Goal: Task Accomplishment & Management: Manage account settings

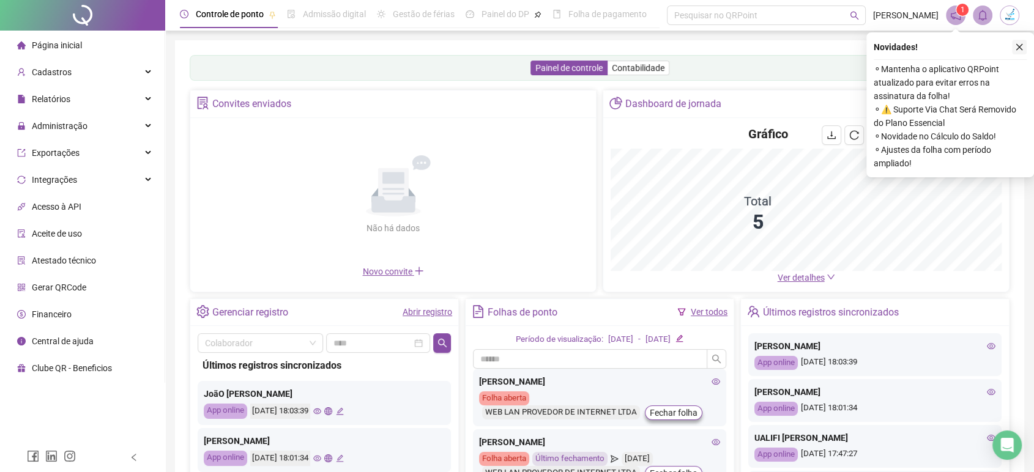
click at [1019, 47] on icon "close" at bounding box center [1020, 47] width 7 height 7
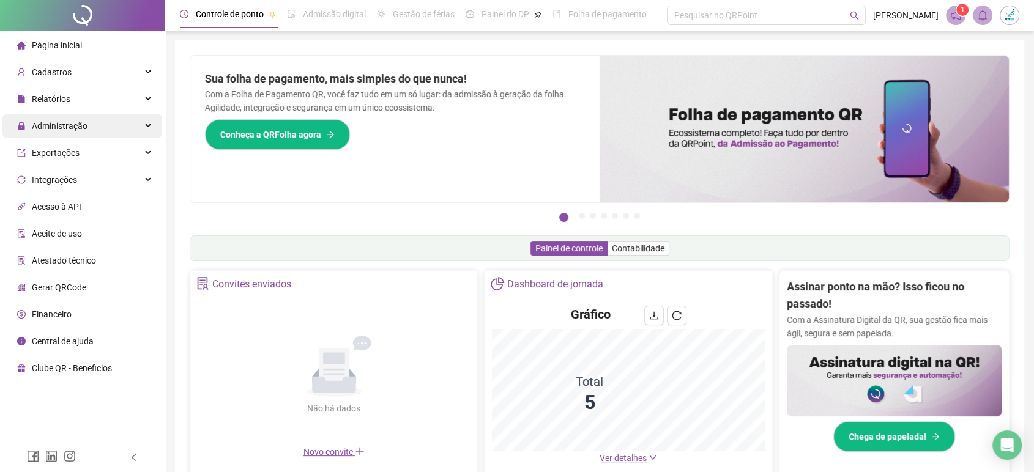
click at [74, 123] on span "Administração" at bounding box center [60, 126] width 56 height 10
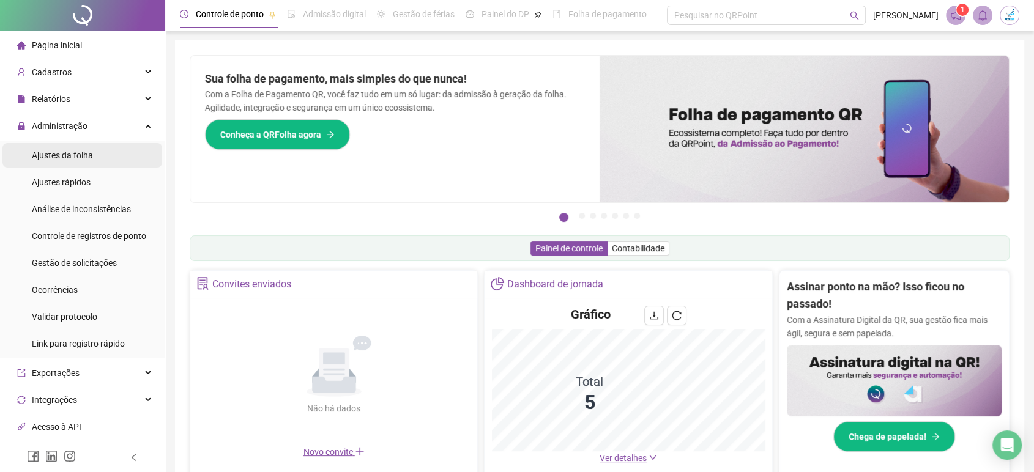
click at [89, 156] on span "Ajustes da folha" at bounding box center [62, 156] width 61 height 10
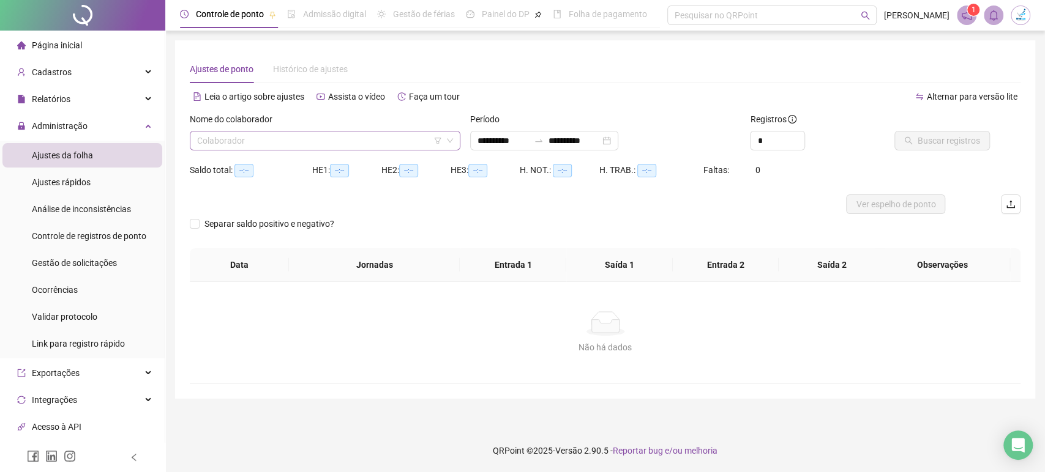
click at [302, 146] on input "search" at bounding box center [319, 141] width 245 height 18
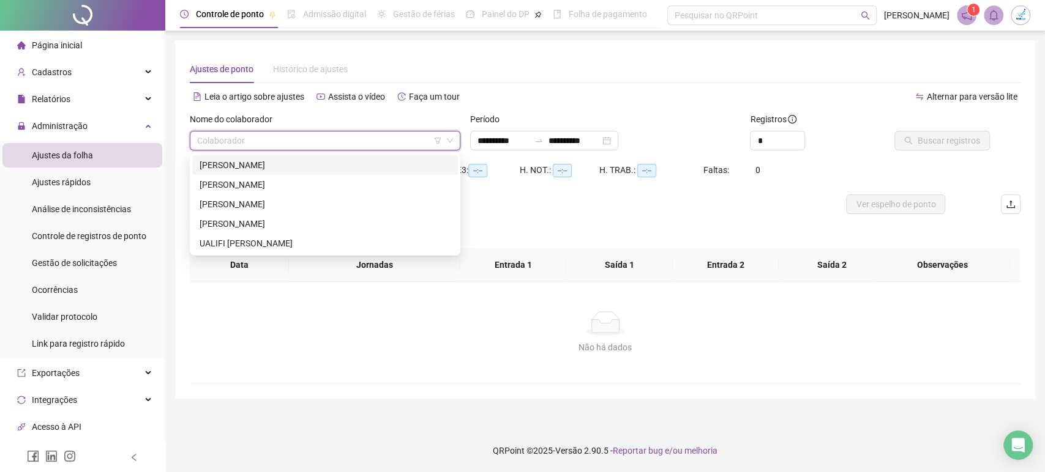
click at [298, 159] on div "ISABELLE FERREIRA AMARAL" at bounding box center [325, 165] width 251 height 13
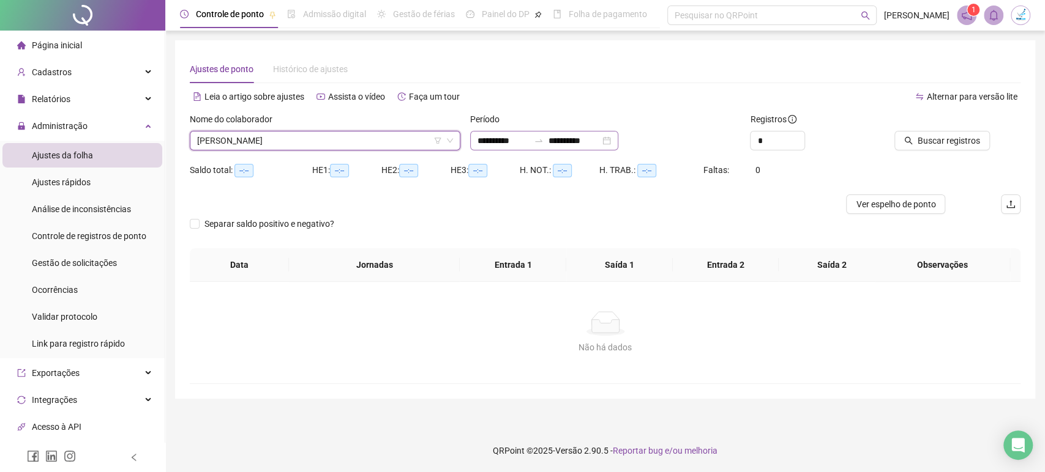
click at [618, 141] on div "**********" at bounding box center [544, 141] width 148 height 20
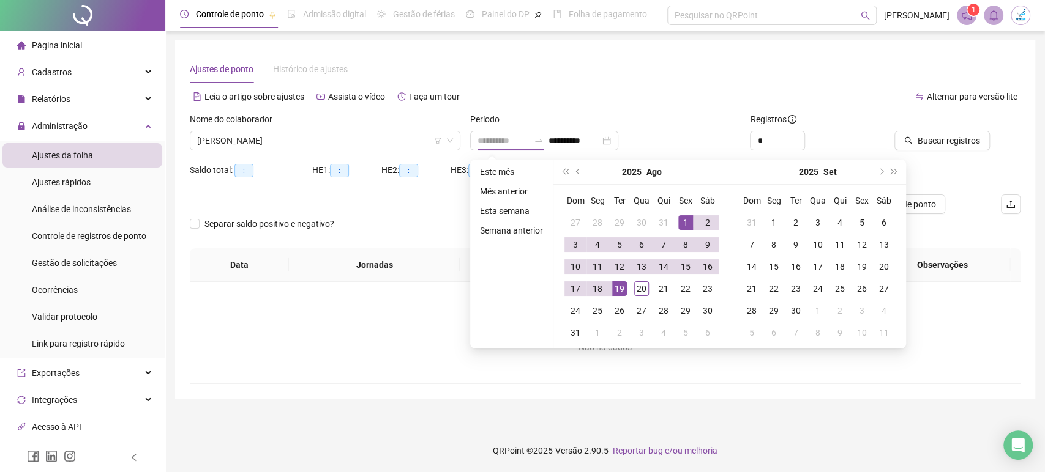
click at [685, 218] on div "1" at bounding box center [685, 222] width 15 height 15
type input "**********"
click at [644, 290] on div "20" at bounding box center [641, 289] width 15 height 15
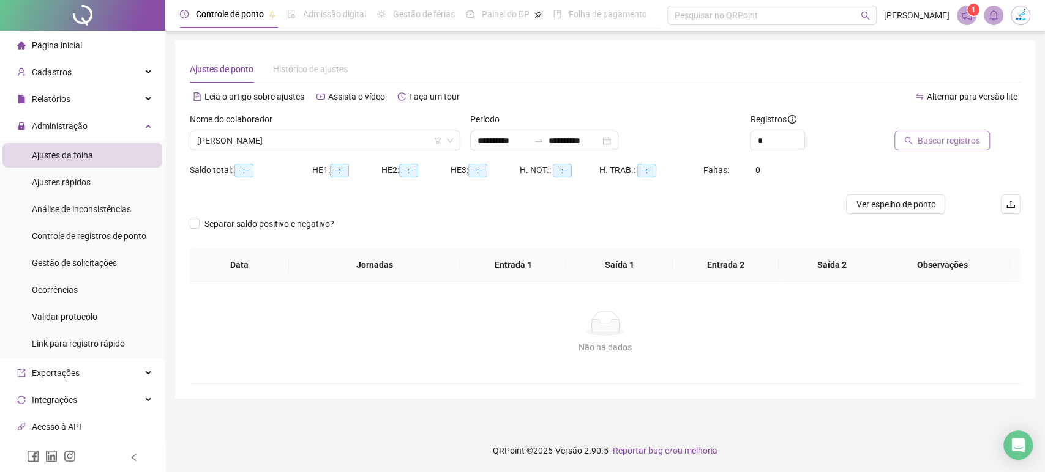
click at [965, 142] on span "Buscar registros" at bounding box center [948, 140] width 62 height 13
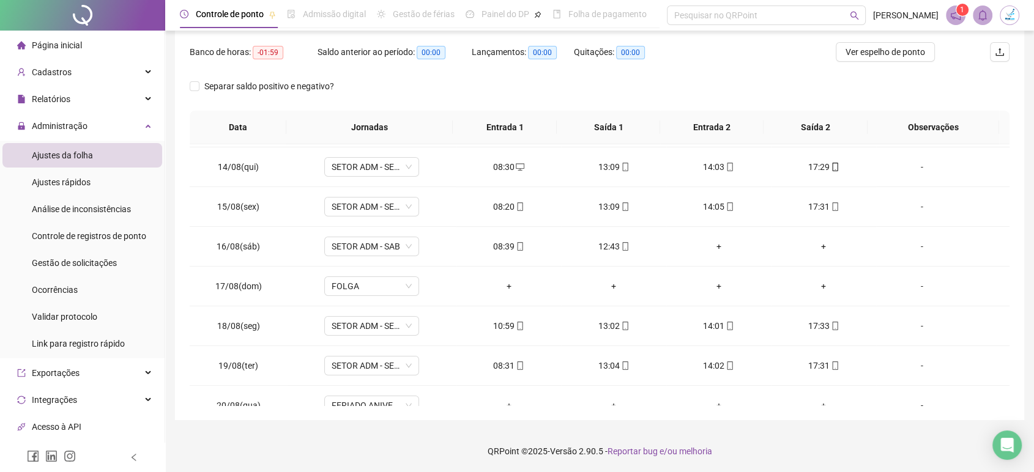
scroll to position [56, 0]
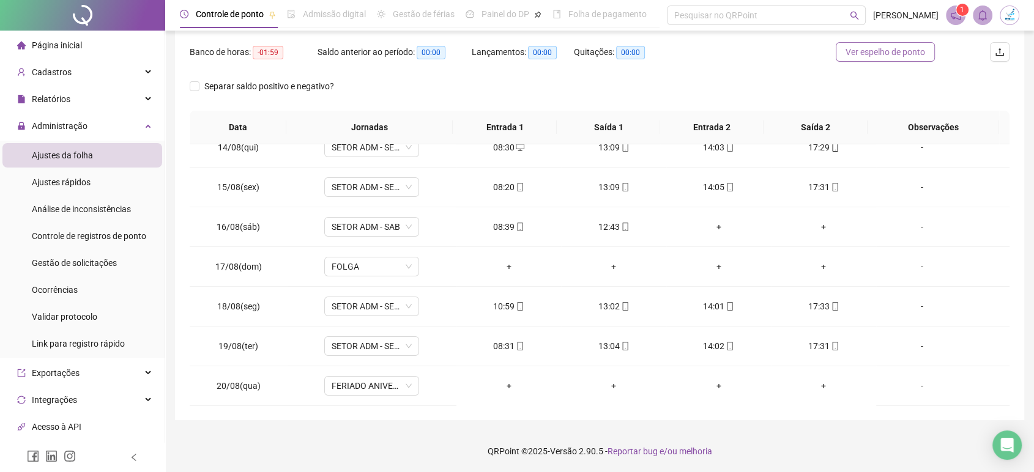
click at [909, 58] on span "Ver espelho de ponto" at bounding box center [886, 51] width 80 height 13
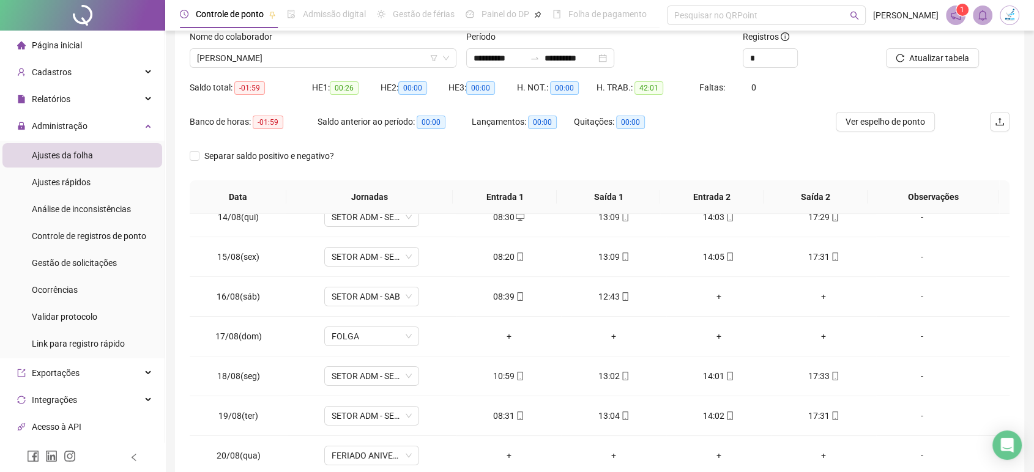
scroll to position [0, 0]
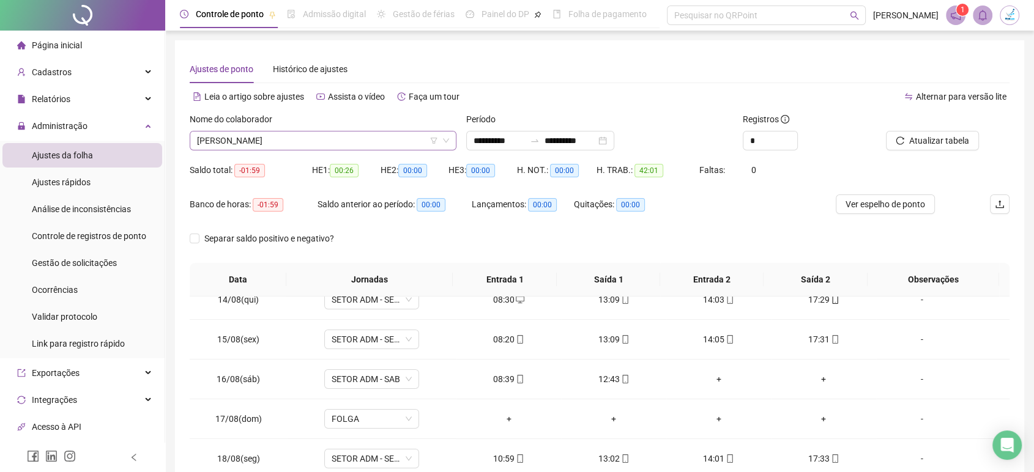
click at [324, 138] on span "ISABELLE FERREIRA AMARAL" at bounding box center [323, 141] width 252 height 18
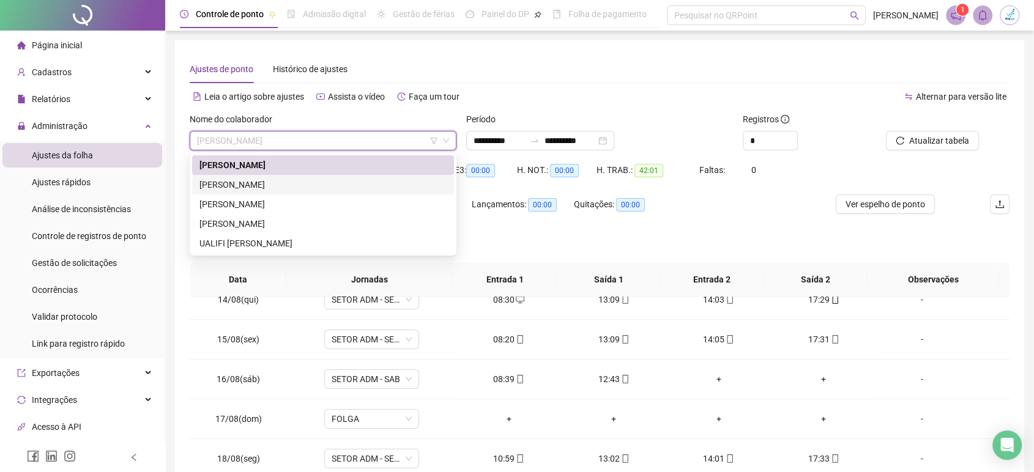
click at [314, 187] on div "JOÃO VICTOR NOBRE RODRIGUES" at bounding box center [323, 184] width 247 height 13
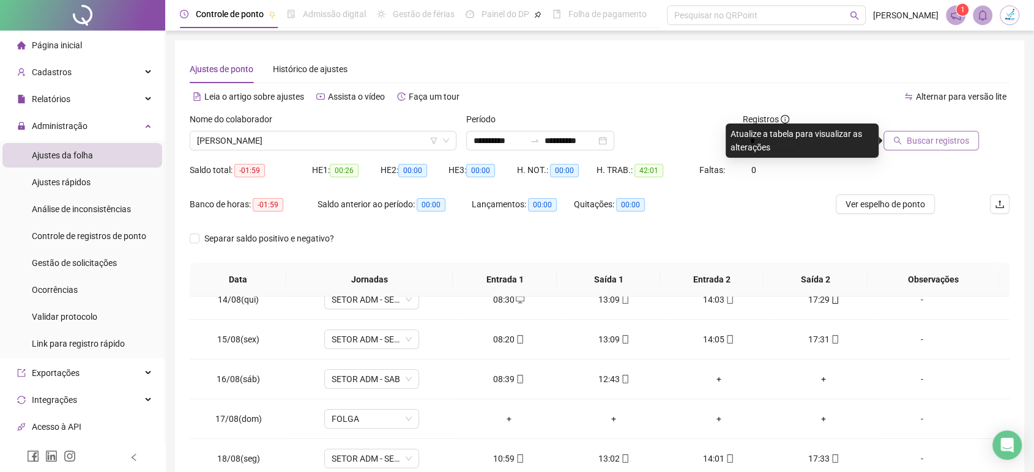
click at [919, 140] on span "Buscar registros" at bounding box center [938, 140] width 62 height 13
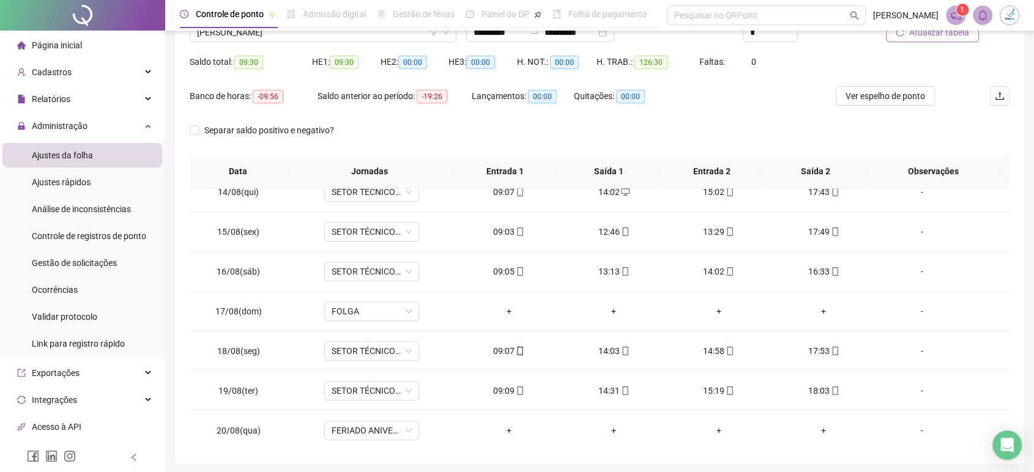
scroll to position [84, 0]
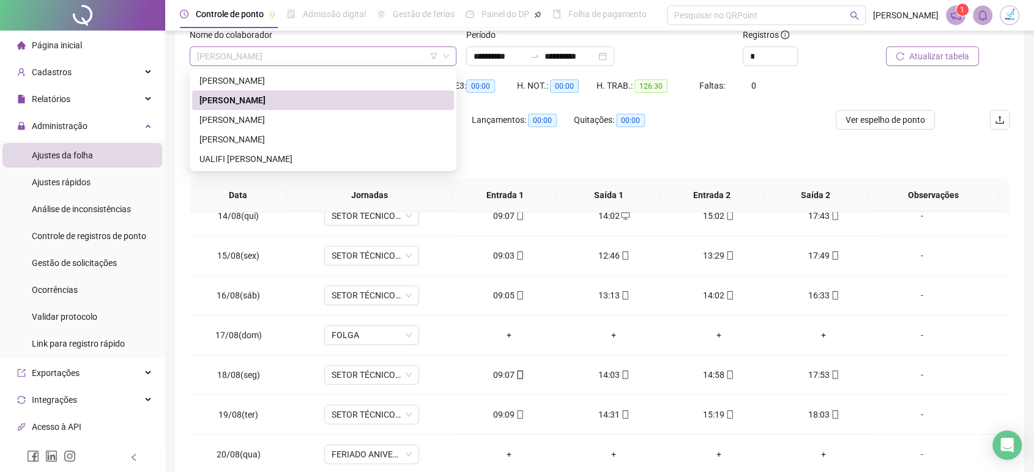
click at [335, 57] on span "JOÃO VICTOR NOBRE RODRIGUES" at bounding box center [323, 56] width 252 height 18
click at [312, 120] on div "KAIQUE MOURA SOARES" at bounding box center [323, 119] width 247 height 13
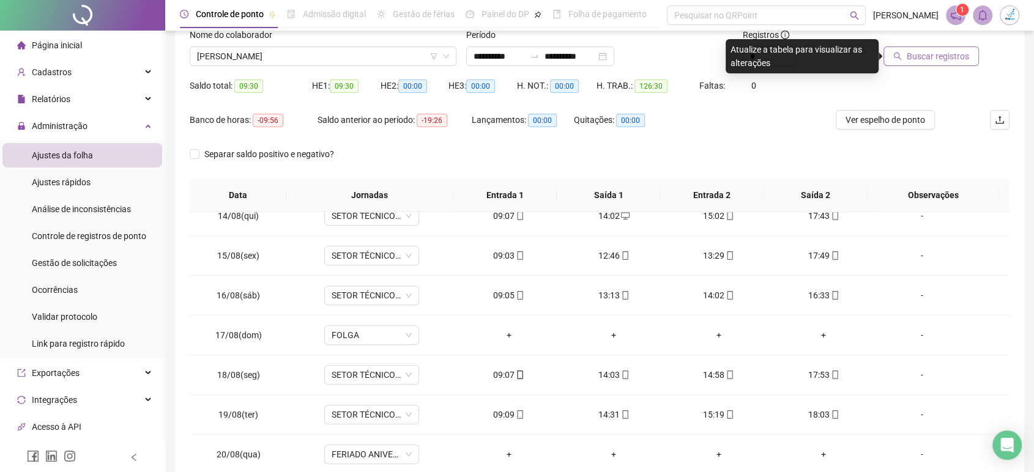
click at [935, 58] on span "Buscar registros" at bounding box center [938, 56] width 62 height 13
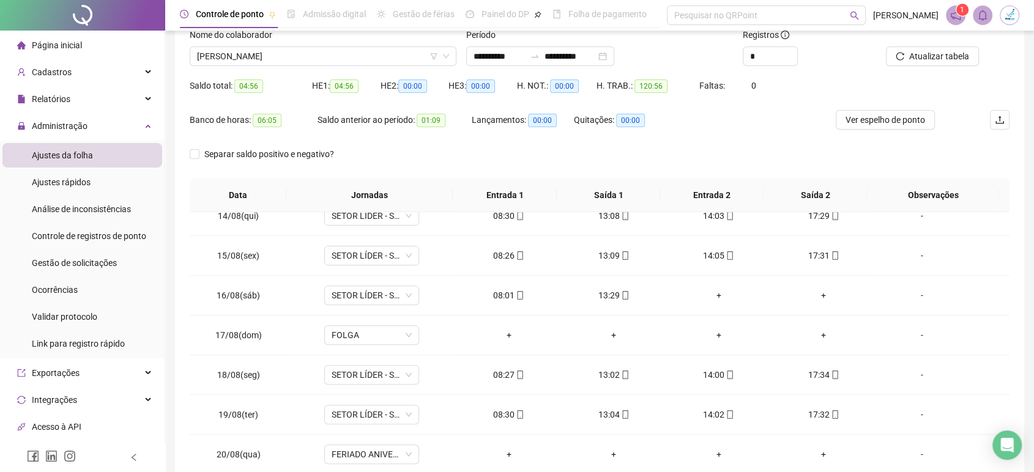
scroll to position [17, 0]
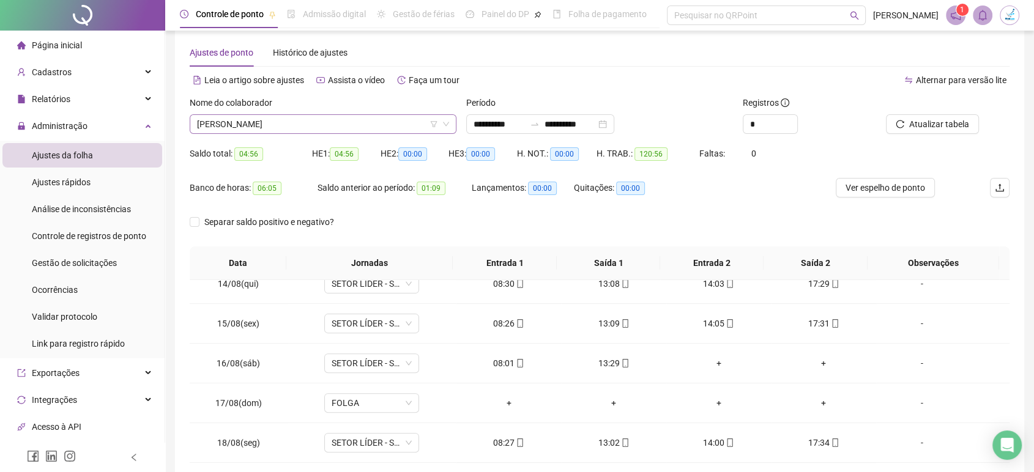
click at [318, 129] on span "KAIQUE MOURA SOARES" at bounding box center [323, 124] width 252 height 18
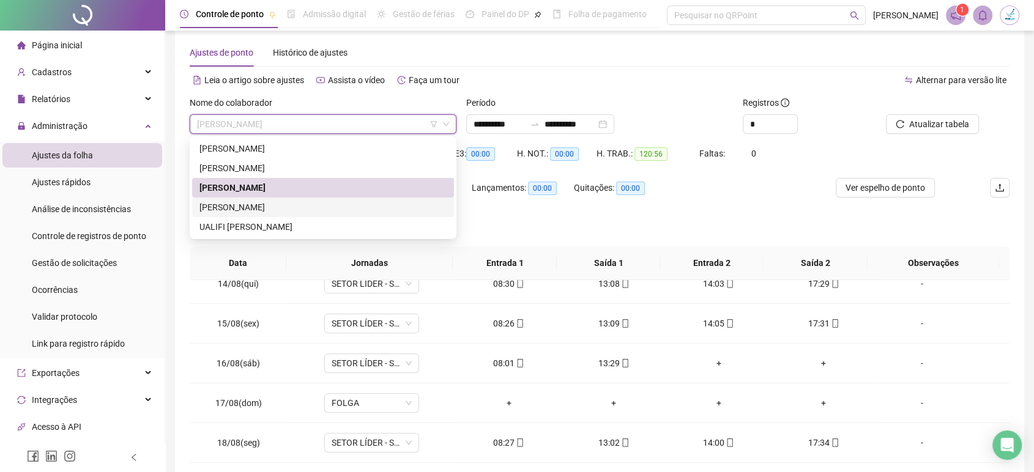
click at [313, 204] on div "LUTIANA DA SILVA" at bounding box center [323, 207] width 247 height 13
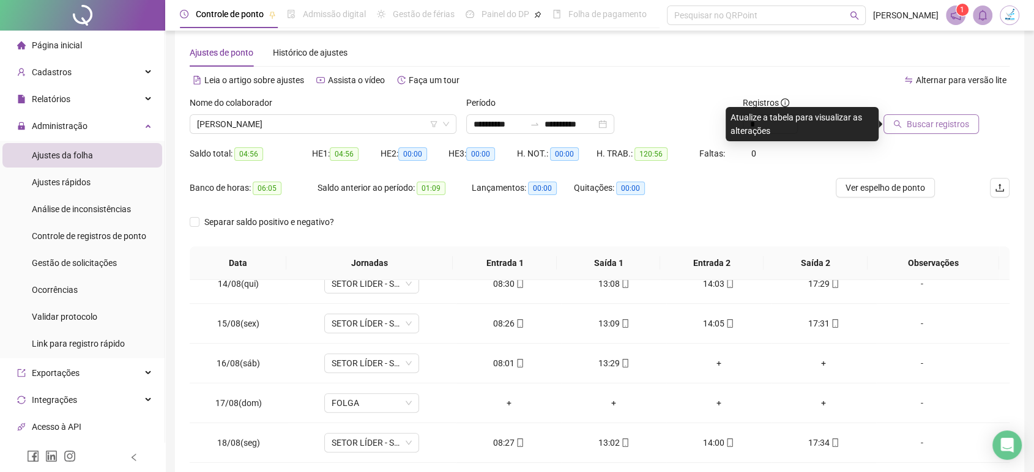
click at [936, 126] on span "Buscar registros" at bounding box center [938, 124] width 62 height 13
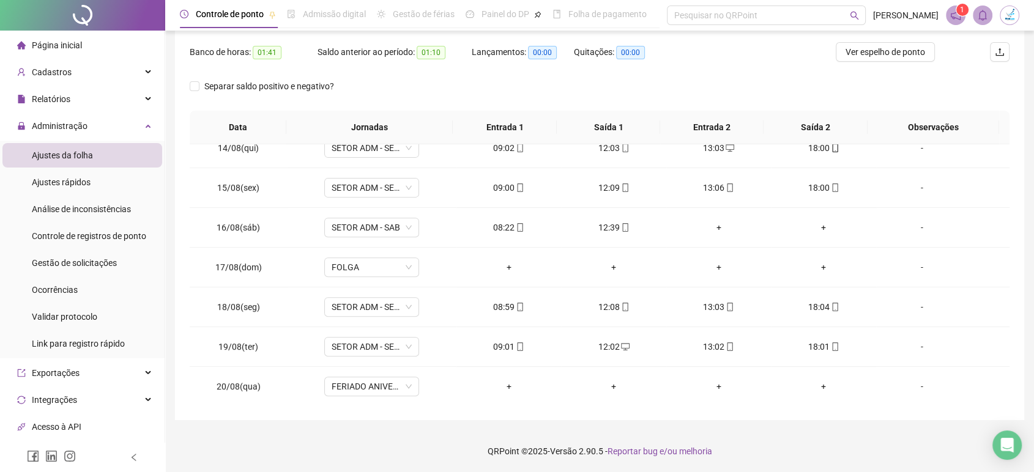
scroll to position [84, 0]
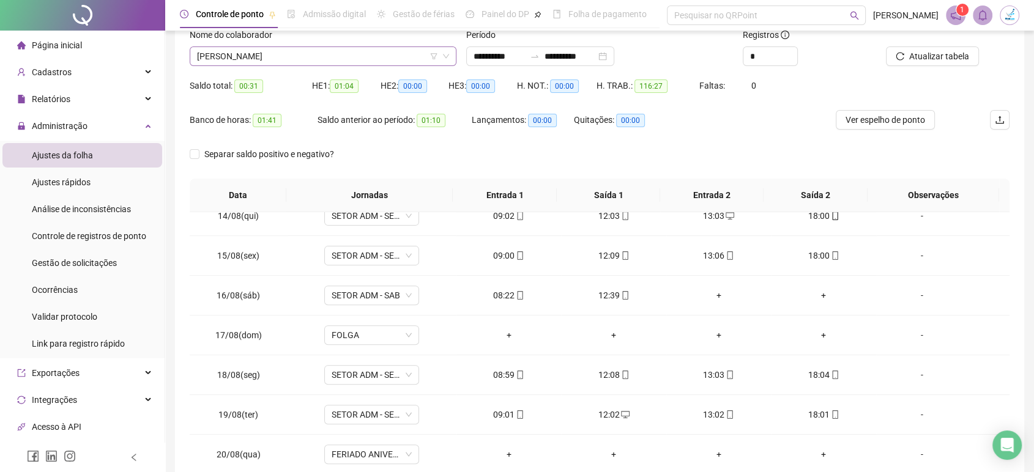
click at [306, 59] on span "LUTIANA DA SILVA" at bounding box center [323, 56] width 252 height 18
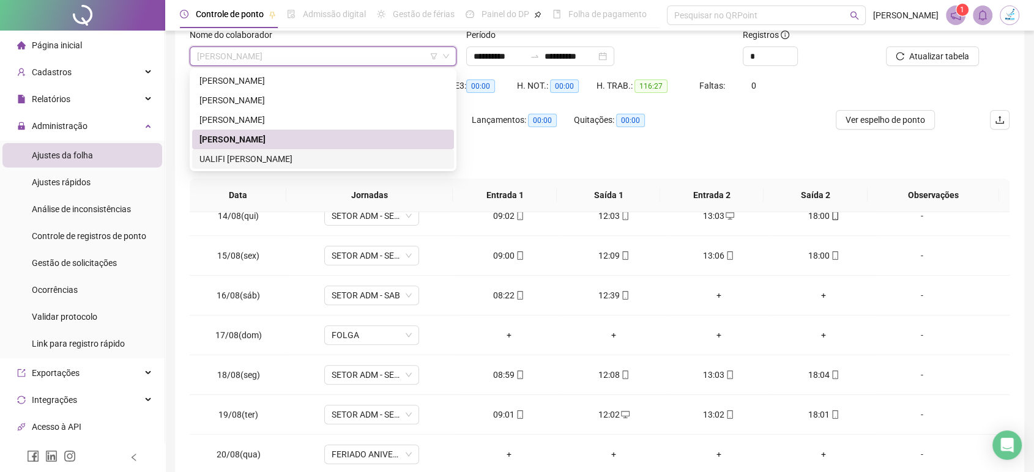
click at [275, 159] on div "UALIFI ARAÚJO SILVA" at bounding box center [323, 158] width 247 height 13
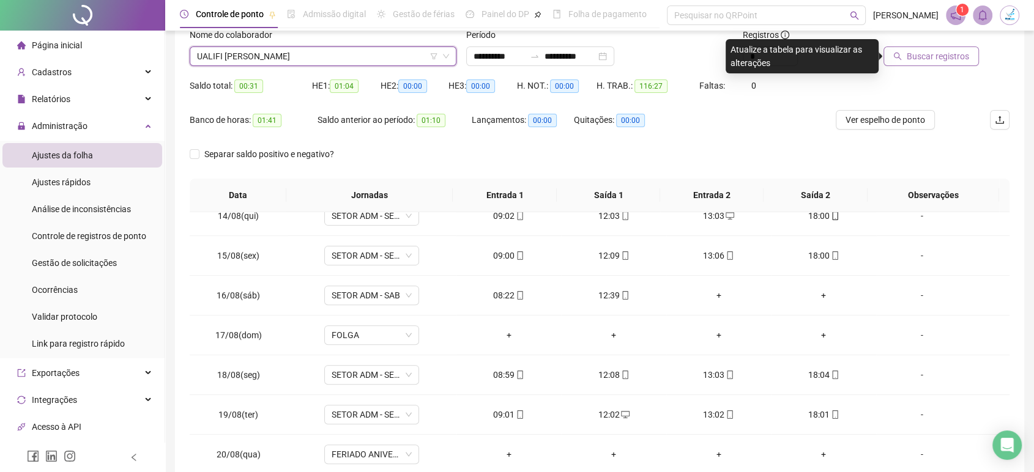
click at [920, 54] on span "Buscar registros" at bounding box center [938, 56] width 62 height 13
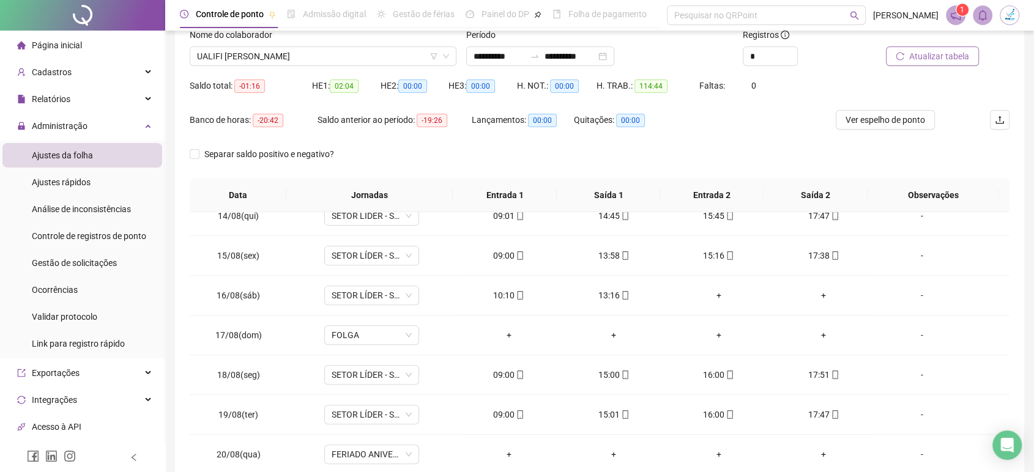
click at [951, 61] on span "Atualizar tabela" at bounding box center [939, 56] width 60 height 13
click at [295, 58] on span "UALIFI ARAÚJO SILVA" at bounding box center [323, 56] width 252 height 18
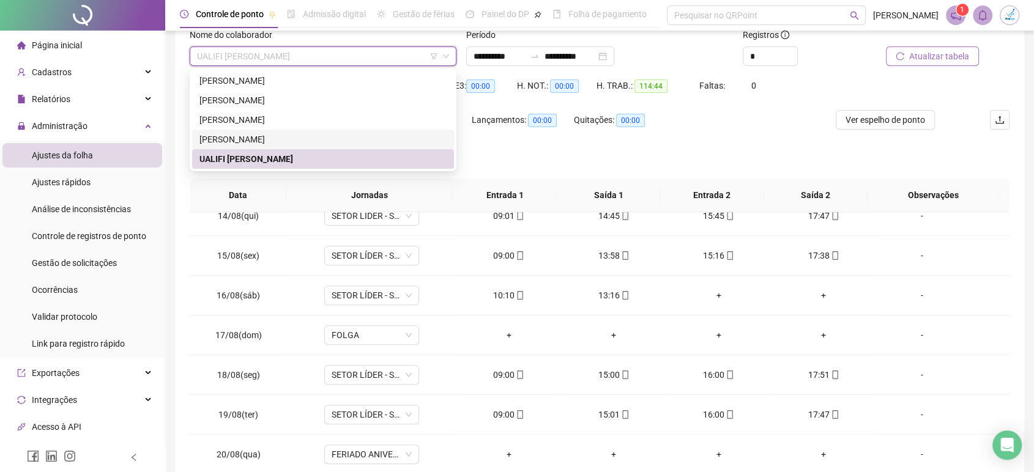
click at [952, 56] on span "Atualizar tabela" at bounding box center [939, 56] width 60 height 13
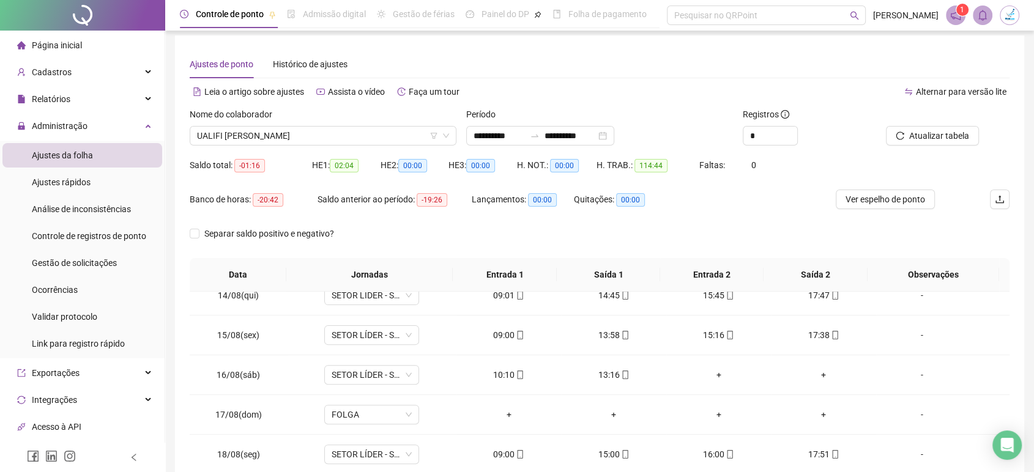
scroll to position [0, 0]
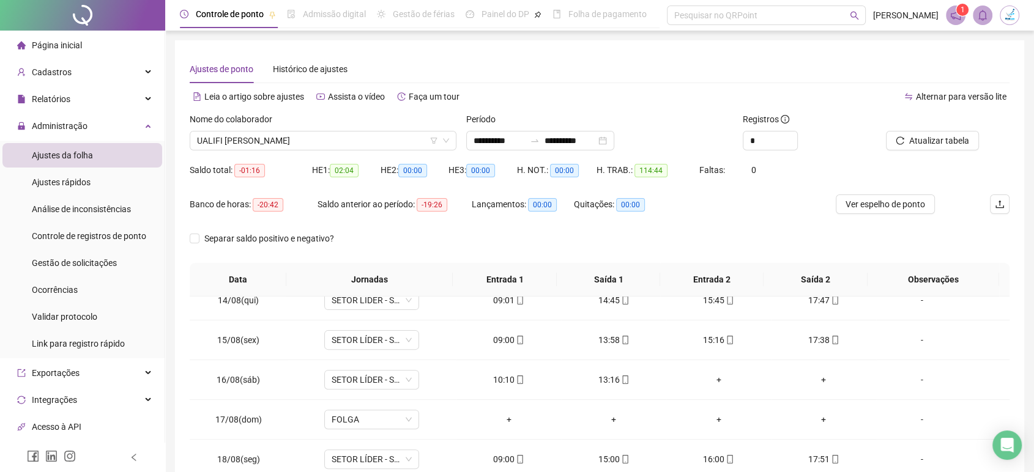
click at [956, 18] on icon "notification" at bounding box center [955, 15] width 11 height 11
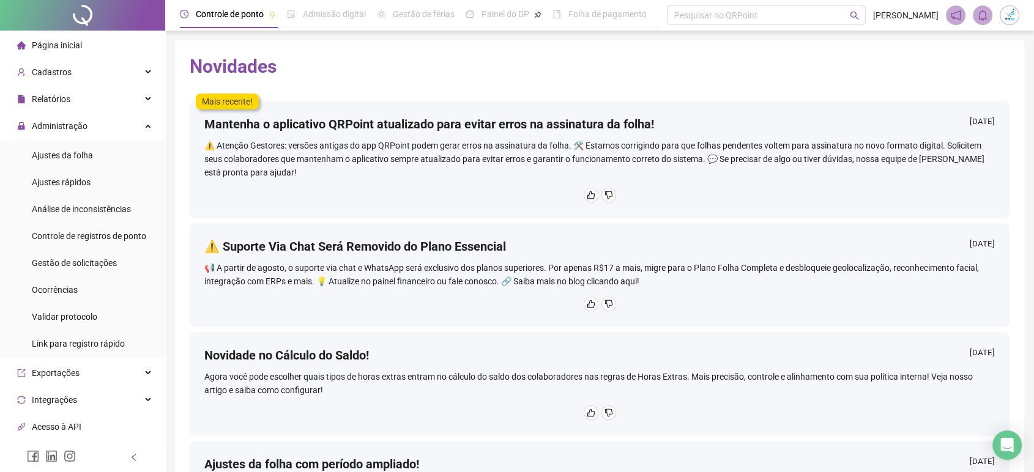
click at [70, 42] on span "Página inicial" at bounding box center [57, 45] width 50 height 10
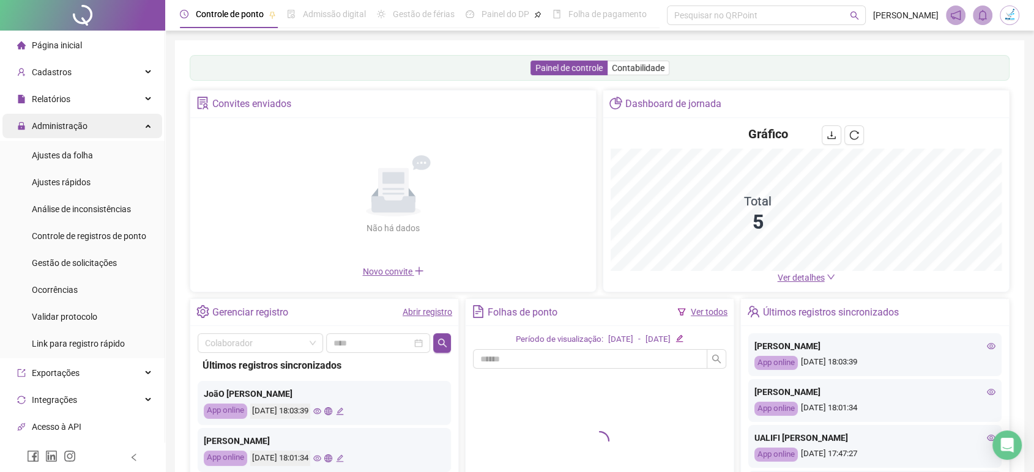
click at [72, 132] on span "Administração" at bounding box center [52, 126] width 70 height 24
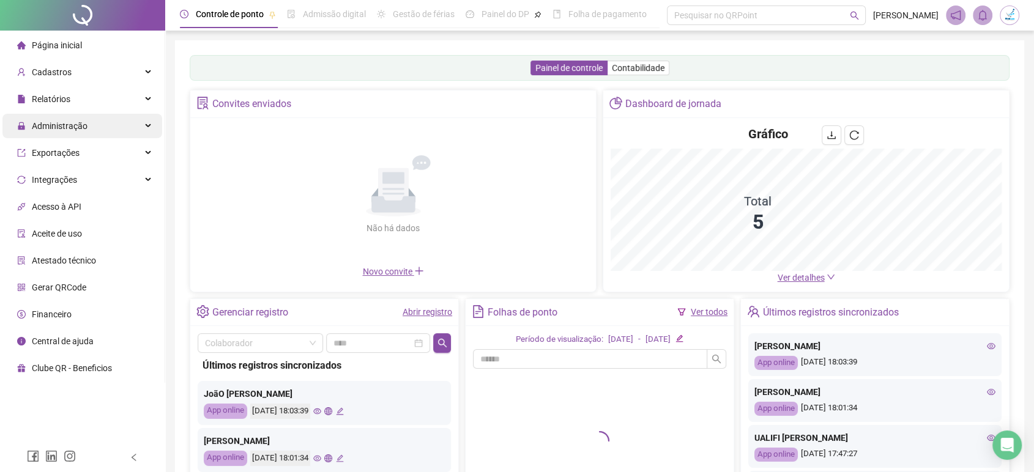
click at [76, 127] on span "Administração" at bounding box center [60, 126] width 56 height 10
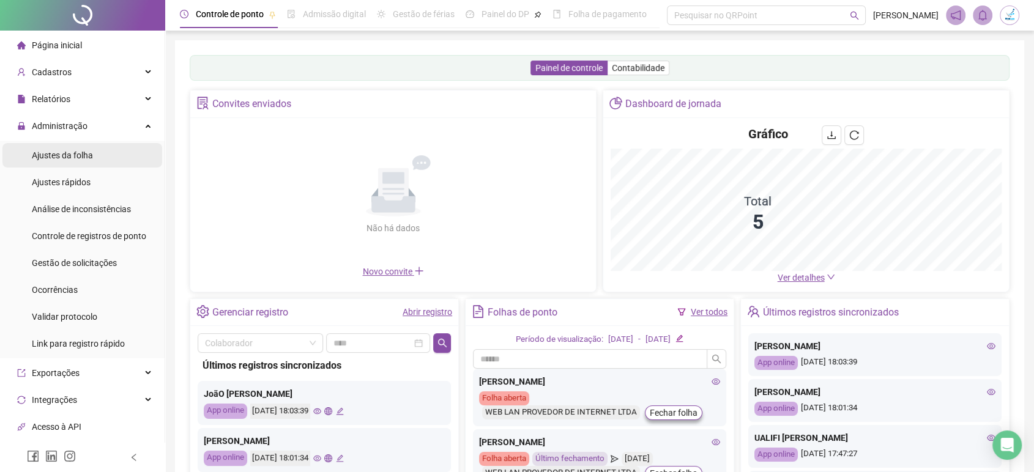
click at [86, 156] on span "Ajustes da folha" at bounding box center [62, 156] width 61 height 10
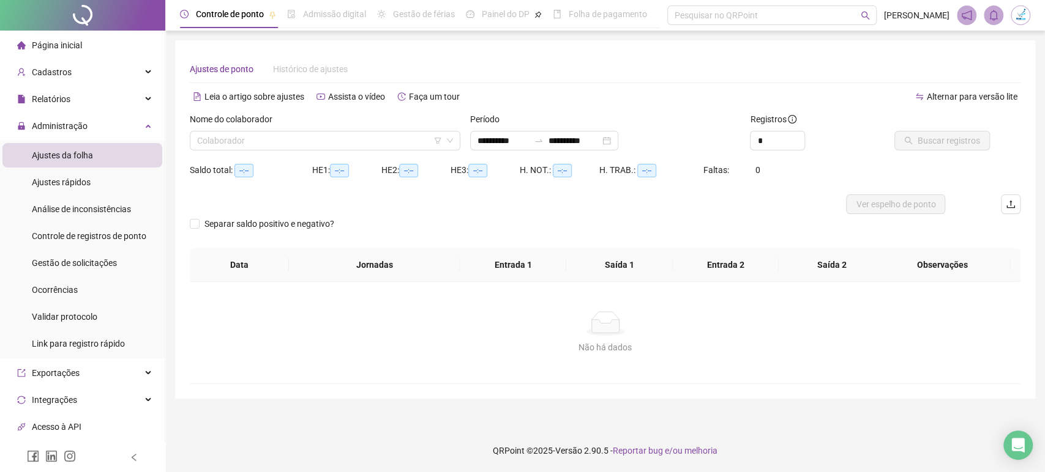
type input "**********"
click at [308, 146] on input "search" at bounding box center [319, 141] width 245 height 18
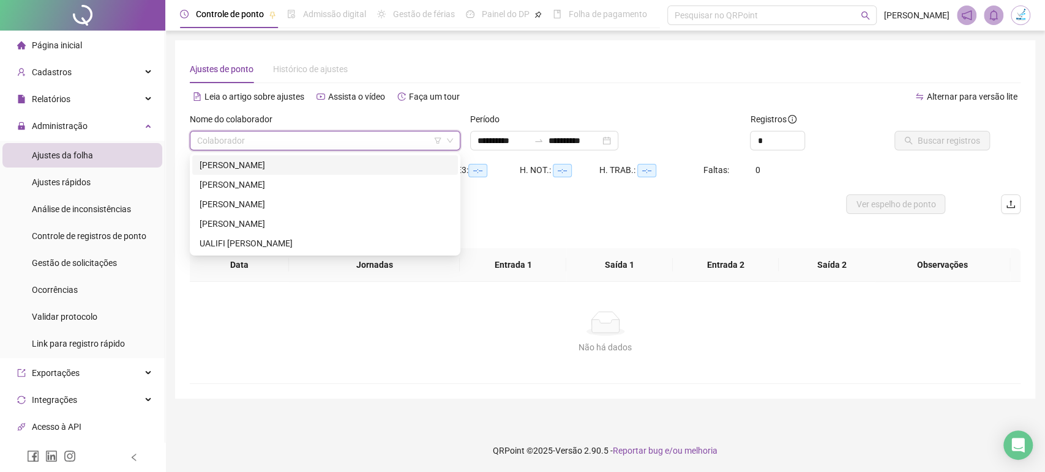
click at [286, 162] on div "ISABELLE FERREIRA AMARAL" at bounding box center [325, 165] width 251 height 13
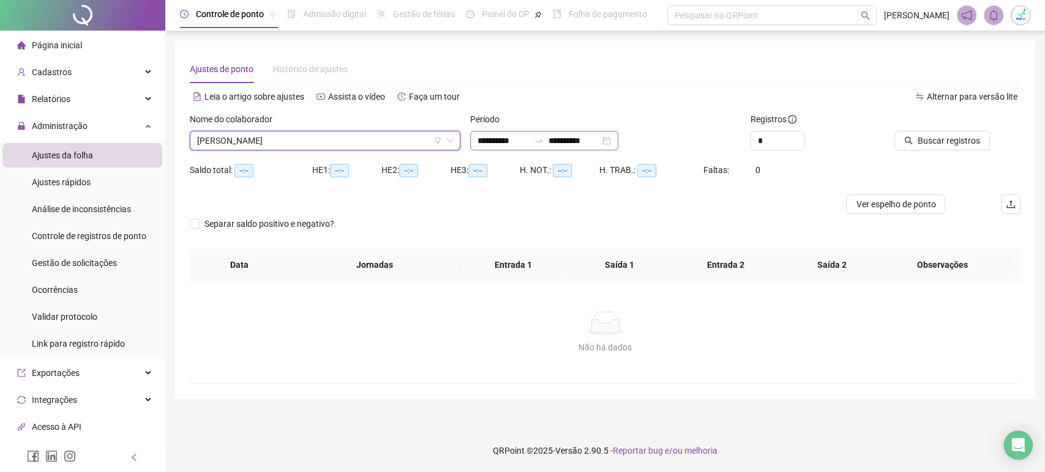
click at [618, 143] on div "**********" at bounding box center [544, 141] width 148 height 20
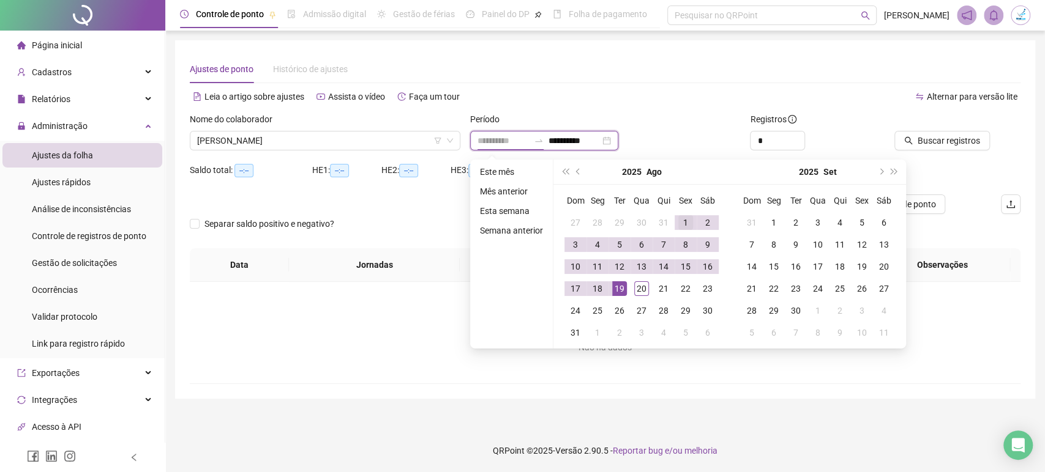
type input "**********"
click at [683, 223] on div "1" at bounding box center [685, 222] width 15 height 15
type input "**********"
click at [644, 293] on div "20" at bounding box center [641, 289] width 15 height 15
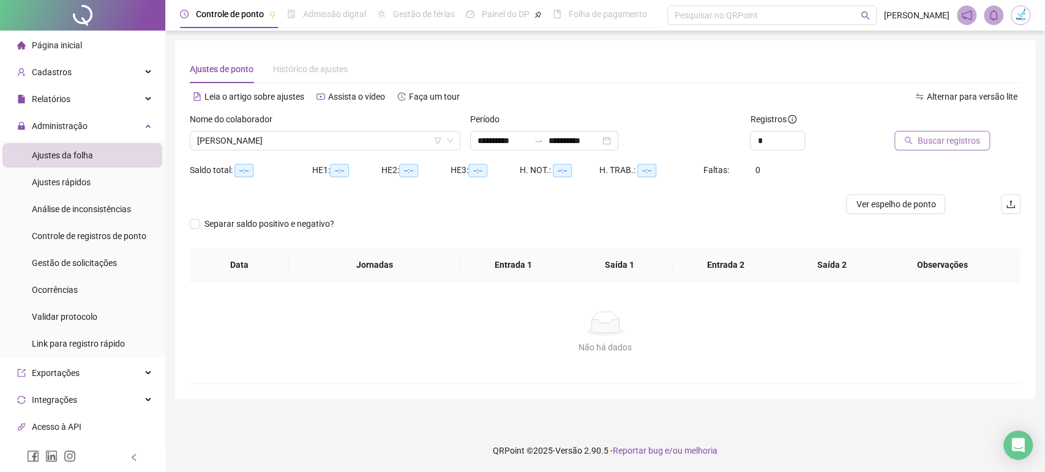
click at [958, 143] on span "Buscar registros" at bounding box center [948, 140] width 62 height 13
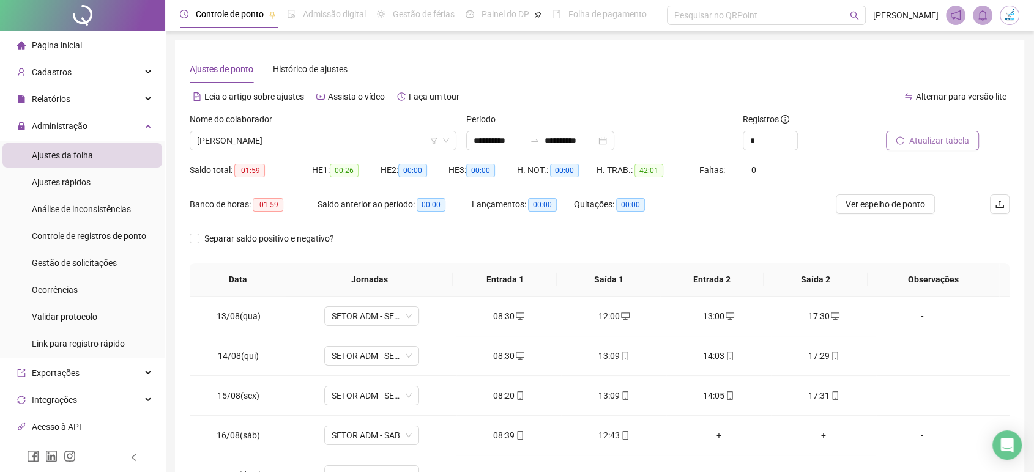
click at [938, 141] on span "Atualizar tabela" at bounding box center [939, 140] width 60 height 13
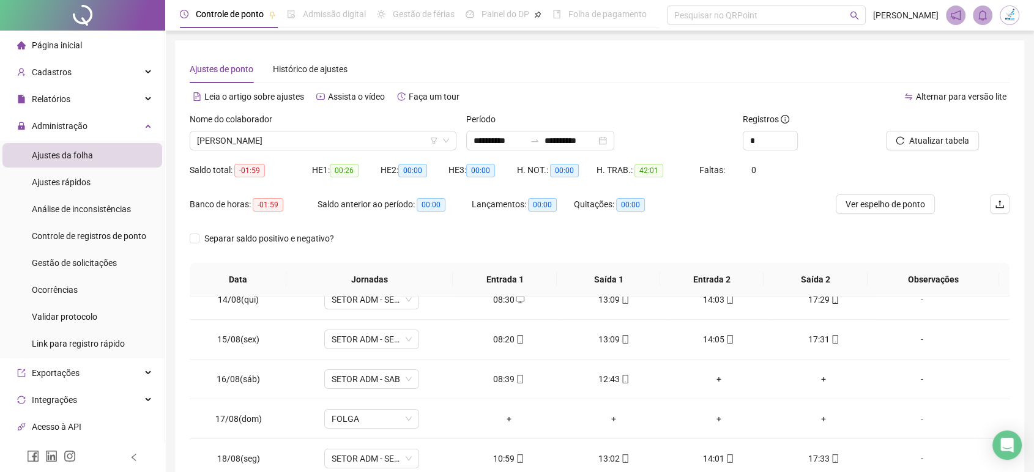
click at [1008, 23] on img at bounding box center [1010, 15] width 18 height 18
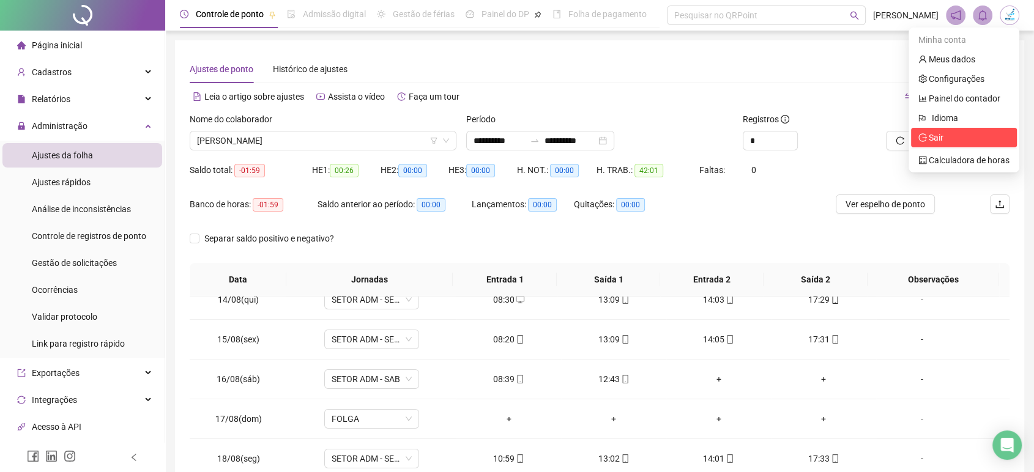
click at [943, 141] on span "Sair" at bounding box center [936, 138] width 15 height 10
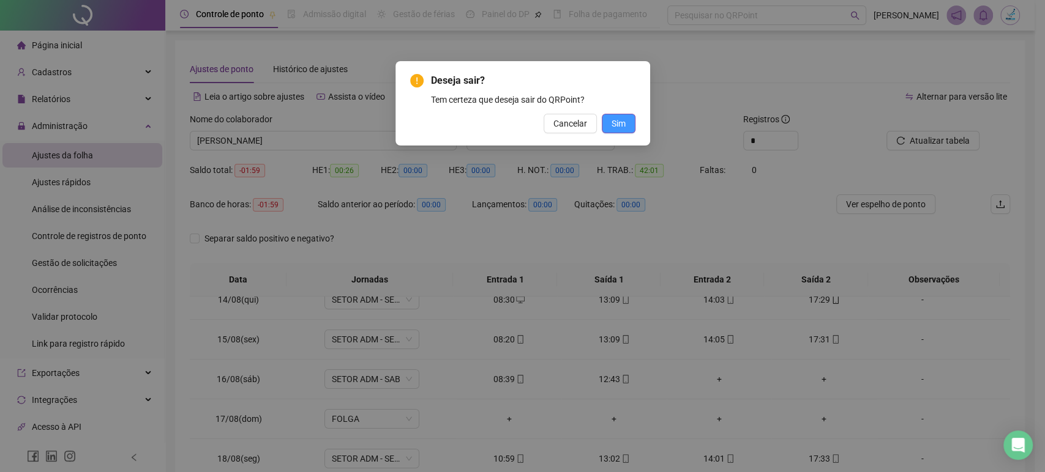
click at [624, 121] on span "Sim" at bounding box center [618, 123] width 14 height 13
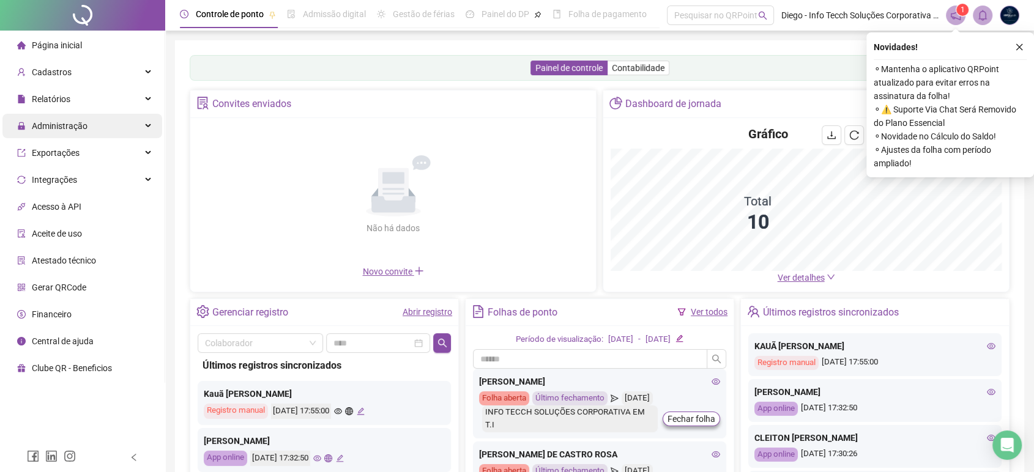
click at [59, 129] on span "Administração" at bounding box center [60, 126] width 56 height 10
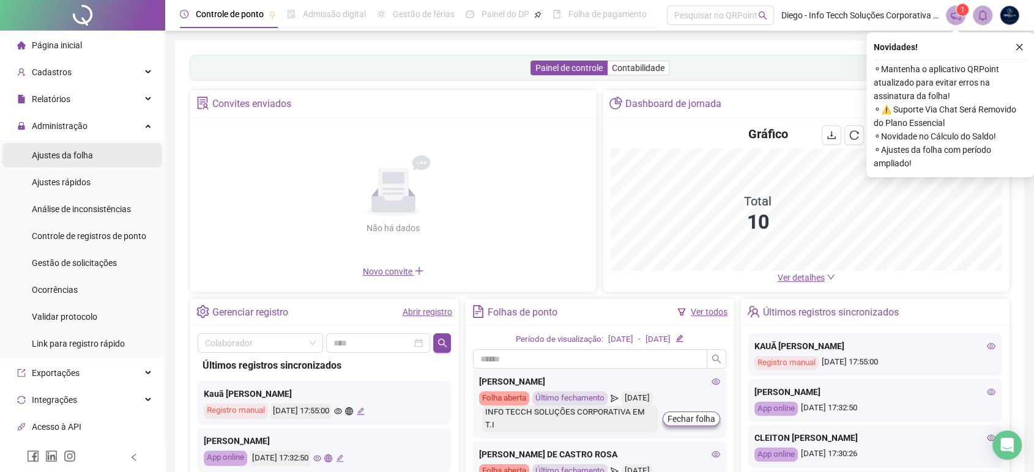
click at [89, 157] on span "Ajustes da folha" at bounding box center [62, 156] width 61 height 10
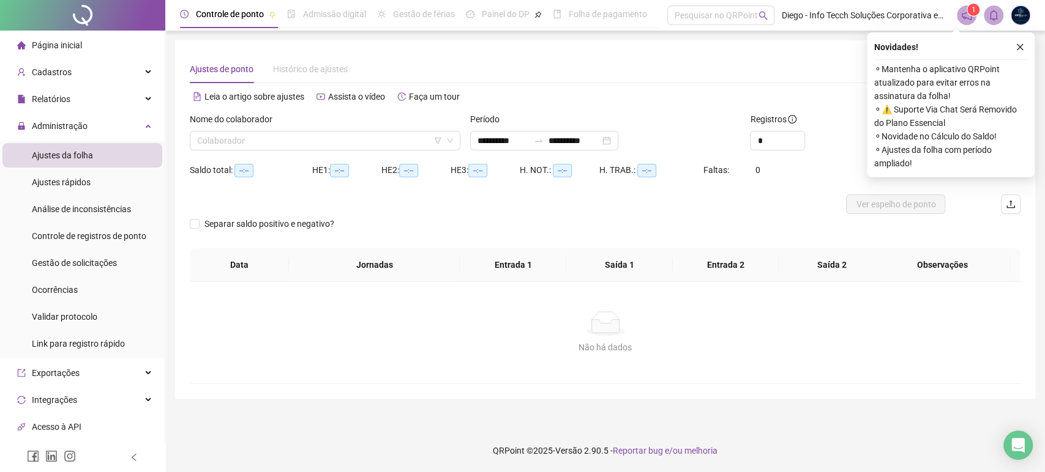
type input "**********"
click at [278, 143] on input "search" at bounding box center [319, 141] width 245 height 18
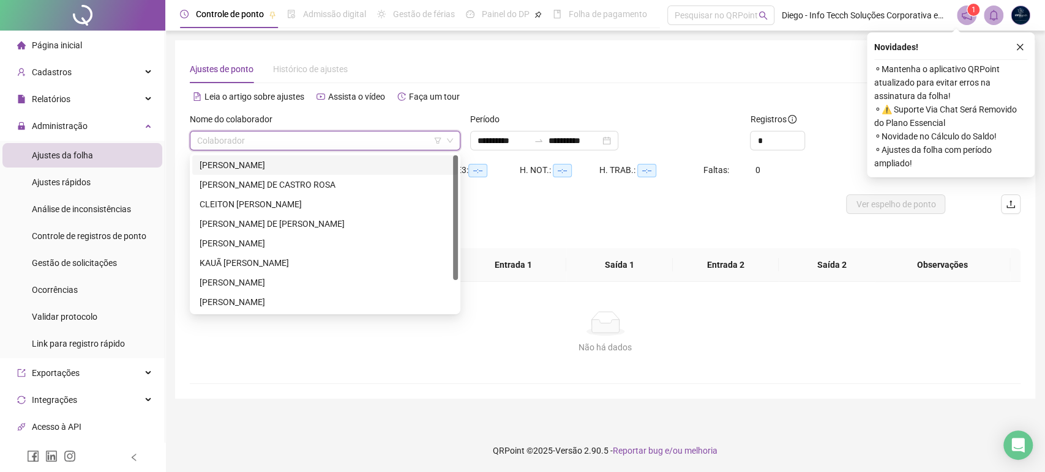
click at [283, 166] on div "[PERSON_NAME]" at bounding box center [325, 165] width 251 height 13
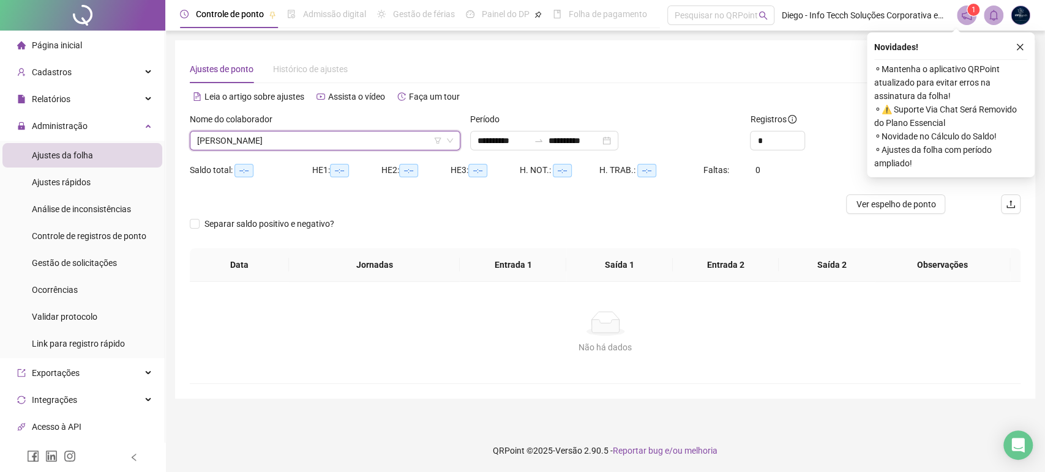
click at [1015, 48] on button "button" at bounding box center [1019, 47] width 15 height 15
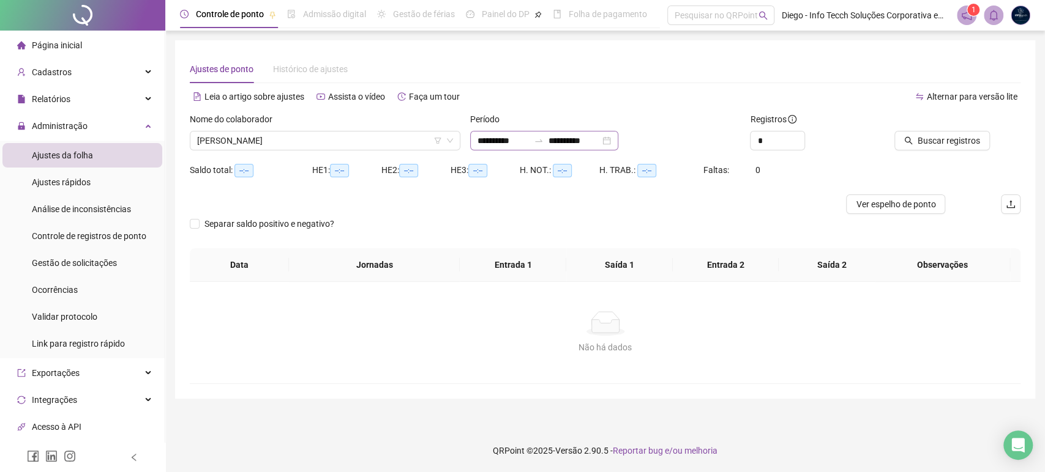
click at [618, 141] on div "**********" at bounding box center [544, 141] width 148 height 20
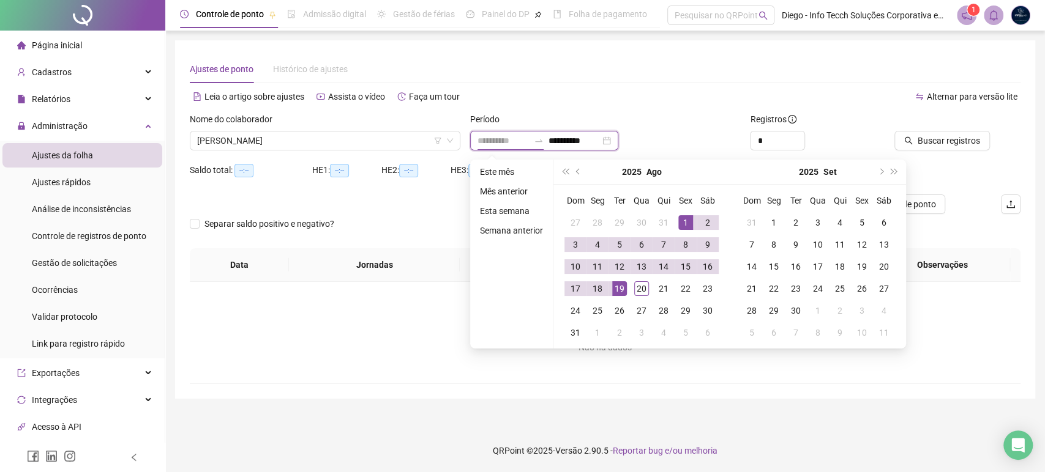
type input "**********"
click at [686, 222] on div "1" at bounding box center [685, 222] width 15 height 15
type input "**********"
click at [641, 286] on div "20" at bounding box center [641, 289] width 15 height 15
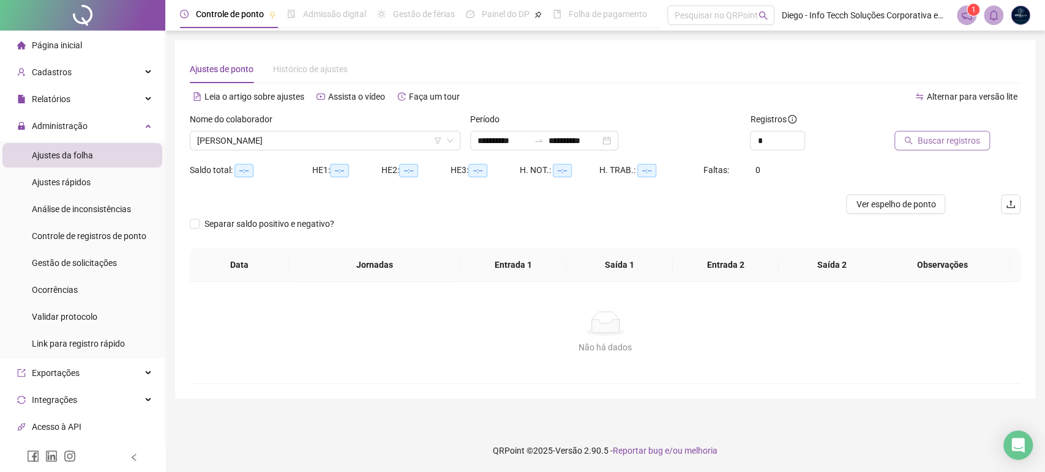
click at [953, 141] on span "Buscar registros" at bounding box center [948, 140] width 62 height 13
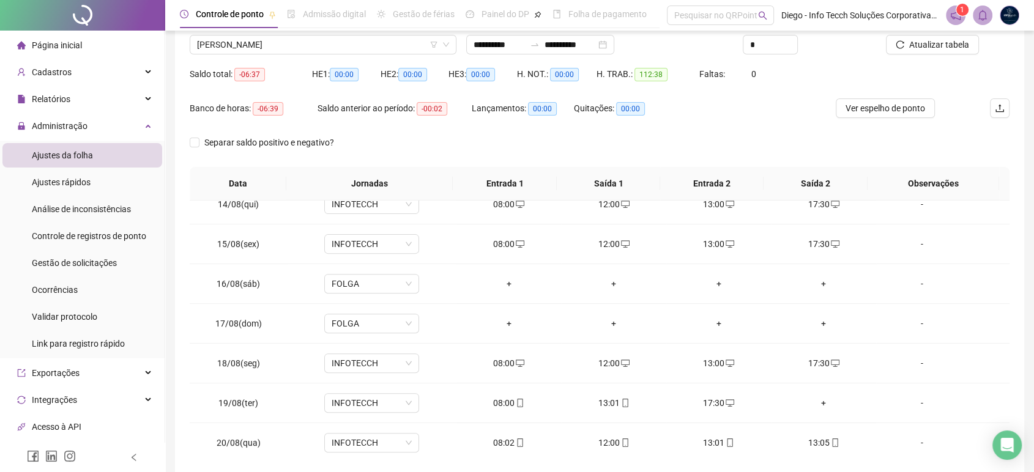
scroll to position [152, 0]
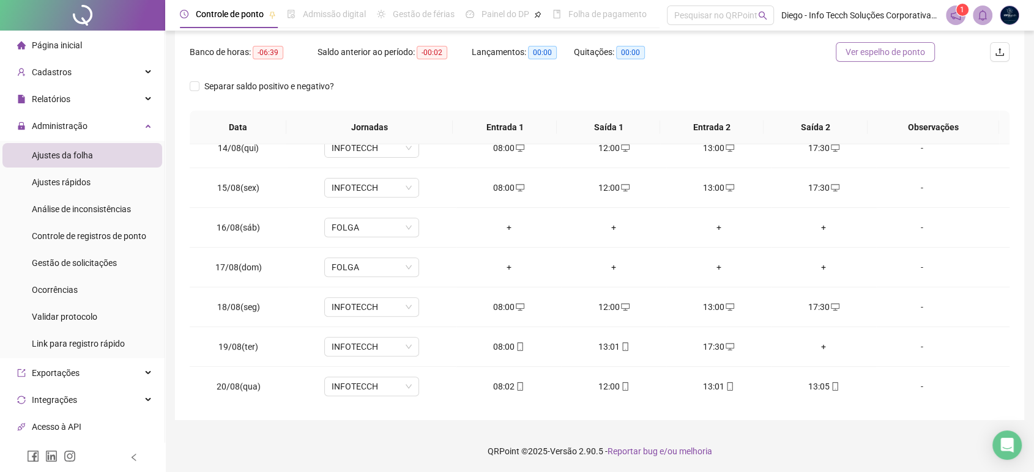
click at [875, 56] on span "Ver espelho de ponto" at bounding box center [886, 51] width 80 height 13
click at [813, 386] on div "13:05" at bounding box center [823, 386] width 85 height 13
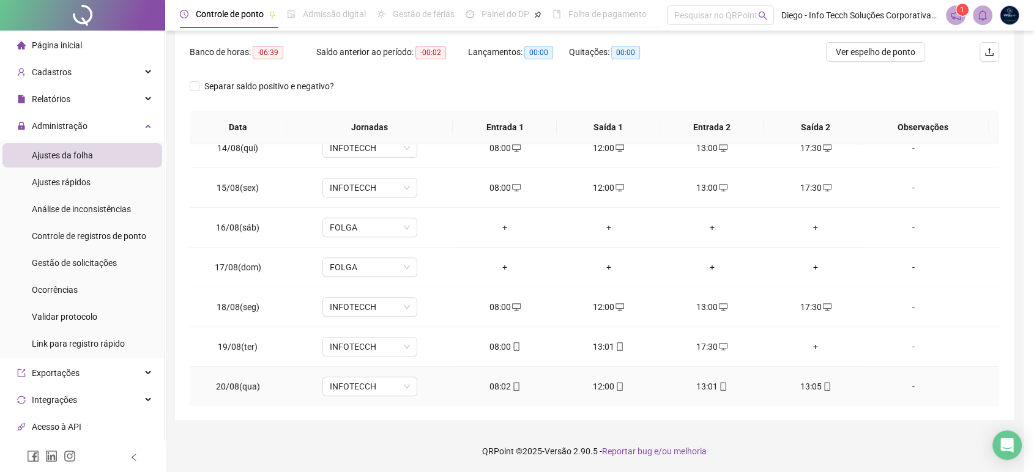
type input "**********"
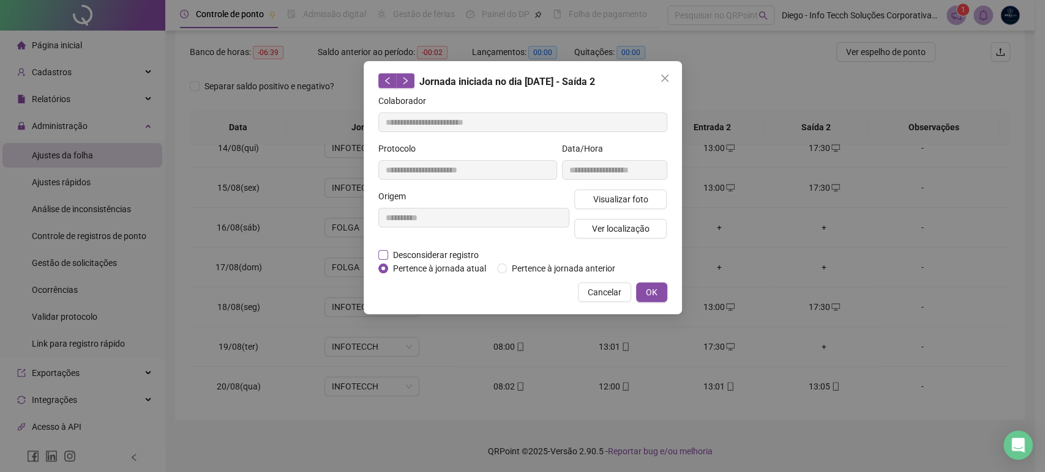
click at [440, 255] on span "Desconsiderar registro" at bounding box center [435, 254] width 95 height 13
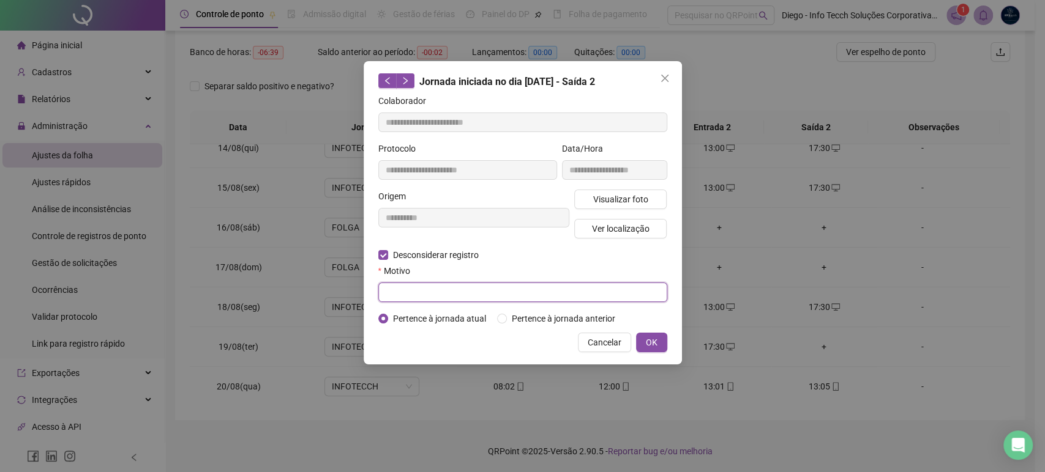
click at [441, 291] on input "text" at bounding box center [522, 293] width 289 height 20
type input "*"
click at [655, 338] on span "OK" at bounding box center [652, 342] width 12 height 13
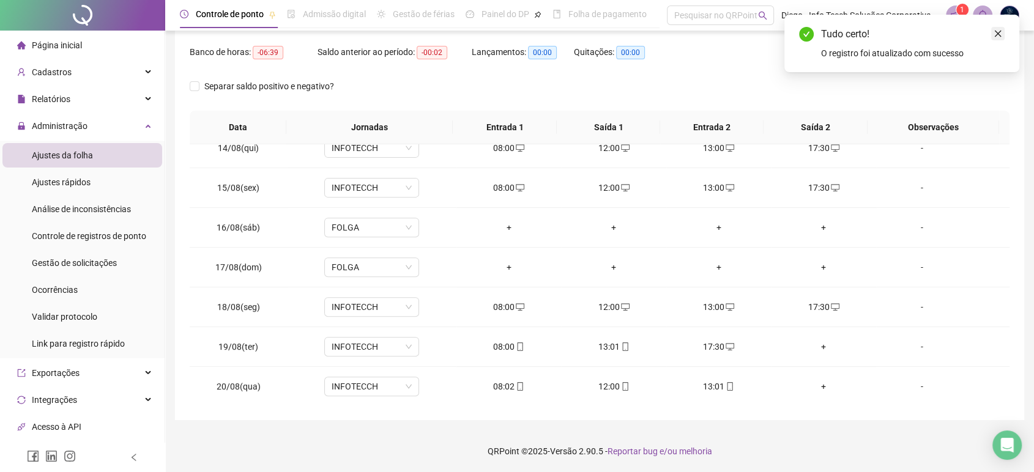
click at [1000, 28] on link "Close" at bounding box center [997, 33] width 13 height 13
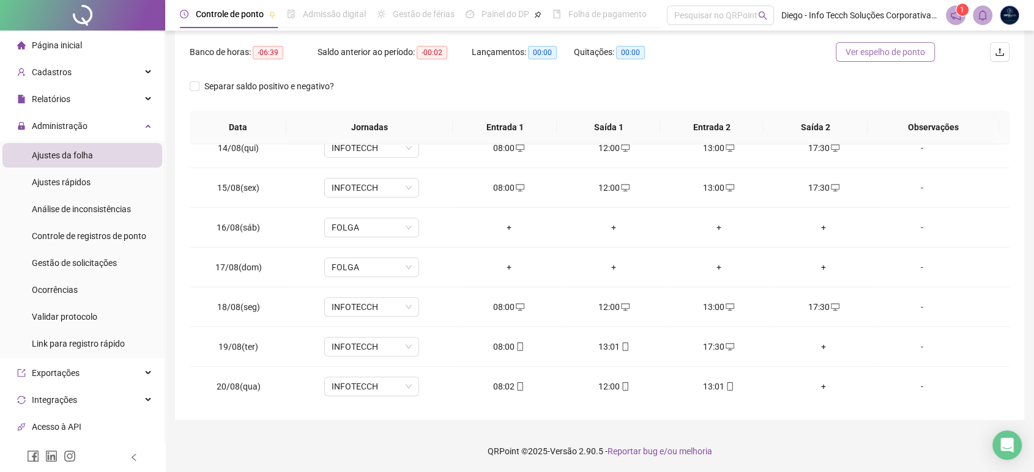
click at [906, 48] on span "Ver espelho de ponto" at bounding box center [886, 51] width 80 height 13
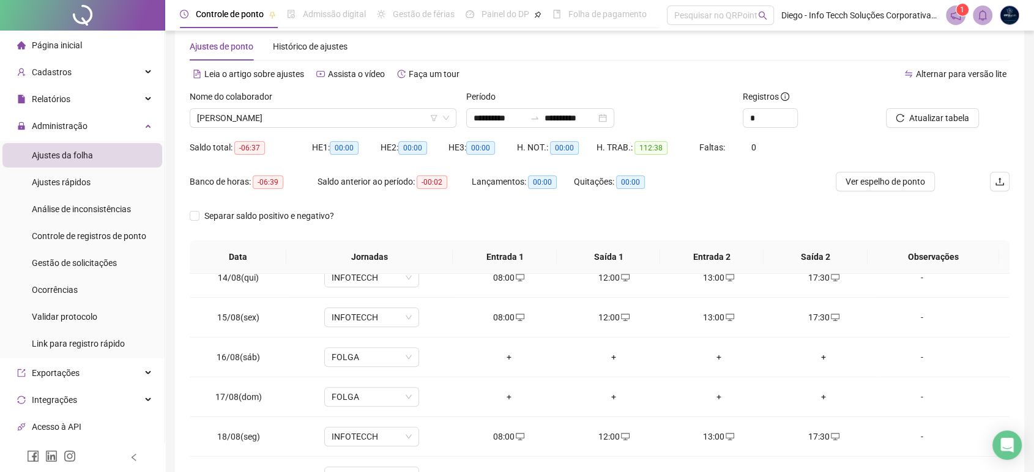
scroll to position [17, 0]
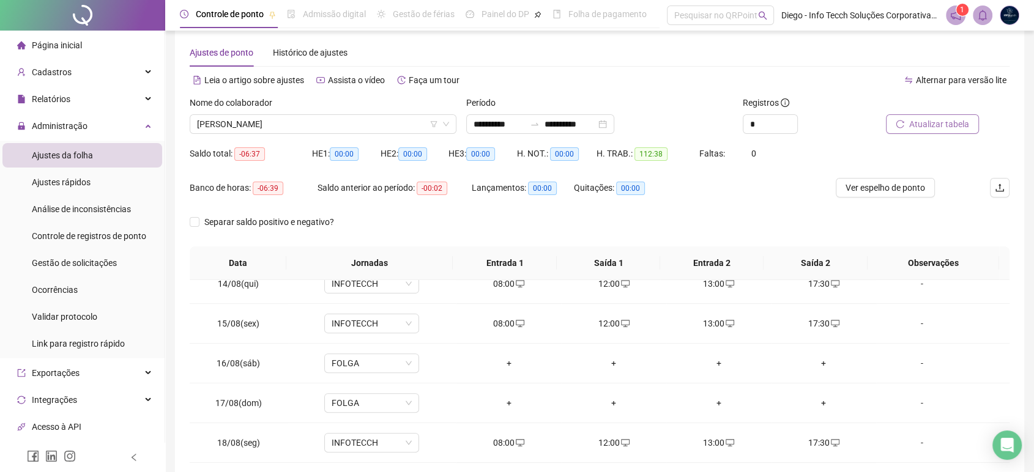
click at [943, 124] on span "Atualizar tabela" at bounding box center [939, 124] width 60 height 13
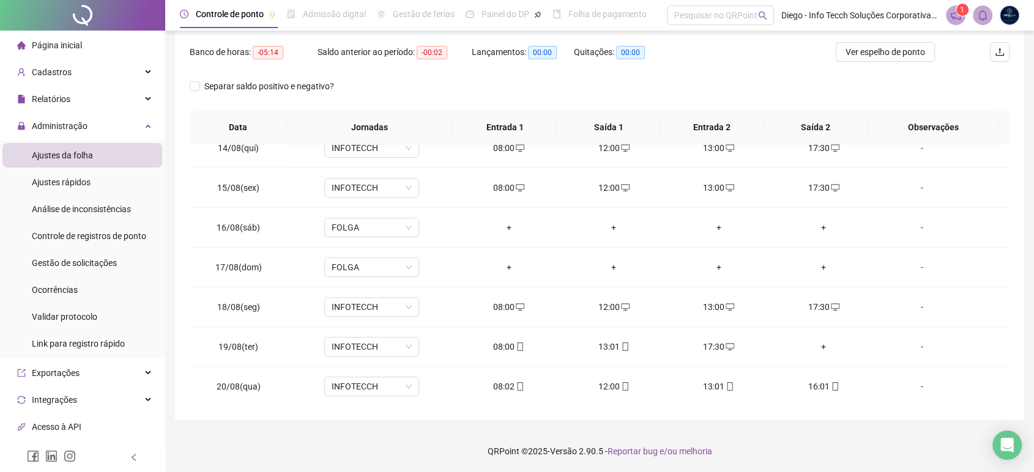
scroll to position [84, 0]
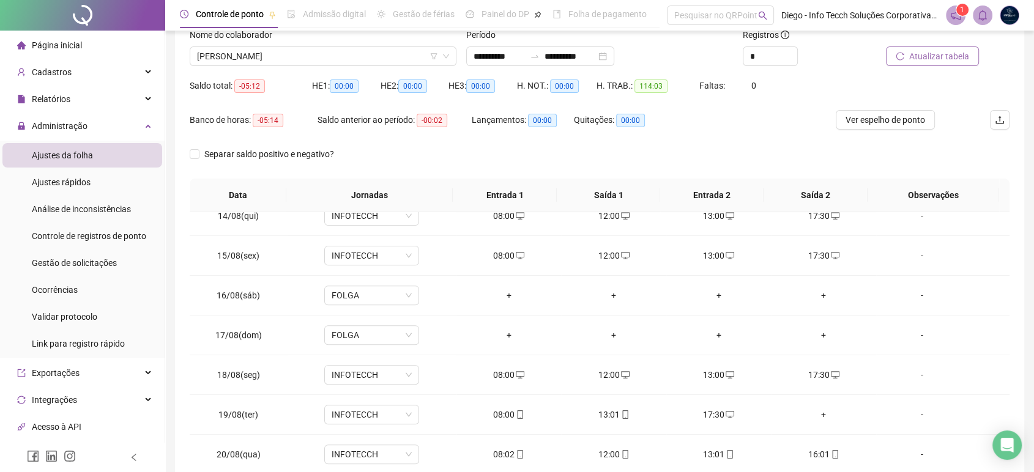
click at [919, 63] on button "Atualizar tabela" at bounding box center [932, 57] width 93 height 20
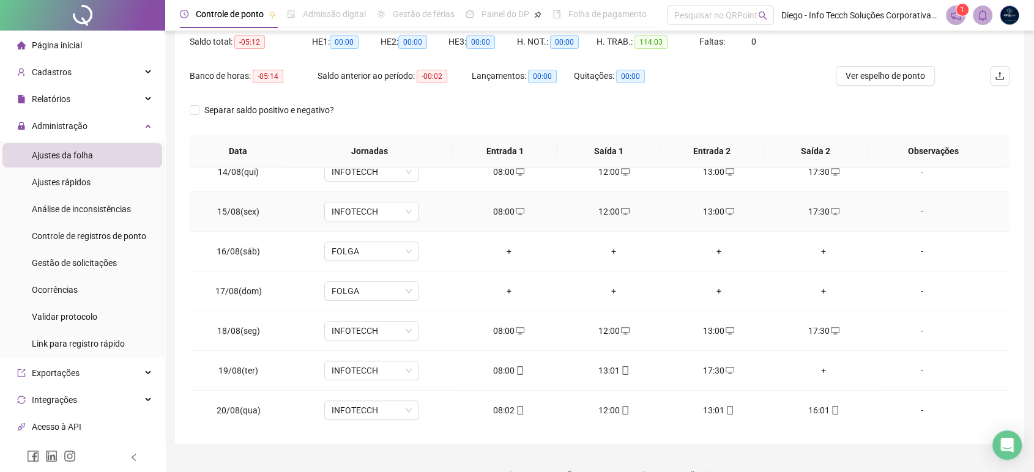
scroll to position [152, 0]
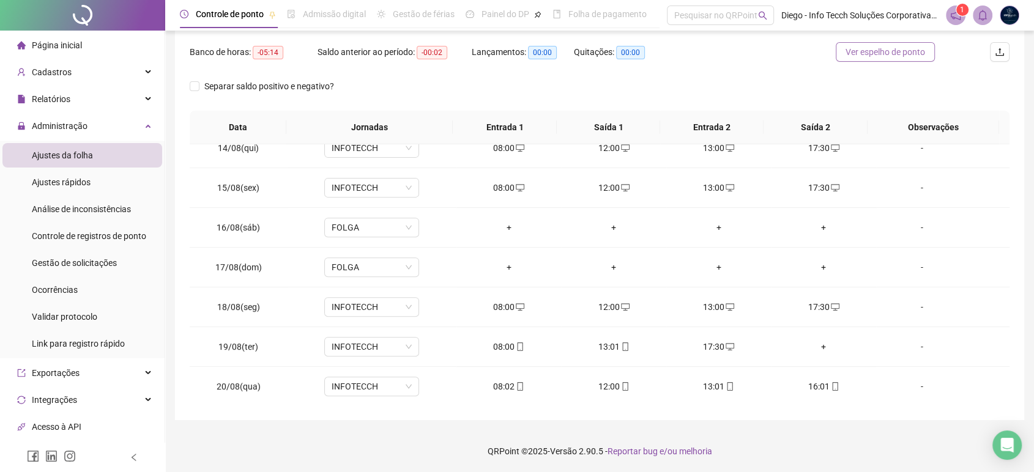
click at [878, 56] on span "Ver espelho de ponto" at bounding box center [886, 51] width 80 height 13
click at [816, 345] on div "+" at bounding box center [823, 346] width 85 height 13
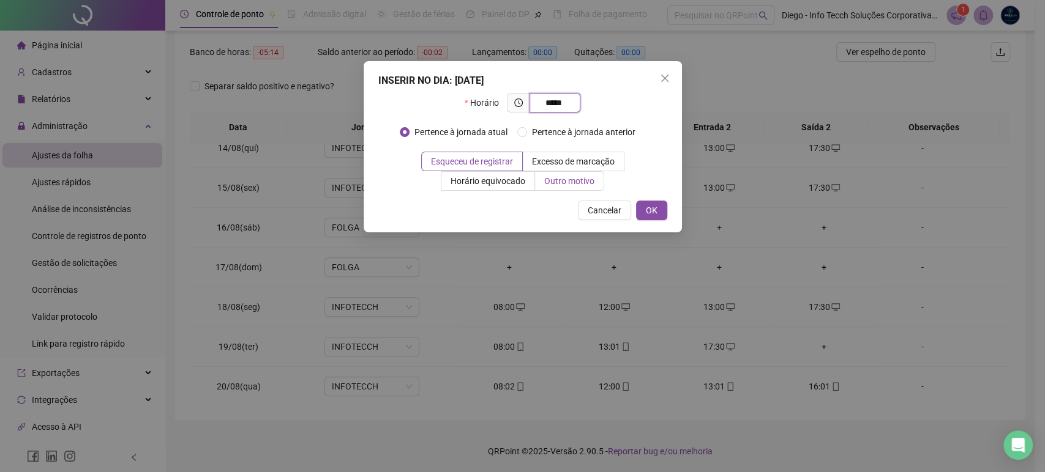
type input "*****"
click at [562, 185] on span "Outro motivo" at bounding box center [569, 181] width 50 height 10
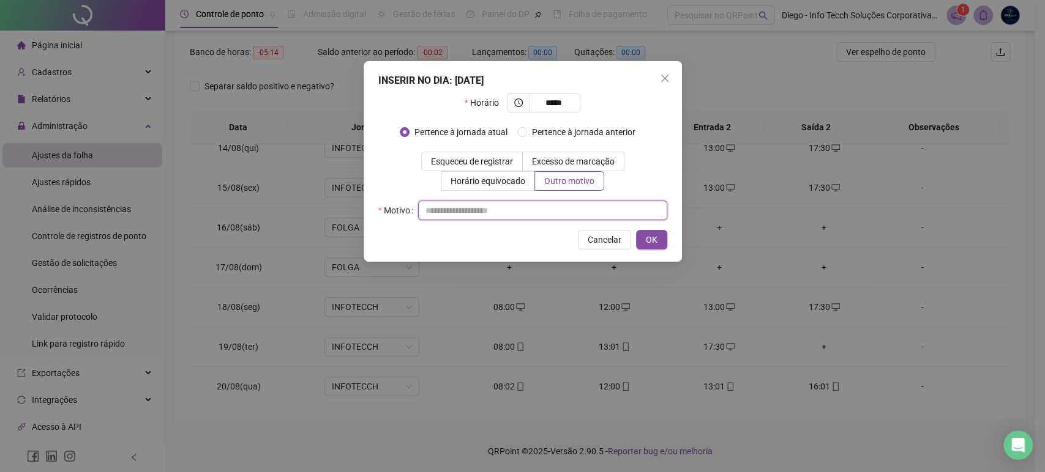
click at [561, 204] on input "text" at bounding box center [542, 211] width 249 height 20
type input "*"
click at [651, 239] on span "OK" at bounding box center [652, 239] width 12 height 13
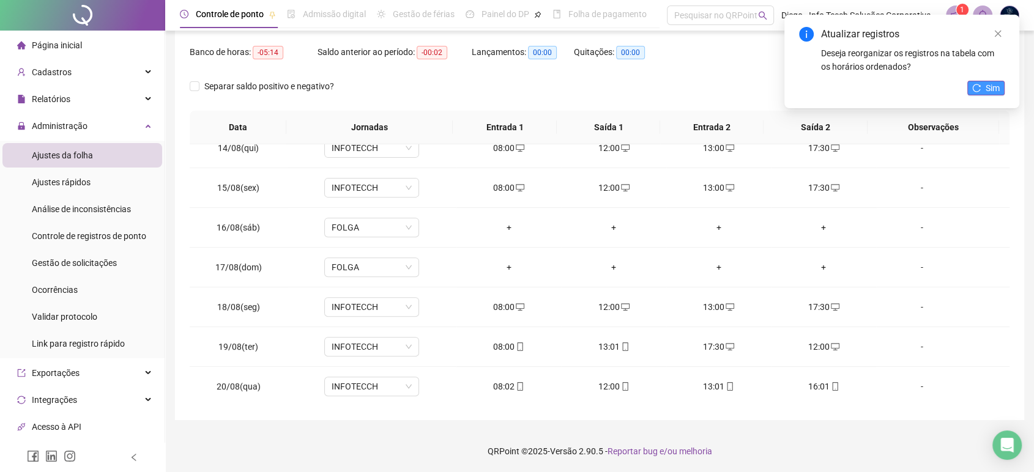
click at [989, 87] on span "Sim" at bounding box center [993, 87] width 14 height 13
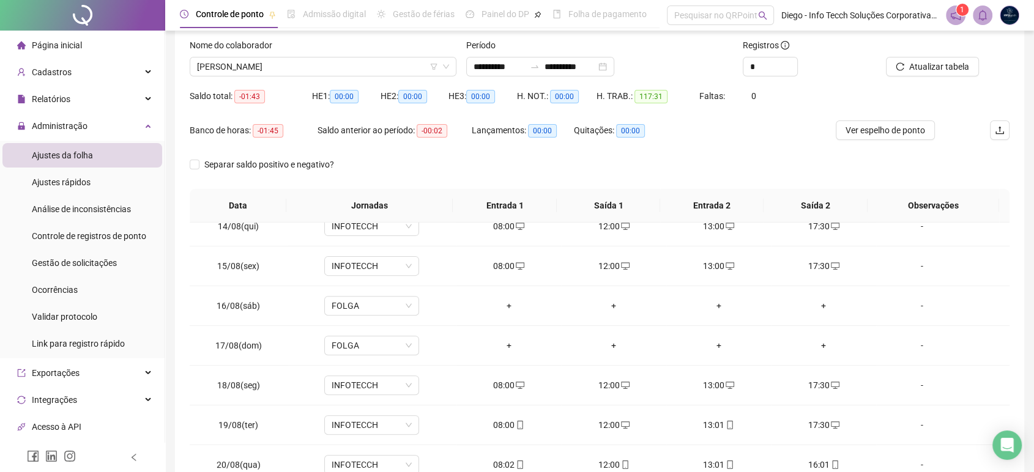
scroll to position [0, 0]
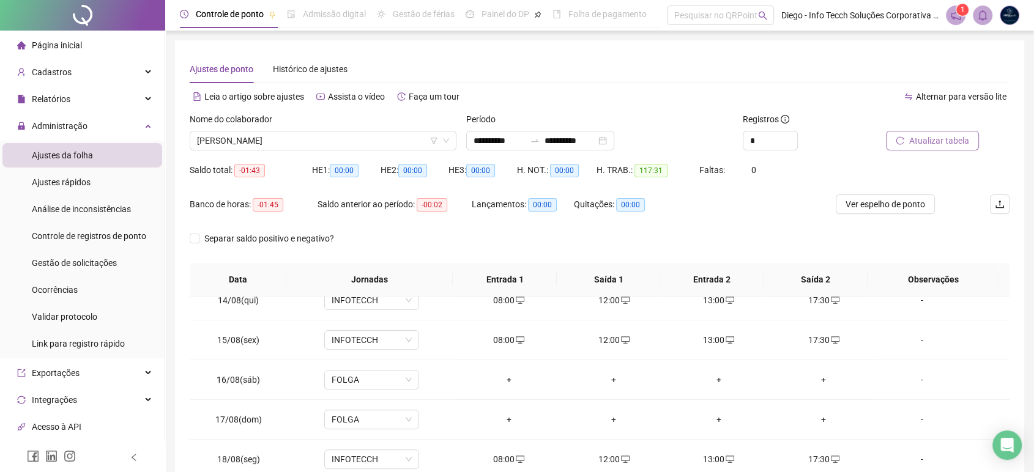
click at [950, 146] on span "Atualizar tabela" at bounding box center [939, 140] width 60 height 13
click at [961, 147] on span "Atualizar tabela" at bounding box center [939, 140] width 60 height 13
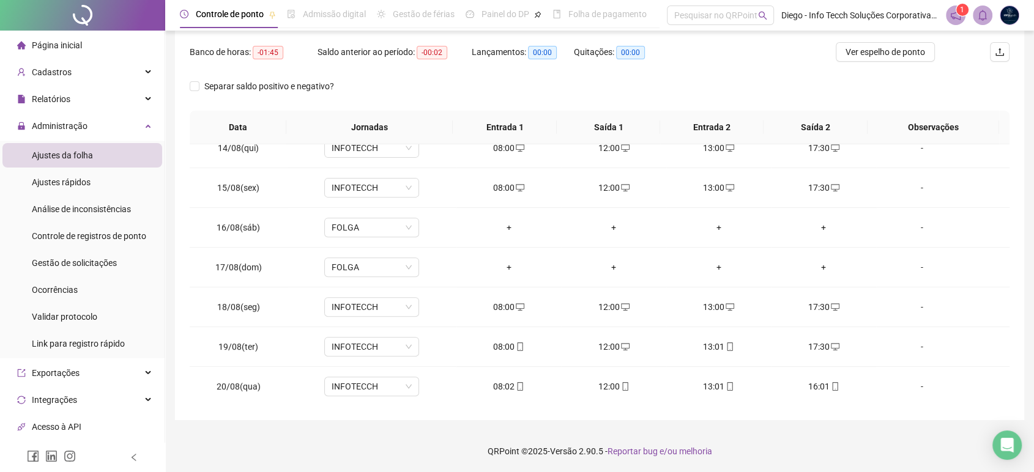
scroll to position [17, 0]
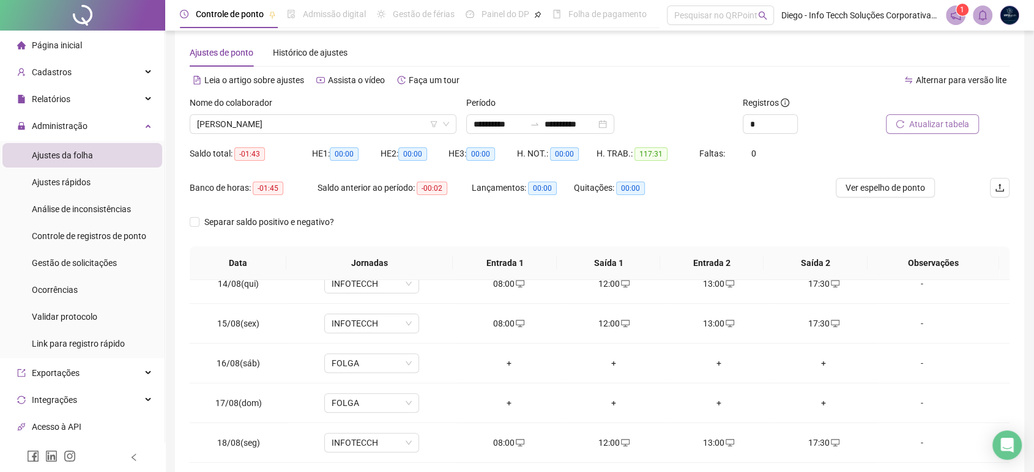
click at [930, 129] on span "Atualizar tabela" at bounding box center [939, 124] width 60 height 13
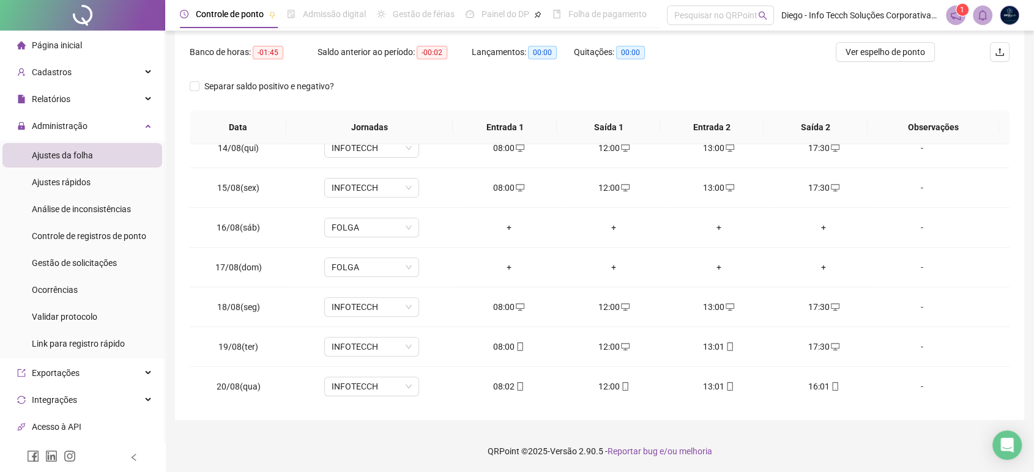
scroll to position [84, 0]
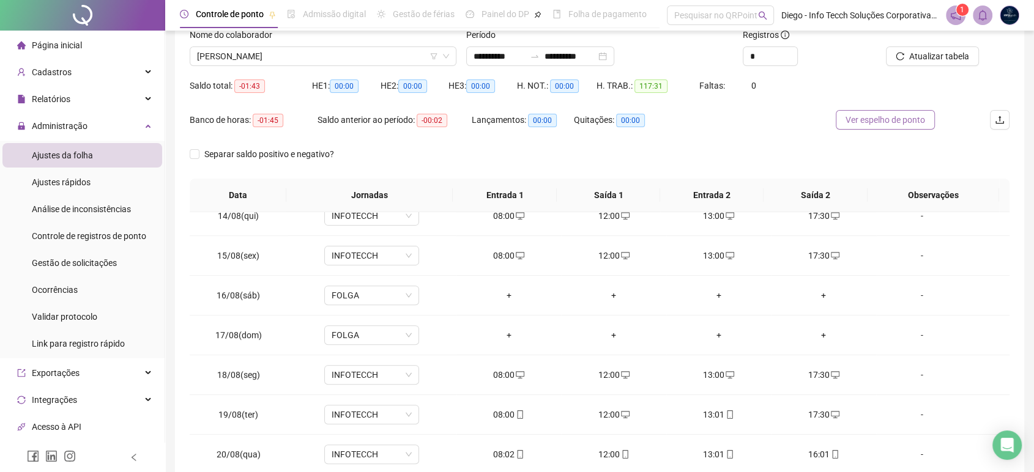
click at [886, 116] on span "Ver espelho de ponto" at bounding box center [886, 119] width 80 height 13
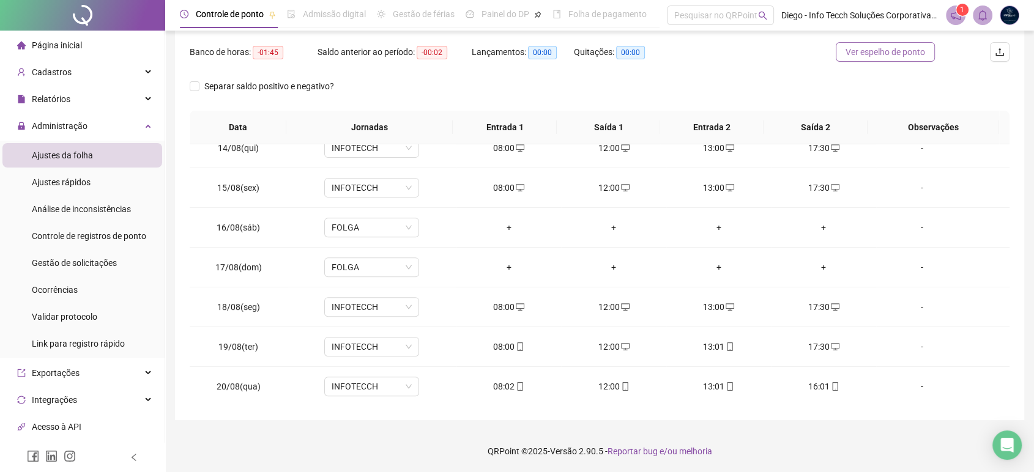
click at [864, 47] on span "Ver espelho de ponto" at bounding box center [886, 51] width 80 height 13
click at [831, 343] on icon "desktop" at bounding box center [835, 347] width 9 height 9
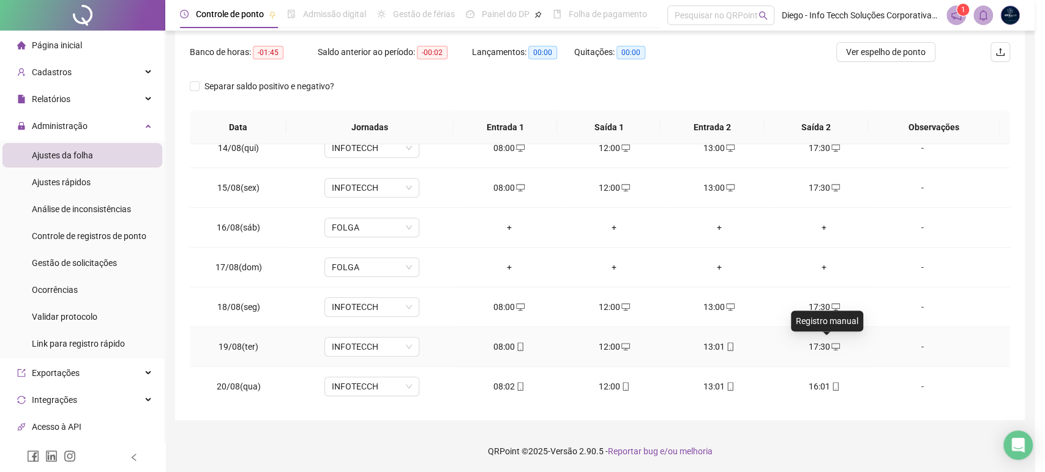
type input "**********"
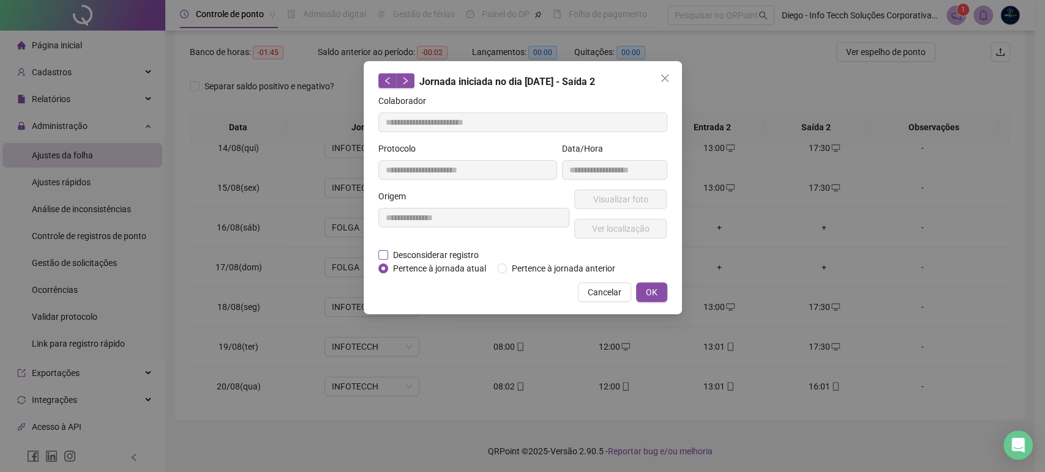
click at [435, 255] on span "Desconsiderar registro" at bounding box center [435, 254] width 95 height 13
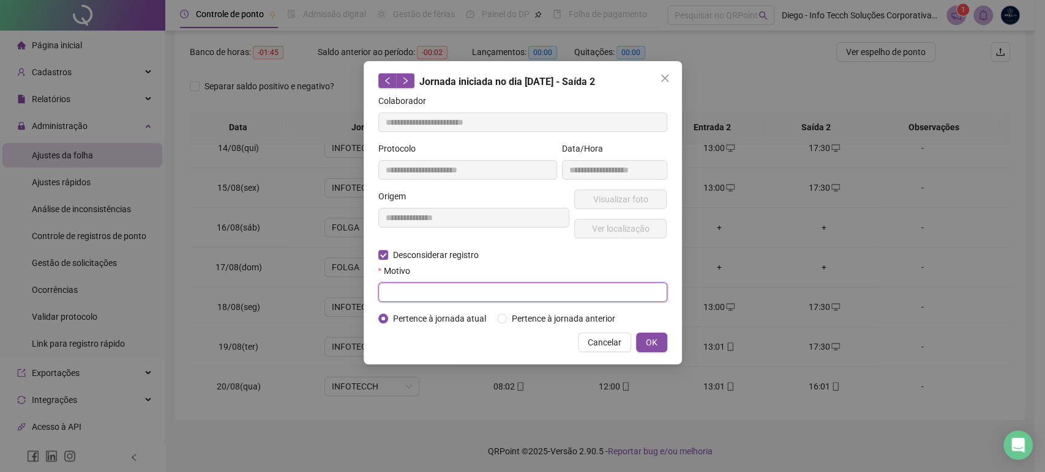
click at [426, 283] on input "text" at bounding box center [522, 293] width 289 height 20
drag, startPoint x: 394, startPoint y: 291, endPoint x: 376, endPoint y: 289, distance: 17.2
click at [376, 289] on div "**********" at bounding box center [523, 213] width 318 height 304
type input "**********"
click at [655, 343] on span "OK" at bounding box center [652, 342] width 12 height 13
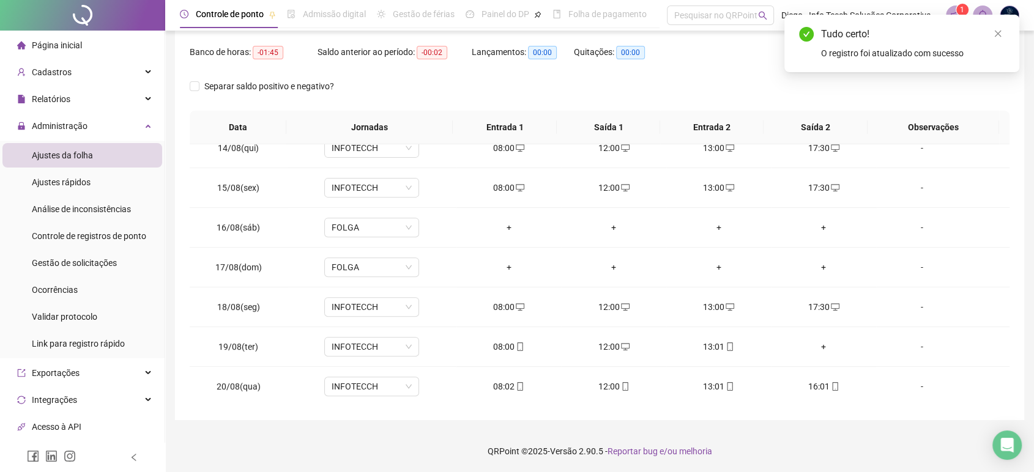
scroll to position [17, 0]
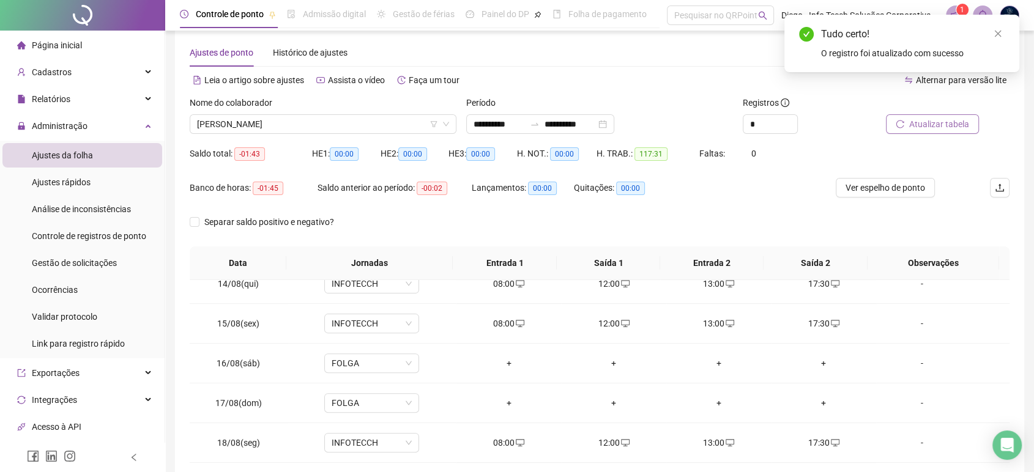
click at [919, 126] on span "Atualizar tabela" at bounding box center [939, 124] width 60 height 13
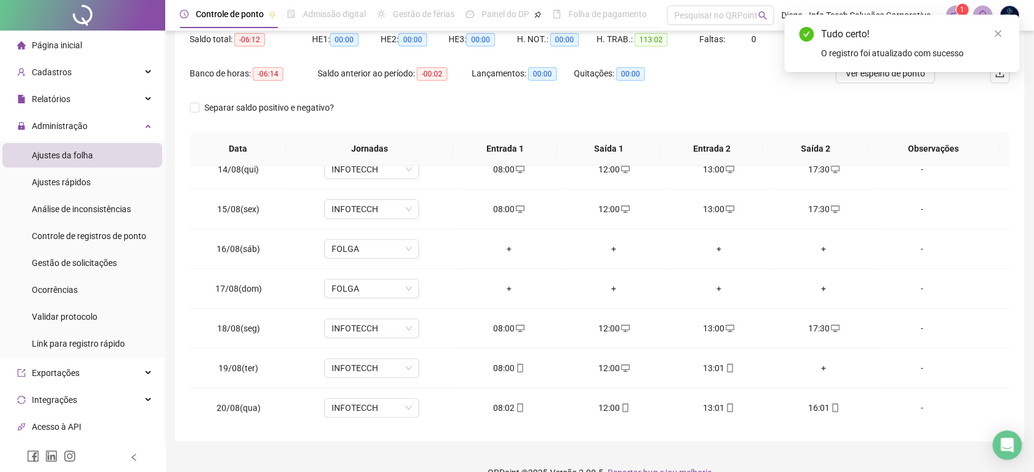
scroll to position [152, 0]
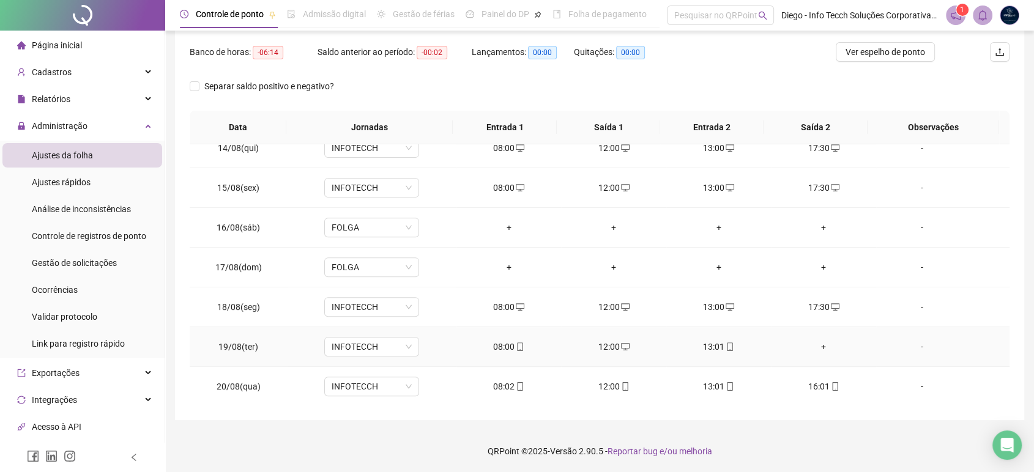
click at [815, 343] on div "+" at bounding box center [823, 346] width 85 height 13
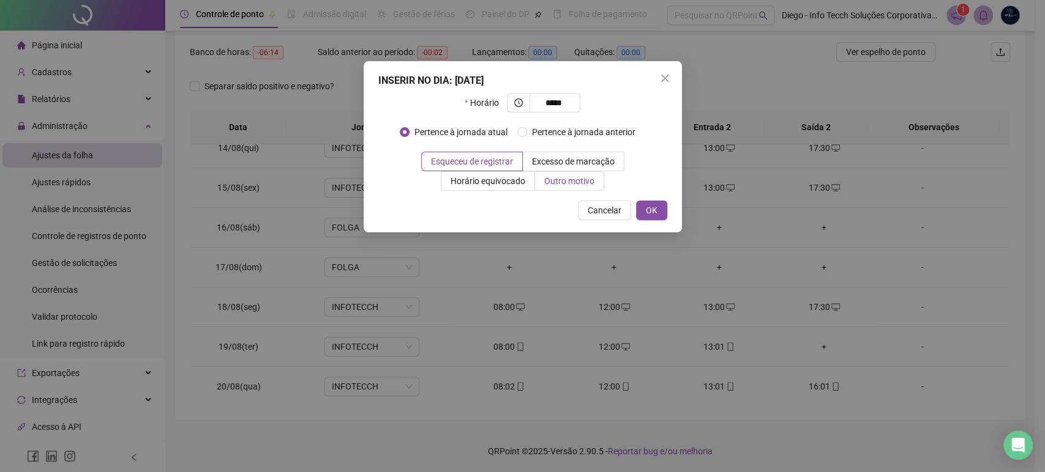
type input "*****"
click at [560, 184] on span "Outro motivo" at bounding box center [569, 181] width 50 height 10
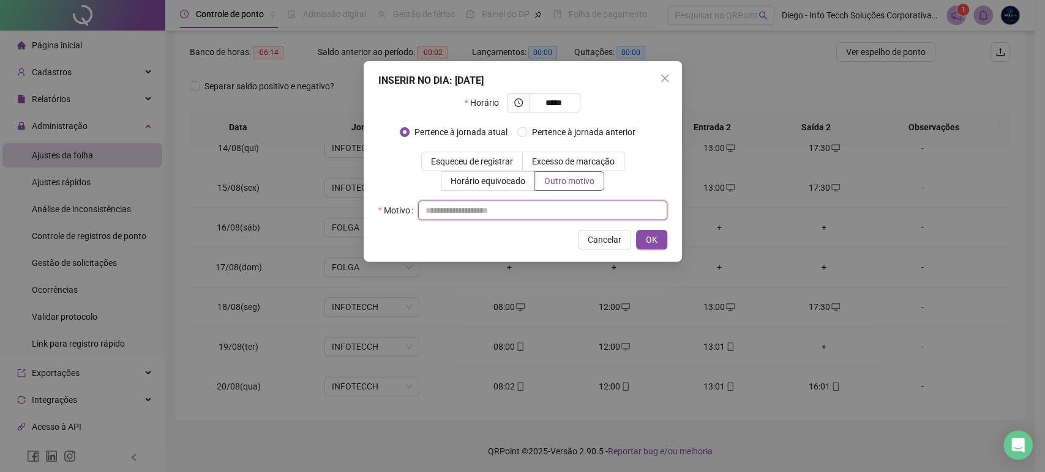
click at [534, 219] on div "Motivo" at bounding box center [522, 211] width 289 height 20
paste input "**********"
type input "**********"
click at [660, 242] on button "OK" at bounding box center [651, 240] width 31 height 20
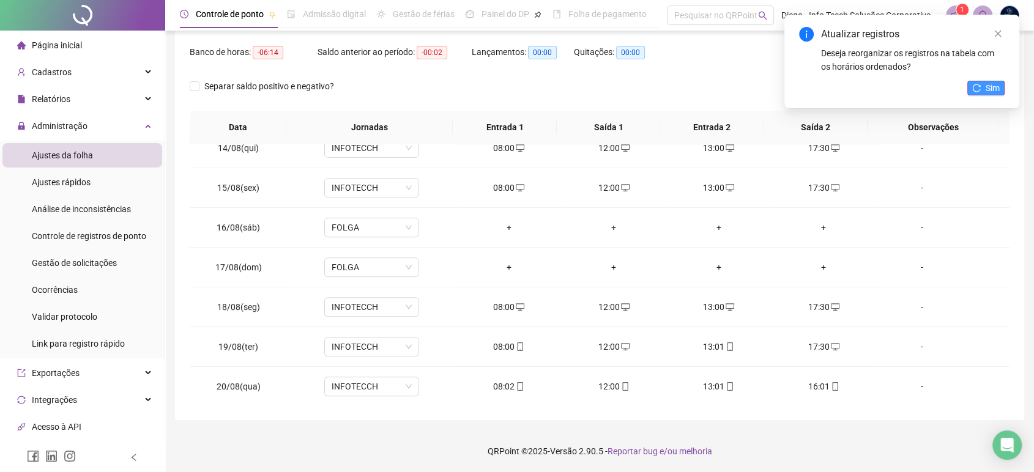
click at [987, 87] on span "Sim" at bounding box center [993, 87] width 14 height 13
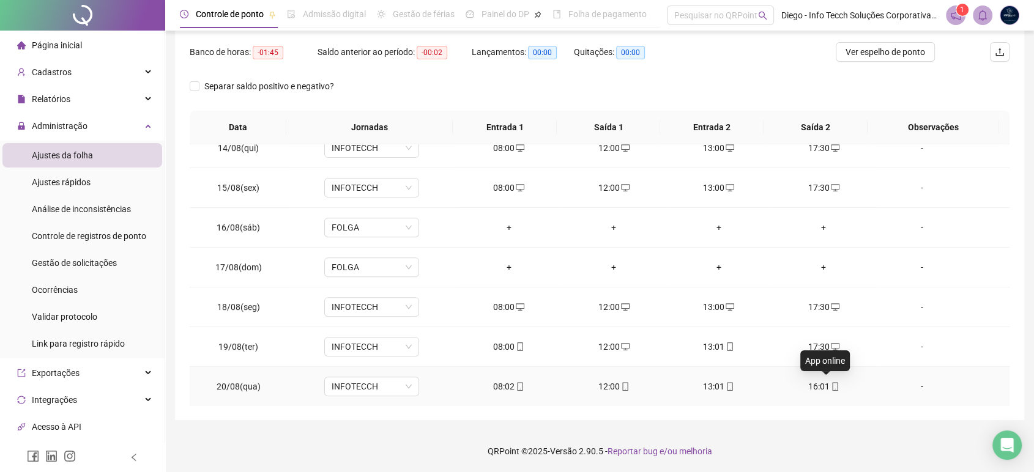
click at [831, 386] on icon "mobile" at bounding box center [835, 387] width 9 height 9
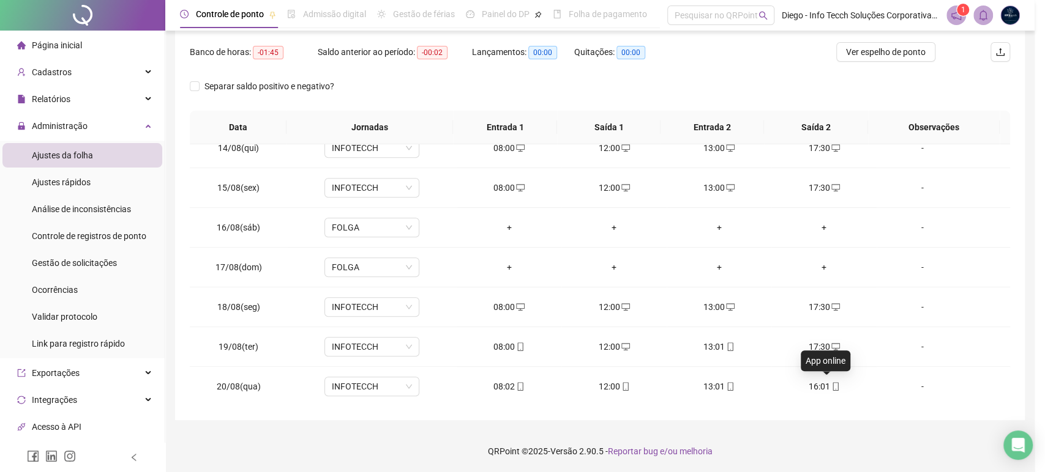
type input "**********"
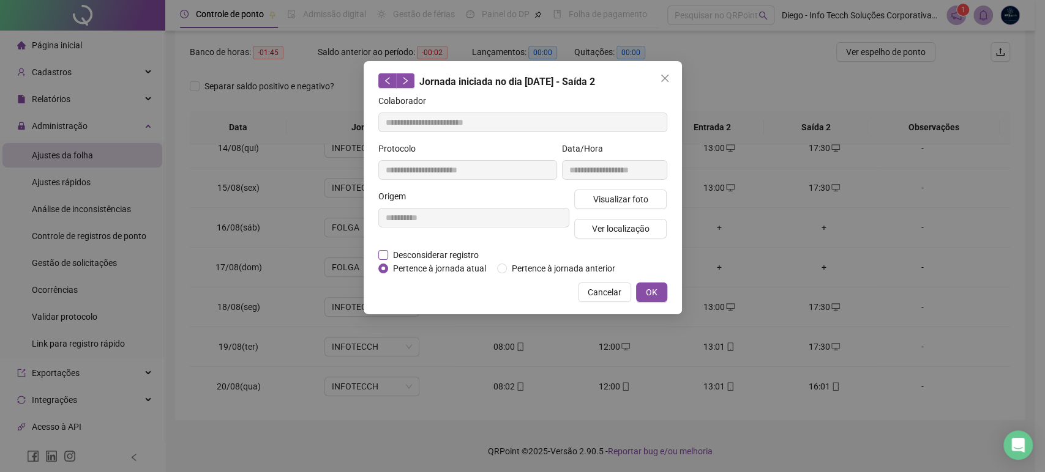
click at [409, 254] on span "Desconsiderar registro" at bounding box center [435, 254] width 95 height 13
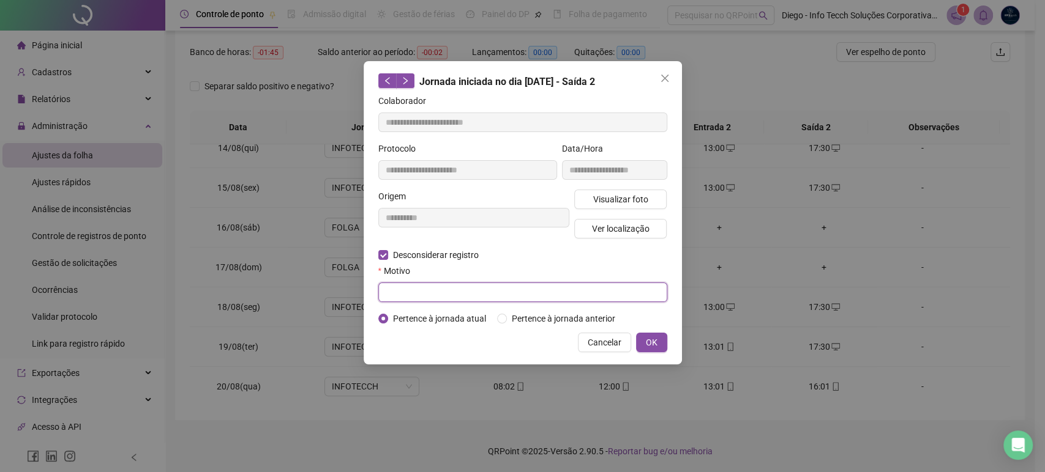
click at [420, 292] on input "text" at bounding box center [522, 293] width 289 height 20
type input "*"
click at [654, 342] on span "OK" at bounding box center [652, 342] width 12 height 13
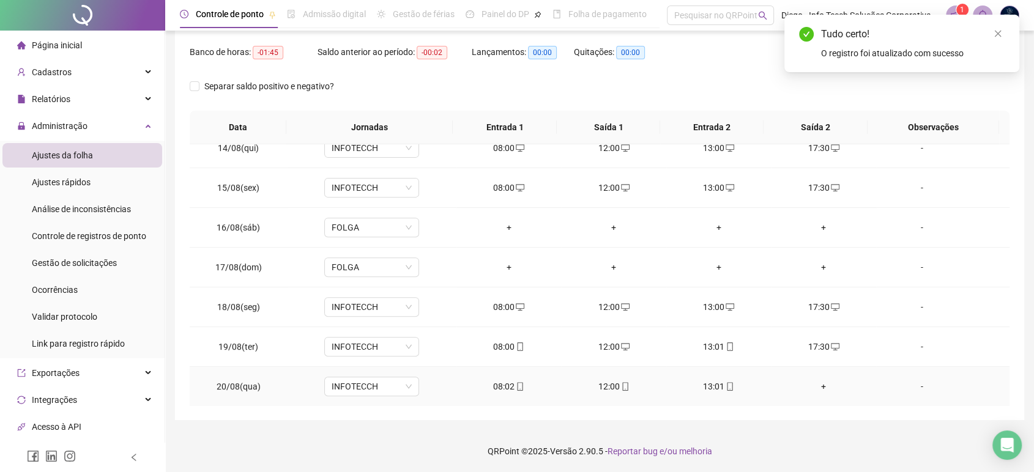
click at [816, 386] on div "+" at bounding box center [823, 386] width 85 height 13
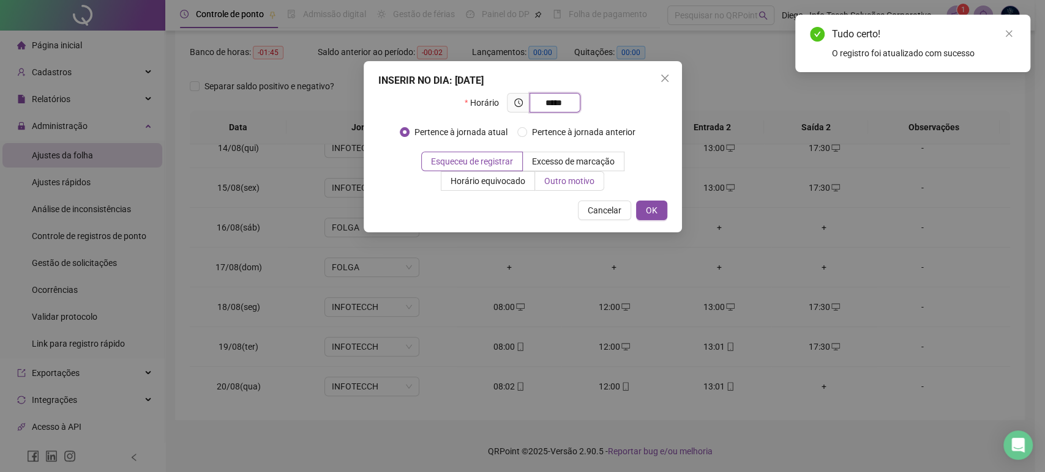
type input "*****"
click at [563, 187] on label "Outro motivo" at bounding box center [569, 181] width 69 height 20
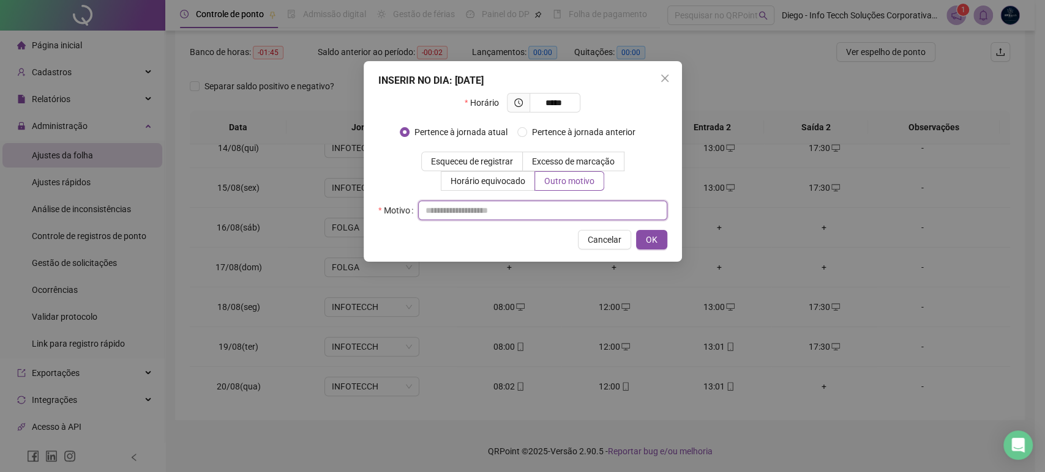
click at [554, 212] on input "text" at bounding box center [542, 211] width 249 height 20
paste input "**********"
type input "**********"
click at [657, 244] on button "OK" at bounding box center [651, 240] width 31 height 20
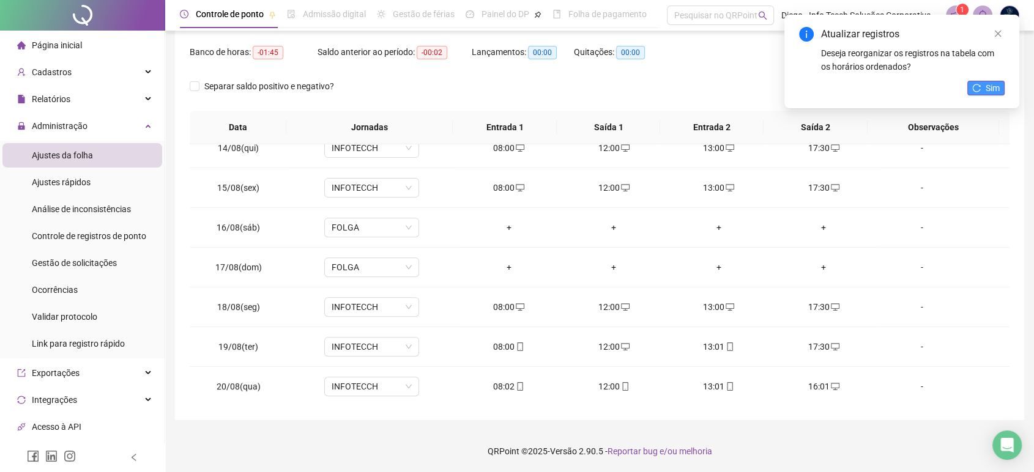
click at [994, 88] on span "Sim" at bounding box center [993, 87] width 14 height 13
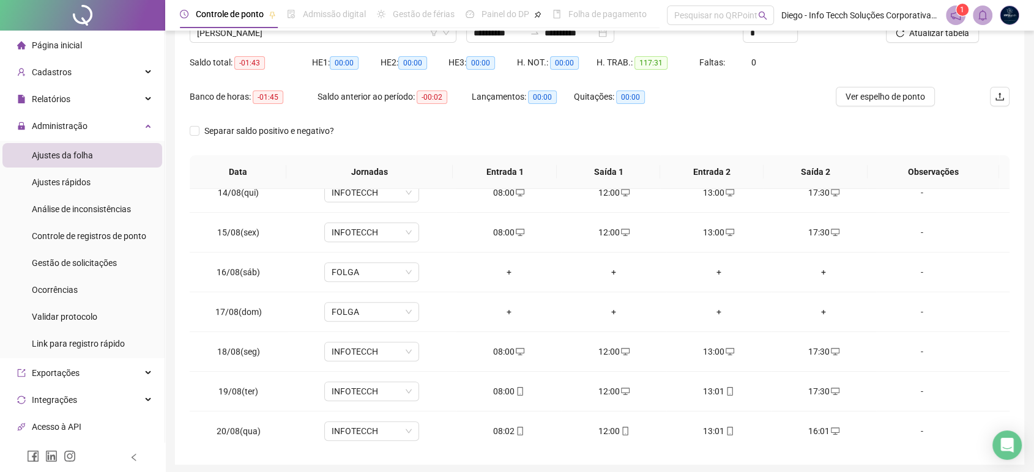
scroll to position [84, 0]
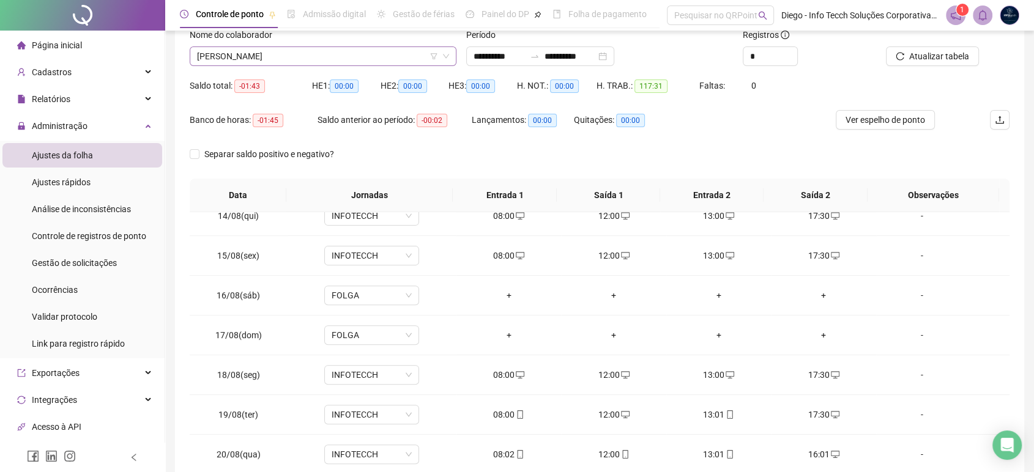
click at [332, 59] on span "[PERSON_NAME]" at bounding box center [323, 56] width 252 height 18
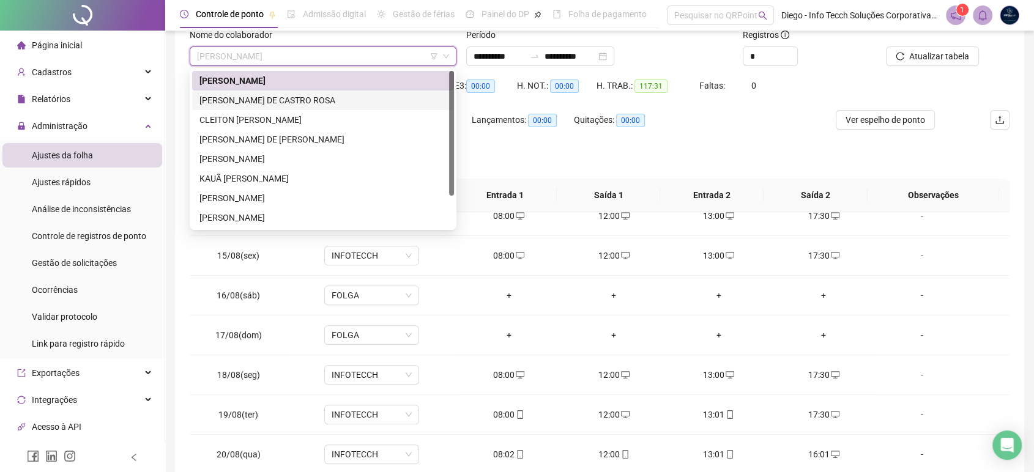
click at [319, 103] on div "[PERSON_NAME] DE CASTRO ROSA" at bounding box center [323, 100] width 247 height 13
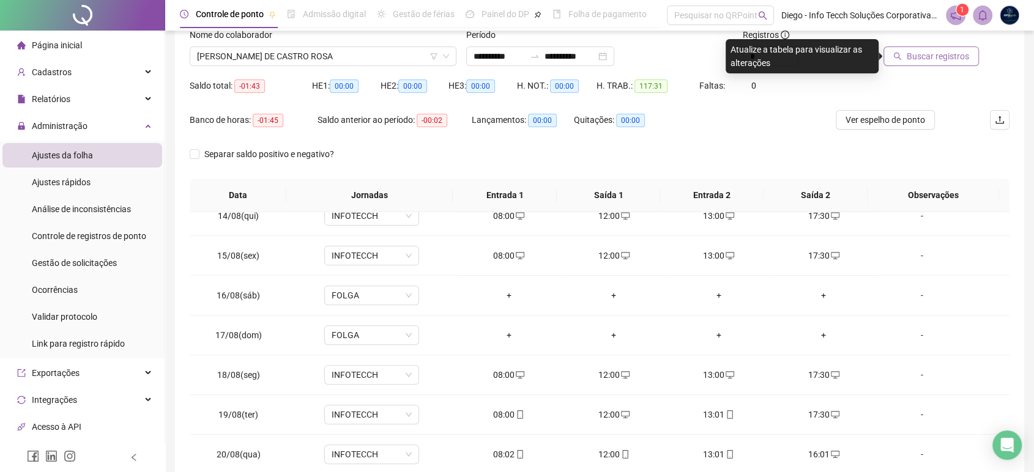
click at [924, 53] on span "Buscar registros" at bounding box center [938, 56] width 62 height 13
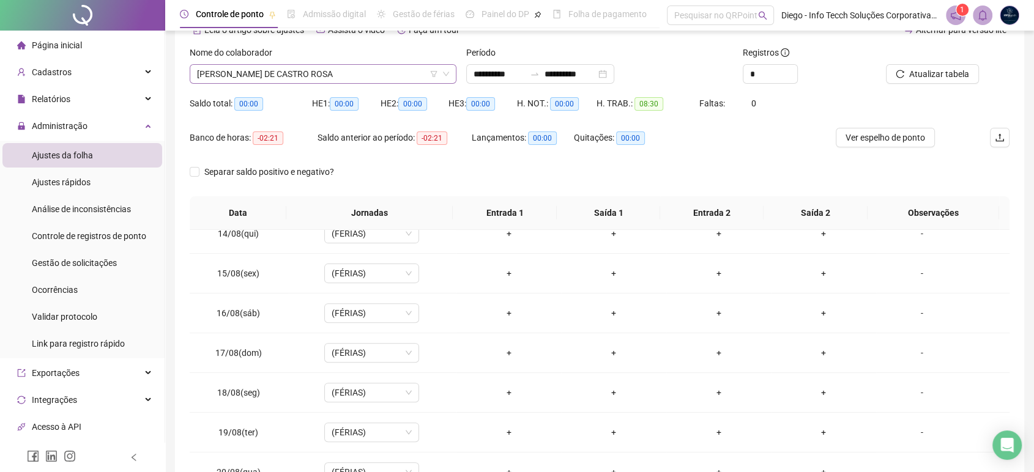
scroll to position [17, 0]
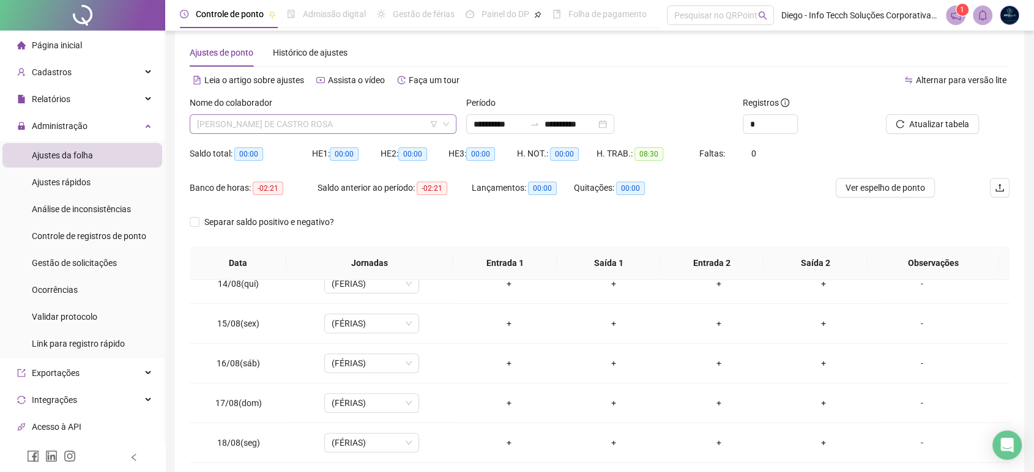
click at [323, 126] on span "[PERSON_NAME] DE CASTRO ROSA" at bounding box center [323, 124] width 252 height 18
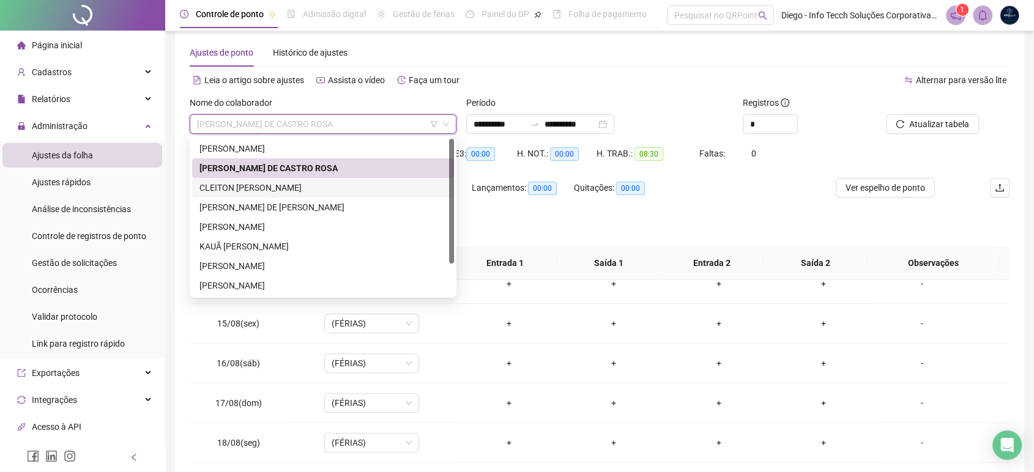
click at [308, 192] on div "CLEITON [PERSON_NAME]" at bounding box center [323, 187] width 247 height 13
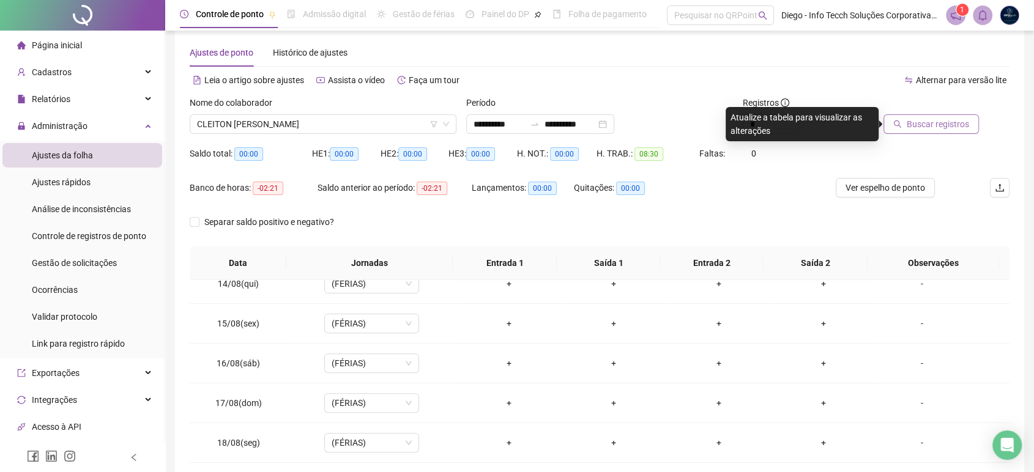
click at [946, 123] on span "Buscar registros" at bounding box center [938, 124] width 62 height 13
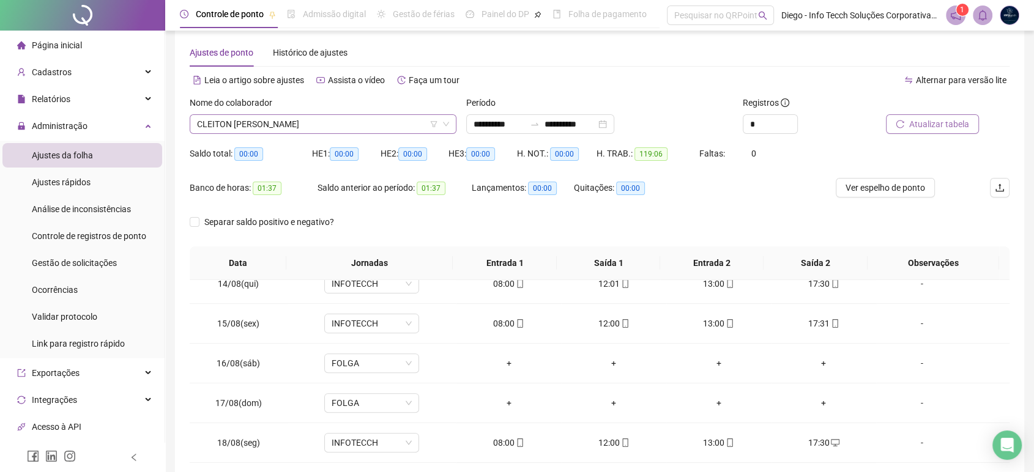
click at [299, 124] on span "CLEITON [PERSON_NAME]" at bounding box center [323, 124] width 252 height 18
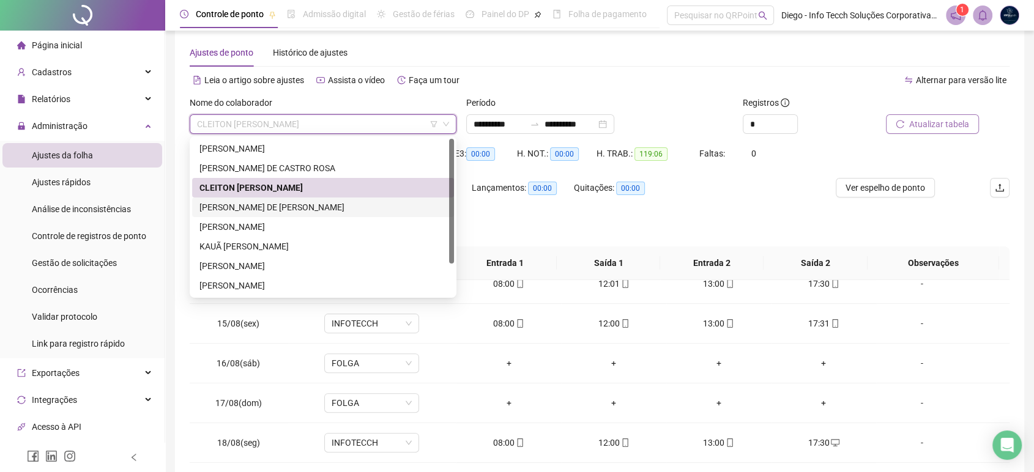
click at [276, 207] on div "[PERSON_NAME] DE [PERSON_NAME]" at bounding box center [323, 207] width 247 height 13
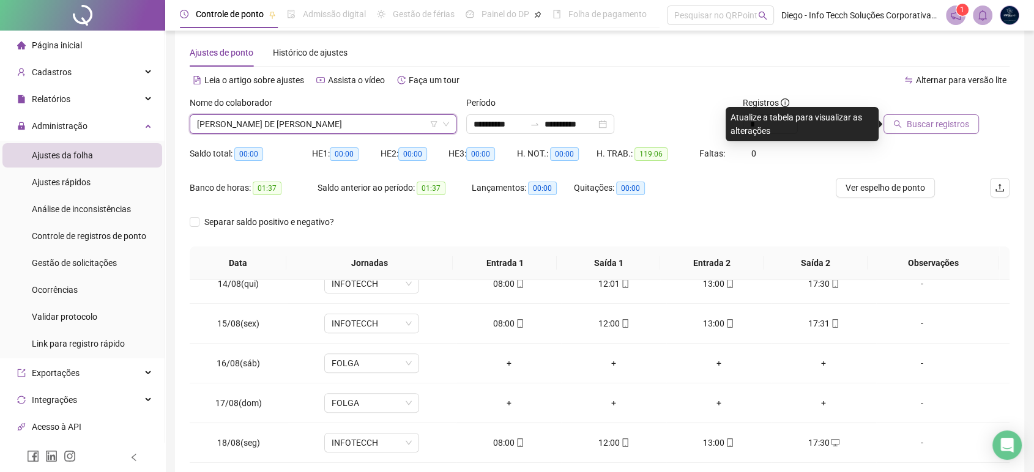
click at [936, 126] on span "Buscar registros" at bounding box center [938, 124] width 62 height 13
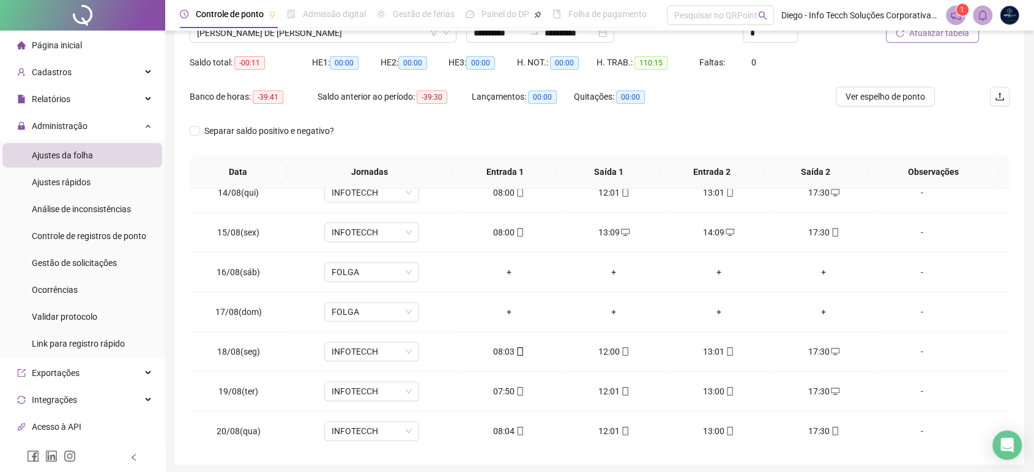
scroll to position [84, 0]
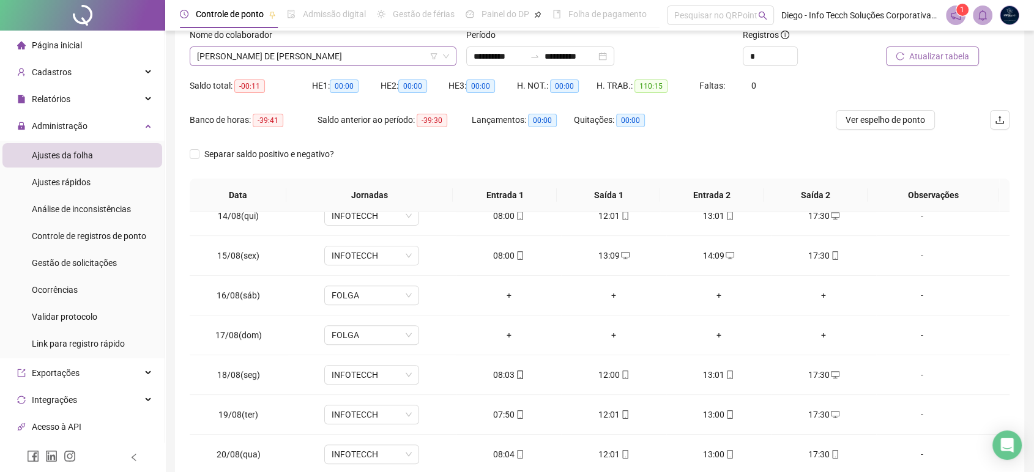
click at [330, 54] on span "[PERSON_NAME] DE [PERSON_NAME]" at bounding box center [323, 56] width 252 height 18
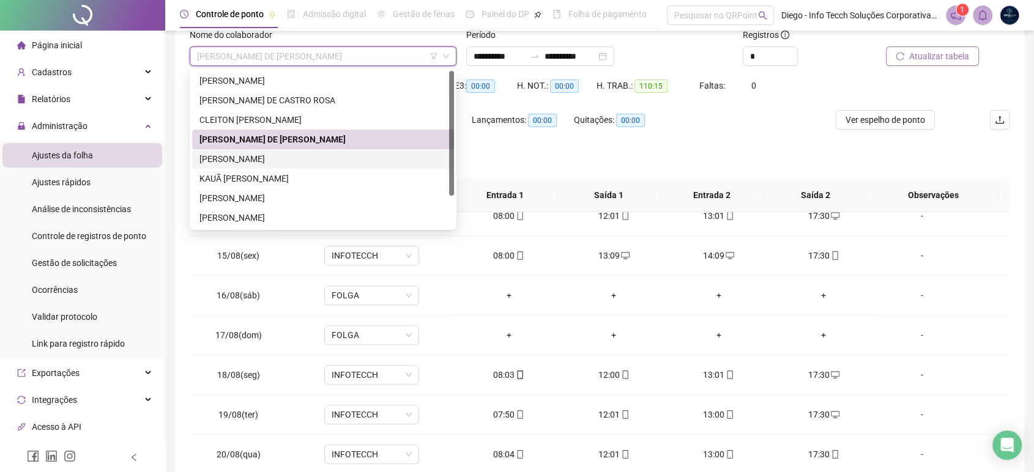
click at [286, 152] on div "[PERSON_NAME]" at bounding box center [323, 159] width 262 height 20
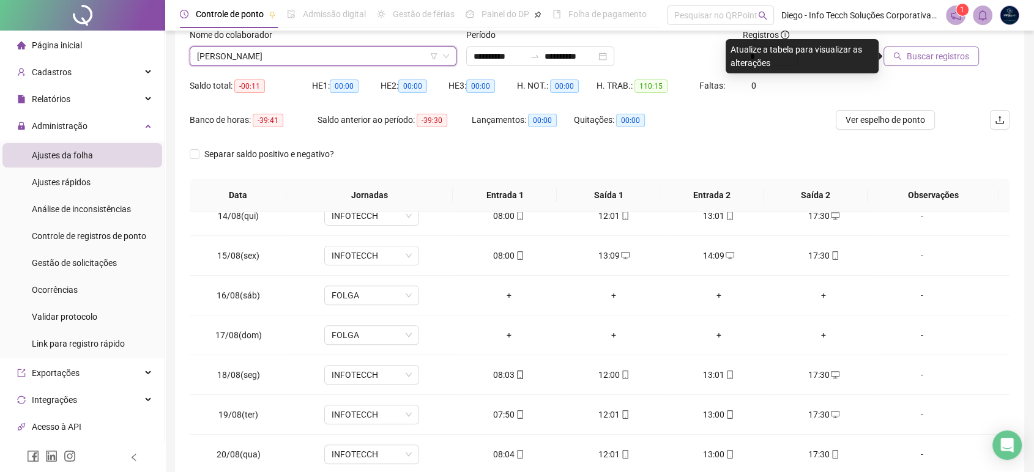
click at [930, 54] on span "Buscar registros" at bounding box center [938, 56] width 62 height 13
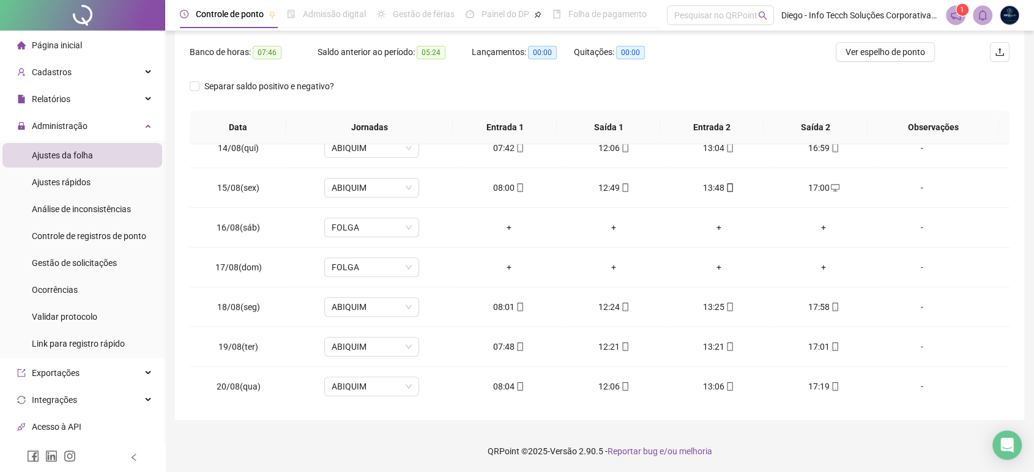
scroll to position [17, 0]
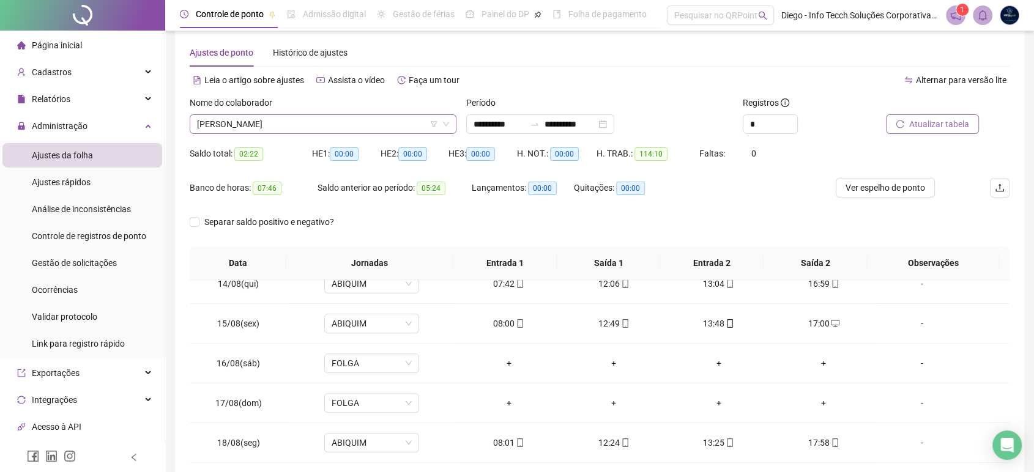
click at [301, 123] on span "[PERSON_NAME]" at bounding box center [323, 124] width 252 height 18
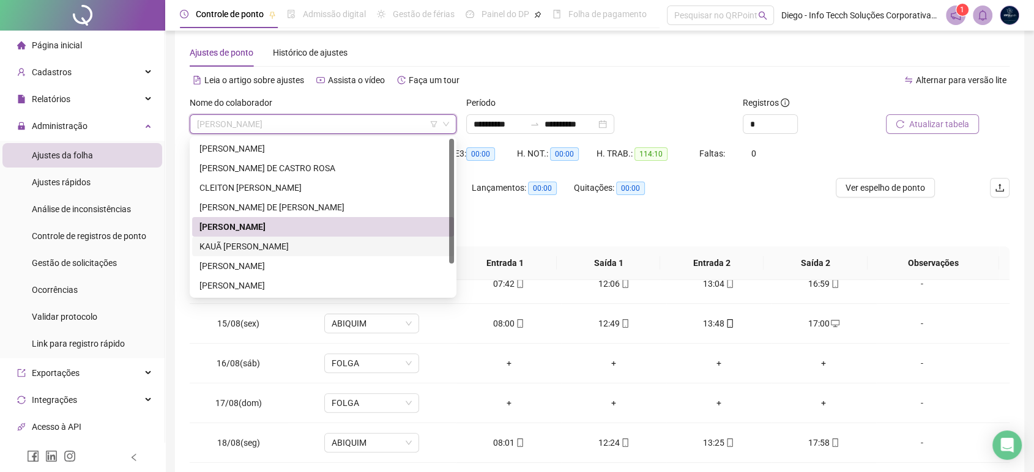
click at [305, 245] on div "KAUÃ [PERSON_NAME]" at bounding box center [323, 246] width 247 height 13
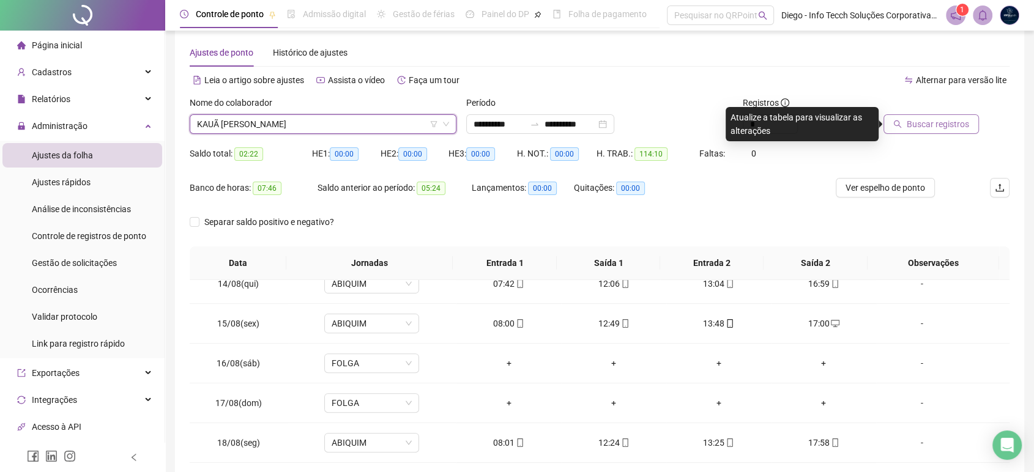
click at [954, 124] on span "Buscar registros" at bounding box center [938, 124] width 62 height 13
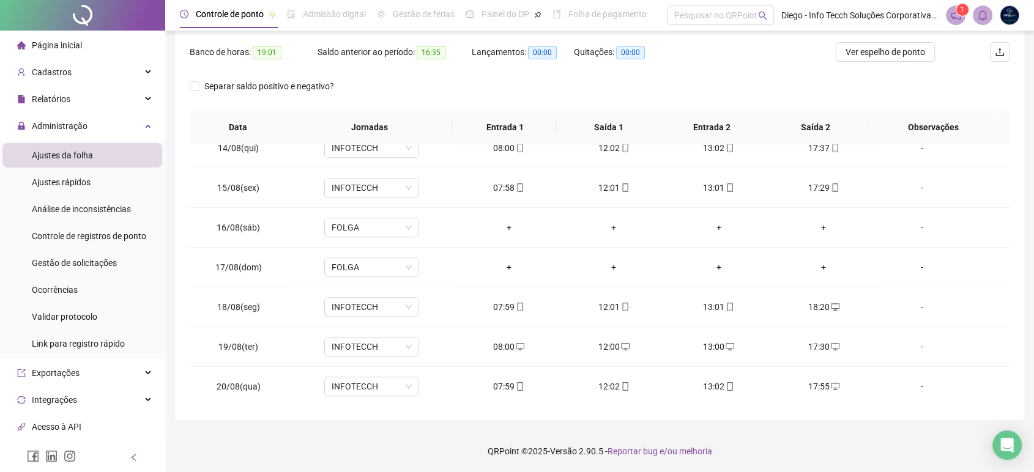
scroll to position [84, 0]
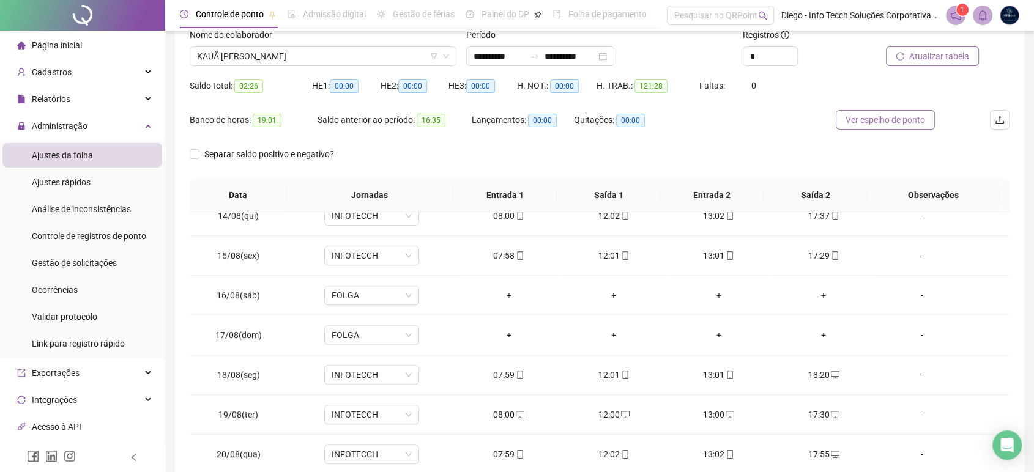
click at [876, 122] on span "Ver espelho de ponto" at bounding box center [886, 119] width 80 height 13
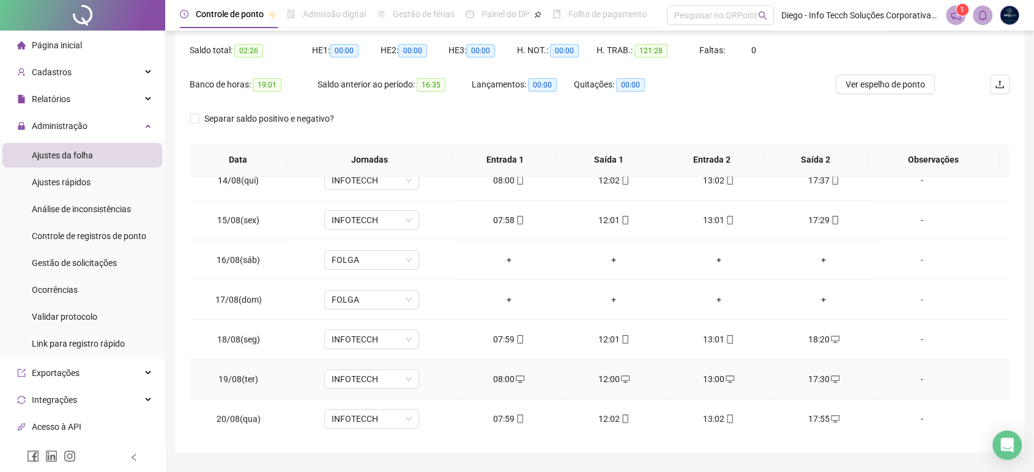
scroll to position [152, 0]
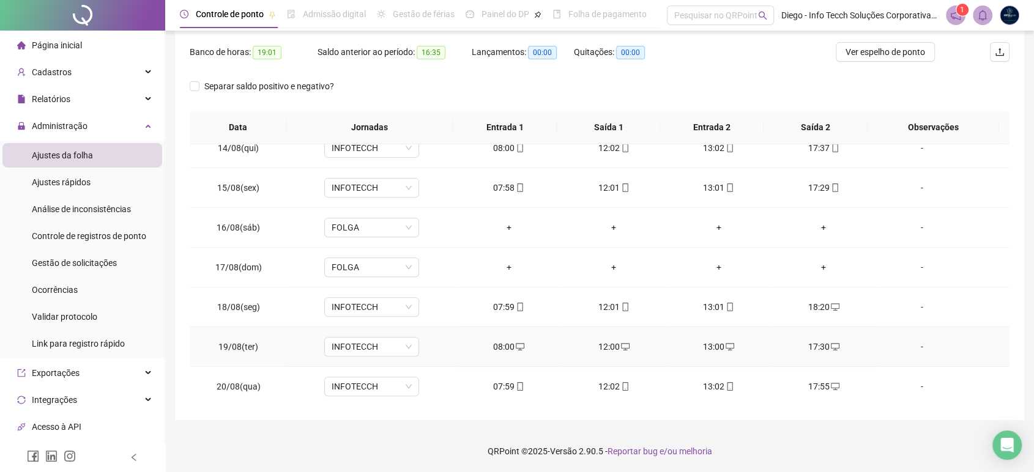
click at [816, 346] on div "17:30" at bounding box center [823, 346] width 85 height 13
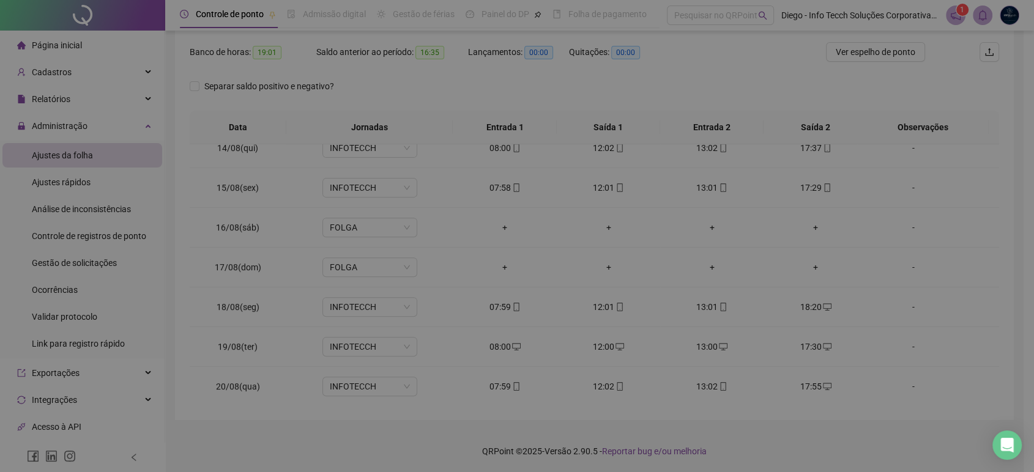
type input "**********"
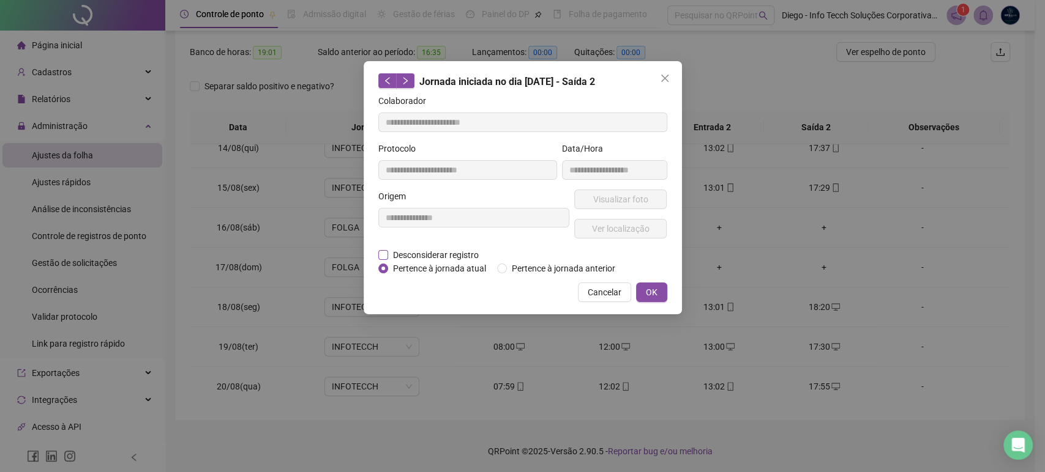
click at [439, 248] on span "Desconsiderar registro" at bounding box center [435, 254] width 95 height 13
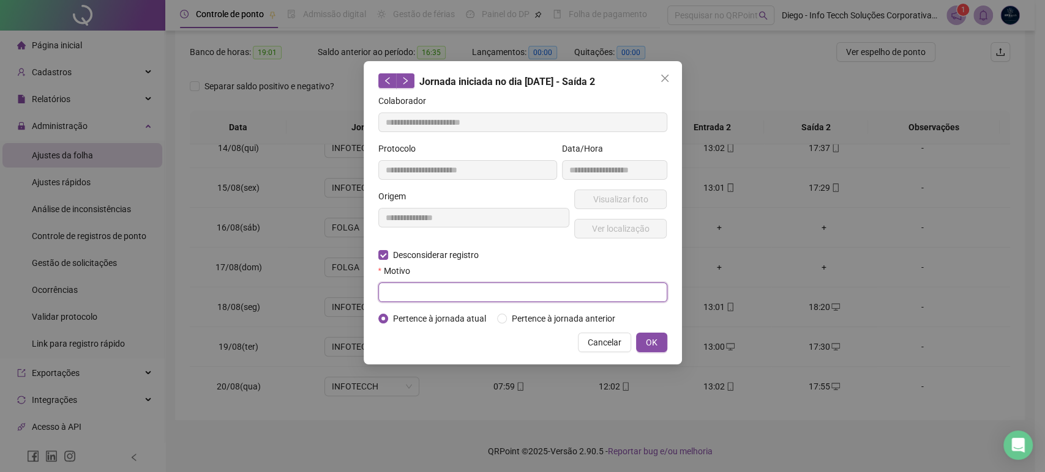
click at [447, 294] on input "text" at bounding box center [522, 293] width 289 height 20
type input "*"
click at [652, 342] on span "OK" at bounding box center [652, 342] width 12 height 13
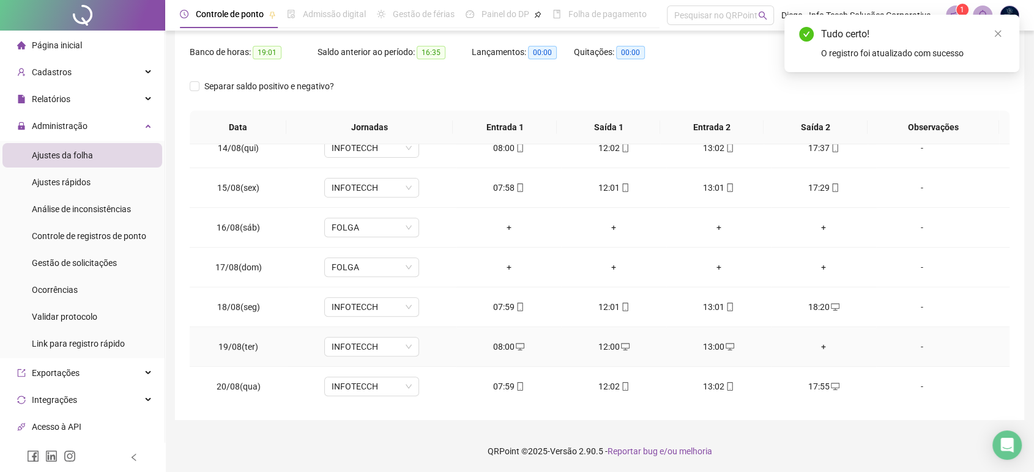
click at [709, 343] on div "13:00" at bounding box center [718, 346] width 85 height 13
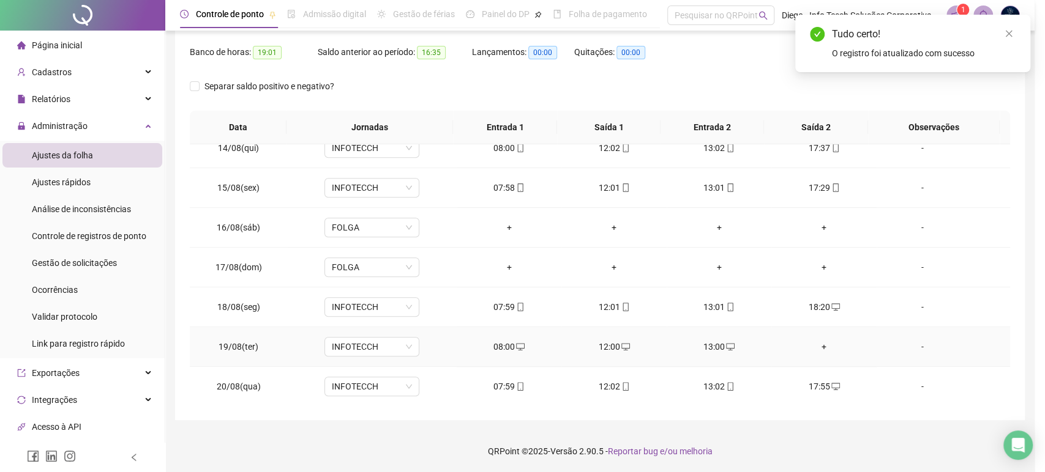
type input "**********"
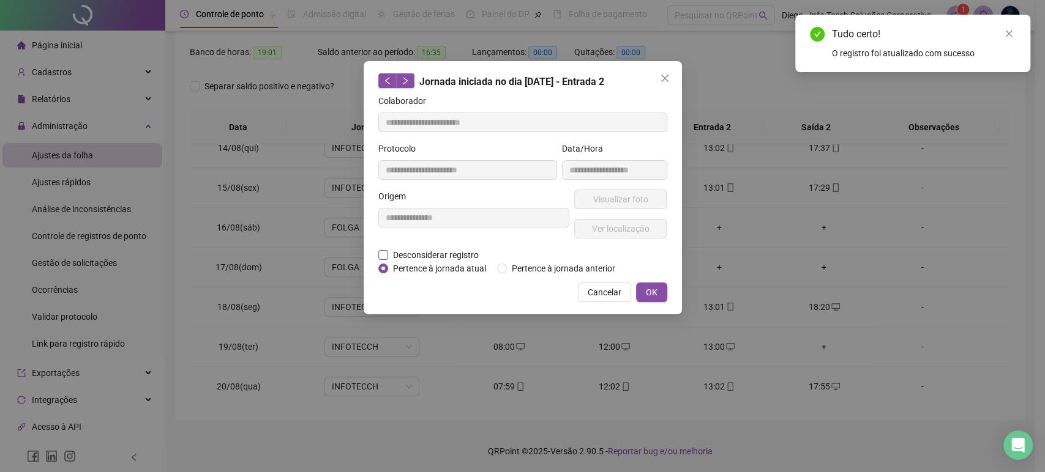
click at [435, 253] on span "Desconsiderar registro" at bounding box center [435, 254] width 95 height 13
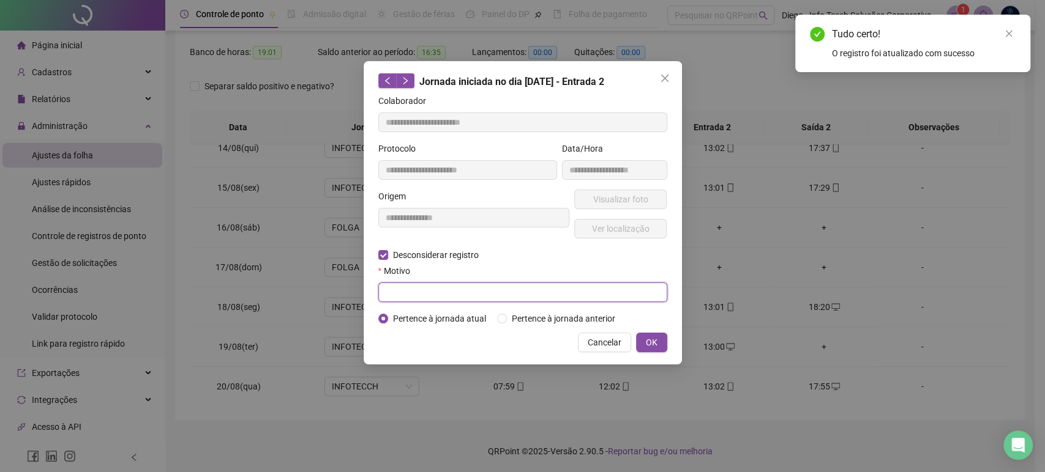
click at [451, 297] on input "text" at bounding box center [522, 293] width 289 height 20
type input "*"
click at [651, 337] on span "OK" at bounding box center [652, 342] width 12 height 13
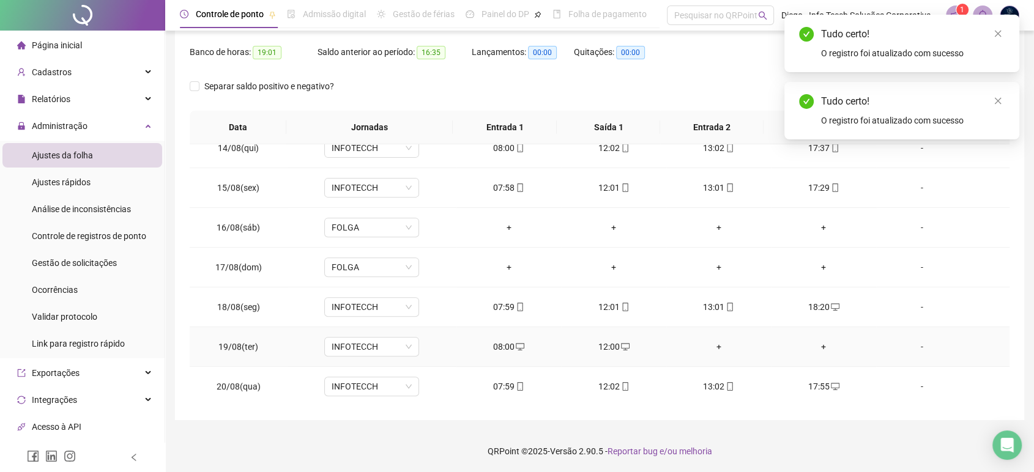
click at [610, 344] on div "12:00" at bounding box center [613, 346] width 85 height 13
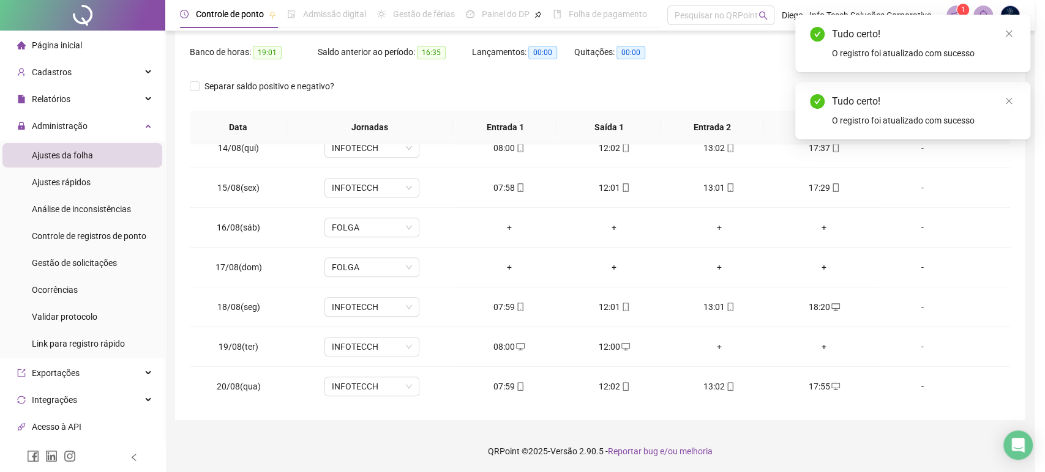
type input "**********"
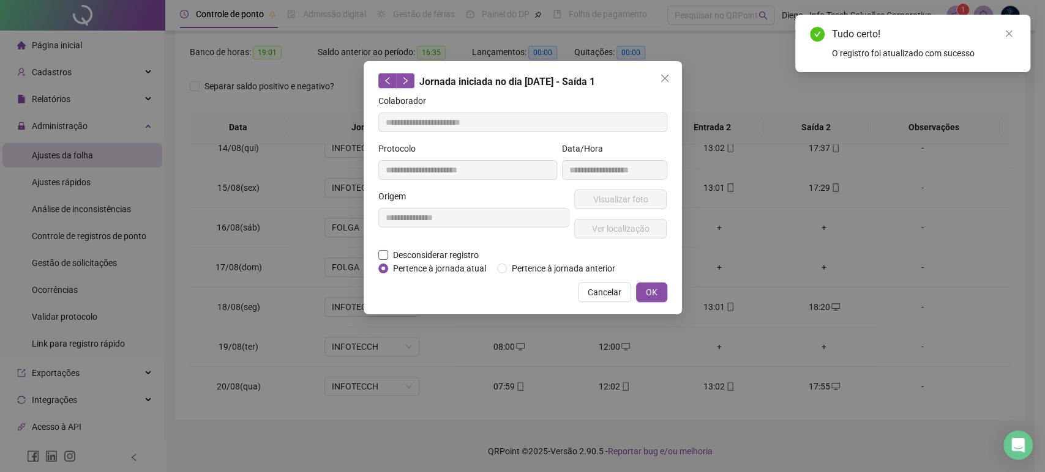
click at [465, 253] on span "Desconsiderar registro" at bounding box center [435, 254] width 95 height 13
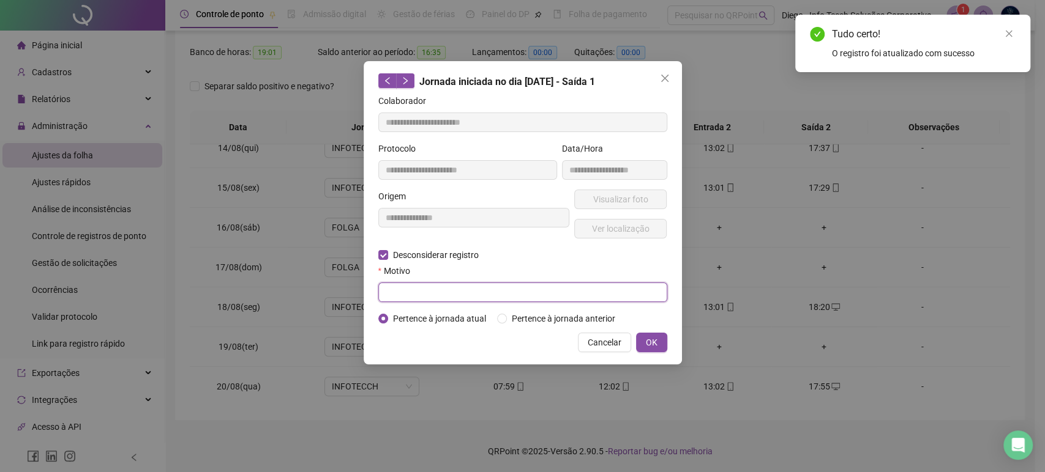
click at [462, 290] on input "text" at bounding box center [522, 293] width 289 height 20
type input "*"
click at [664, 338] on button "OK" at bounding box center [651, 343] width 31 height 20
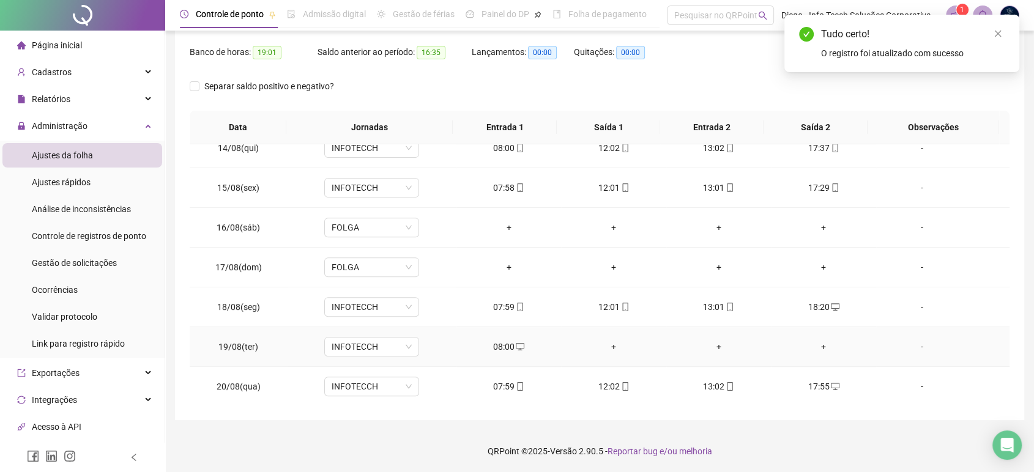
click at [507, 341] on div "08:00" at bounding box center [508, 346] width 85 height 13
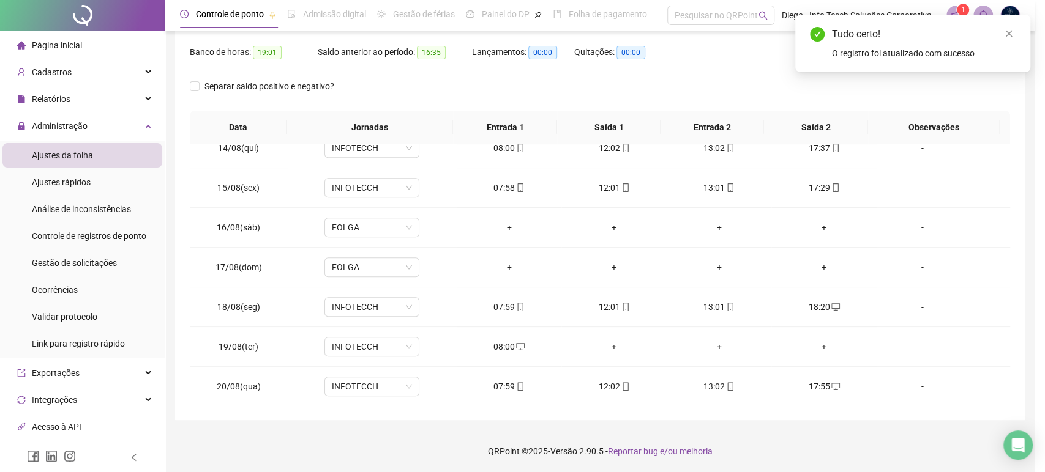
type input "**********"
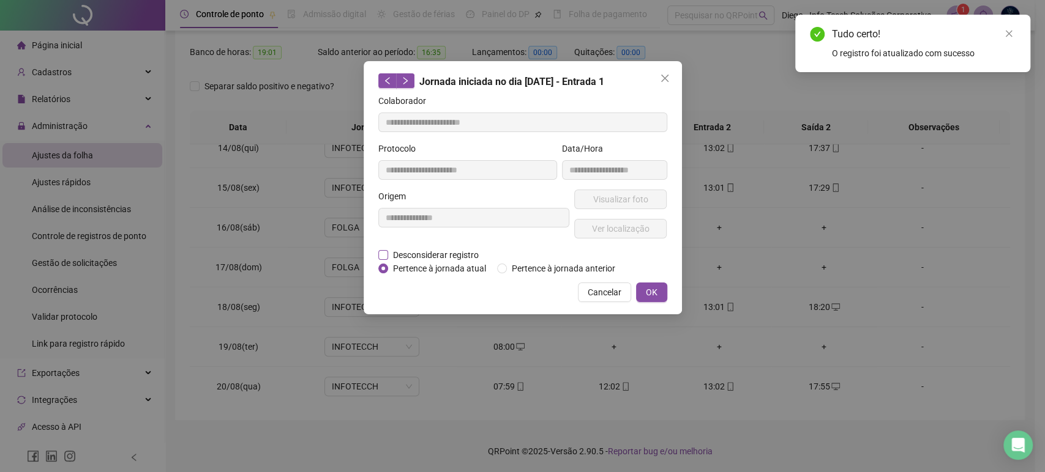
click at [431, 255] on span "Desconsiderar registro" at bounding box center [435, 254] width 95 height 13
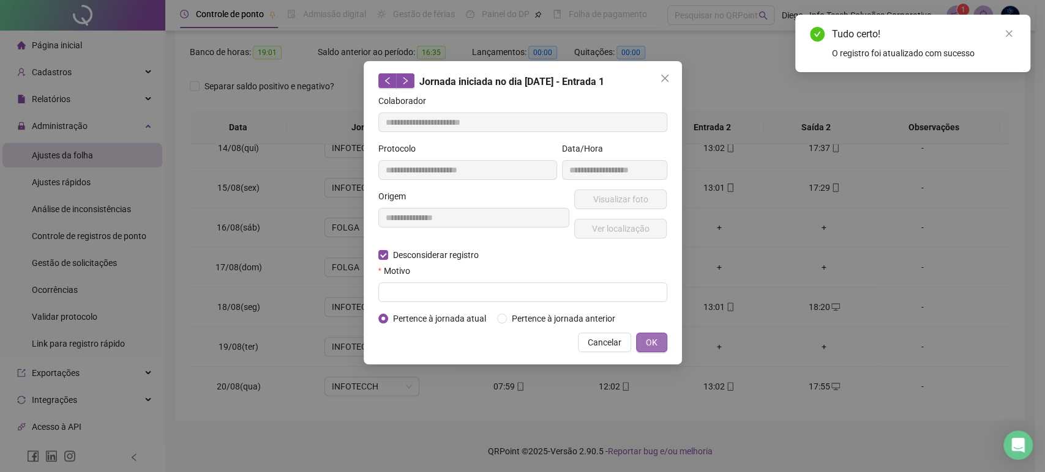
click at [654, 346] on span "OK" at bounding box center [652, 342] width 12 height 13
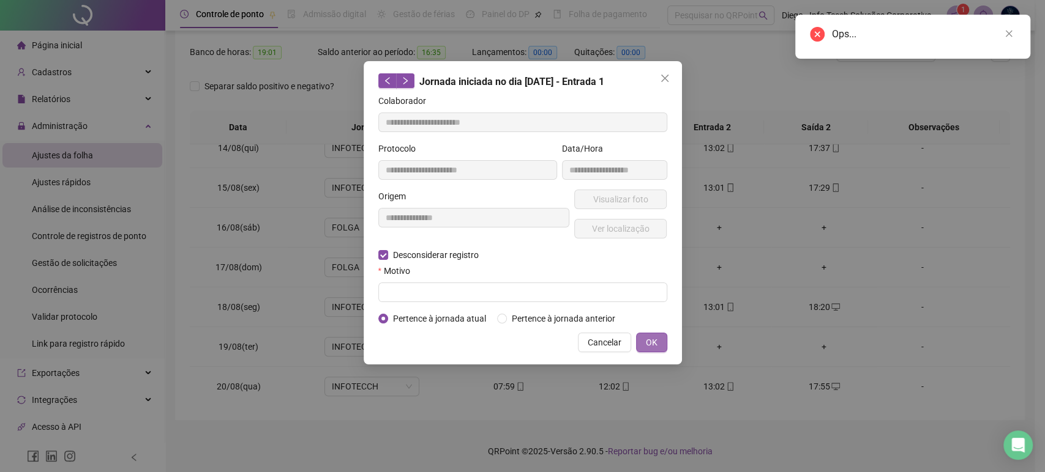
click at [652, 340] on span "OK" at bounding box center [652, 342] width 12 height 13
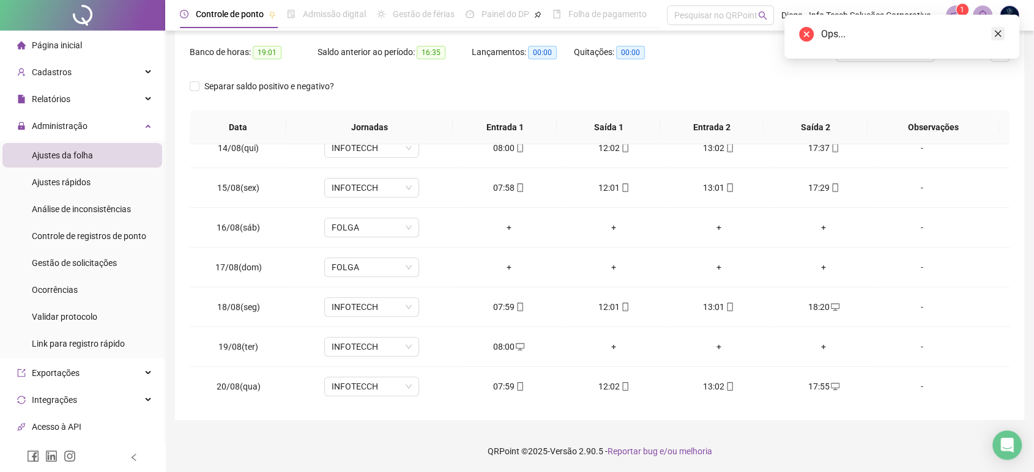
click at [999, 31] on icon "close" at bounding box center [998, 33] width 9 height 9
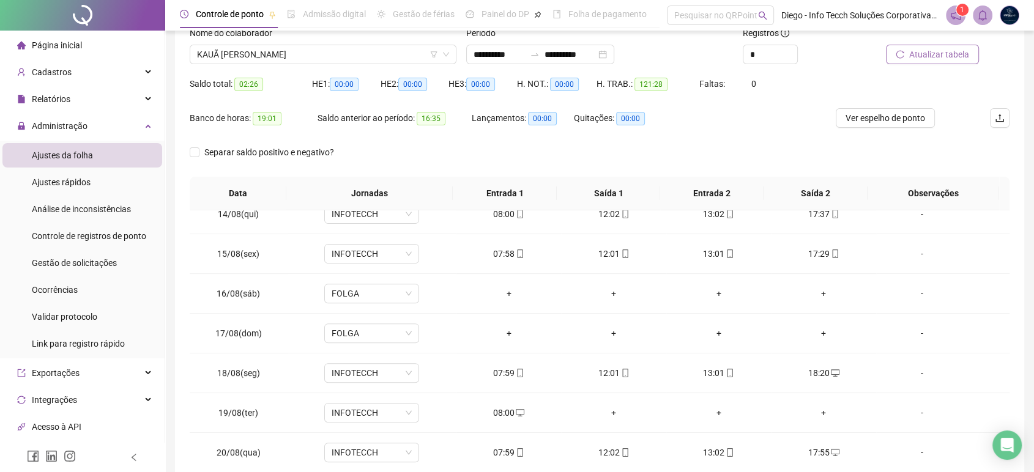
scroll to position [17, 0]
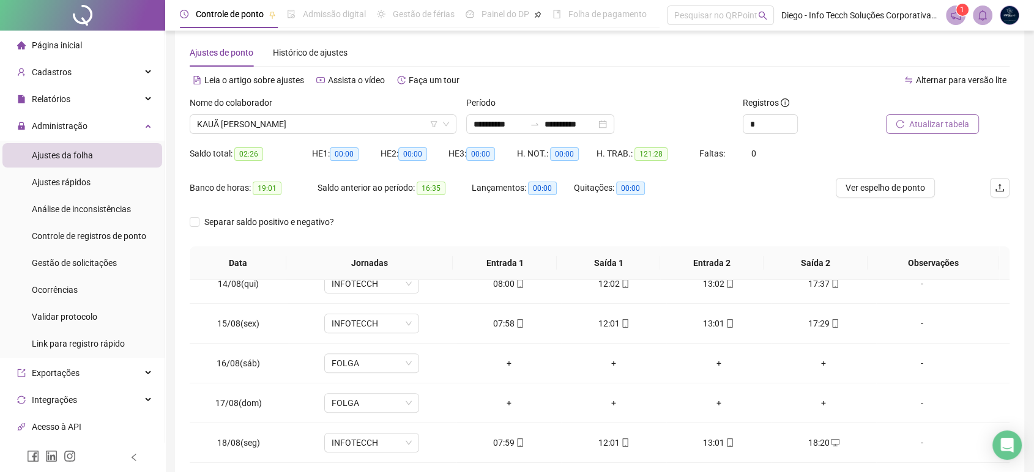
click at [934, 131] on button "Atualizar tabela" at bounding box center [932, 124] width 93 height 20
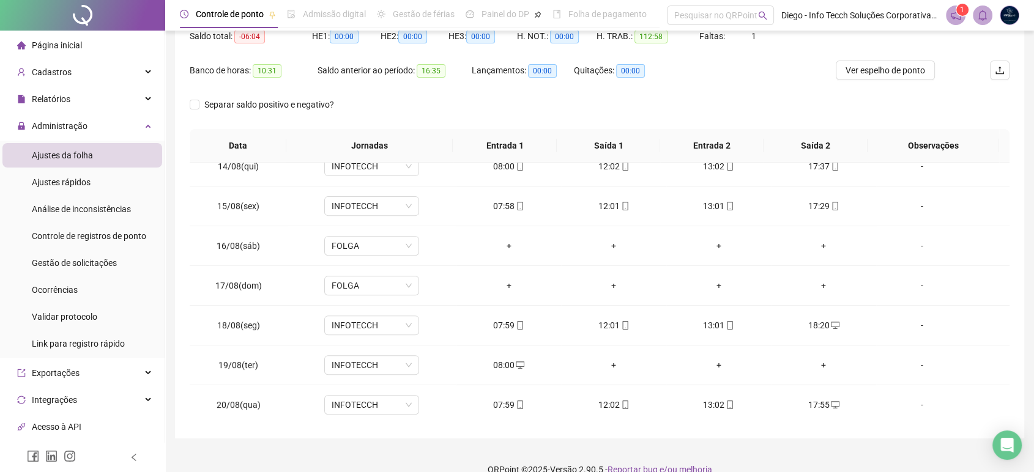
scroll to position [152, 0]
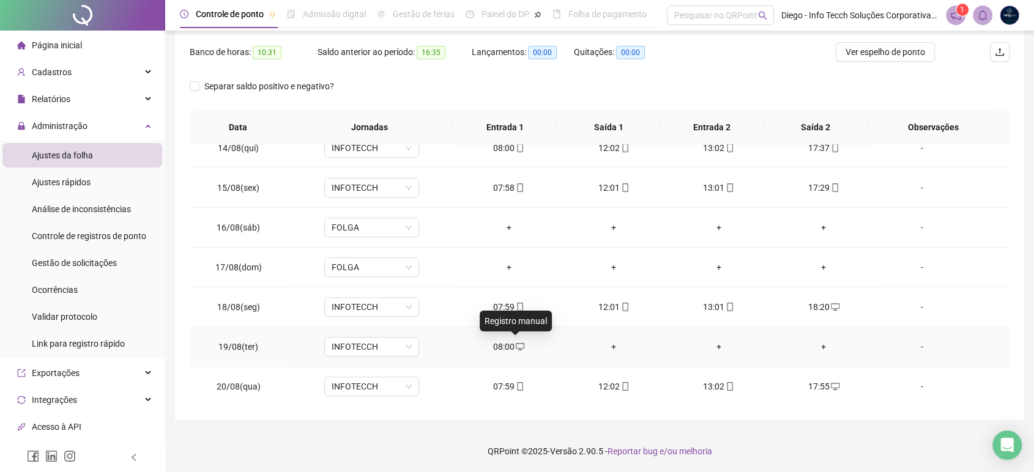
click at [515, 346] on span "desktop" at bounding box center [520, 347] width 10 height 9
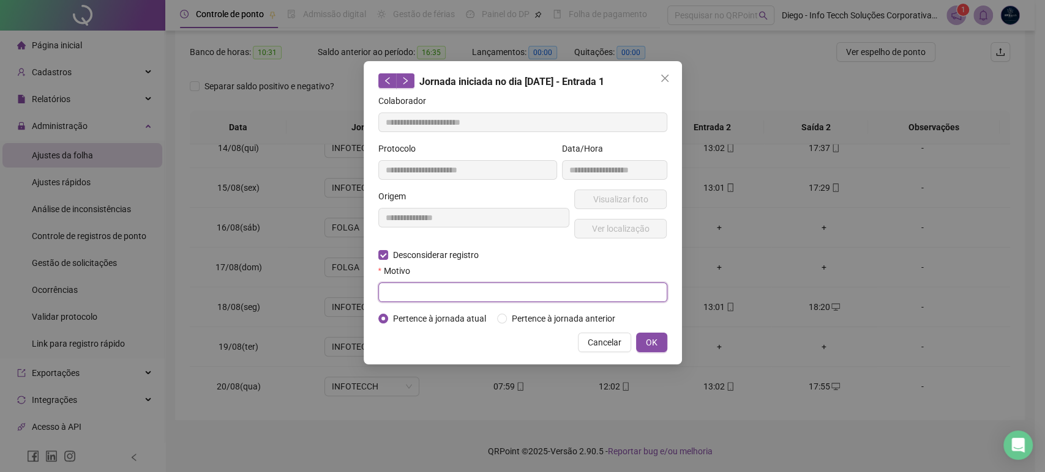
click at [406, 294] on input "text" at bounding box center [522, 293] width 289 height 20
type input "*"
click at [659, 348] on button "OK" at bounding box center [651, 343] width 31 height 20
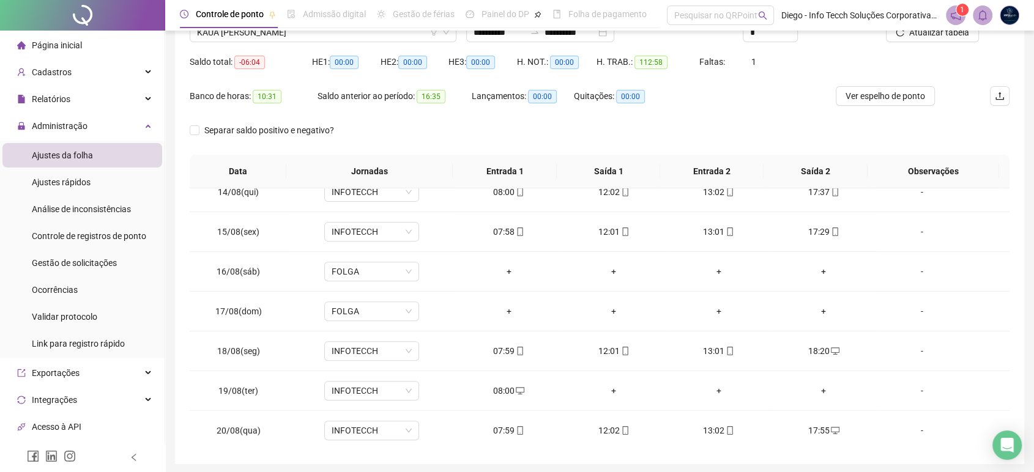
scroll to position [84, 0]
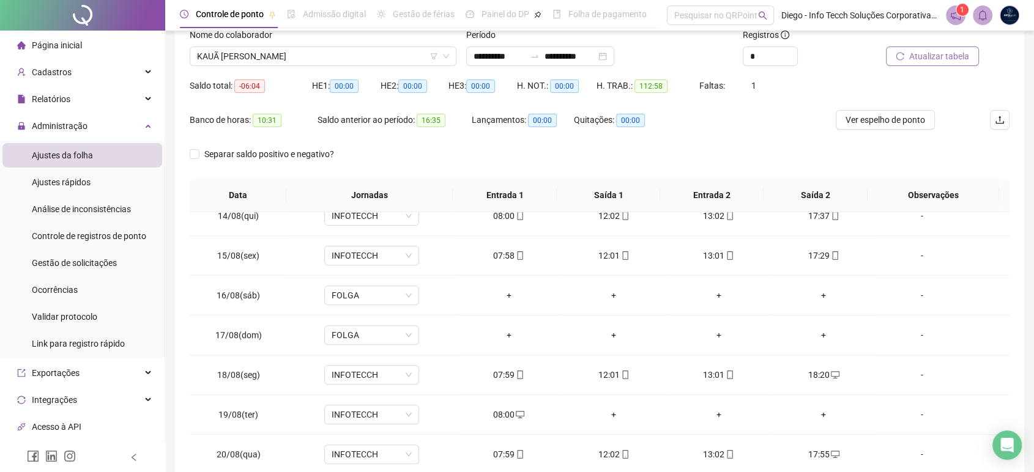
click at [958, 55] on span "Atualizar tabela" at bounding box center [939, 56] width 60 height 13
click at [334, 58] on span "KAUÃ [PERSON_NAME]" at bounding box center [323, 56] width 252 height 18
click at [952, 59] on span "Atualizar tabela" at bounding box center [939, 56] width 60 height 13
click at [509, 411] on div "08:00" at bounding box center [508, 414] width 85 height 13
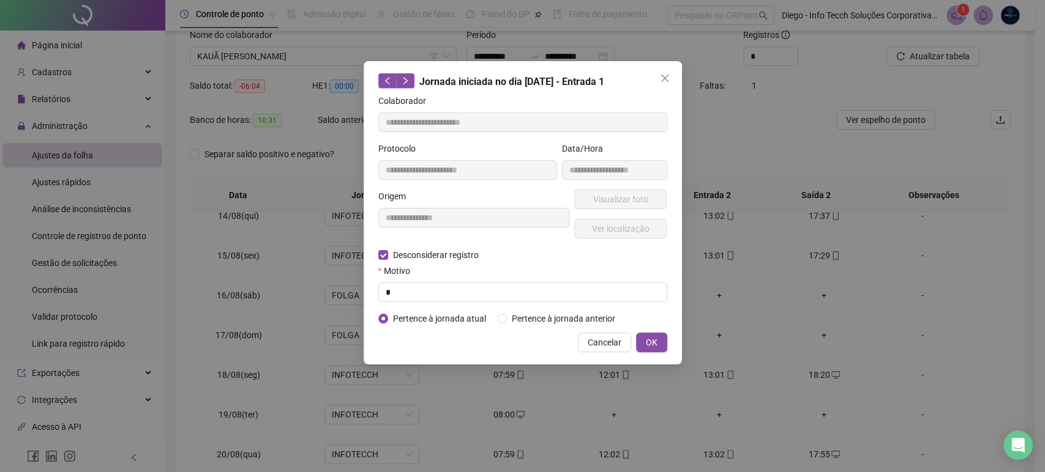
click at [656, 343] on span "OK" at bounding box center [652, 342] width 12 height 13
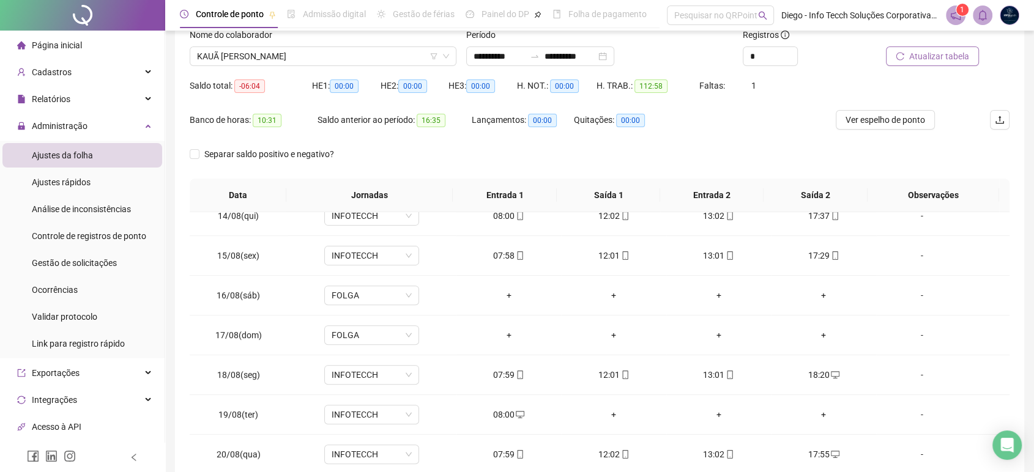
click at [952, 53] on span "Atualizar tabela" at bounding box center [939, 56] width 60 height 13
click at [327, 64] on span "KAUÃ [PERSON_NAME]" at bounding box center [323, 56] width 252 height 18
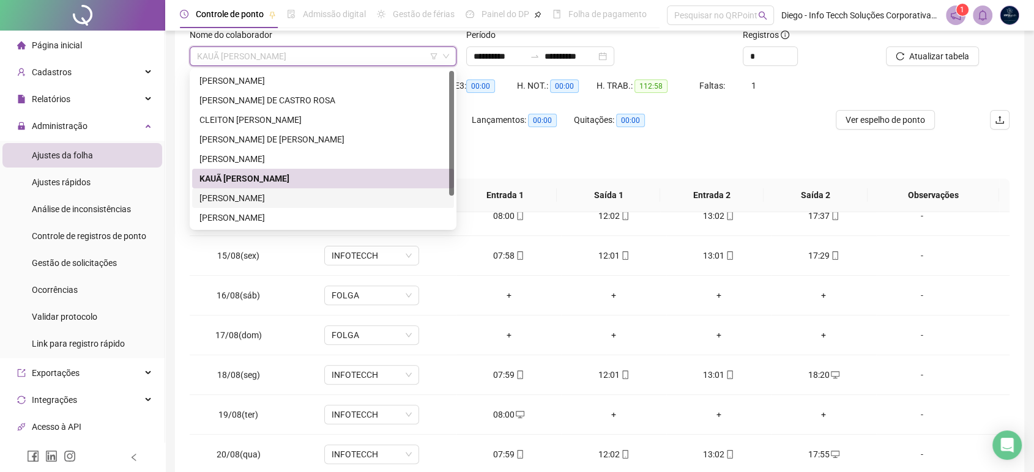
click at [285, 193] on div "[PERSON_NAME]" at bounding box center [323, 198] width 247 height 13
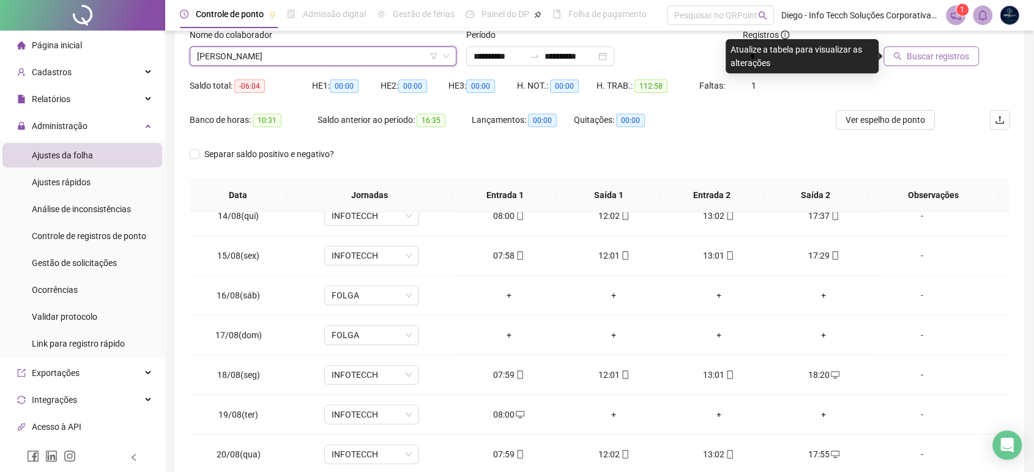
click at [949, 58] on span "Buscar registros" at bounding box center [938, 56] width 62 height 13
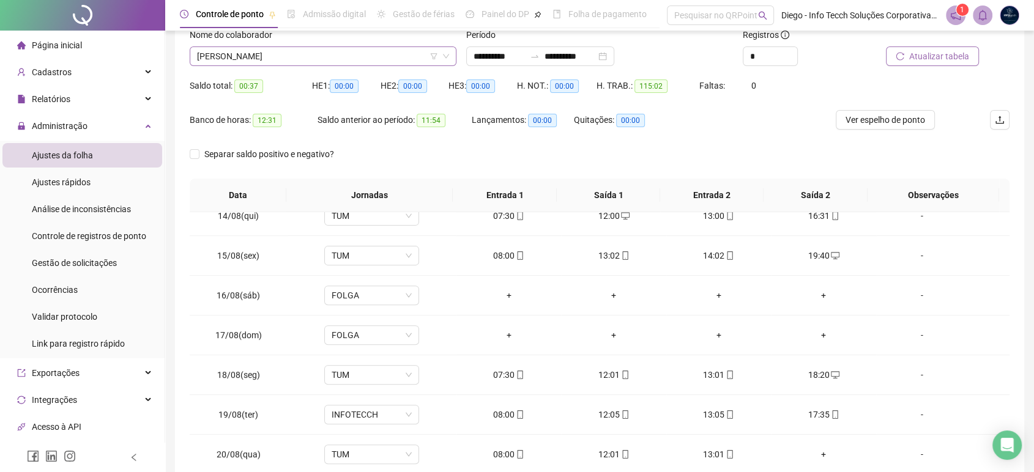
click at [330, 54] on span "[PERSON_NAME]" at bounding box center [323, 56] width 252 height 18
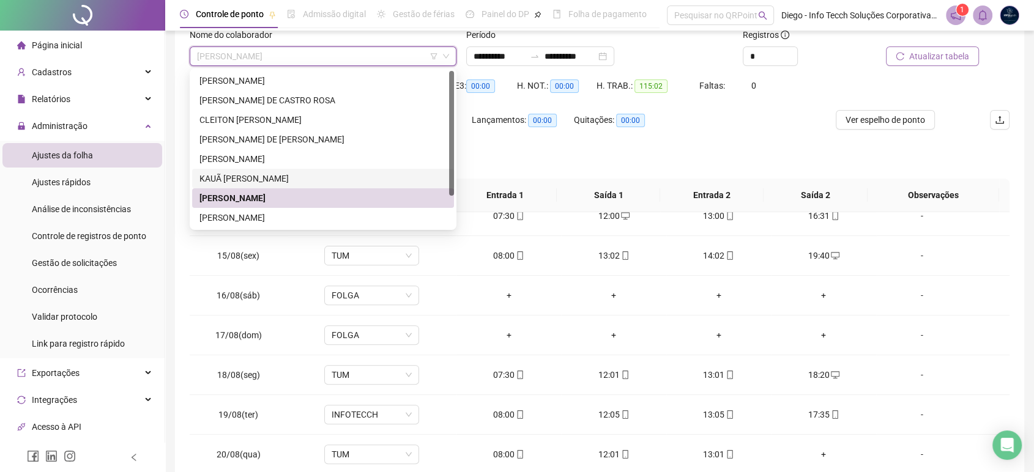
click at [291, 178] on div "KAUÃ [PERSON_NAME]" at bounding box center [323, 178] width 247 height 13
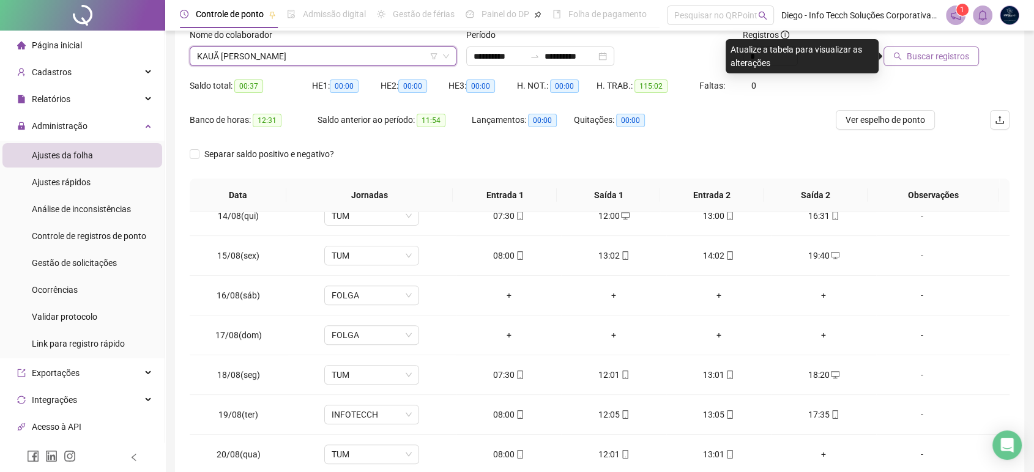
click at [955, 65] on button "Buscar registros" at bounding box center [931, 57] width 95 height 20
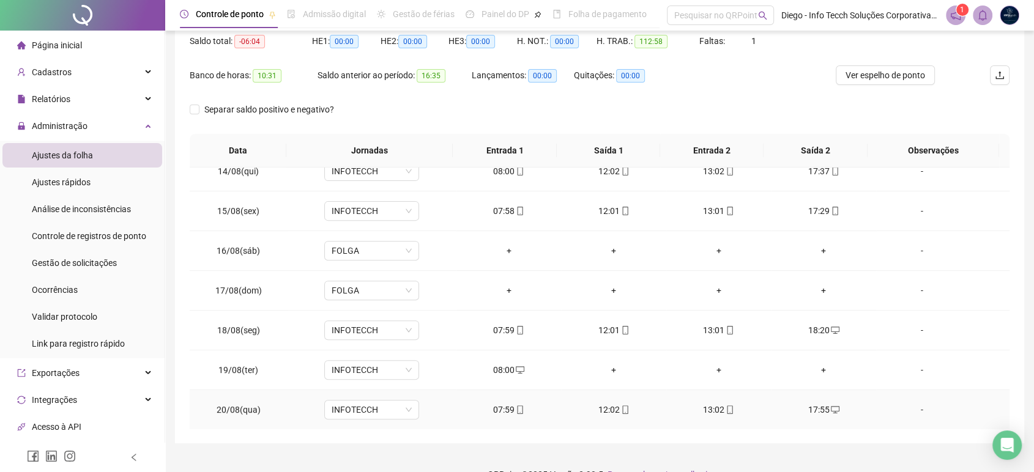
scroll to position [152, 0]
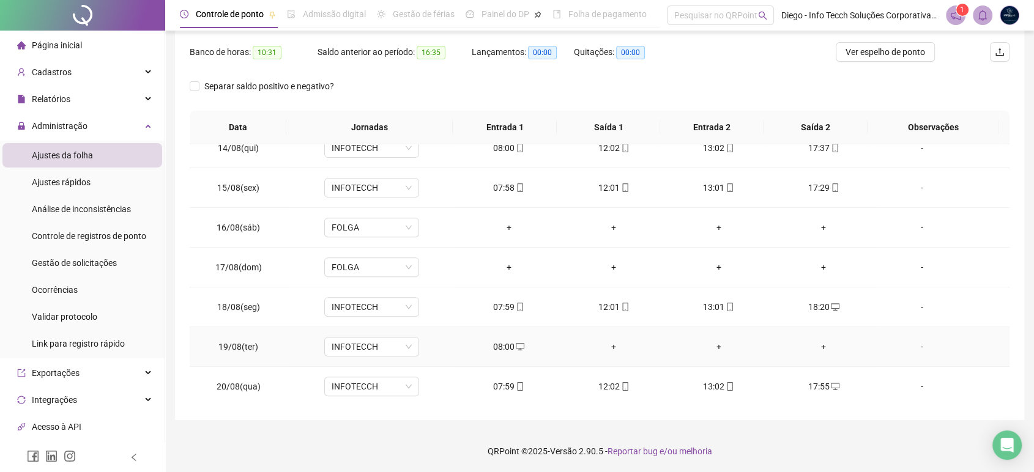
click at [516, 348] on icon "desktop" at bounding box center [520, 347] width 9 height 9
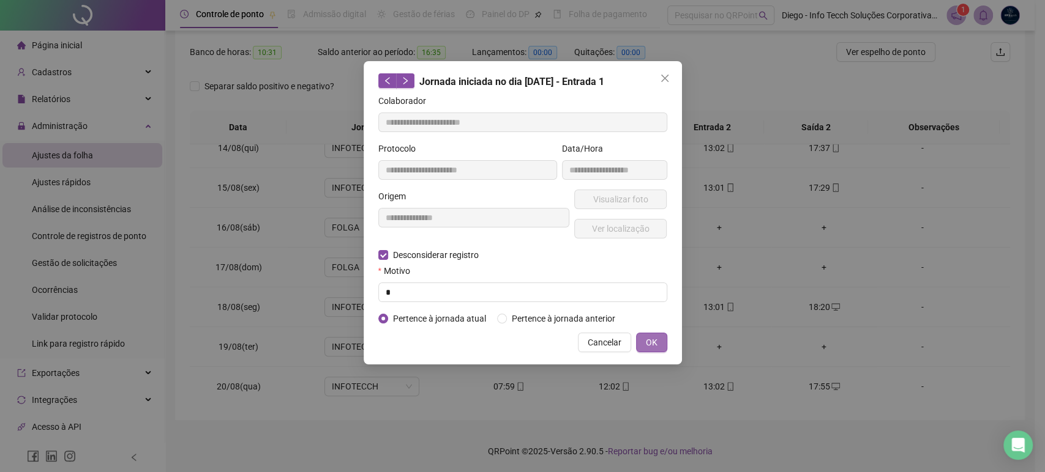
click at [657, 341] on button "OK" at bounding box center [651, 343] width 31 height 20
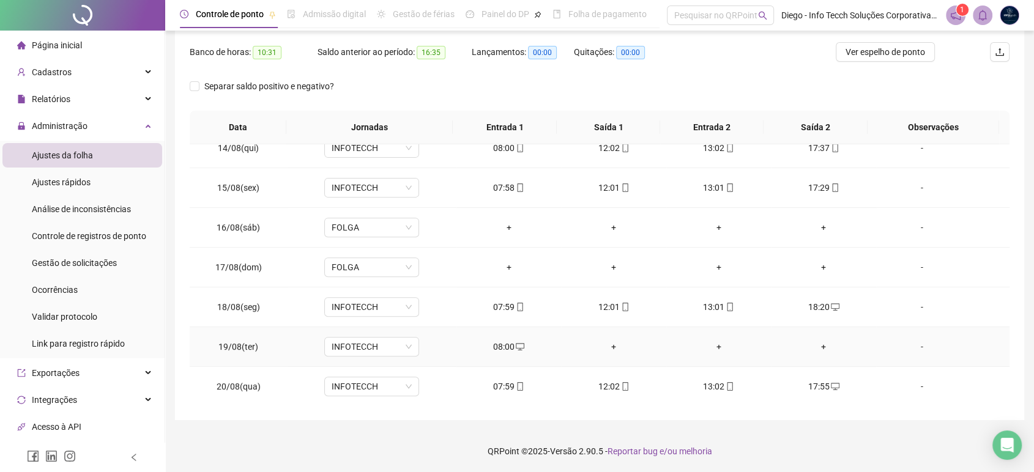
click at [610, 348] on div "+" at bounding box center [613, 346] width 85 height 13
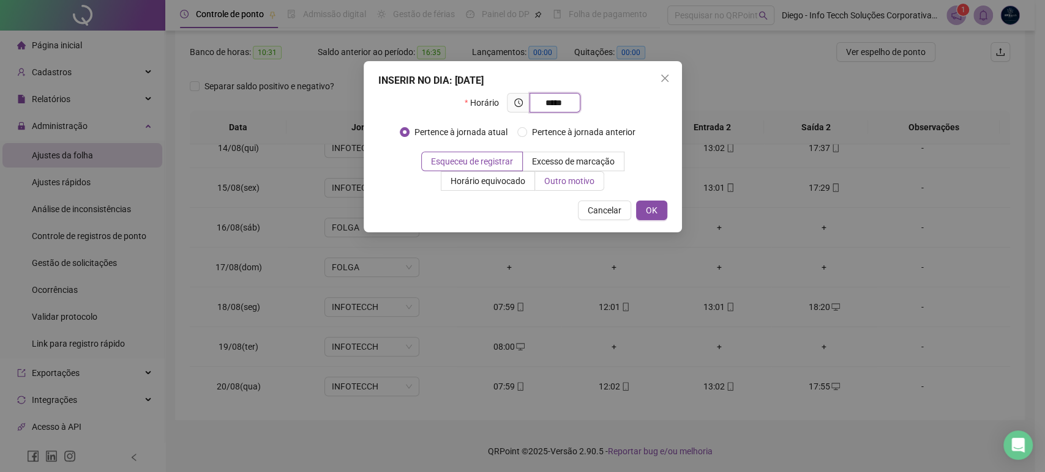
type input "*****"
click at [559, 180] on span "Outro motivo" at bounding box center [569, 181] width 50 height 10
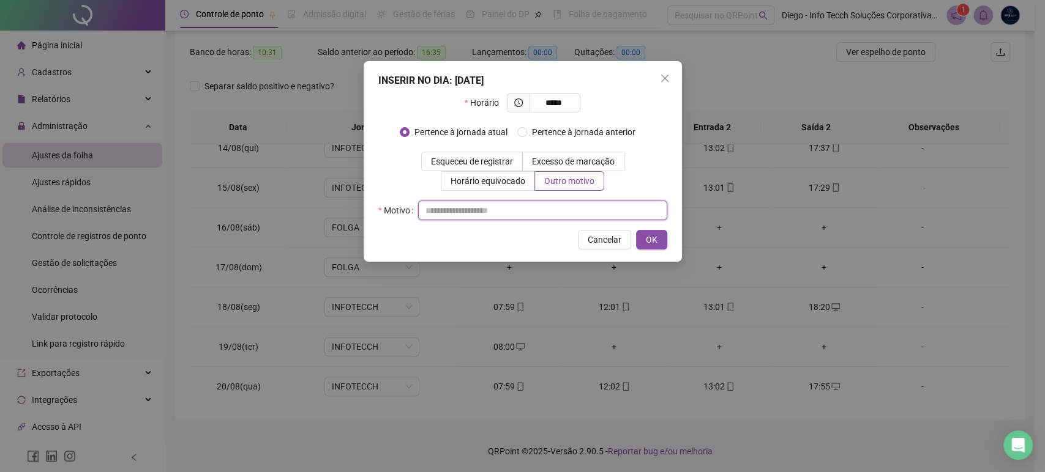
click at [553, 218] on input "text" at bounding box center [542, 211] width 249 height 20
type input "*"
drag, startPoint x: 651, startPoint y: 234, endPoint x: 652, endPoint y: 337, distance: 102.8
click at [651, 234] on span "OK" at bounding box center [652, 239] width 12 height 13
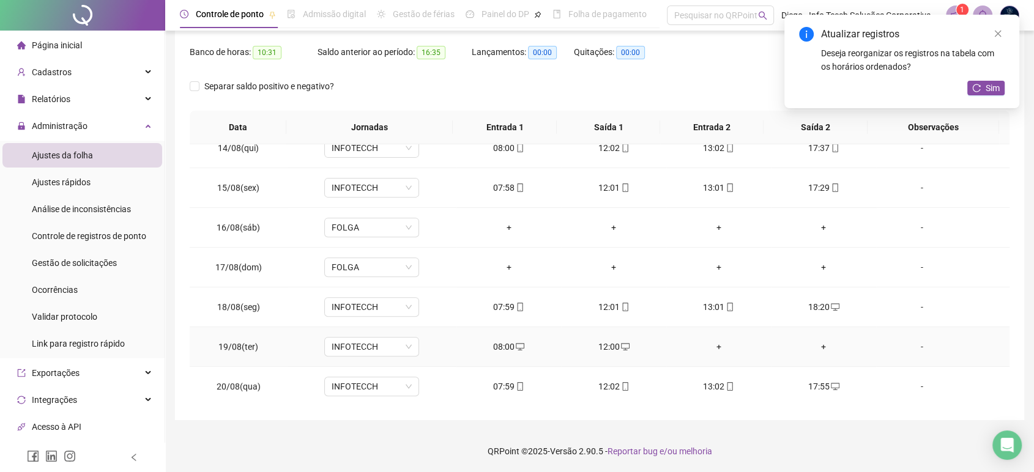
click at [711, 346] on div "+" at bounding box center [718, 346] width 85 height 13
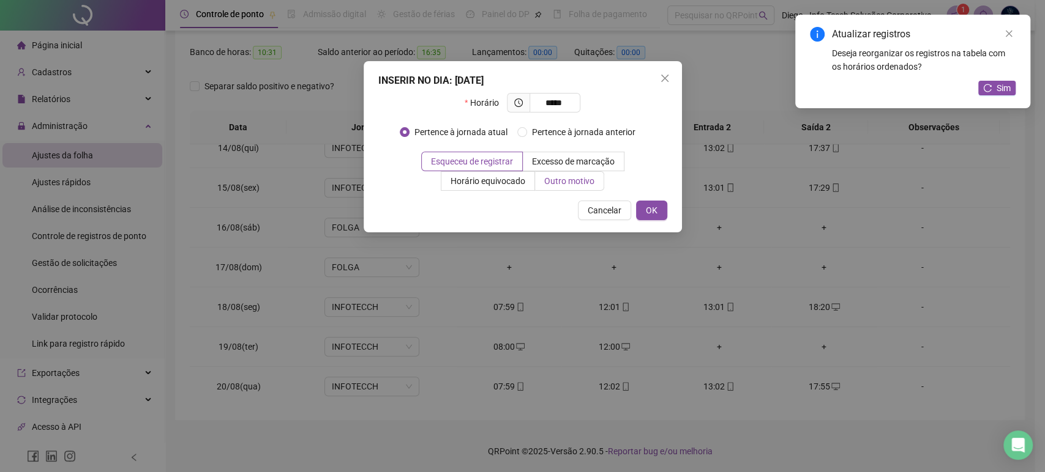
type input "*****"
click at [573, 183] on span "Outro motivo" at bounding box center [569, 181] width 50 height 10
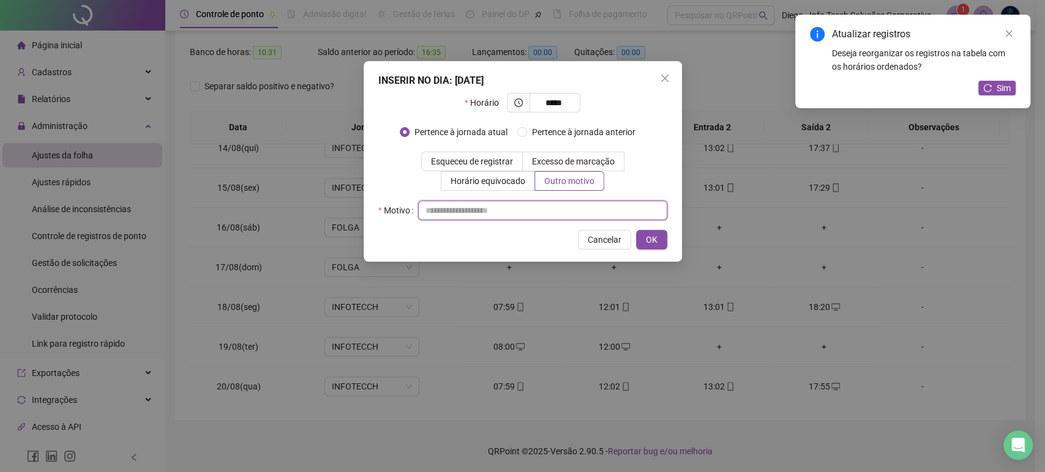
click at [573, 211] on input "text" at bounding box center [542, 211] width 249 height 20
type input "*"
click at [648, 242] on span "OK" at bounding box center [652, 239] width 12 height 13
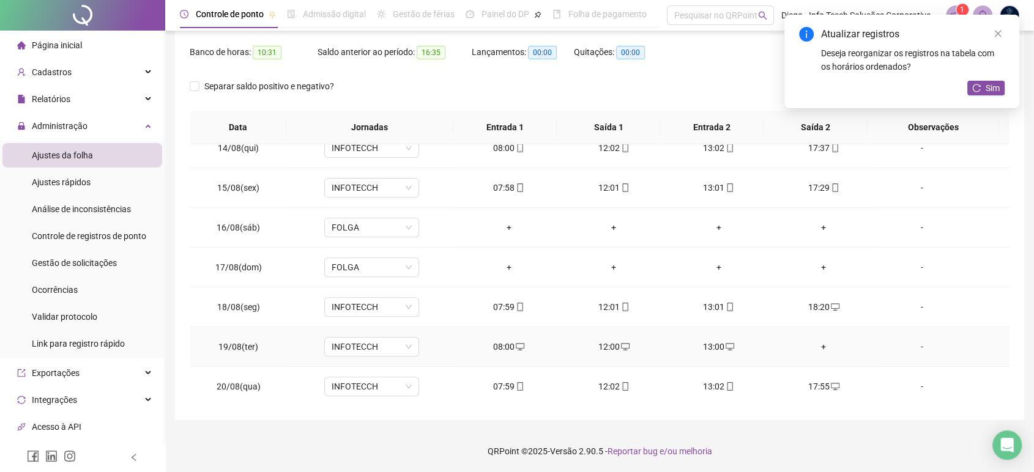
click at [819, 346] on div "+" at bounding box center [823, 346] width 85 height 13
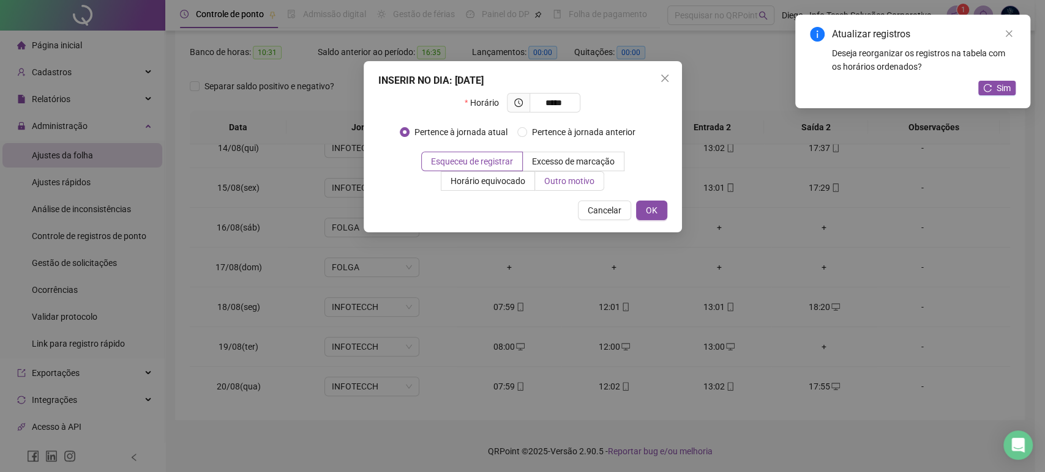
type input "*****"
click at [555, 179] on span "Outro motivo" at bounding box center [569, 181] width 50 height 10
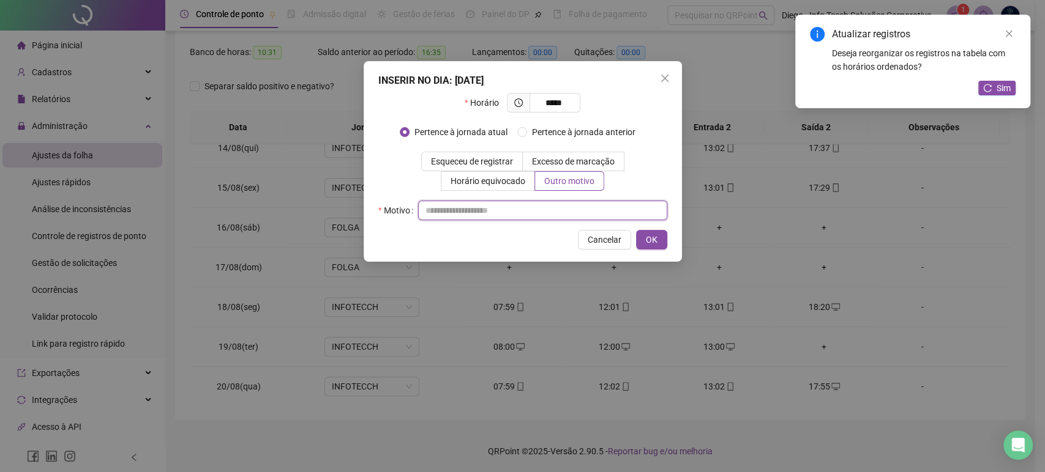
click at [553, 213] on input "text" at bounding box center [542, 211] width 249 height 20
paste input "**********"
click at [501, 211] on input "**********" at bounding box center [542, 211] width 249 height 20
type input "**********"
click at [648, 242] on span "OK" at bounding box center [652, 239] width 12 height 13
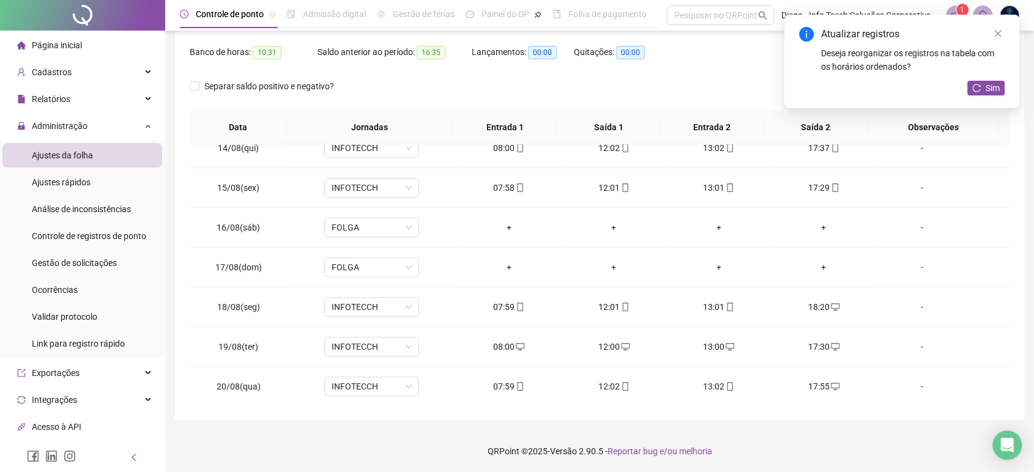
click at [995, 97] on div "Atualizar registros Deseja reorganizar os registros na tabela com os horários o…" at bounding box center [902, 62] width 235 height 94
click at [994, 90] on span "Sim" at bounding box center [993, 87] width 14 height 13
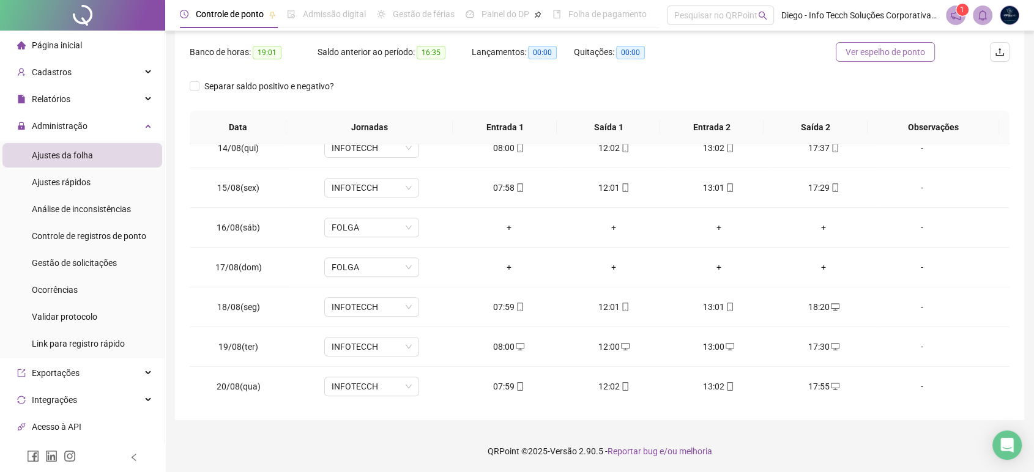
click at [920, 50] on span "Ver espelho de ponto" at bounding box center [886, 51] width 80 height 13
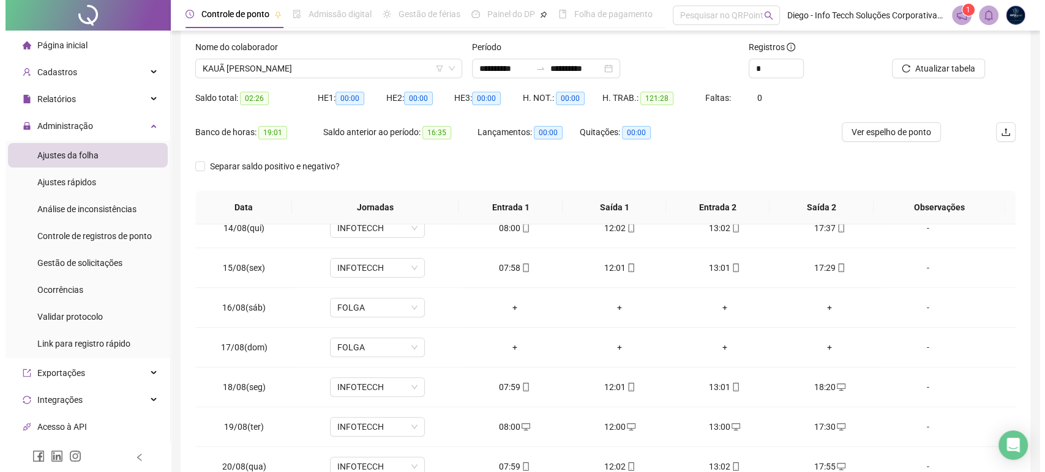
scroll to position [0, 0]
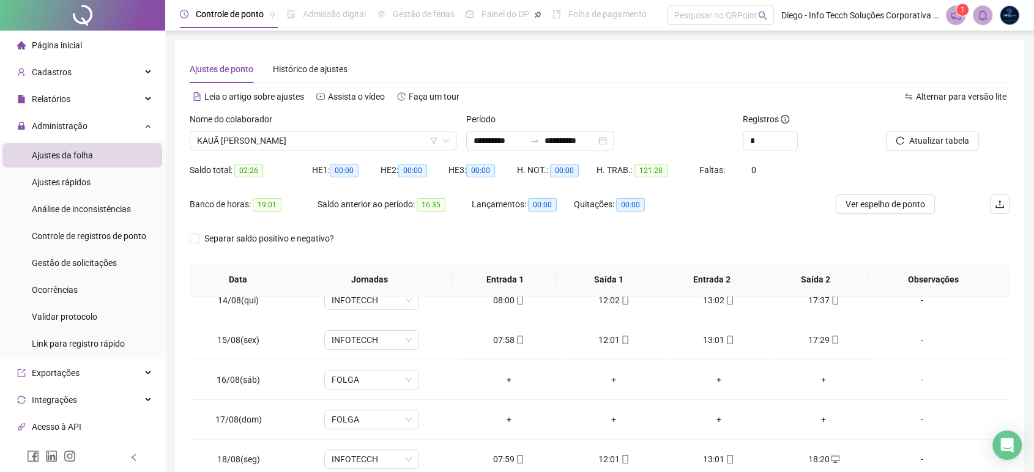
click at [1012, 11] on img at bounding box center [1010, 15] width 18 height 18
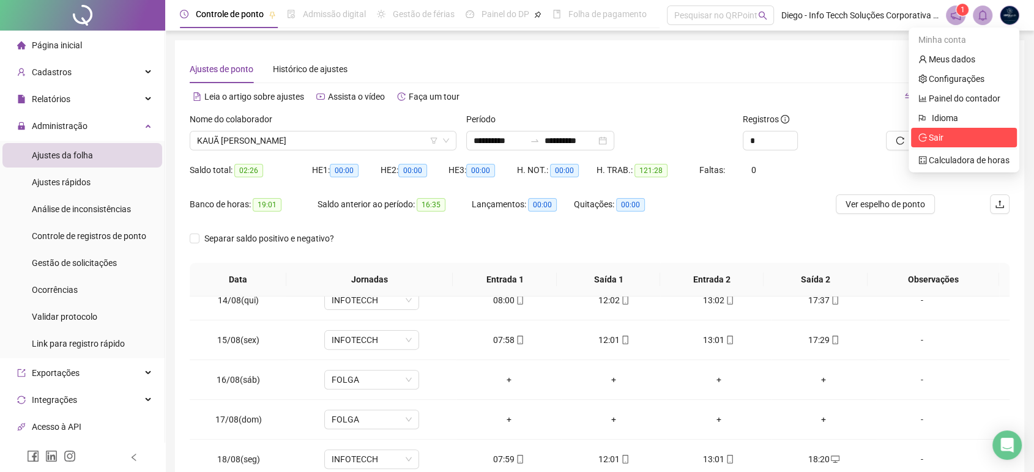
click at [939, 140] on span "Sair" at bounding box center [936, 138] width 15 height 10
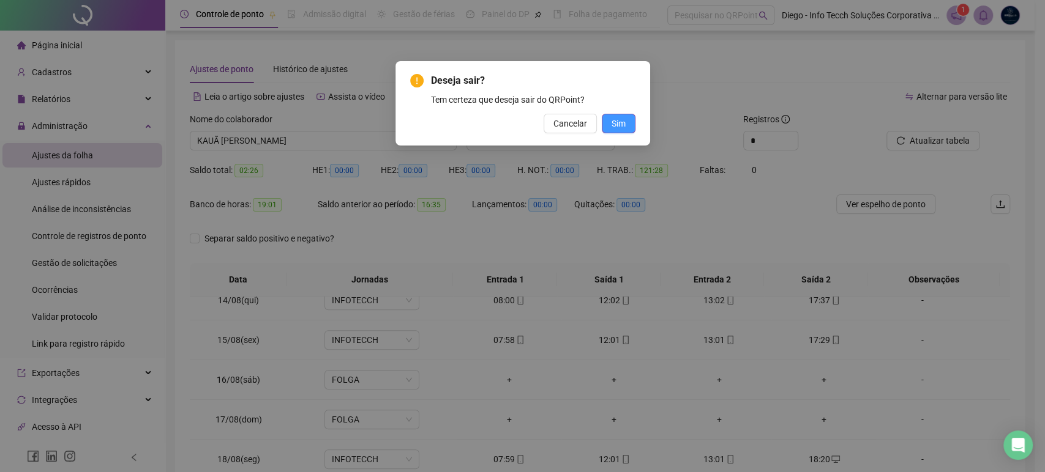
click at [621, 121] on span "Sim" at bounding box center [618, 123] width 14 height 13
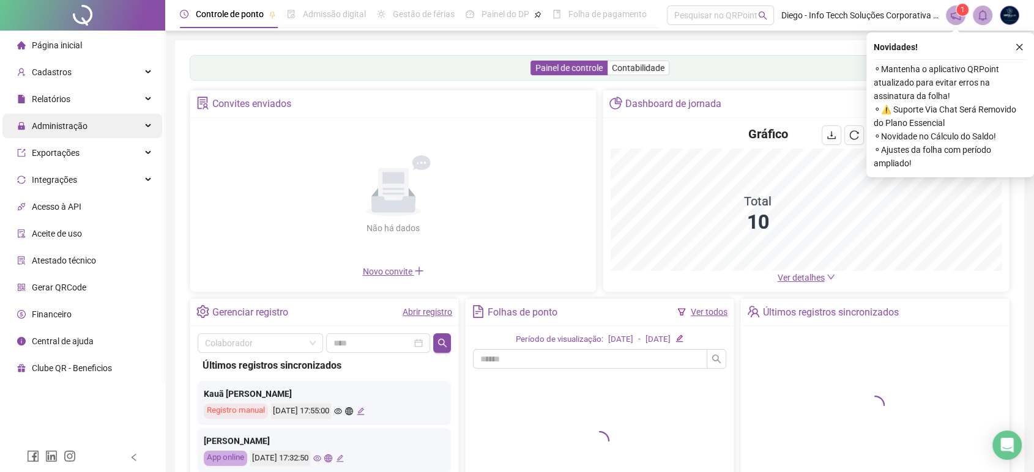
click at [78, 126] on span "Administração" at bounding box center [60, 126] width 56 height 10
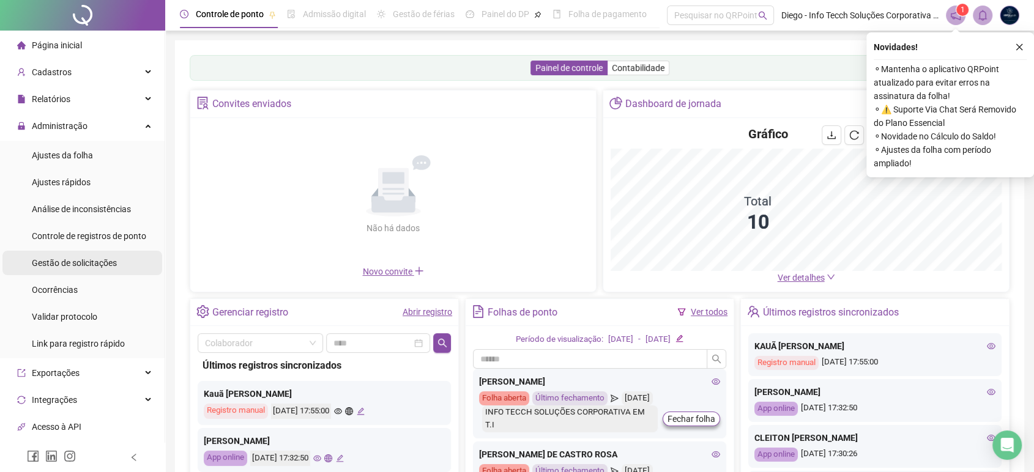
click at [72, 255] on div "Gestão de solicitações" at bounding box center [74, 263] width 85 height 24
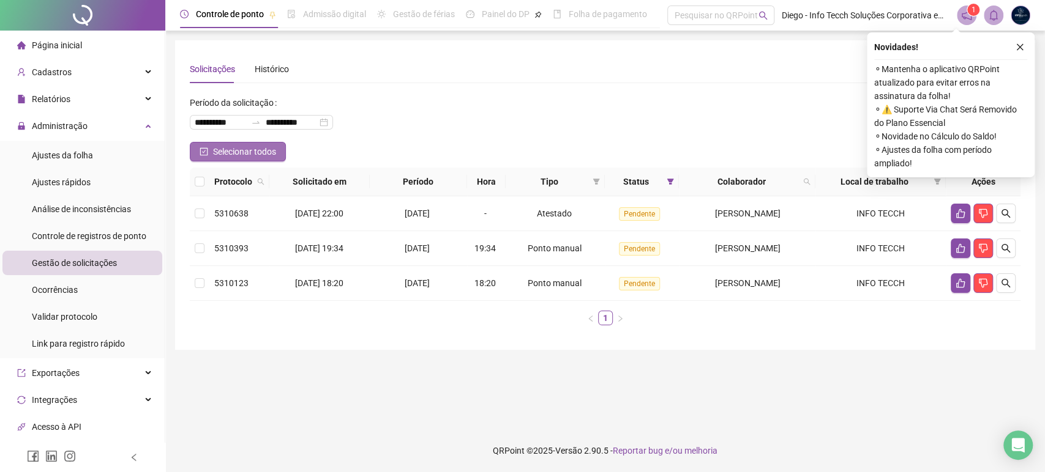
click at [215, 154] on span "Selecionar todos" at bounding box center [244, 151] width 63 height 13
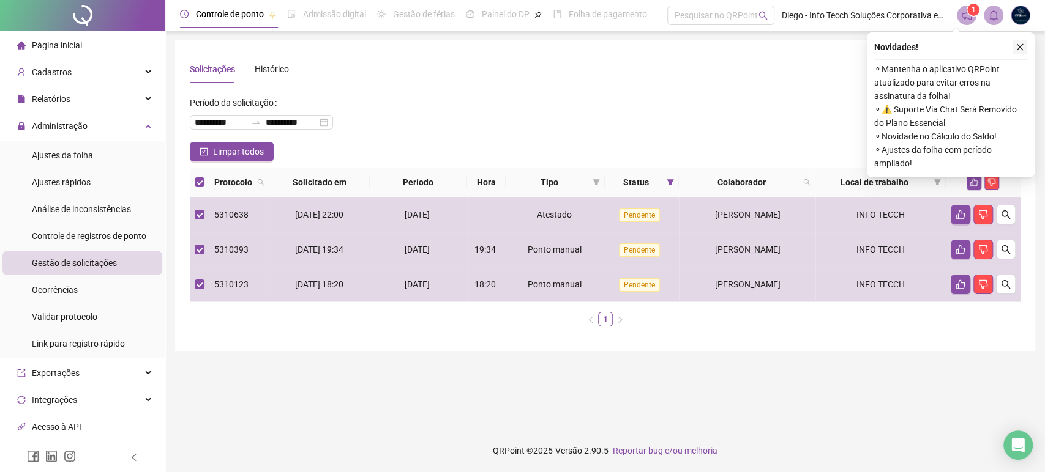
click at [1022, 42] on button "button" at bounding box center [1019, 47] width 15 height 15
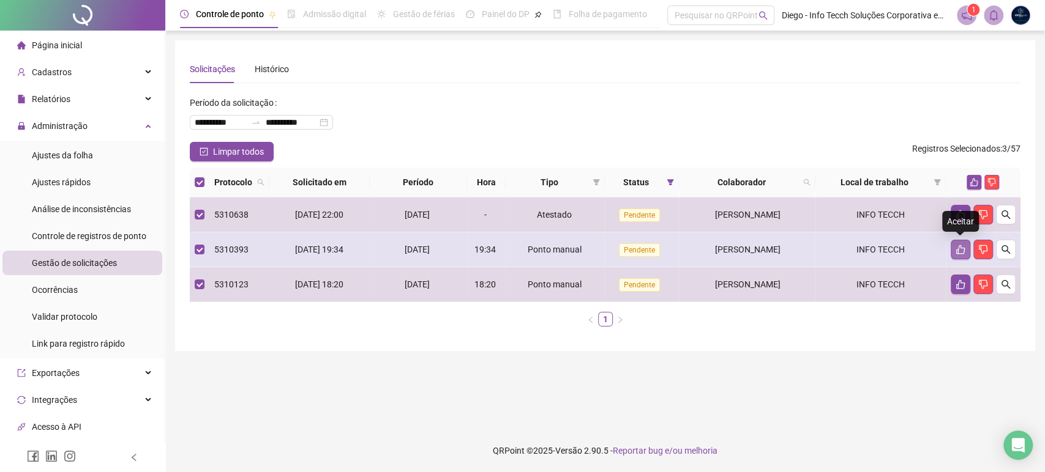
click at [958, 252] on icon "like" at bounding box center [960, 250] width 10 height 10
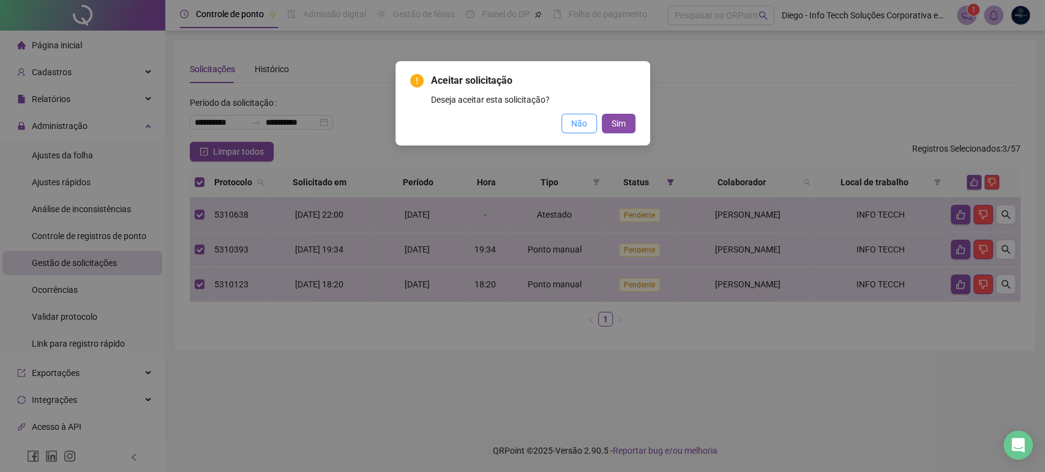
click at [580, 123] on span "Não" at bounding box center [579, 123] width 16 height 13
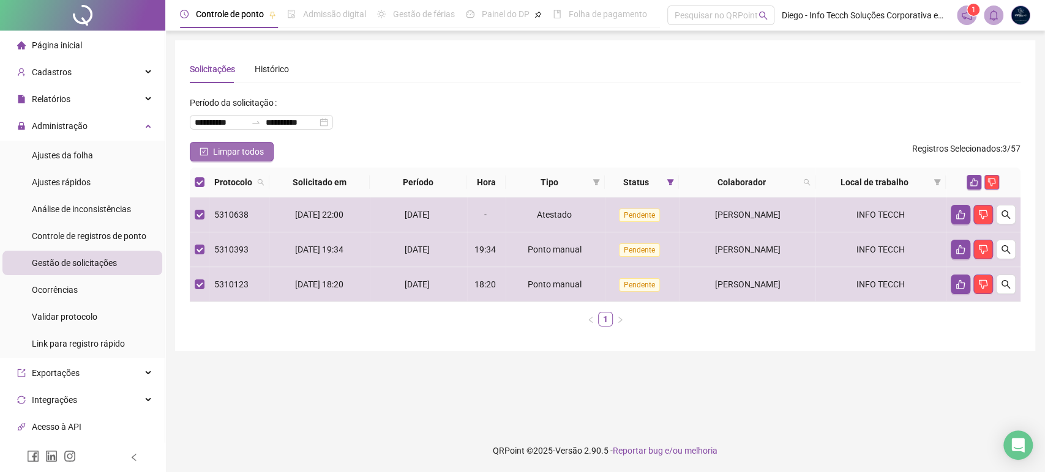
click at [211, 152] on button "Limpar todos" at bounding box center [232, 152] width 84 height 20
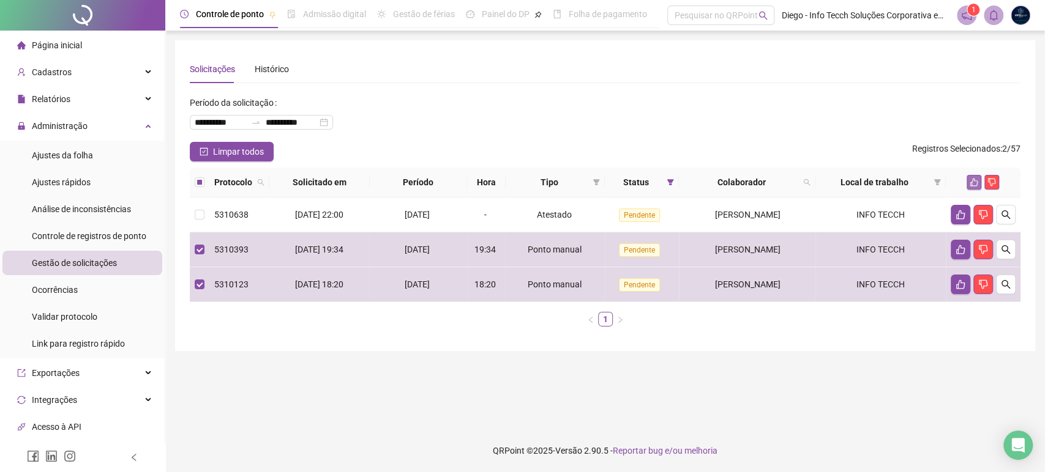
click at [972, 185] on icon "like" at bounding box center [973, 182] width 9 height 9
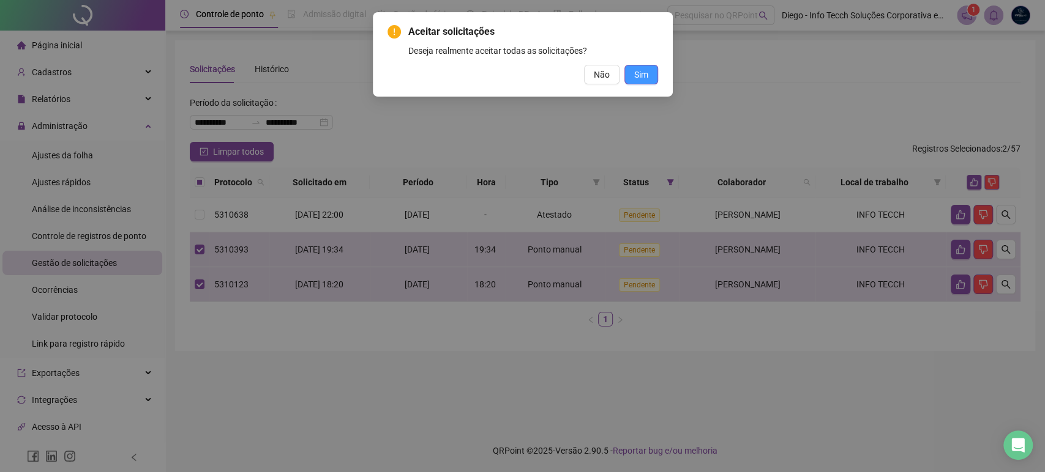
click at [641, 66] on button "Sim" at bounding box center [641, 75] width 34 height 20
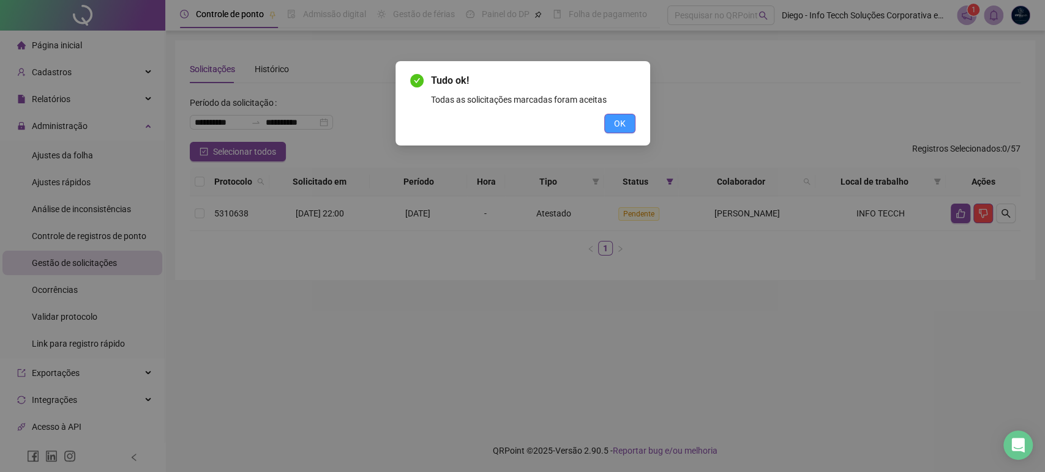
click at [626, 121] on button "OK" at bounding box center [619, 124] width 31 height 20
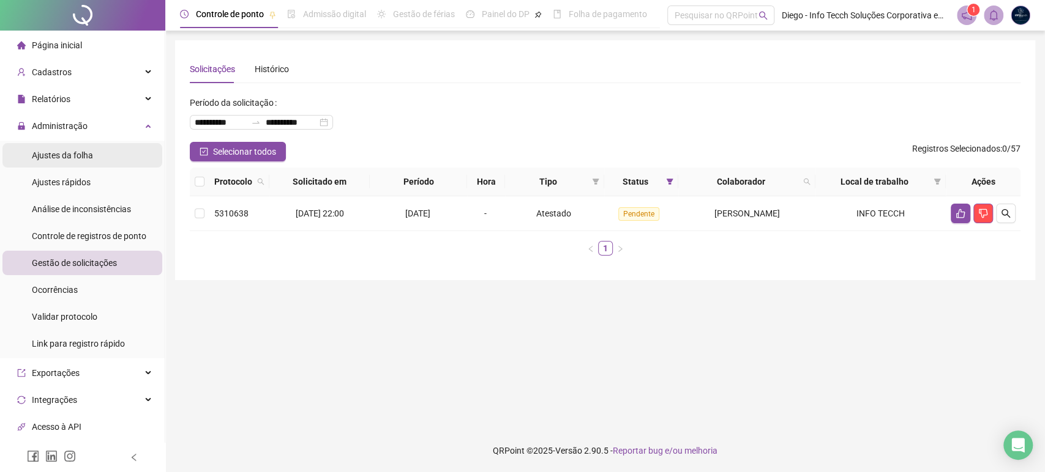
click at [80, 157] on span "Ajustes da folha" at bounding box center [62, 156] width 61 height 10
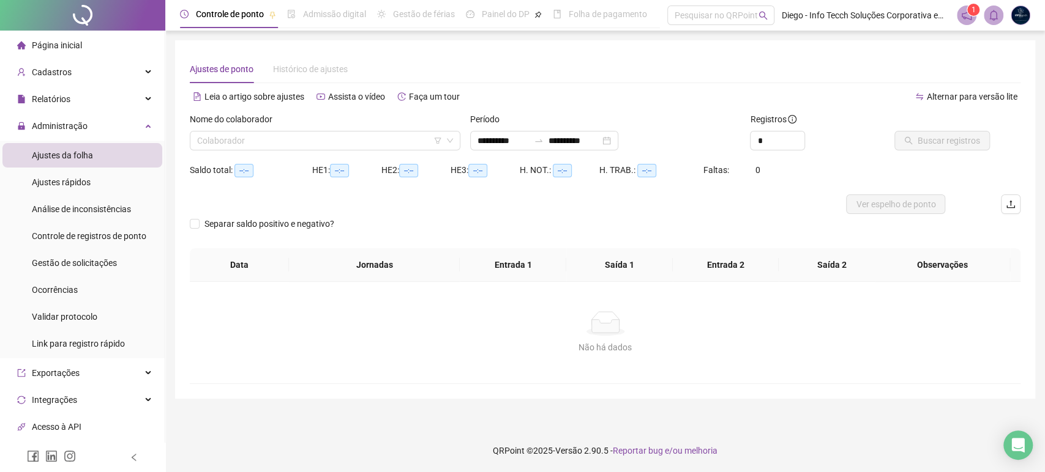
type input "**********"
click at [322, 141] on input "search" at bounding box center [319, 141] width 245 height 18
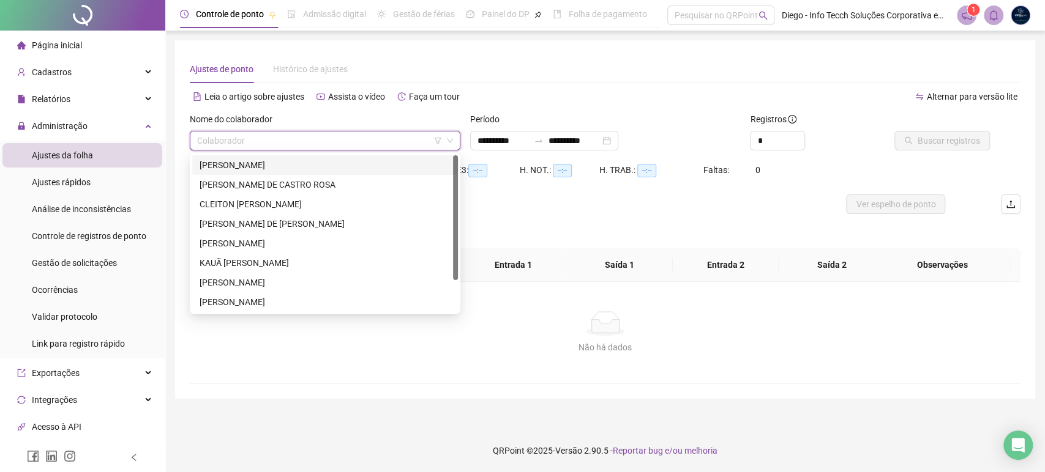
click at [307, 163] on div "[PERSON_NAME]" at bounding box center [325, 165] width 251 height 13
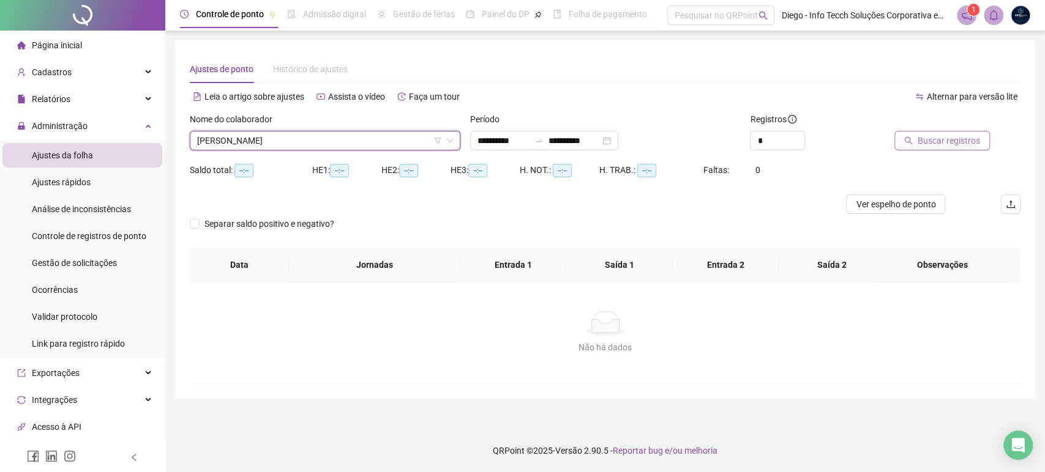
click at [954, 141] on span "Buscar registros" at bounding box center [948, 140] width 62 height 13
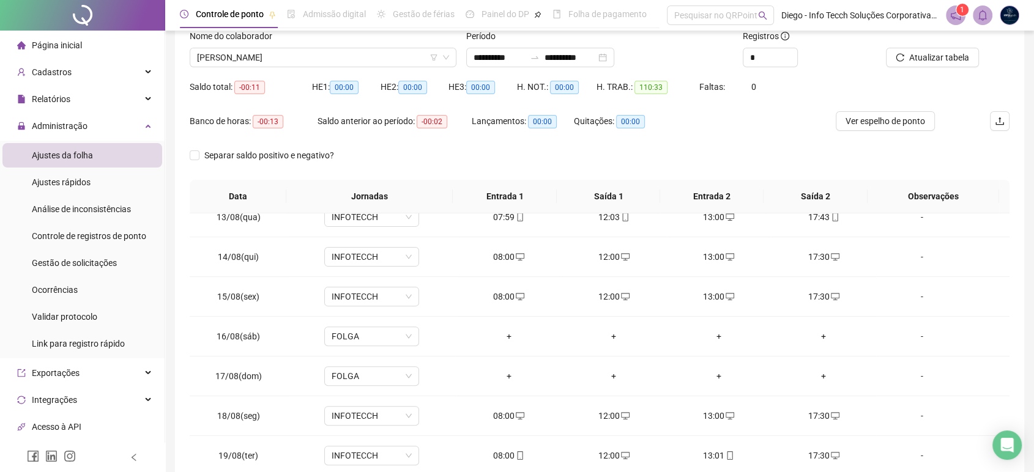
scroll to position [17, 0]
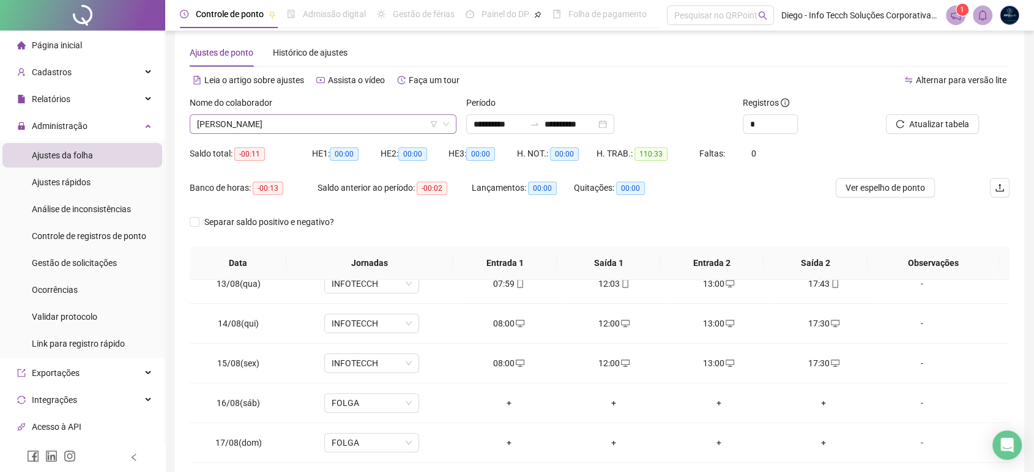
click at [368, 123] on span "[PERSON_NAME]" at bounding box center [323, 124] width 252 height 18
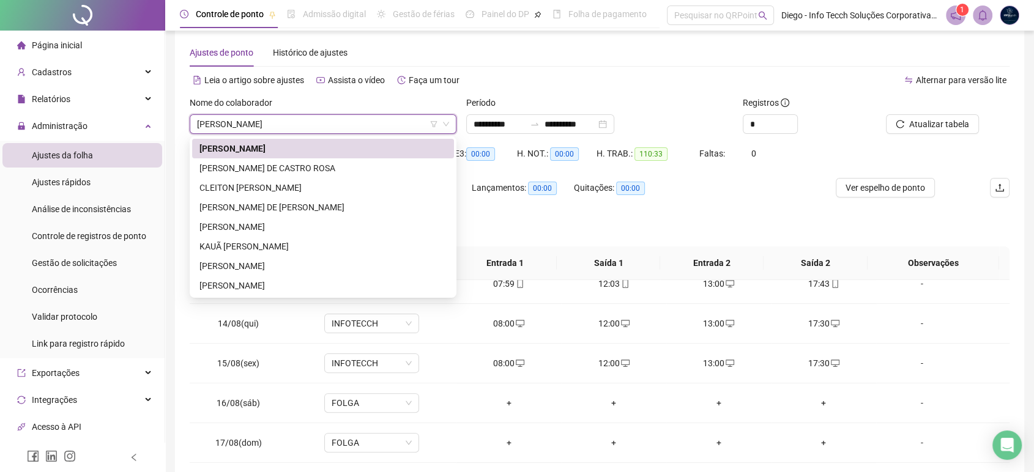
click at [661, 109] on div "Período" at bounding box center [599, 105] width 267 height 18
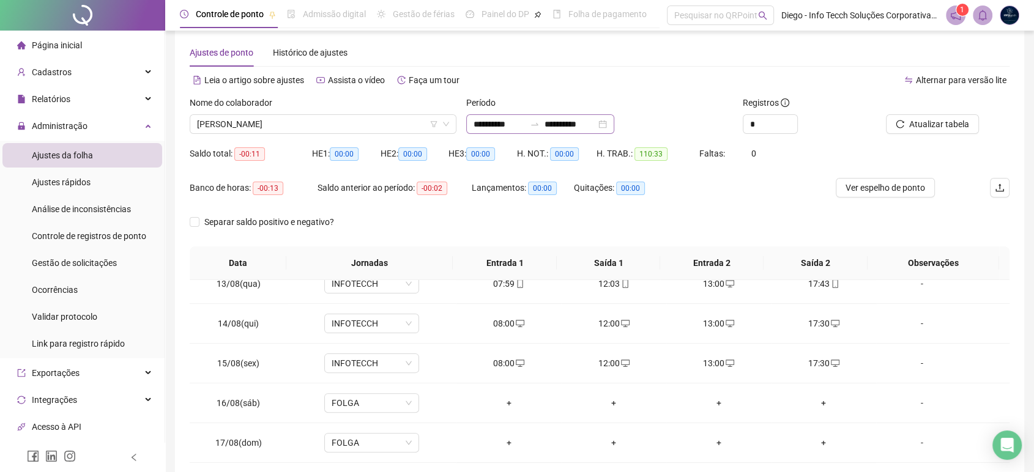
click at [614, 124] on div "**********" at bounding box center [540, 124] width 148 height 20
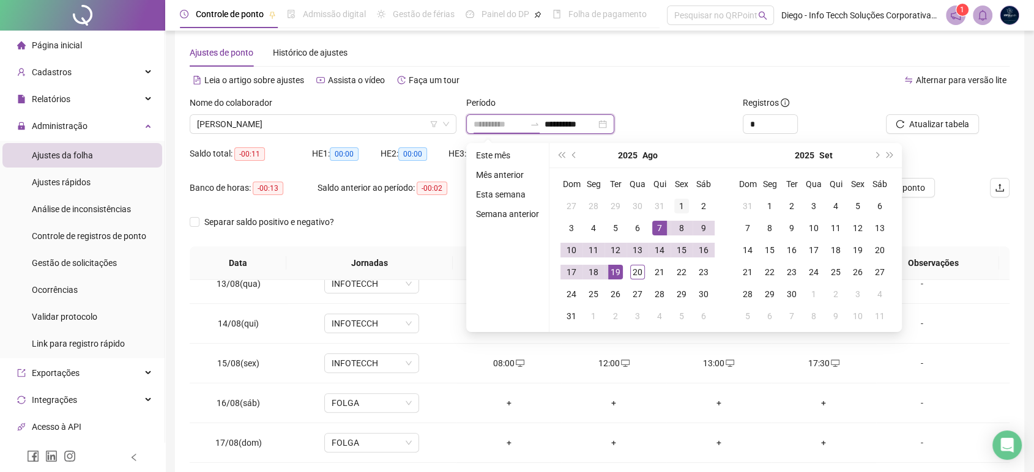
type input "**********"
click at [681, 208] on div "1" at bounding box center [681, 206] width 15 height 15
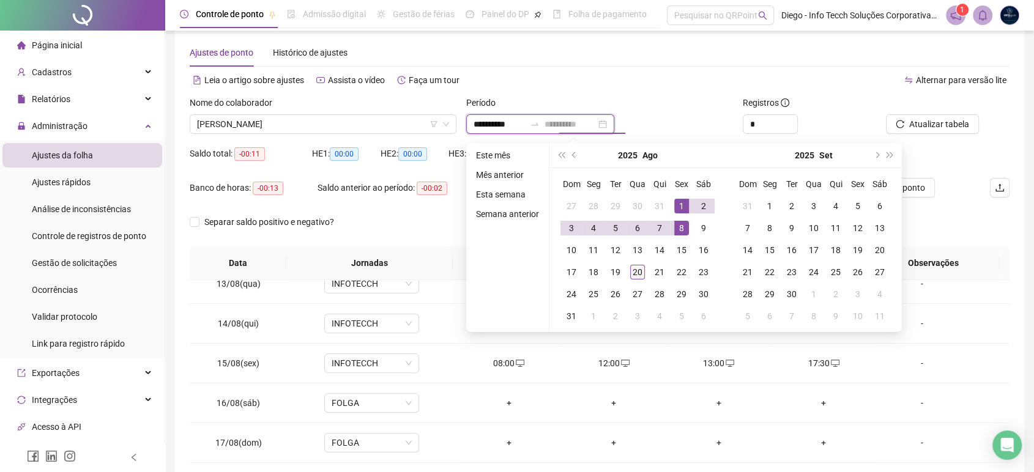
type input "**********"
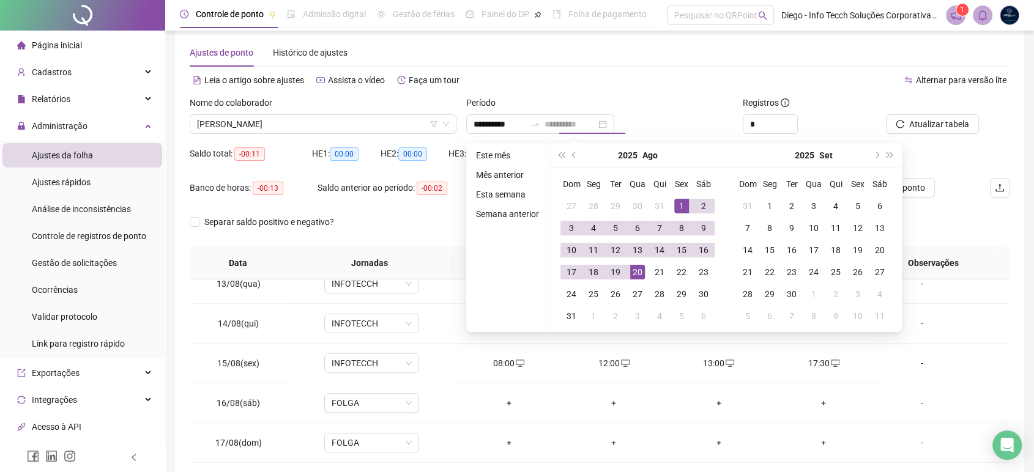
click at [640, 271] on div "20" at bounding box center [637, 272] width 15 height 15
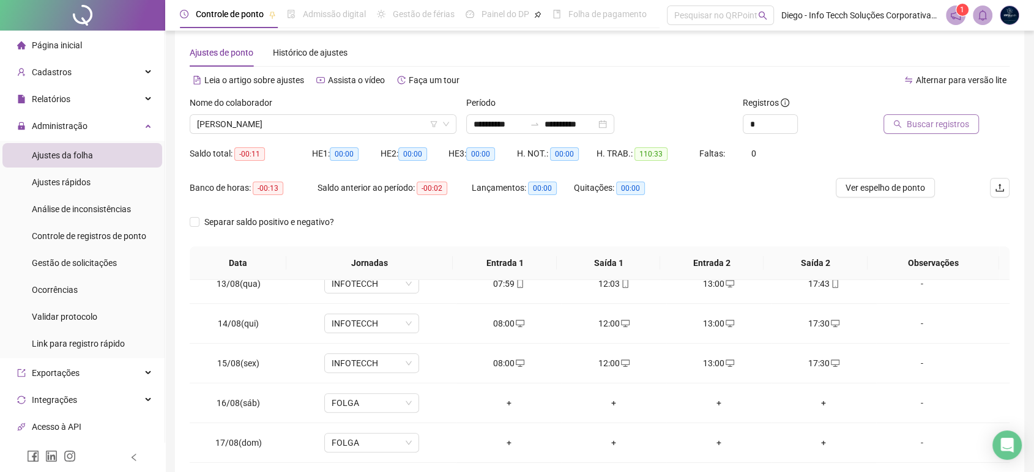
click at [924, 129] on span "Buscar registros" at bounding box center [938, 124] width 62 height 13
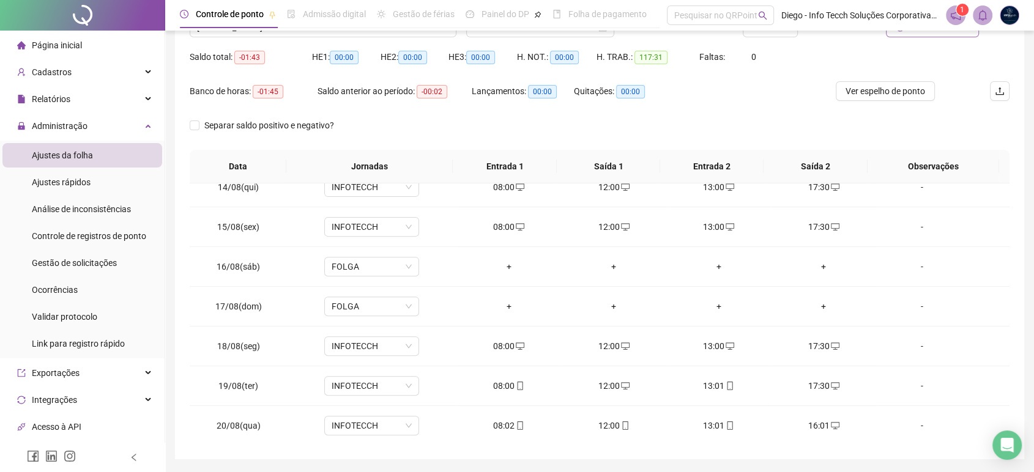
scroll to position [103, 0]
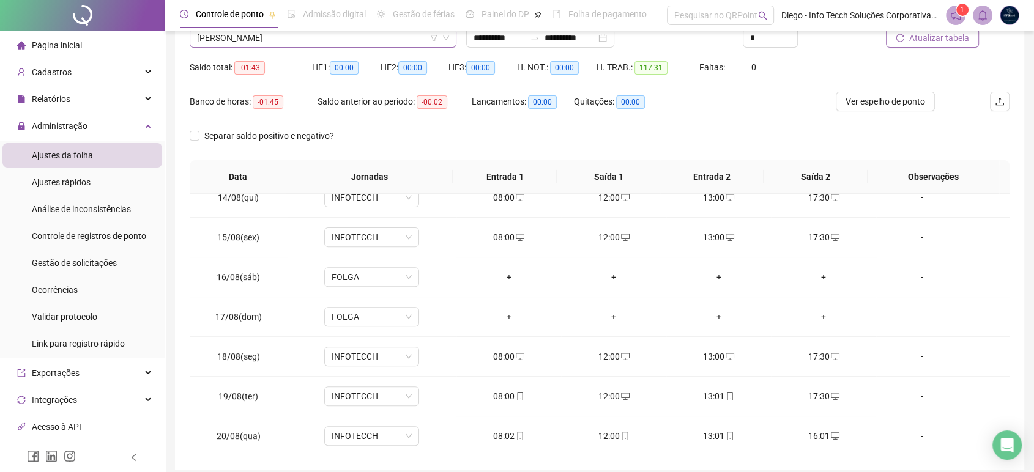
click at [335, 42] on span "[PERSON_NAME]" at bounding box center [323, 38] width 252 height 18
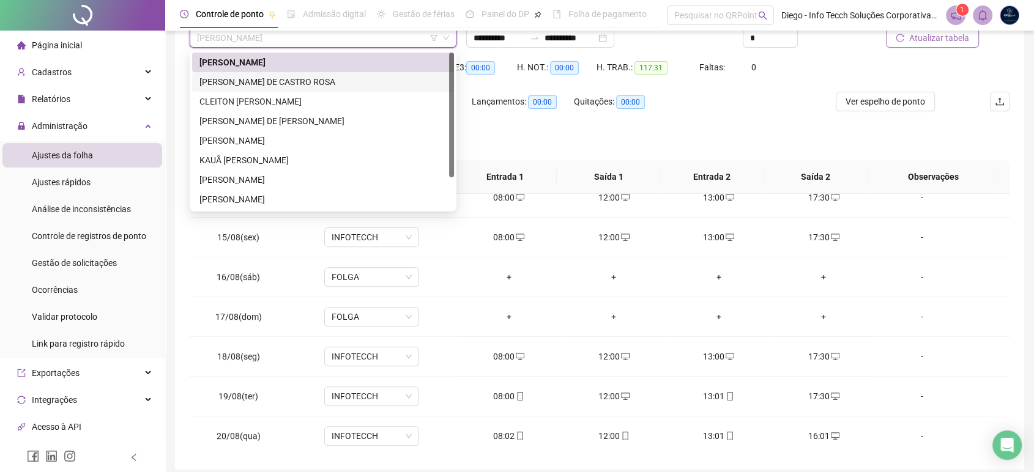
click at [324, 78] on div "[PERSON_NAME] DE CASTRO ROSA" at bounding box center [323, 81] width 247 height 13
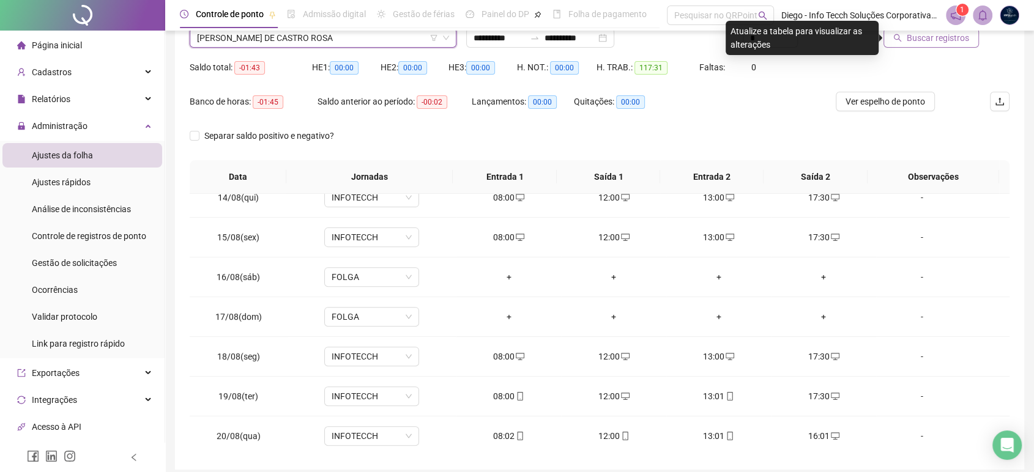
click at [965, 40] on span "Buscar registros" at bounding box center [938, 37] width 62 height 13
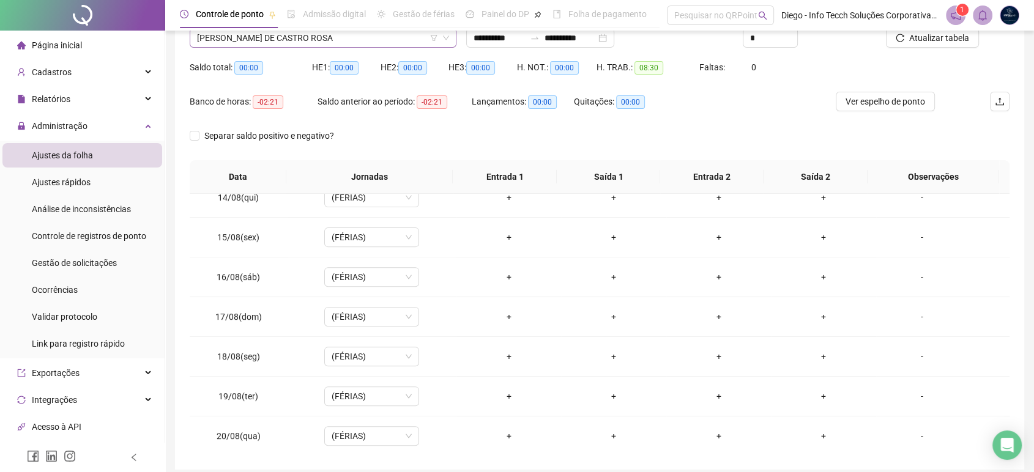
click at [349, 37] on span "[PERSON_NAME] DE CASTRO ROSA" at bounding box center [323, 38] width 252 height 18
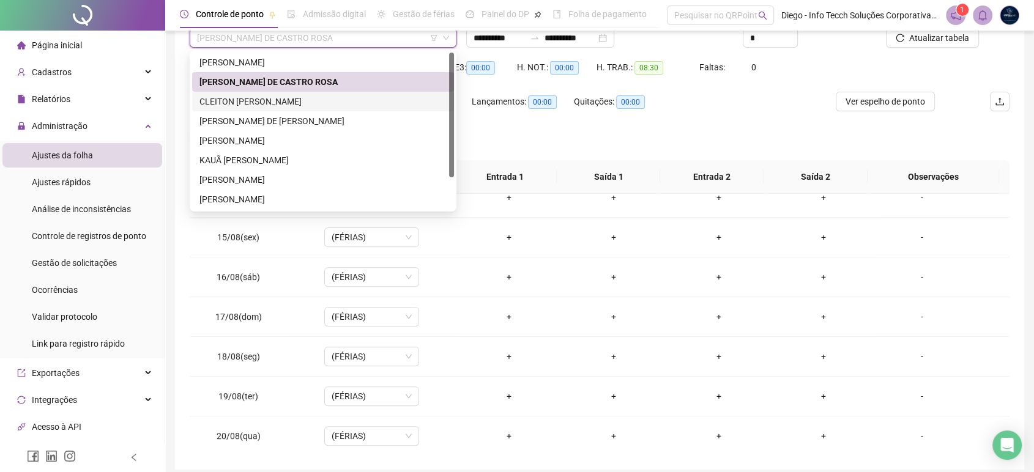
click at [328, 100] on div "CLEITON [PERSON_NAME]" at bounding box center [323, 101] width 247 height 13
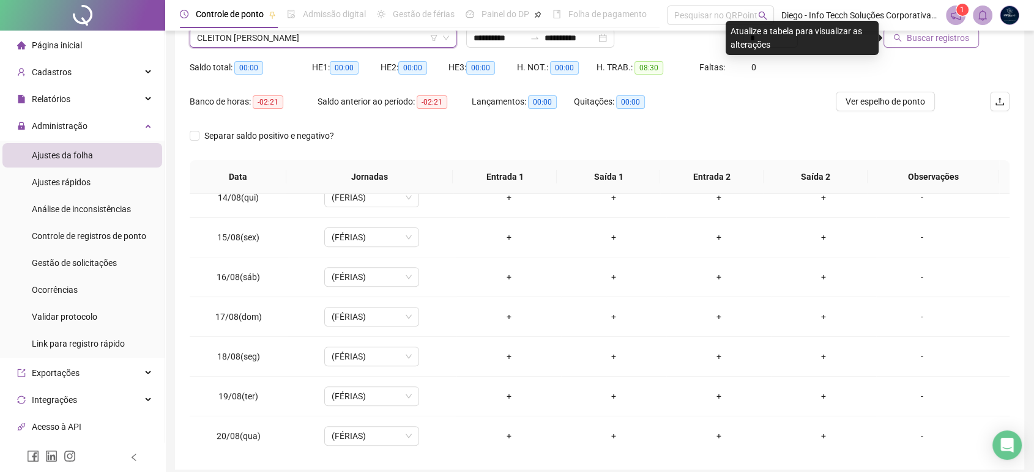
click at [952, 40] on span "Buscar registros" at bounding box center [938, 37] width 62 height 13
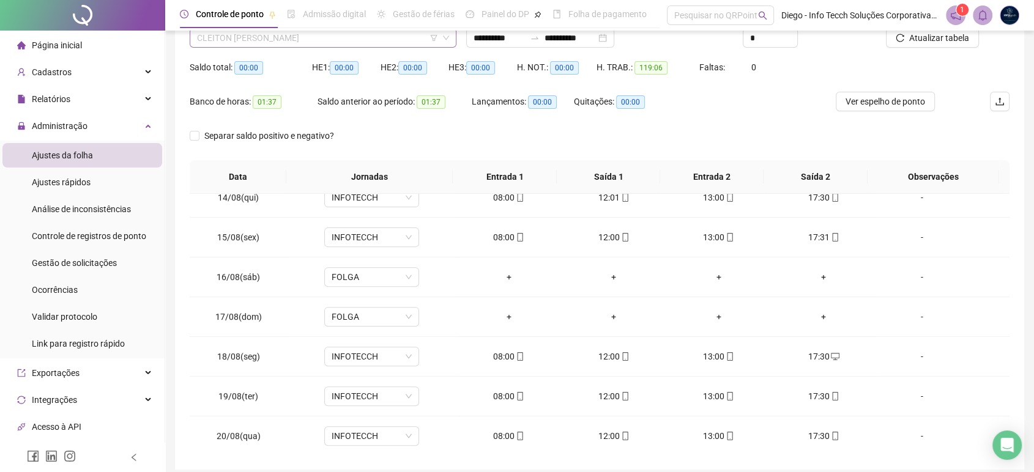
click at [335, 38] on span "CLEITON [PERSON_NAME]" at bounding box center [323, 38] width 252 height 18
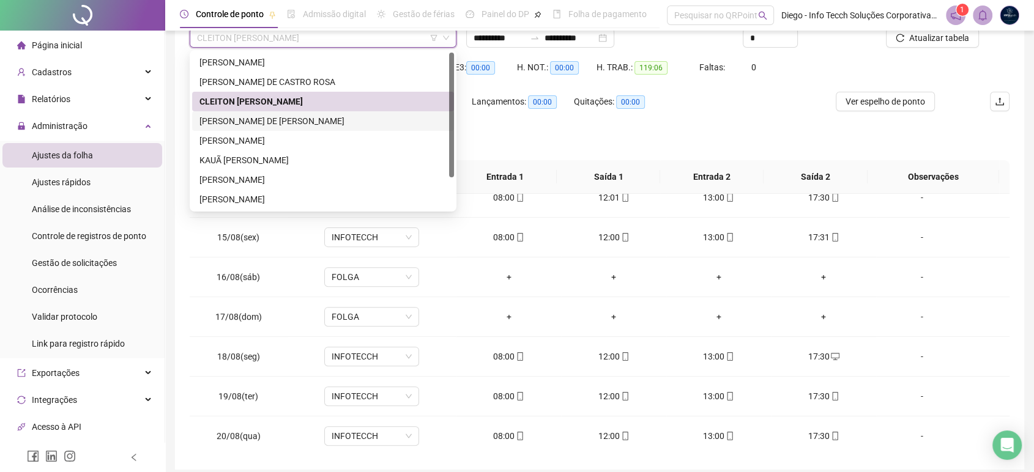
click at [321, 122] on div "[PERSON_NAME] DE [PERSON_NAME]" at bounding box center [323, 120] width 247 height 13
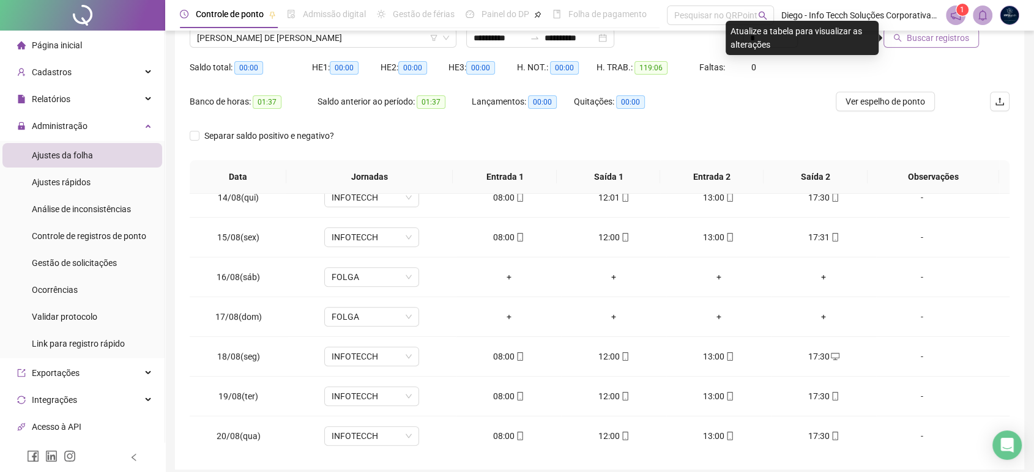
click at [931, 41] on span "Buscar registros" at bounding box center [938, 37] width 62 height 13
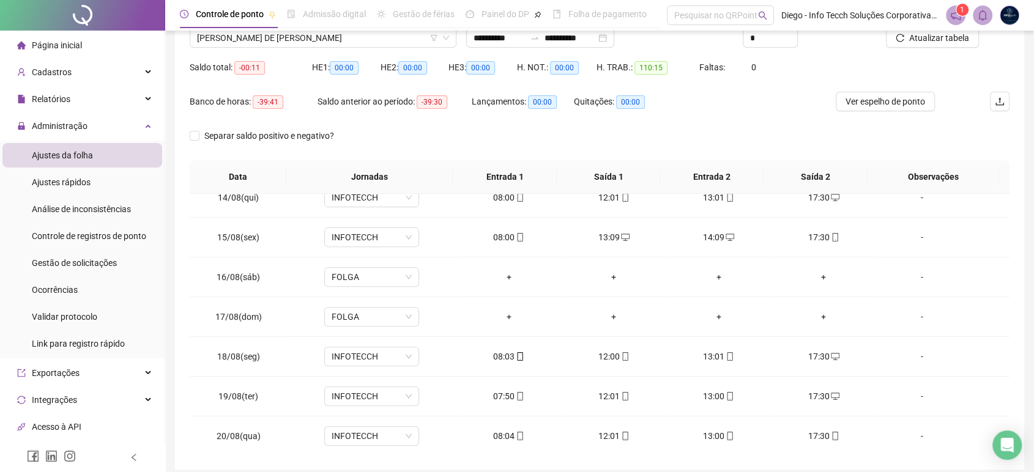
click at [317, 42] on span "[PERSON_NAME] DE [PERSON_NAME]" at bounding box center [323, 38] width 252 height 18
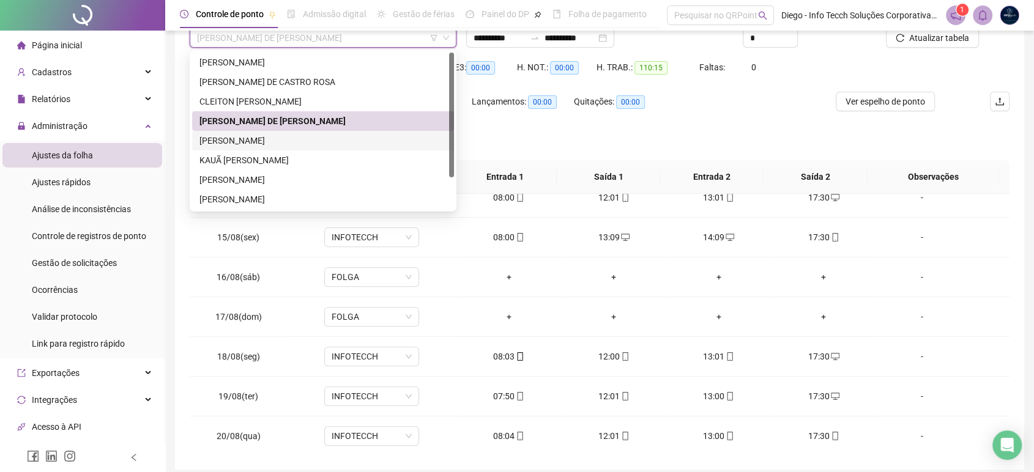
click at [304, 134] on div "[PERSON_NAME]" at bounding box center [323, 140] width 247 height 13
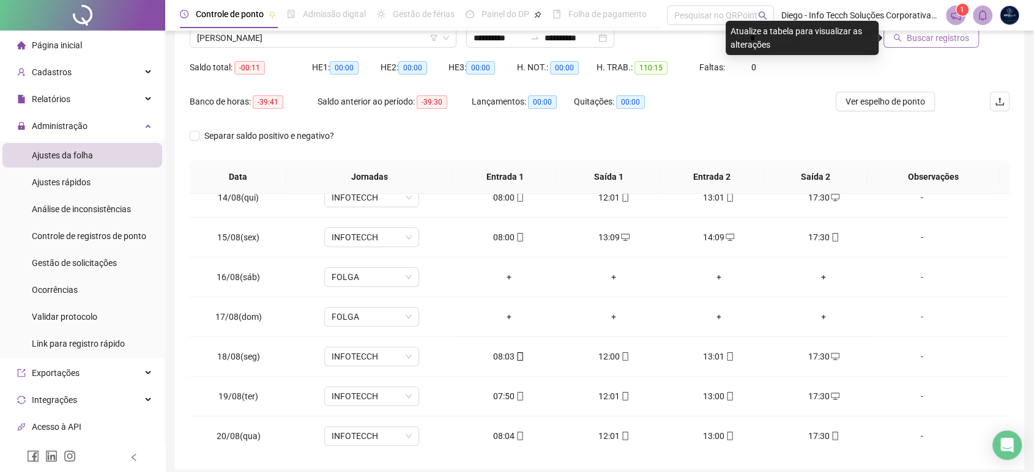
click at [941, 39] on span "Buscar registros" at bounding box center [938, 37] width 62 height 13
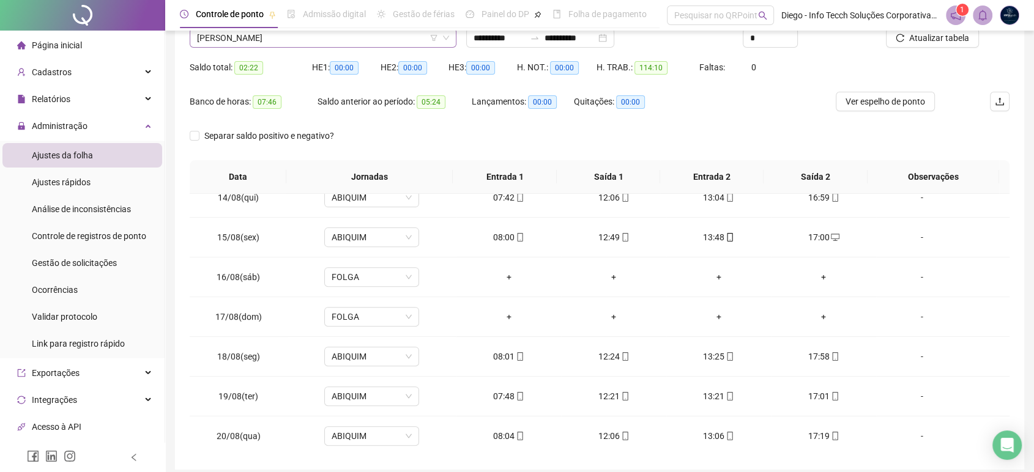
click at [313, 40] on span "[PERSON_NAME]" at bounding box center [323, 38] width 252 height 18
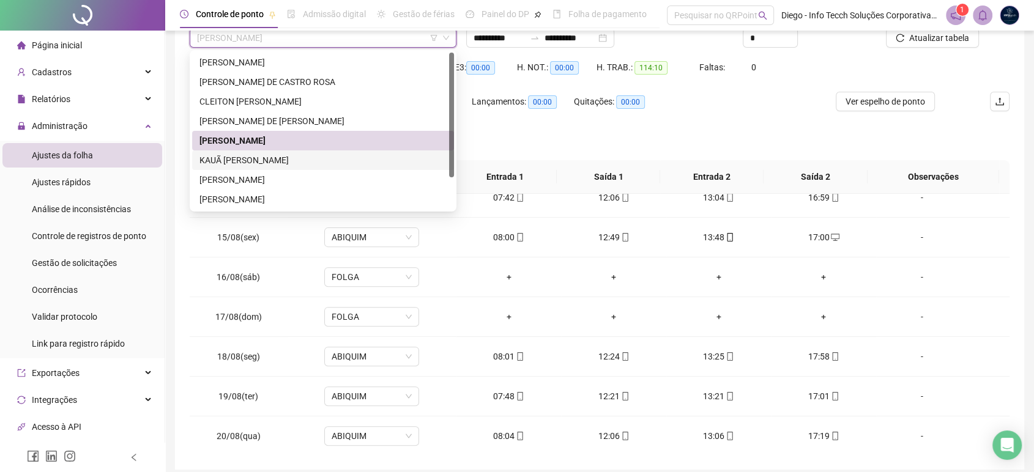
click at [294, 162] on div "KAUÃ [PERSON_NAME]" at bounding box center [323, 160] width 247 height 13
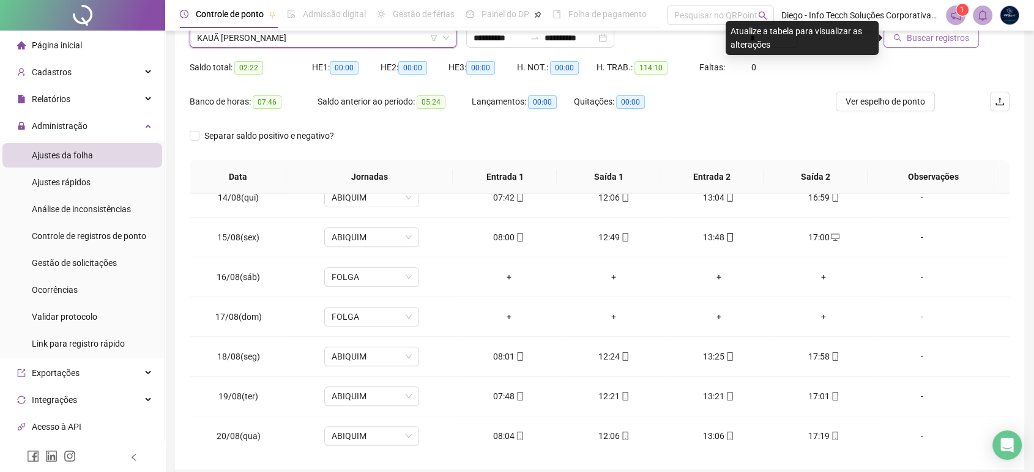
click at [938, 43] on span "Buscar registros" at bounding box center [938, 37] width 62 height 13
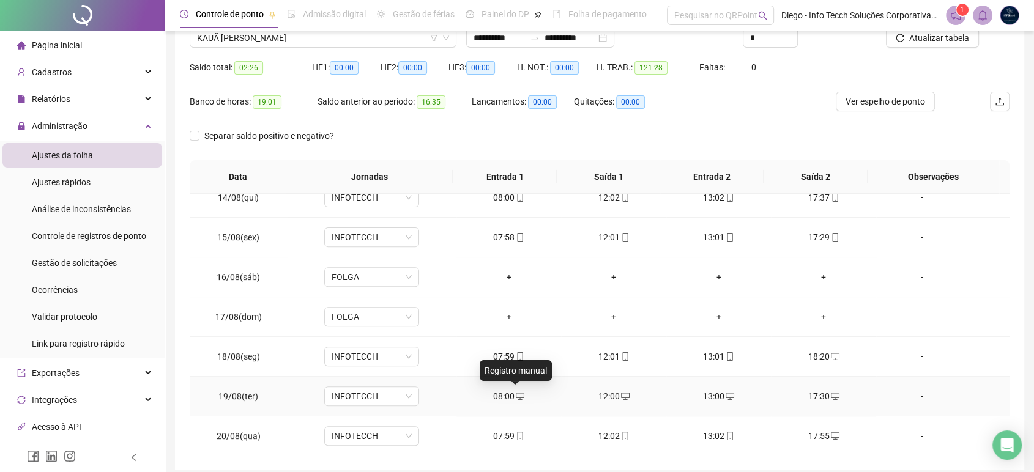
click at [516, 395] on icon "desktop" at bounding box center [520, 396] width 9 height 7
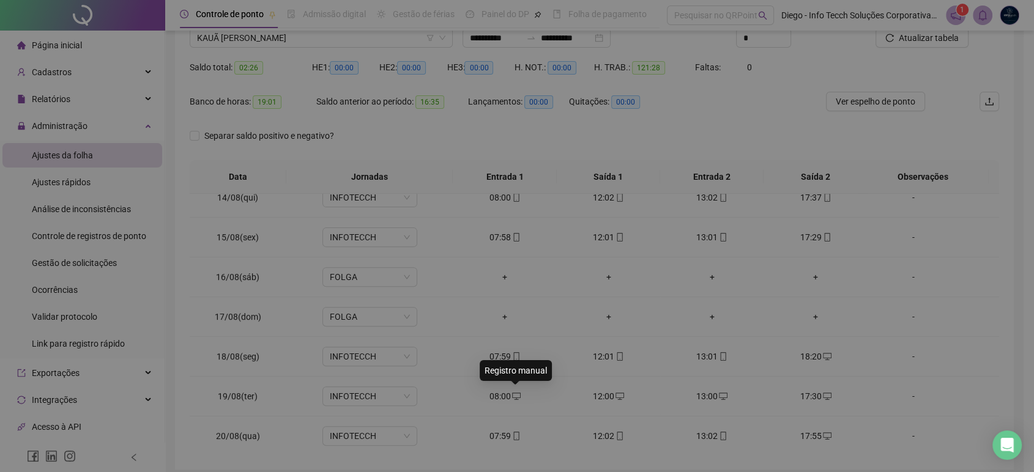
type input "**********"
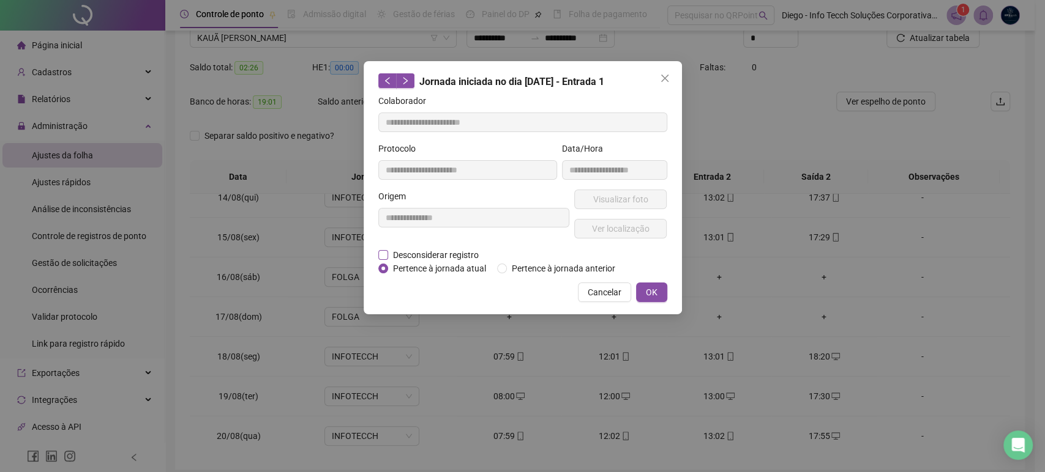
click at [436, 258] on span "Desconsiderar registro" at bounding box center [435, 254] width 95 height 13
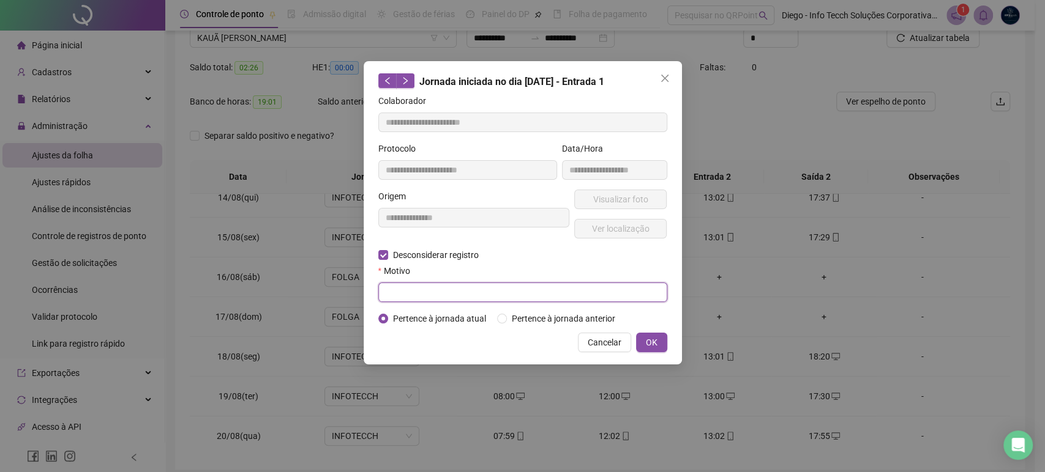
click at [465, 299] on input "text" at bounding box center [522, 293] width 289 height 20
type input "*"
click at [651, 340] on span "OK" at bounding box center [652, 342] width 12 height 13
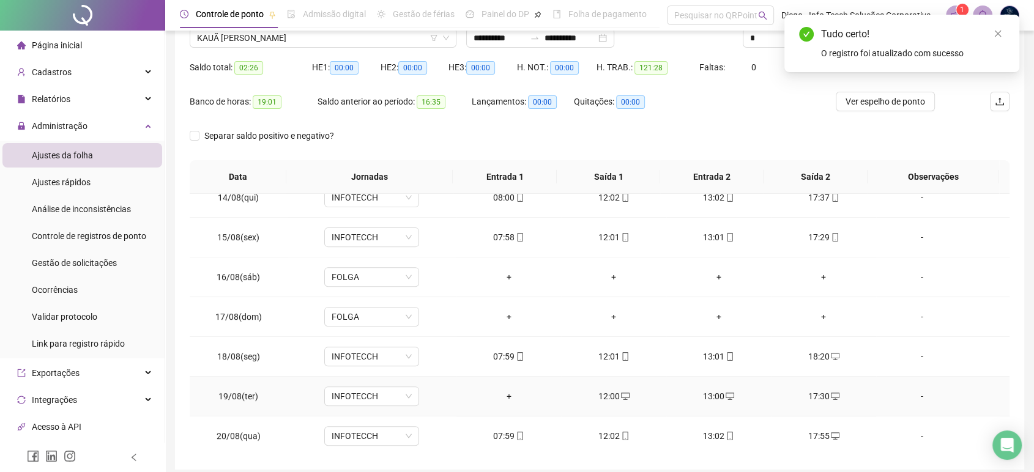
click at [504, 392] on div "+" at bounding box center [508, 396] width 85 height 13
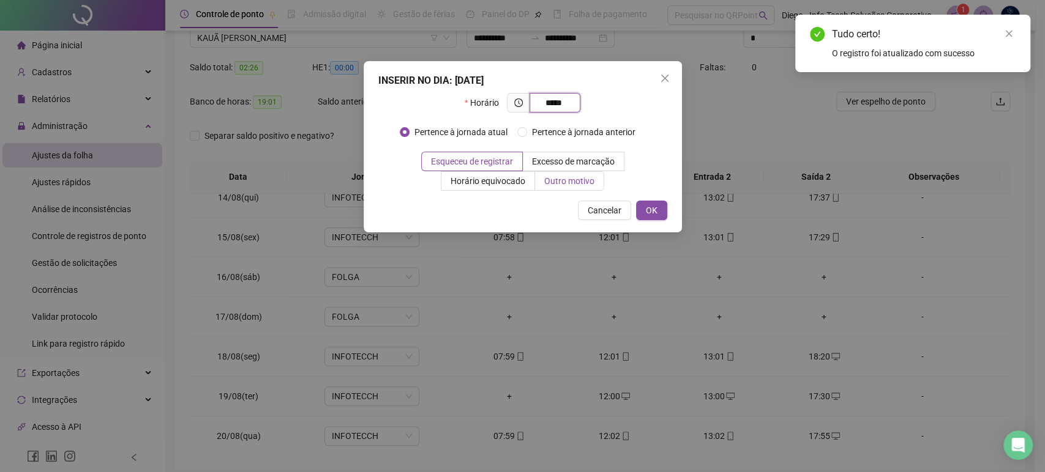
type input "*****"
click at [576, 178] on span "Outro motivo" at bounding box center [569, 181] width 50 height 10
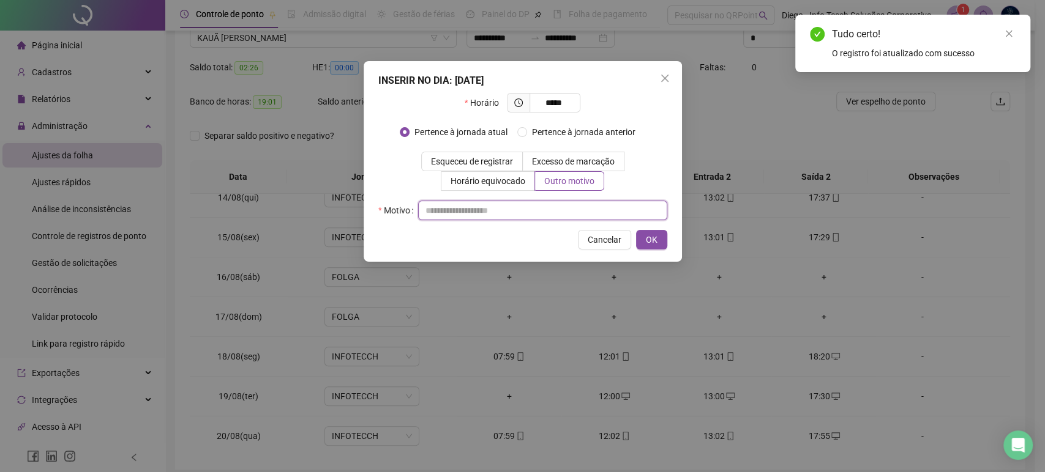
click at [571, 210] on input "text" at bounding box center [542, 211] width 249 height 20
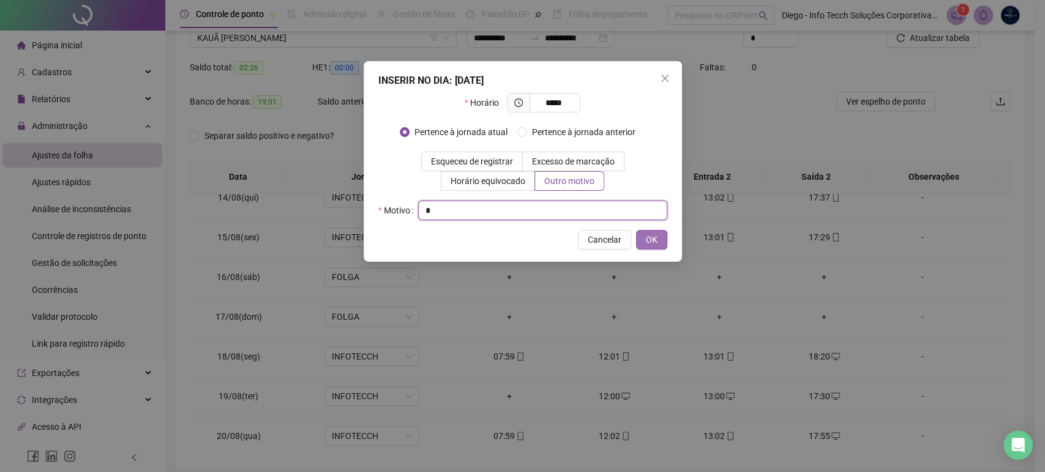
type input "*"
click at [651, 245] on span "OK" at bounding box center [652, 239] width 12 height 13
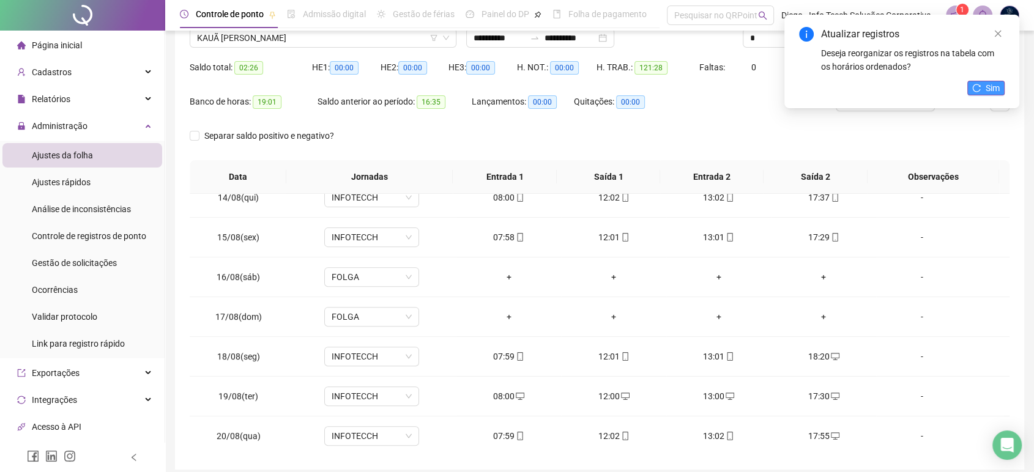
click at [996, 86] on span "Sim" at bounding box center [993, 87] width 14 height 13
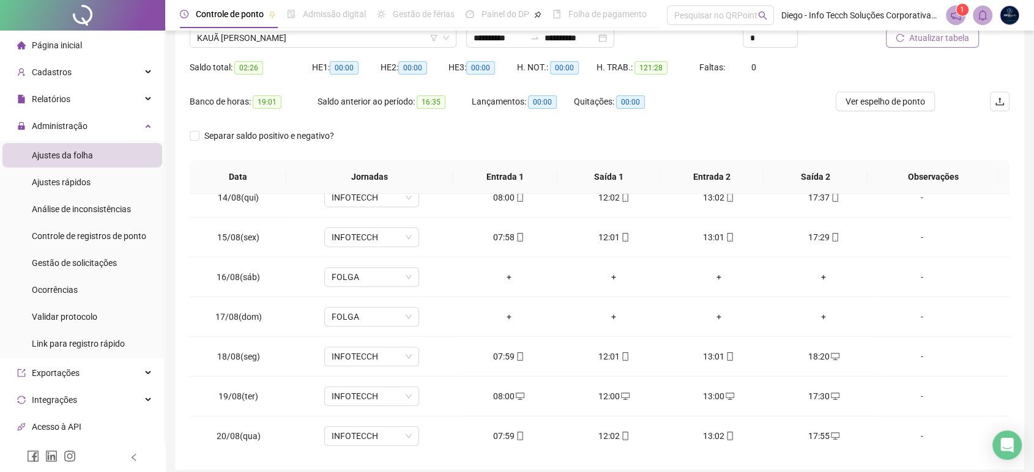
click at [962, 35] on span "Atualizar tabela" at bounding box center [939, 37] width 60 height 13
click at [881, 95] on span "Ver espelho de ponto" at bounding box center [886, 101] width 80 height 13
click at [306, 35] on span "KAUÃ [PERSON_NAME]" at bounding box center [323, 38] width 252 height 18
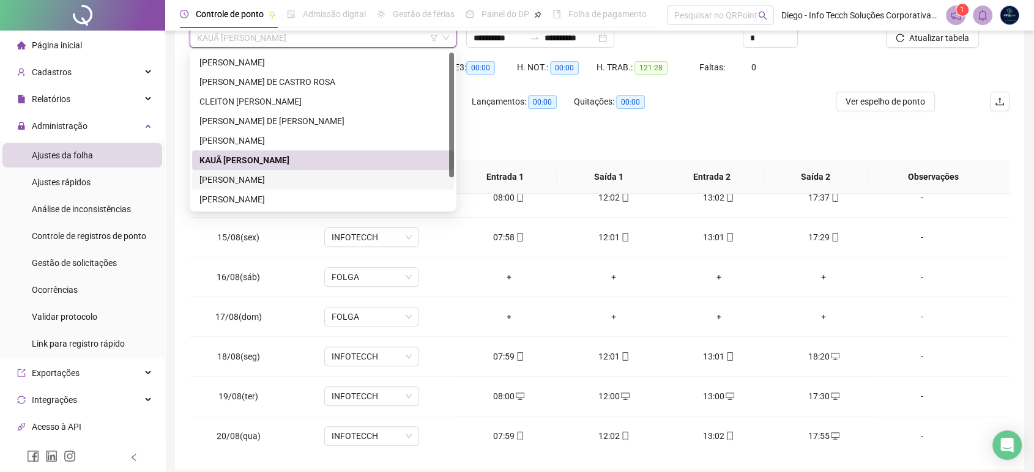
click at [338, 179] on div "[PERSON_NAME]" at bounding box center [323, 179] width 247 height 13
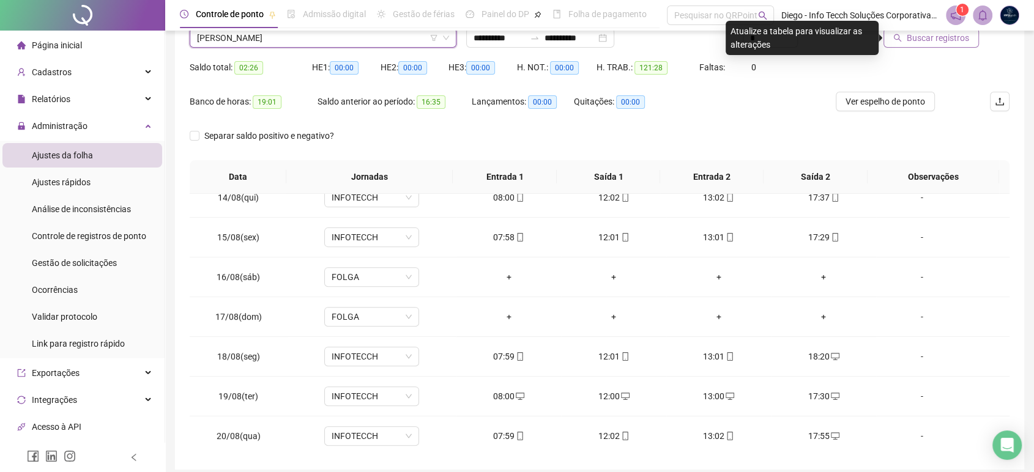
click at [941, 38] on span "Buscar registros" at bounding box center [938, 37] width 62 height 13
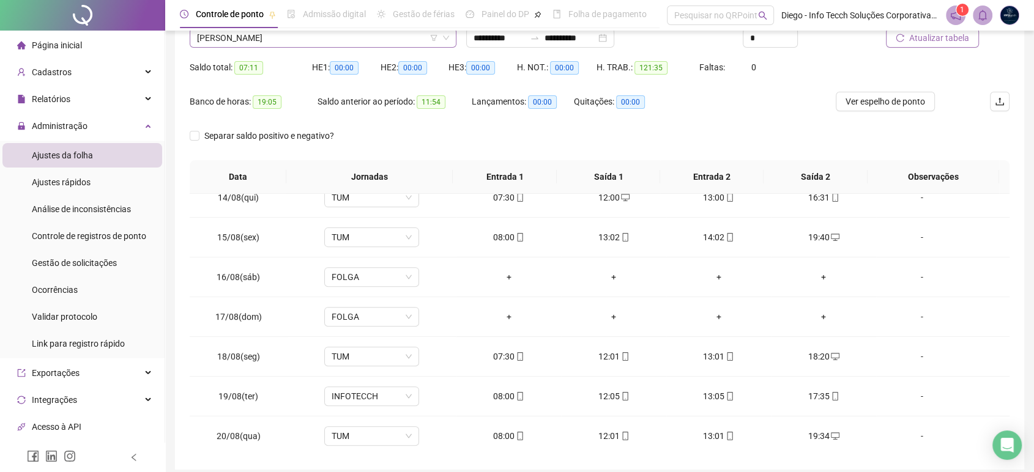
click at [353, 39] on span "[PERSON_NAME]" at bounding box center [323, 38] width 252 height 18
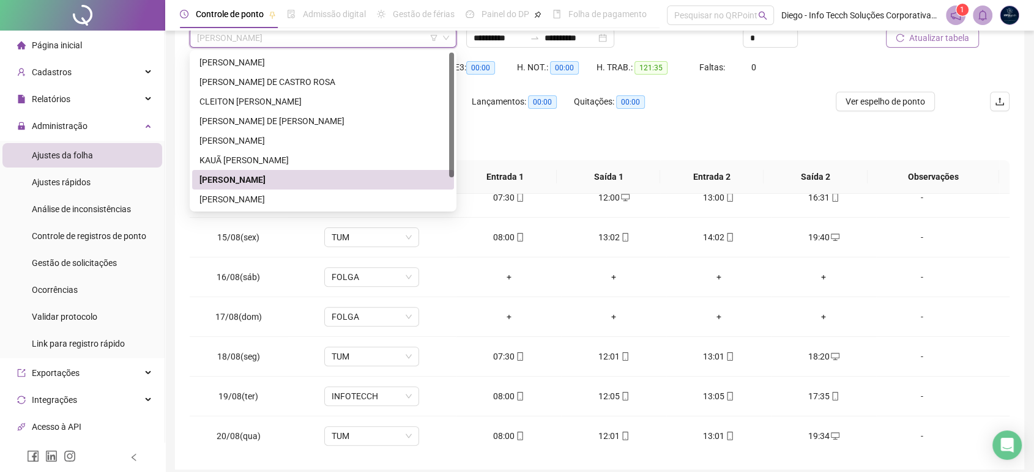
scroll to position [39, 0]
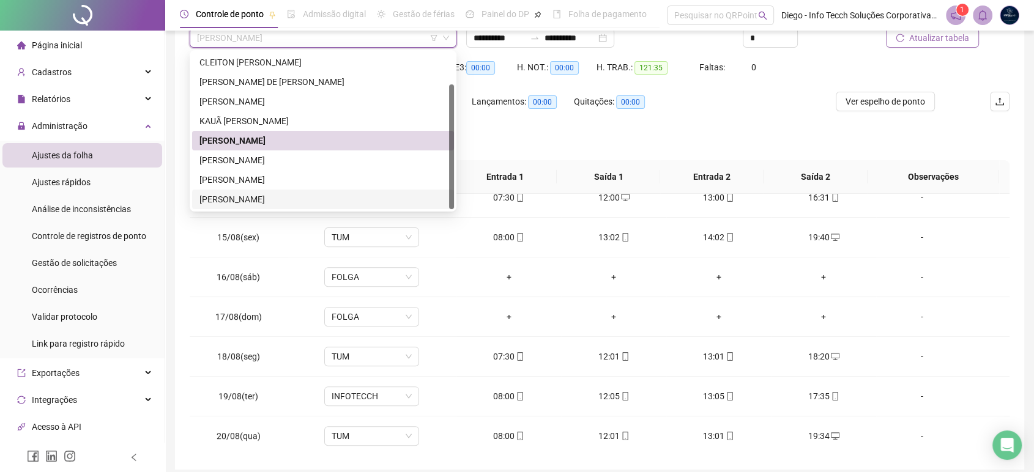
click at [293, 200] on div "[PERSON_NAME]" at bounding box center [323, 199] width 247 height 13
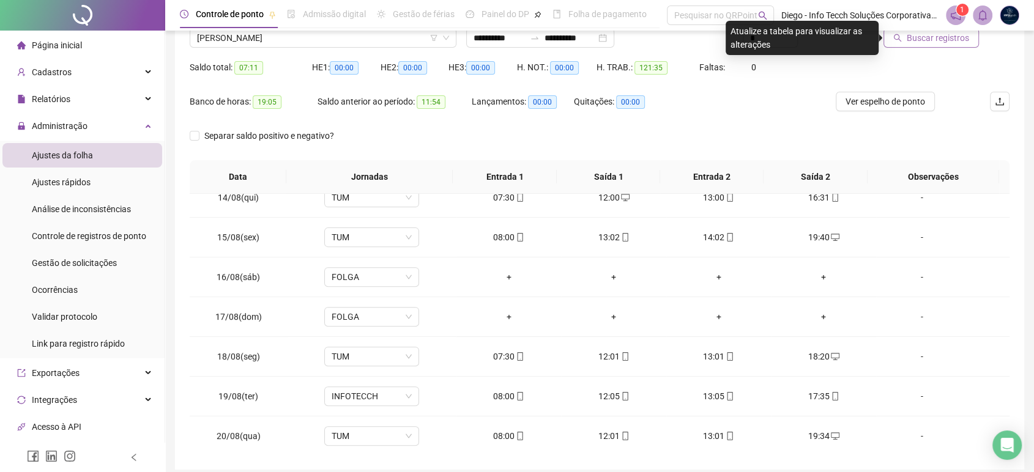
click at [943, 41] on span "Buscar registros" at bounding box center [938, 37] width 62 height 13
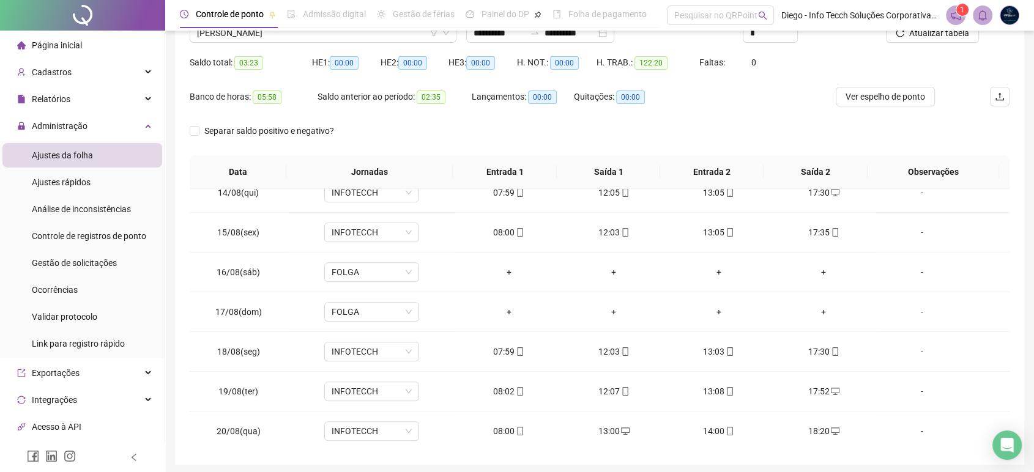
scroll to position [84, 0]
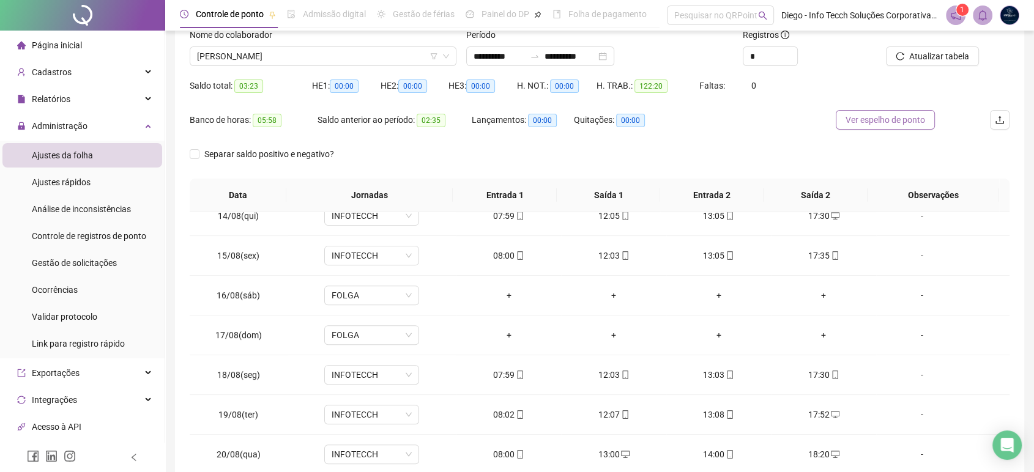
click at [891, 121] on span "Ver espelho de ponto" at bounding box center [886, 119] width 80 height 13
click at [289, 59] on span "[PERSON_NAME]" at bounding box center [323, 56] width 252 height 18
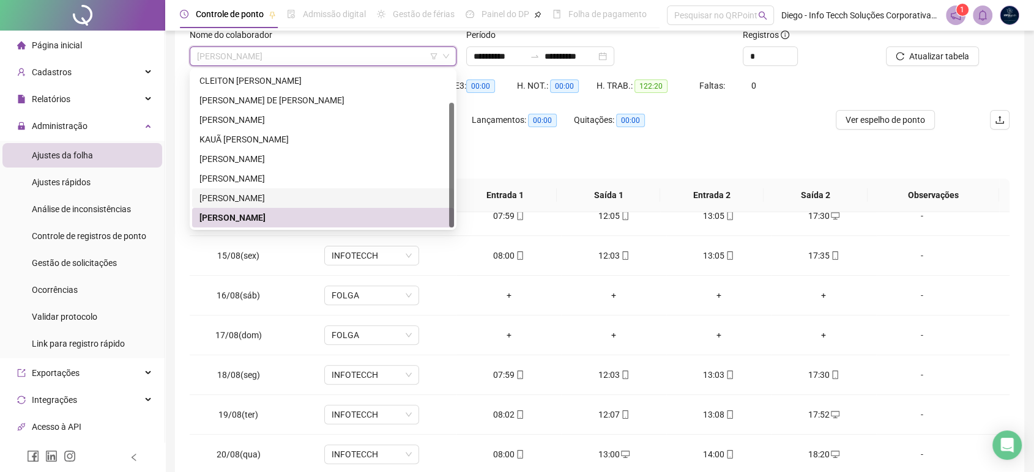
click at [304, 201] on div "[PERSON_NAME]" at bounding box center [323, 198] width 247 height 13
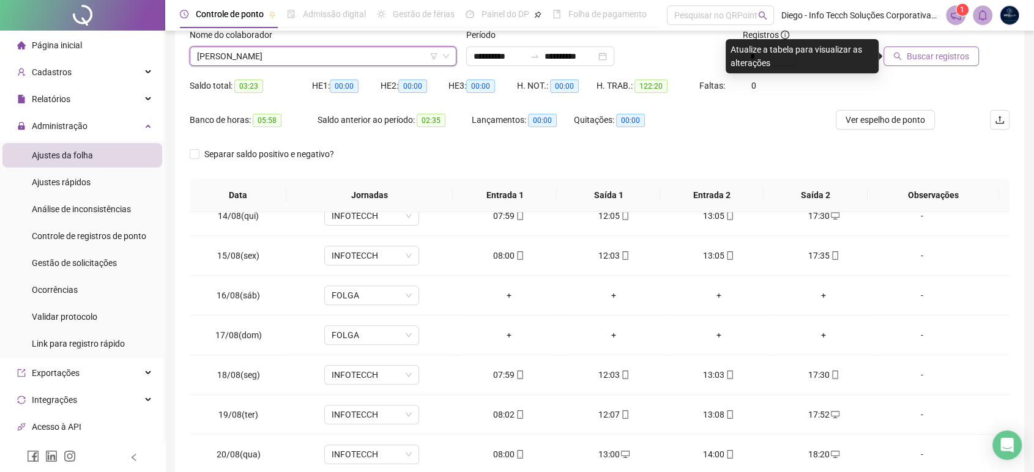
click at [918, 55] on span "Buscar registros" at bounding box center [938, 56] width 62 height 13
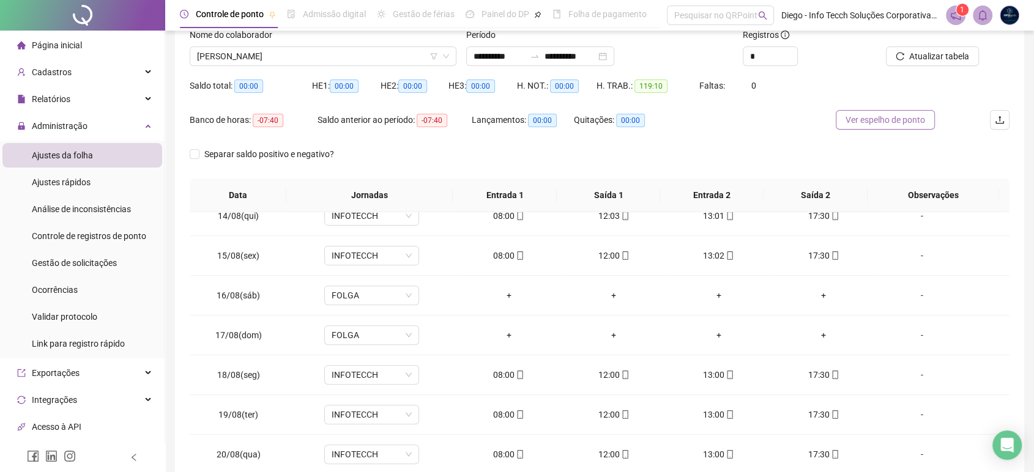
click at [877, 119] on span "Ver espelho de ponto" at bounding box center [886, 119] width 80 height 13
click at [286, 56] on span "[PERSON_NAME]" at bounding box center [323, 56] width 252 height 18
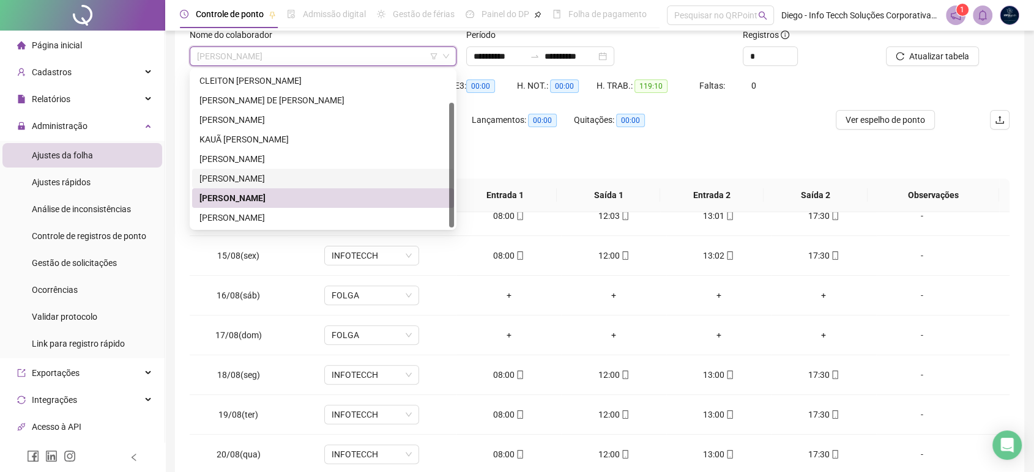
click at [302, 182] on div "[PERSON_NAME]" at bounding box center [323, 178] width 247 height 13
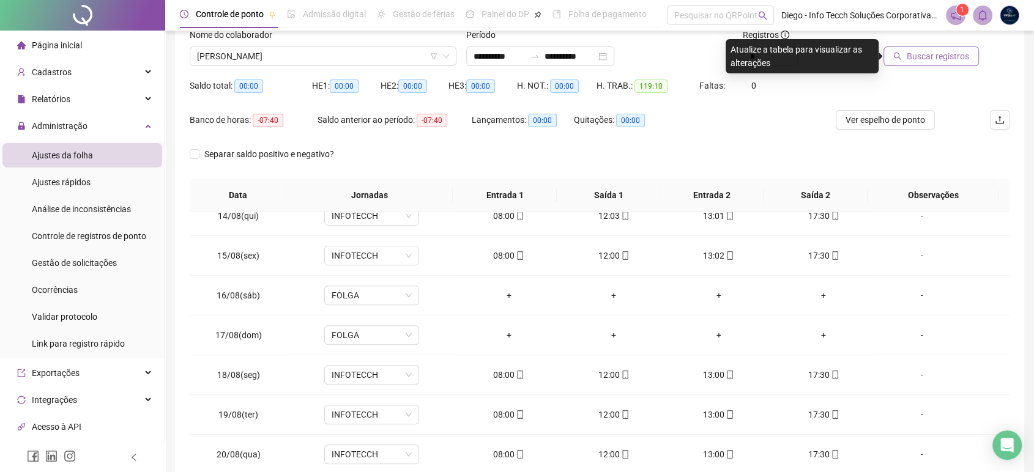
click at [947, 56] on span "Buscar registros" at bounding box center [938, 56] width 62 height 13
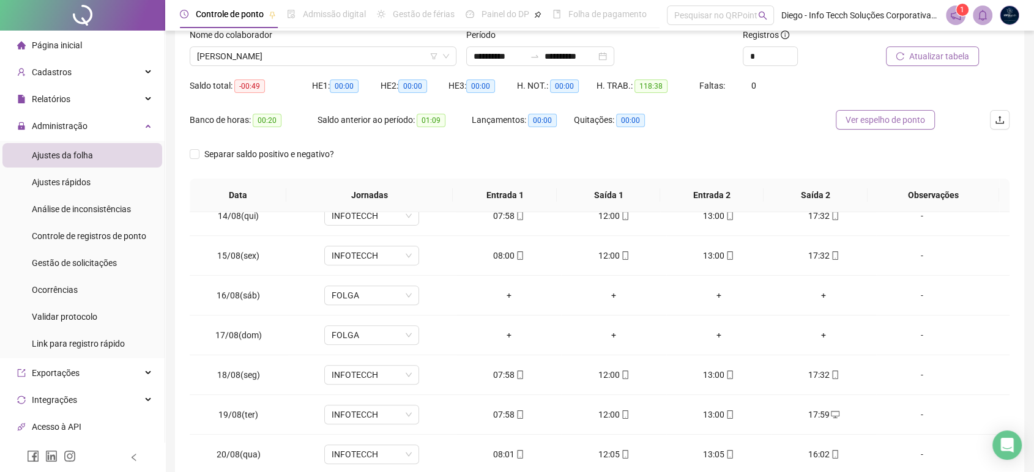
click at [910, 121] on span "Ver espelho de ponto" at bounding box center [886, 119] width 80 height 13
click at [308, 60] on span "[PERSON_NAME]" at bounding box center [323, 56] width 252 height 18
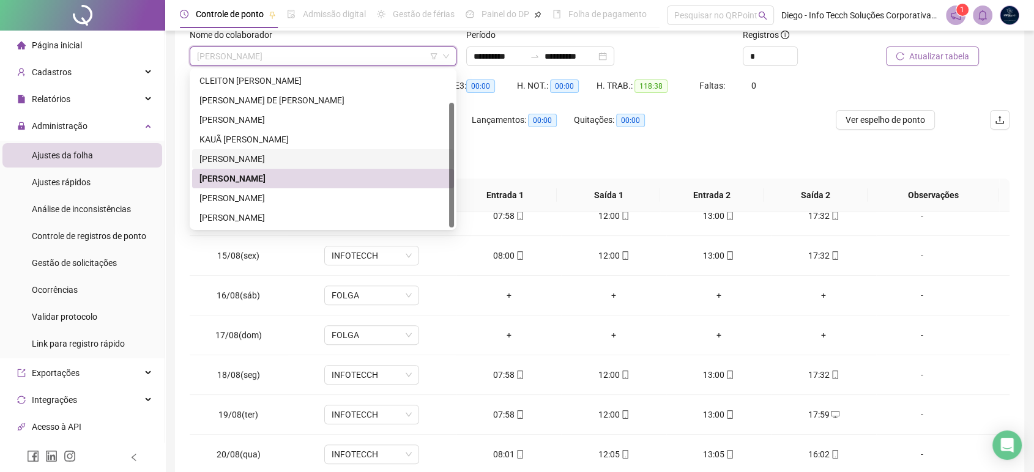
click at [293, 160] on div "[PERSON_NAME]" at bounding box center [323, 158] width 247 height 13
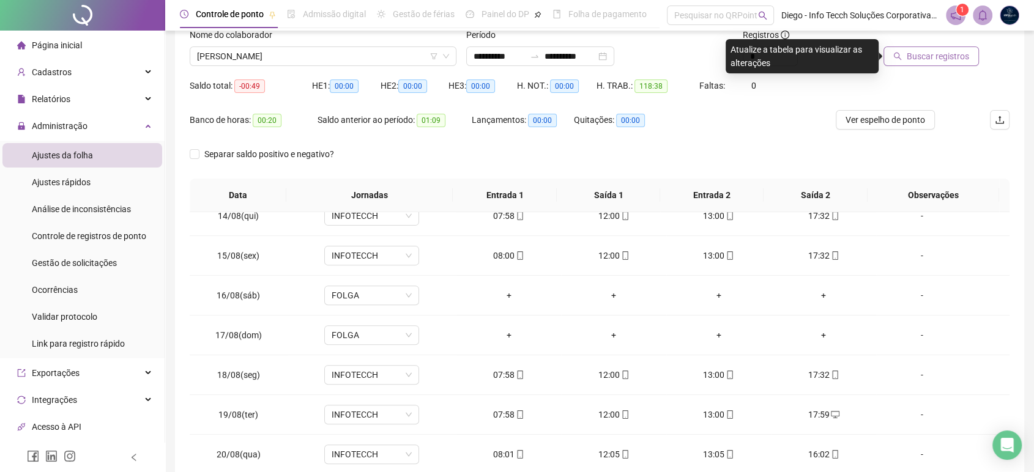
click at [938, 58] on span "Buscar registros" at bounding box center [938, 56] width 62 height 13
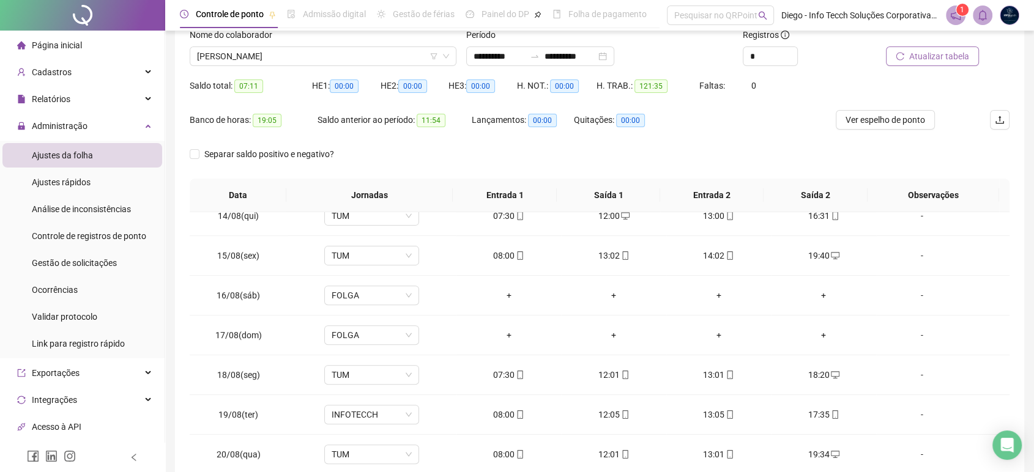
click at [879, 121] on span "Ver espelho de ponto" at bounding box center [886, 119] width 80 height 13
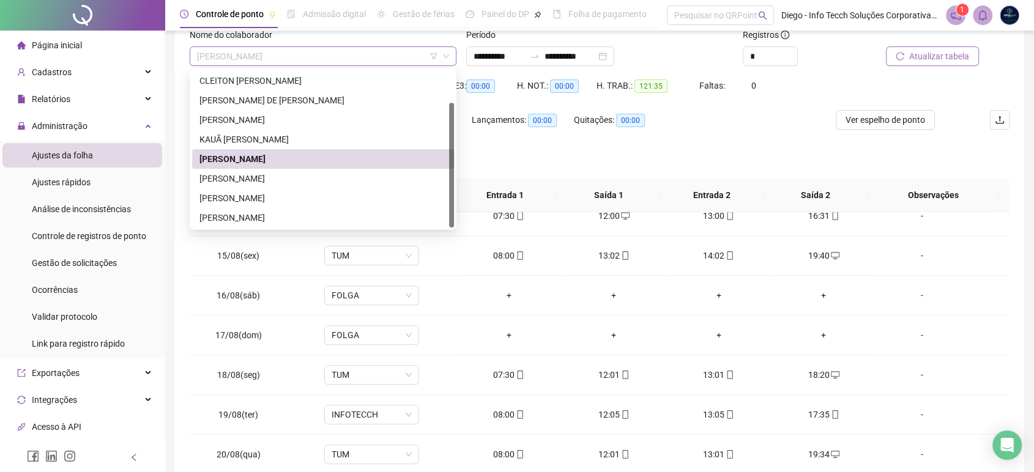
click at [349, 58] on span "[PERSON_NAME]" at bounding box center [323, 56] width 252 height 18
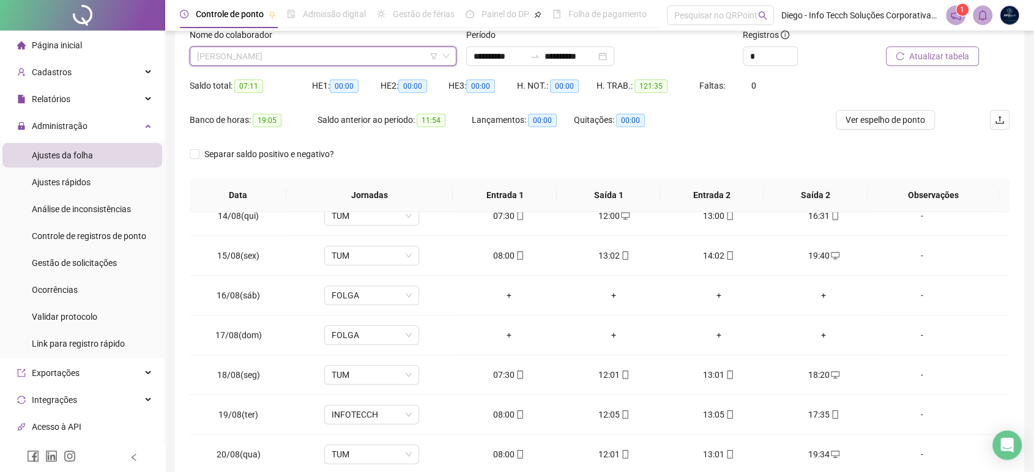
click at [349, 58] on span "[PERSON_NAME]" at bounding box center [323, 56] width 252 height 18
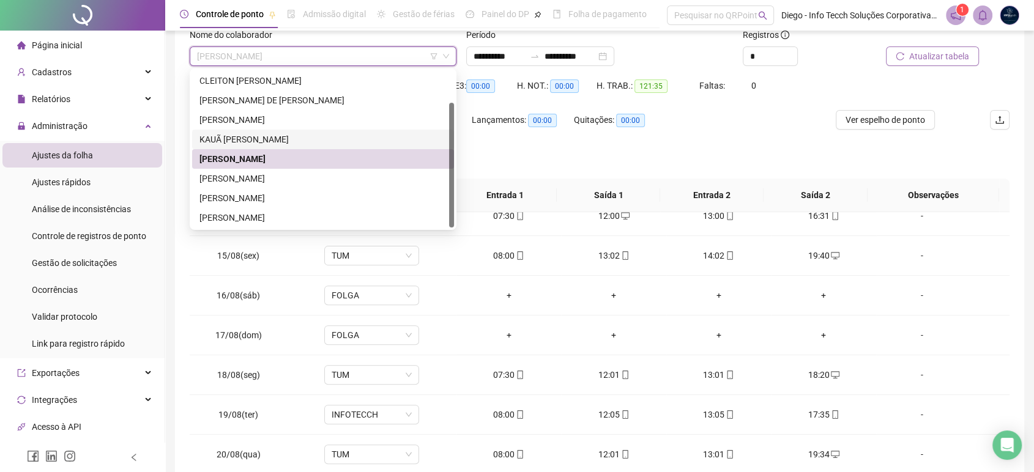
click at [302, 136] on div "KAUÃ [PERSON_NAME]" at bounding box center [323, 139] width 247 height 13
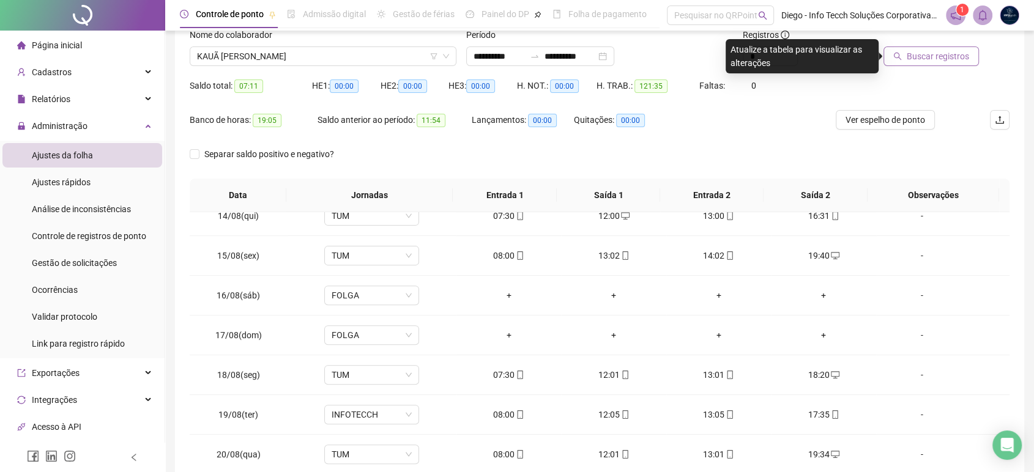
click at [916, 54] on span "Buscar registros" at bounding box center [938, 56] width 62 height 13
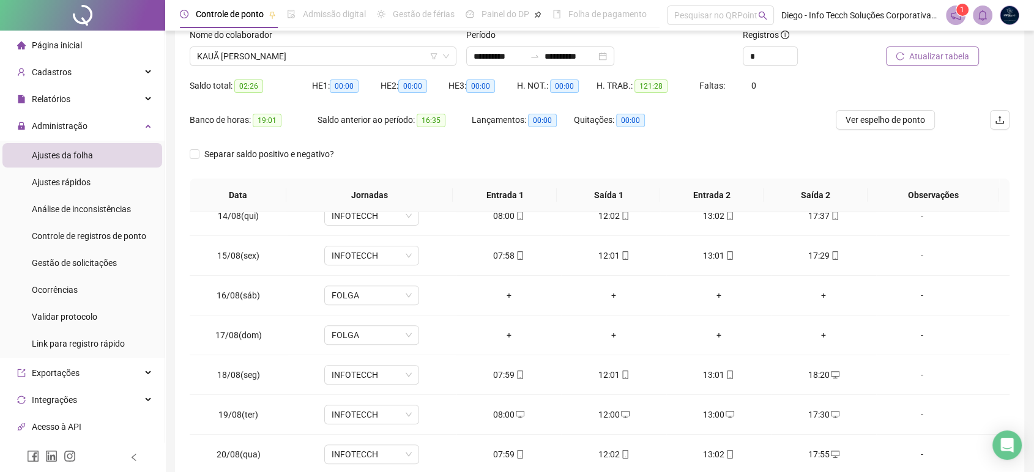
click at [936, 61] on span "Atualizar tabela" at bounding box center [939, 56] width 60 height 13
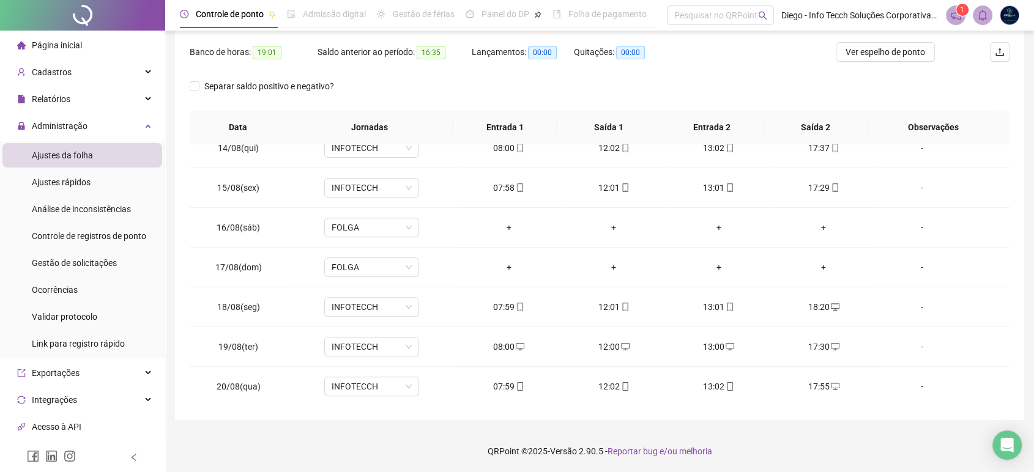
scroll to position [0, 0]
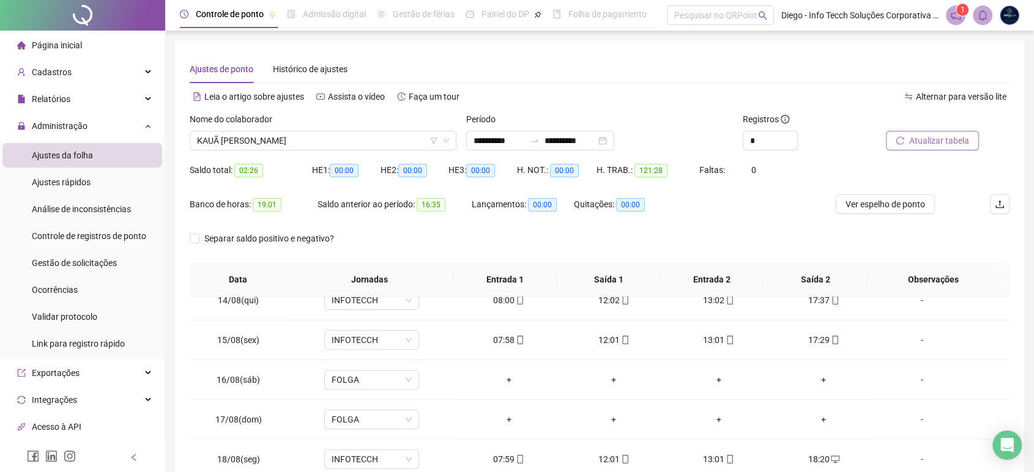
click at [931, 142] on span "Atualizar tabela" at bounding box center [939, 140] width 60 height 13
click at [710, 229] on div "Separar saldo positivo e negativo?" at bounding box center [600, 246] width 820 height 34
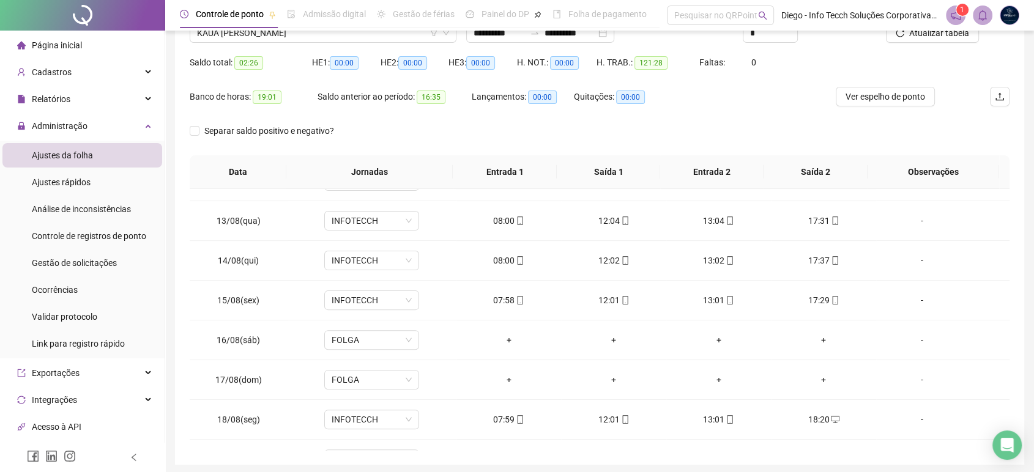
scroll to position [84, 0]
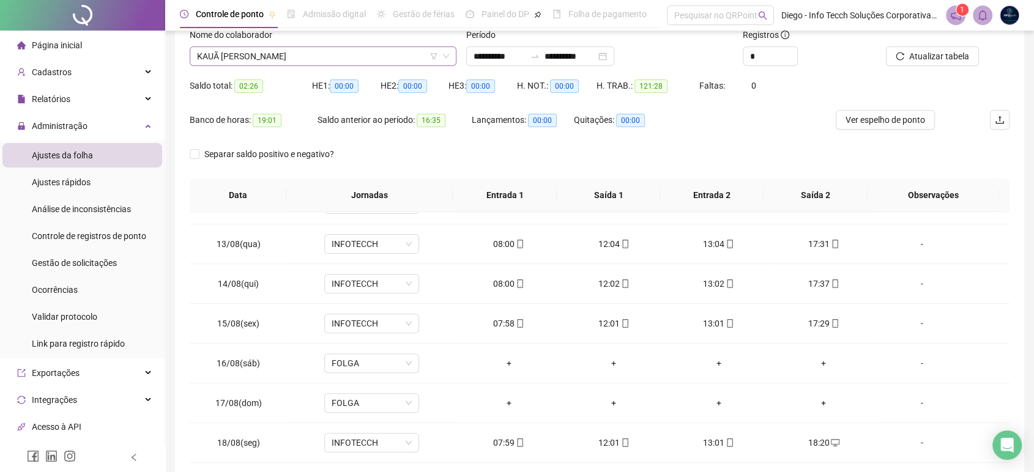
click at [338, 55] on span "KAUÃ [PERSON_NAME]" at bounding box center [323, 56] width 252 height 18
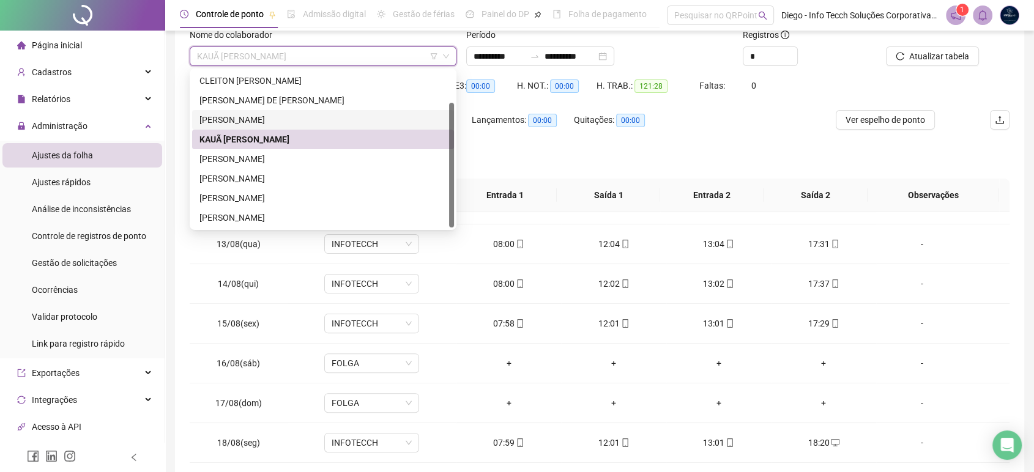
click at [303, 116] on div "[PERSON_NAME]" at bounding box center [323, 119] width 247 height 13
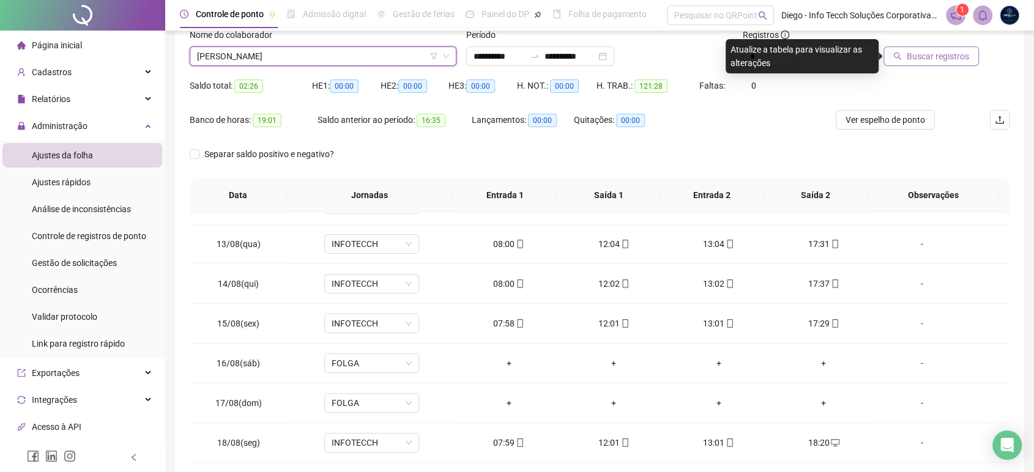
click at [949, 59] on span "Buscar registros" at bounding box center [938, 56] width 62 height 13
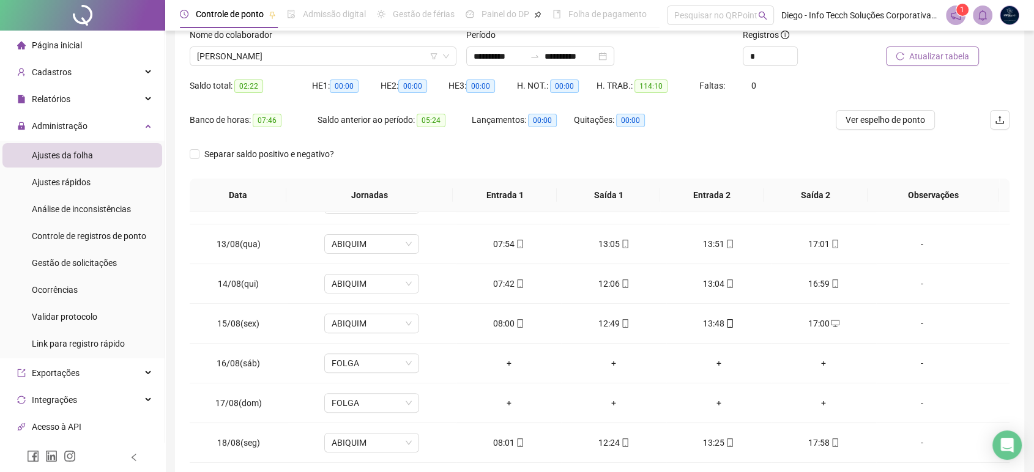
click at [896, 122] on span "Ver espelho de ponto" at bounding box center [886, 119] width 80 height 13
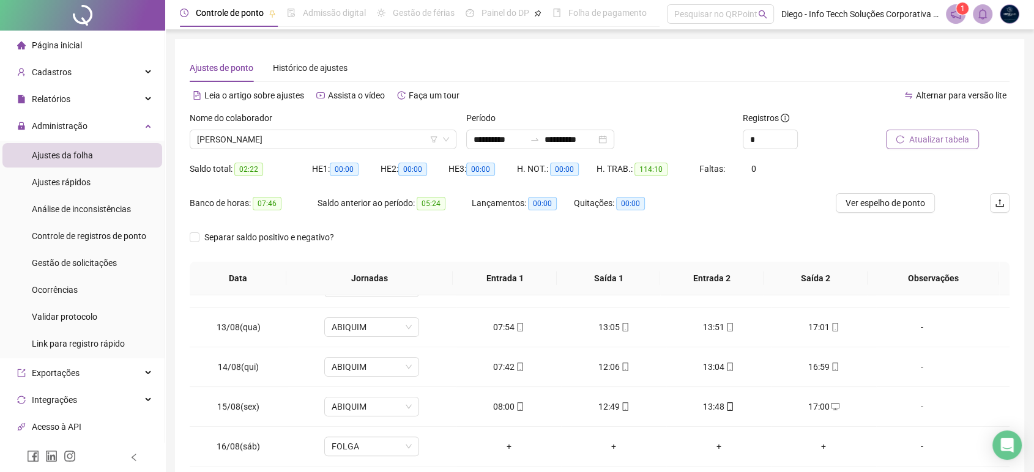
scroll to position [0, 0]
click at [367, 139] on span "[PERSON_NAME]" at bounding box center [323, 141] width 252 height 18
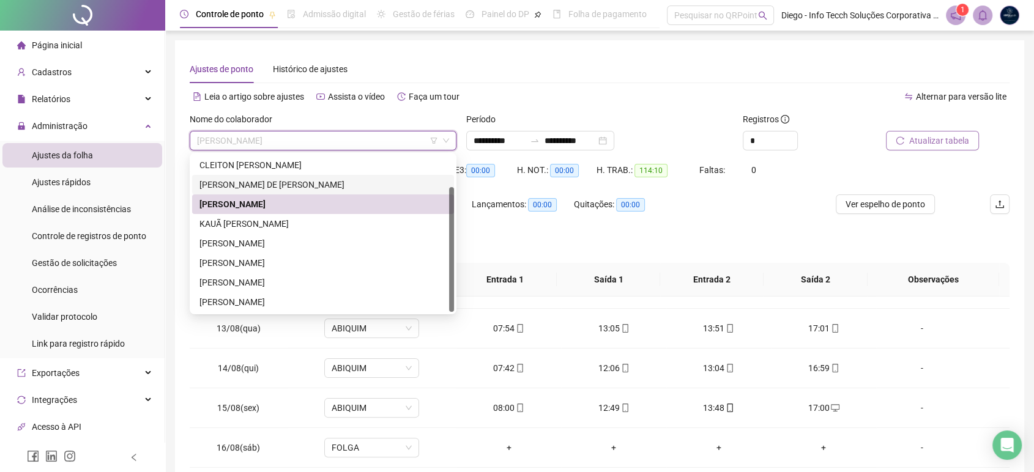
click at [308, 188] on div "[PERSON_NAME] DE [PERSON_NAME]" at bounding box center [323, 184] width 247 height 13
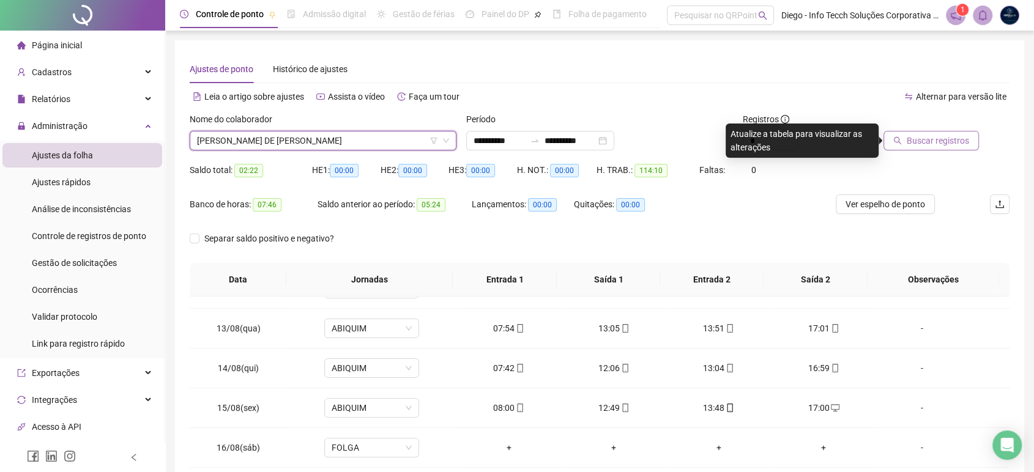
click at [947, 137] on span "Buscar registros" at bounding box center [938, 140] width 62 height 13
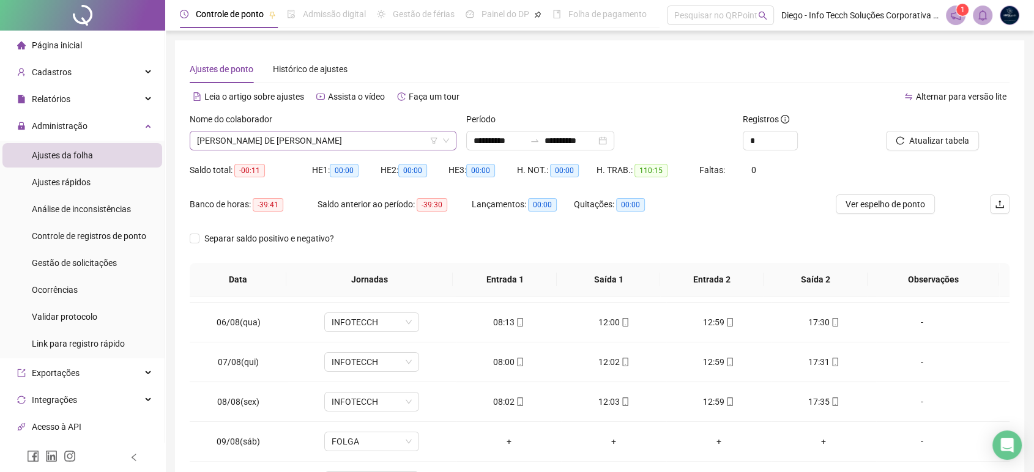
click at [316, 144] on span "[PERSON_NAME] DE [PERSON_NAME]" at bounding box center [323, 141] width 252 height 18
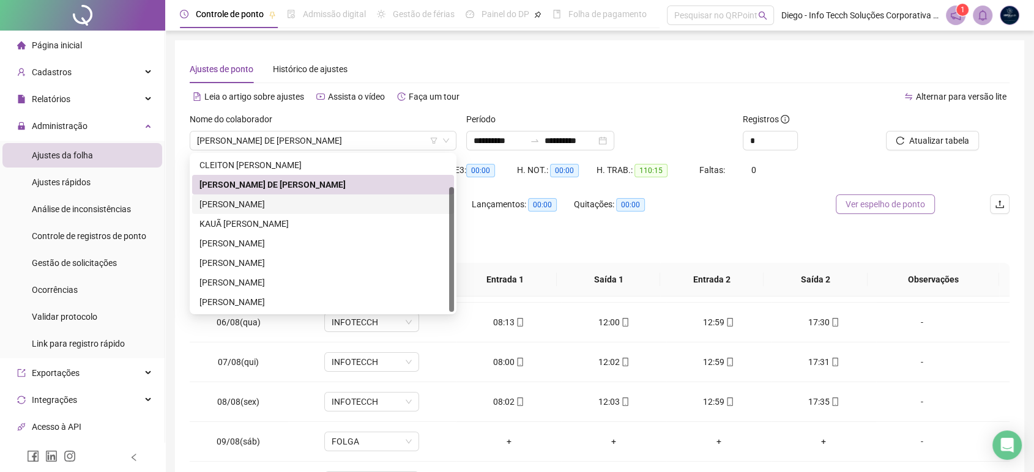
click at [864, 207] on span "Ver espelho de ponto" at bounding box center [886, 204] width 80 height 13
click at [346, 147] on span "[PERSON_NAME] DE [PERSON_NAME]" at bounding box center [323, 141] width 252 height 18
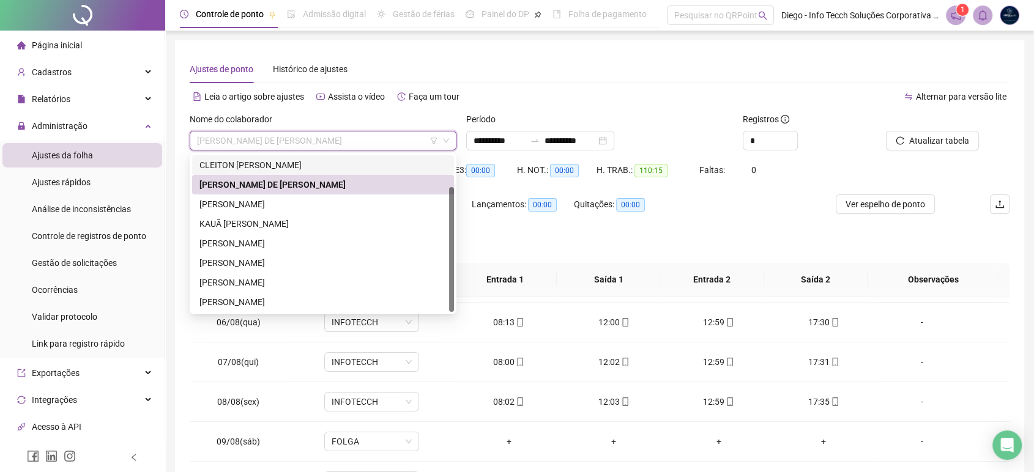
click at [315, 168] on div "CLEITON [PERSON_NAME]" at bounding box center [323, 165] width 247 height 13
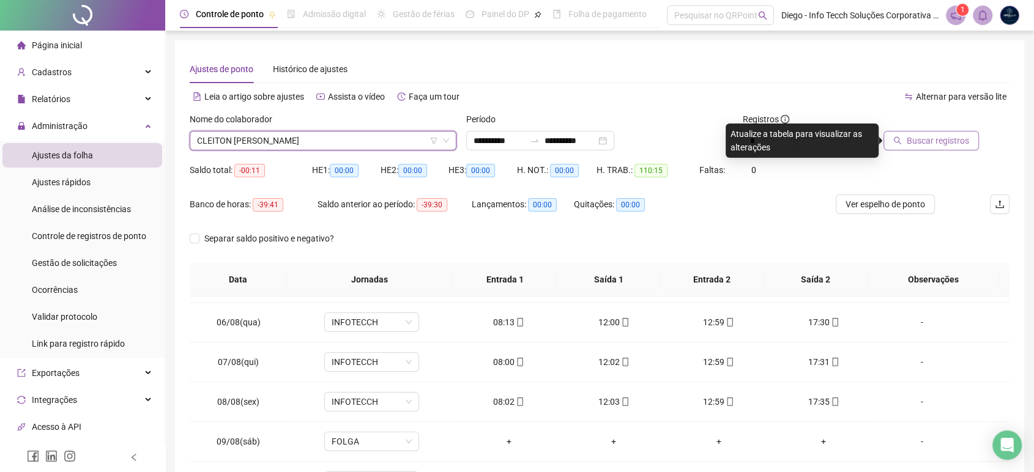
click at [933, 140] on span "Buscar registros" at bounding box center [938, 140] width 62 height 13
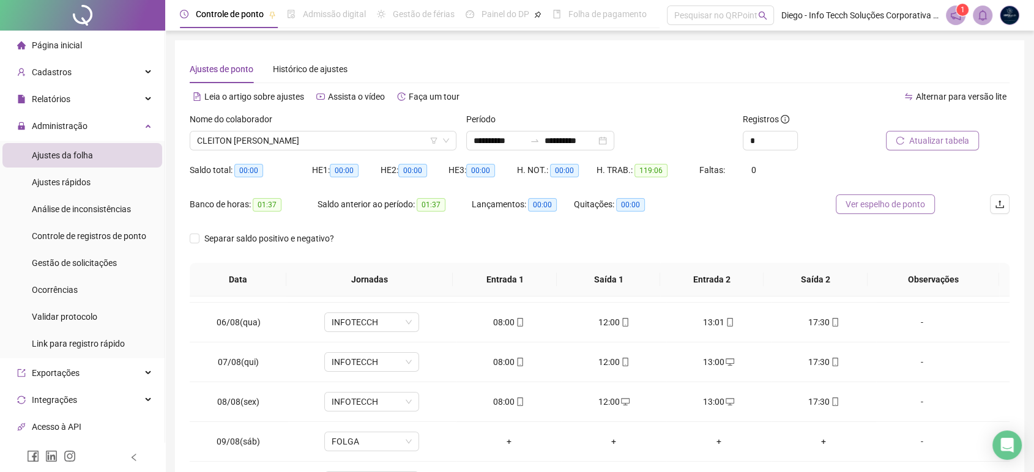
click at [917, 211] on span "Ver espelho de ponto" at bounding box center [886, 204] width 80 height 13
click at [310, 146] on span "CLEITON [PERSON_NAME]" at bounding box center [323, 141] width 252 height 18
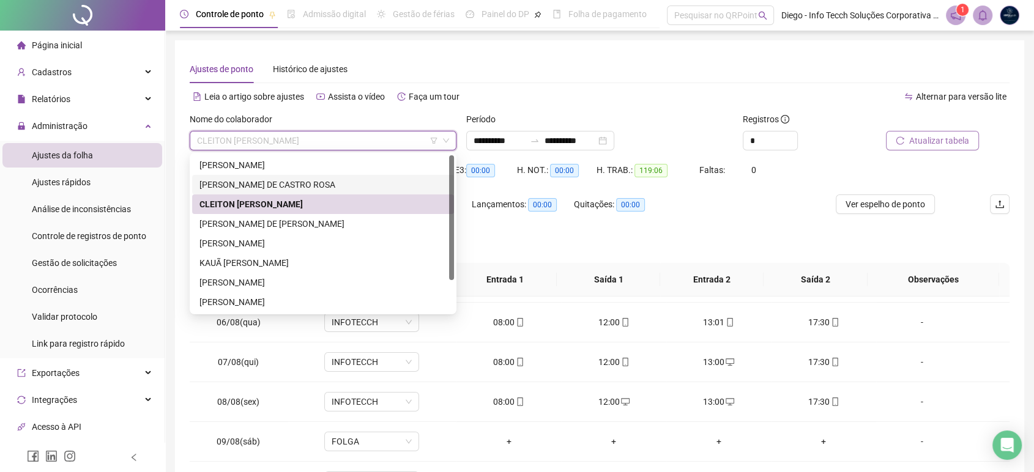
click at [300, 181] on div "[PERSON_NAME] DE CASTRO ROSA" at bounding box center [323, 184] width 247 height 13
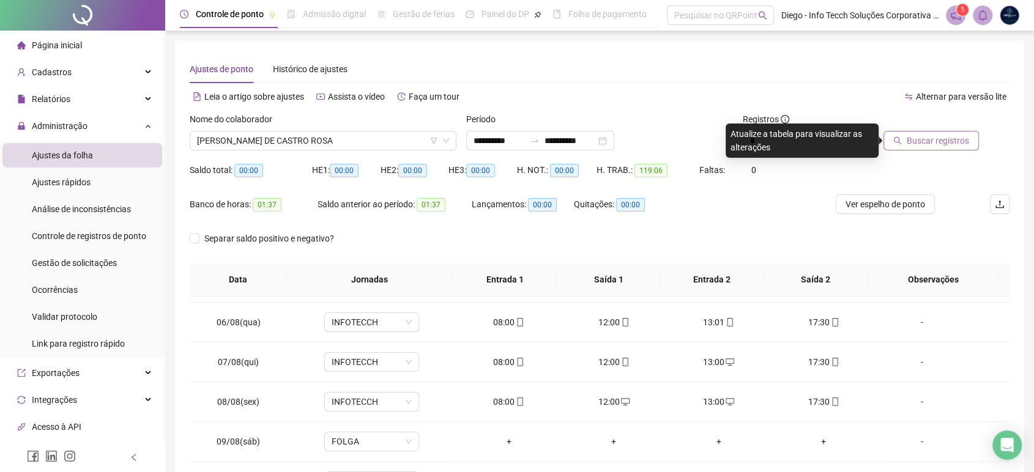
click at [912, 135] on span "Buscar registros" at bounding box center [938, 140] width 62 height 13
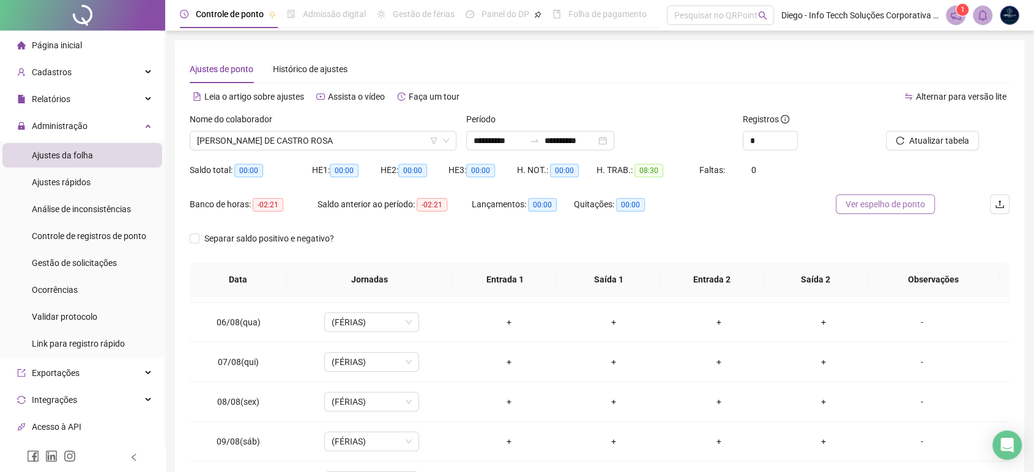
click at [875, 204] on span "Ver espelho de ponto" at bounding box center [886, 204] width 80 height 13
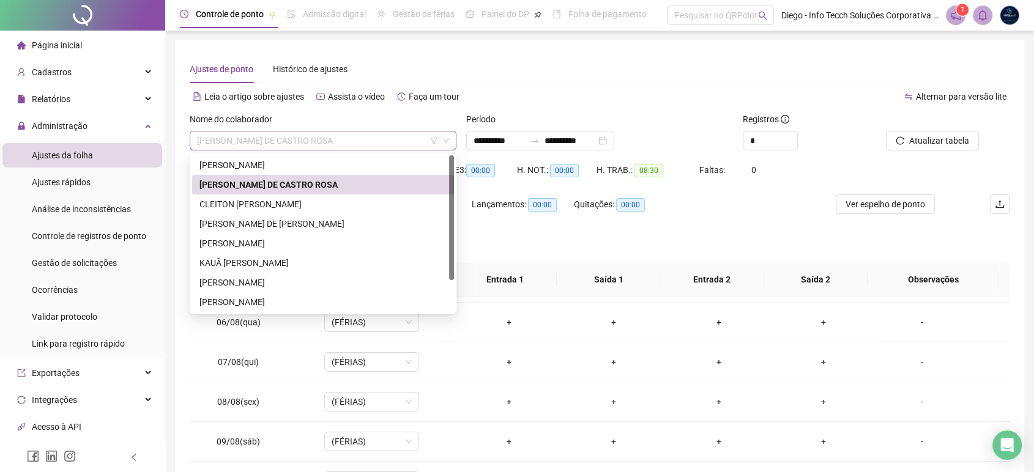
click at [337, 139] on span "[PERSON_NAME] DE CASTRO ROSA" at bounding box center [323, 141] width 252 height 18
click at [337, 160] on div "[PERSON_NAME]" at bounding box center [323, 165] width 247 height 13
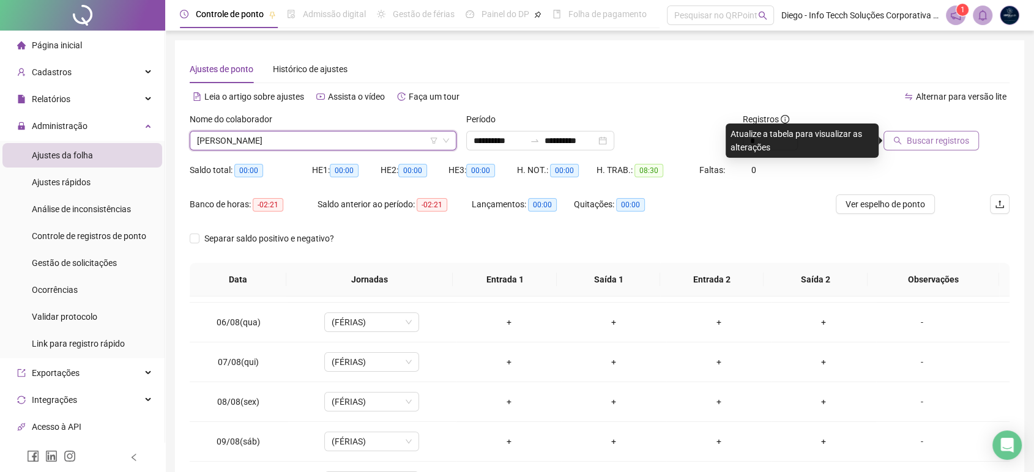
click at [918, 144] on span "Buscar registros" at bounding box center [938, 140] width 62 height 13
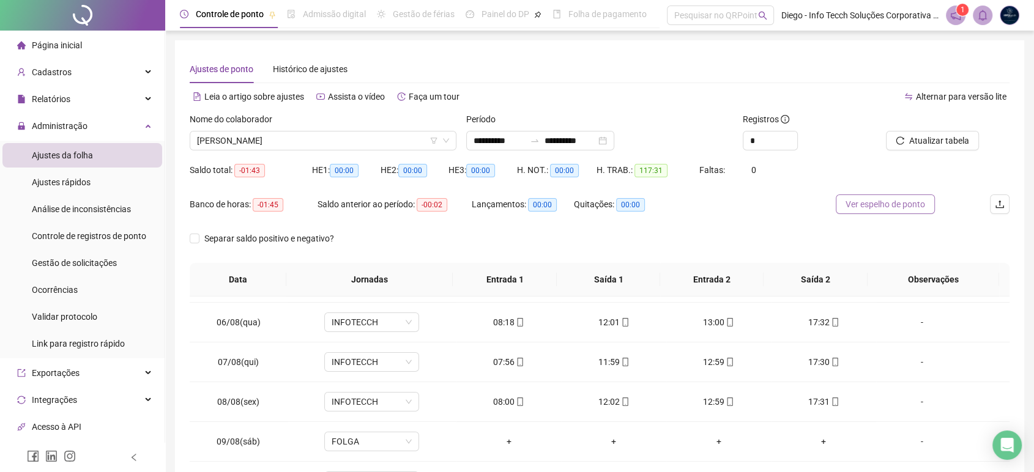
click at [898, 204] on span "Ver espelho de ponto" at bounding box center [886, 204] width 80 height 13
click at [83, 263] on span "Gestão de solicitações" at bounding box center [74, 263] width 85 height 10
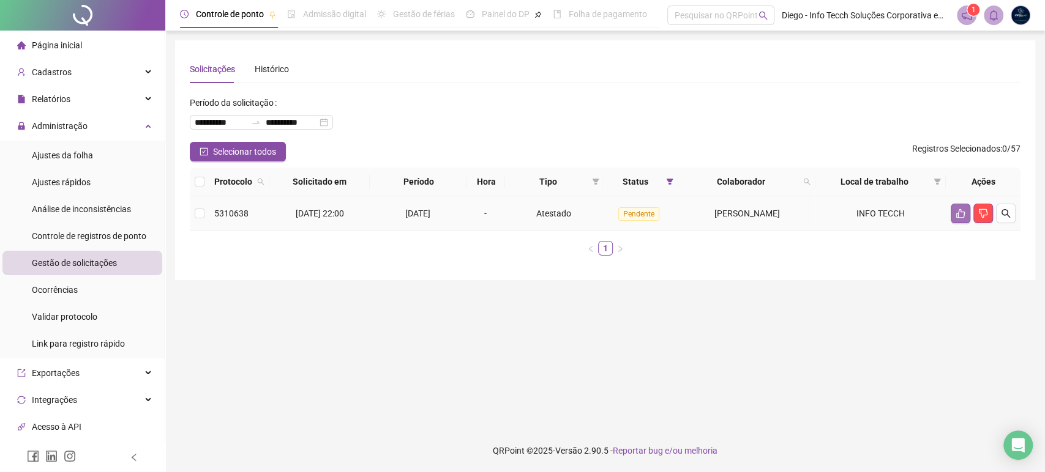
click at [962, 213] on icon "like" at bounding box center [960, 214] width 10 height 10
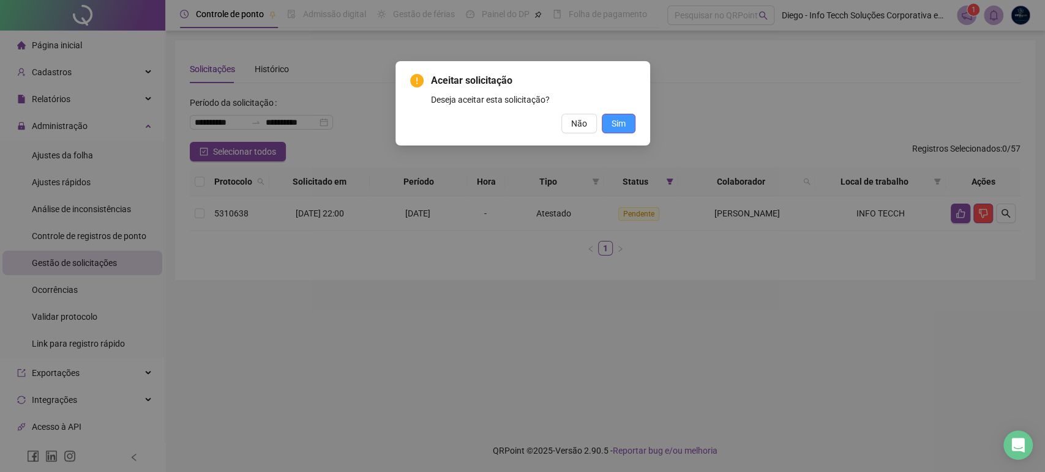
click at [621, 127] on span "Sim" at bounding box center [618, 123] width 14 height 13
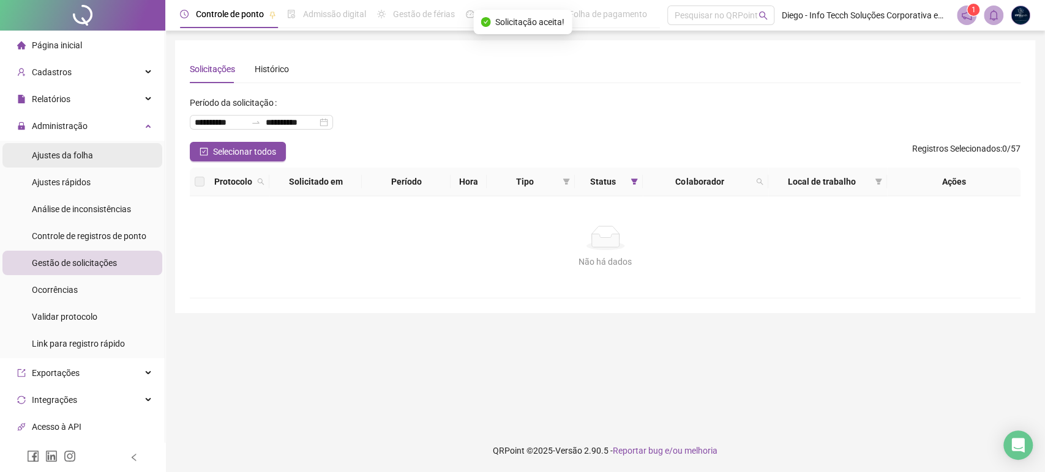
click at [81, 160] on span "Ajustes da folha" at bounding box center [62, 156] width 61 height 10
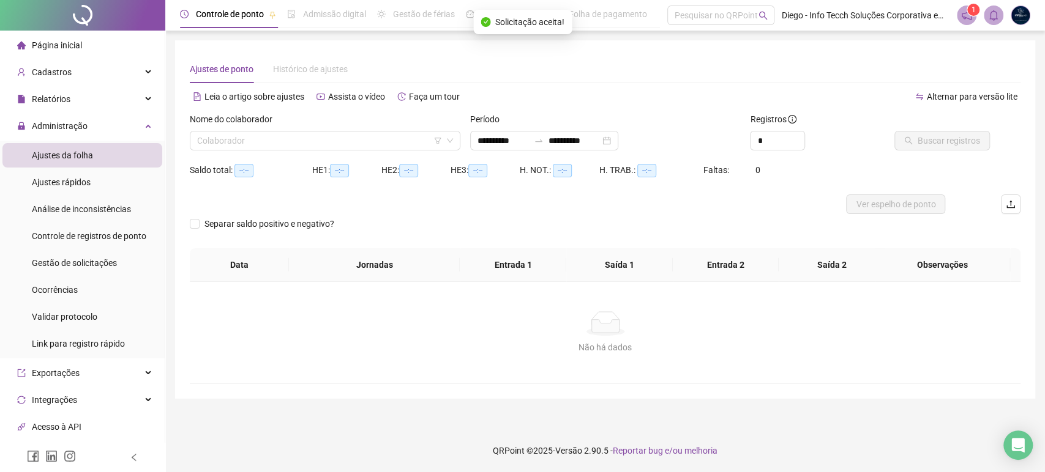
type input "**********"
click at [266, 145] on input "search" at bounding box center [319, 141] width 245 height 18
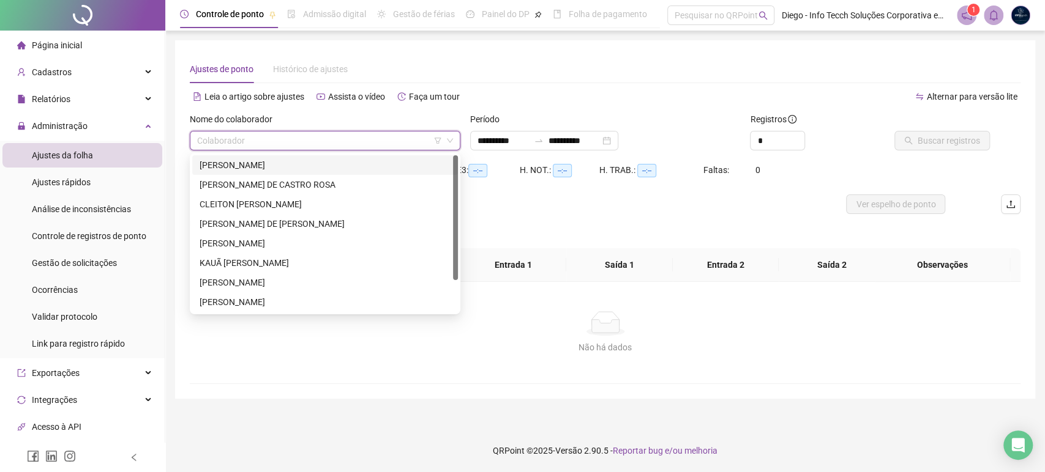
click at [265, 161] on div "[PERSON_NAME]" at bounding box center [325, 165] width 251 height 13
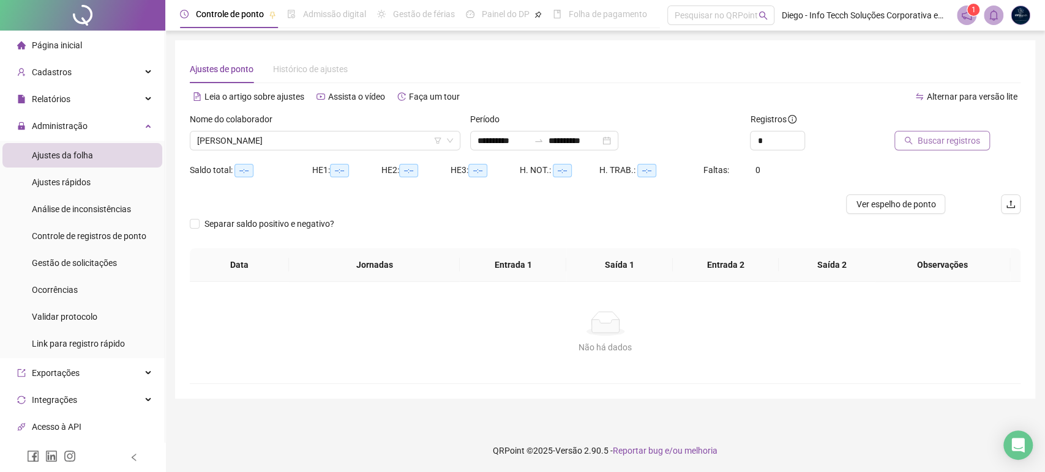
click at [954, 132] on button "Buscar registros" at bounding box center [941, 141] width 95 height 20
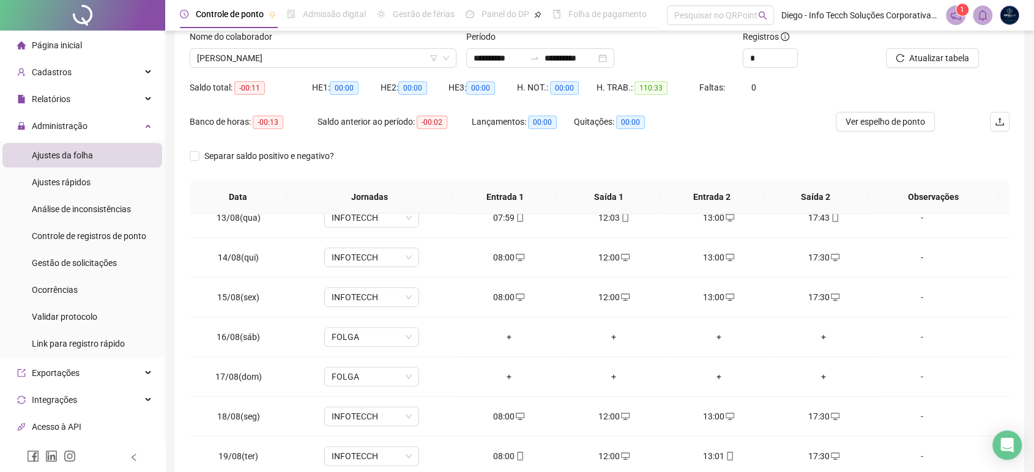
scroll to position [17, 0]
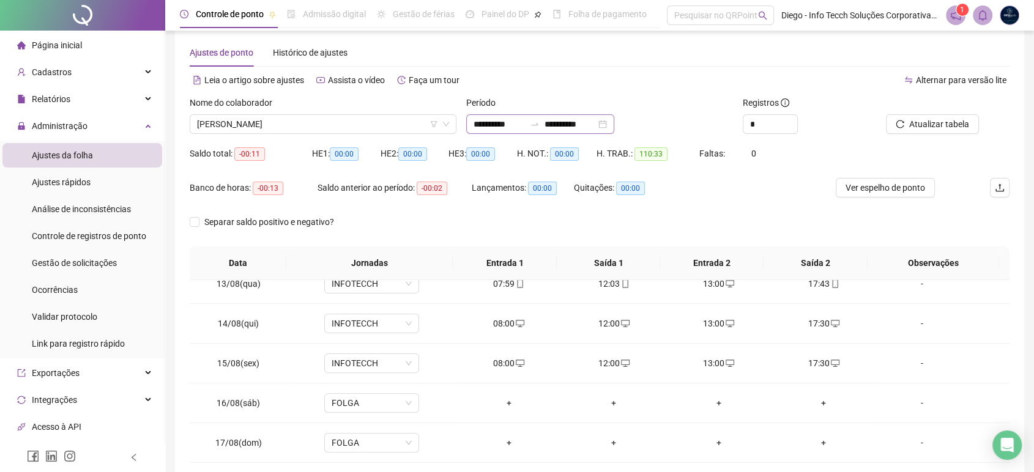
click at [614, 125] on div "**********" at bounding box center [540, 124] width 148 height 20
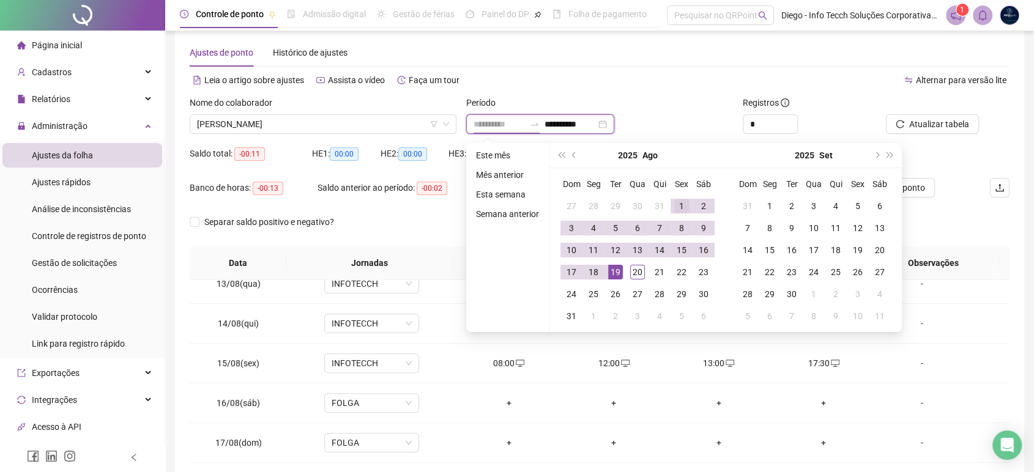
type input "**********"
click at [681, 204] on div "1" at bounding box center [681, 206] width 15 height 15
type input "**********"
click at [638, 274] on div "20" at bounding box center [637, 272] width 15 height 15
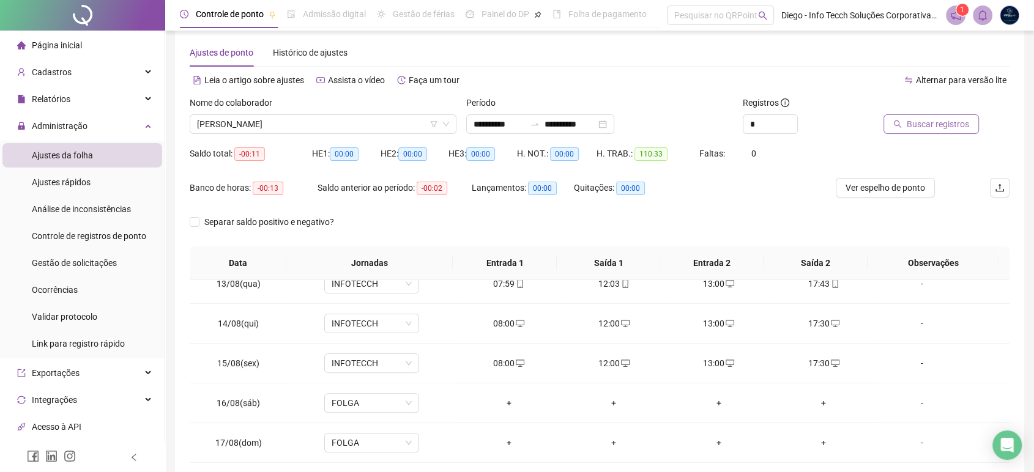
click at [939, 131] on button "Buscar registros" at bounding box center [931, 124] width 95 height 20
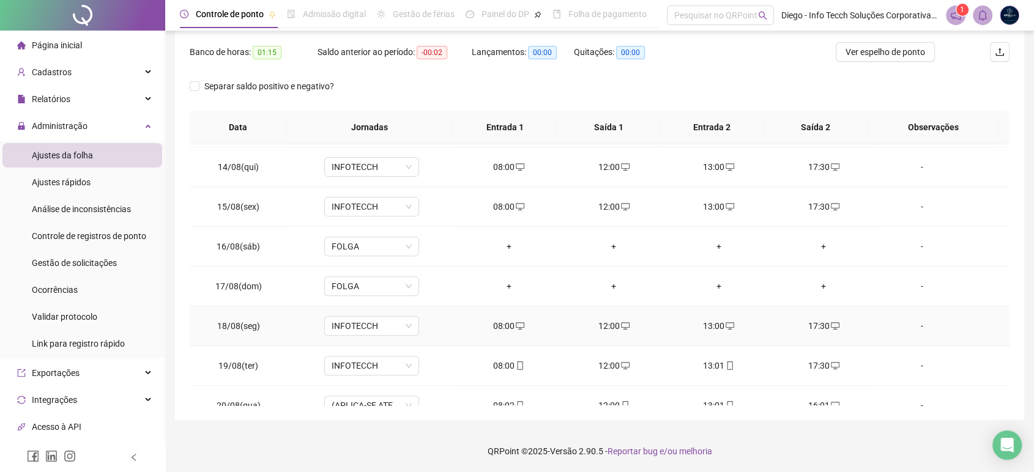
scroll to position [533, 0]
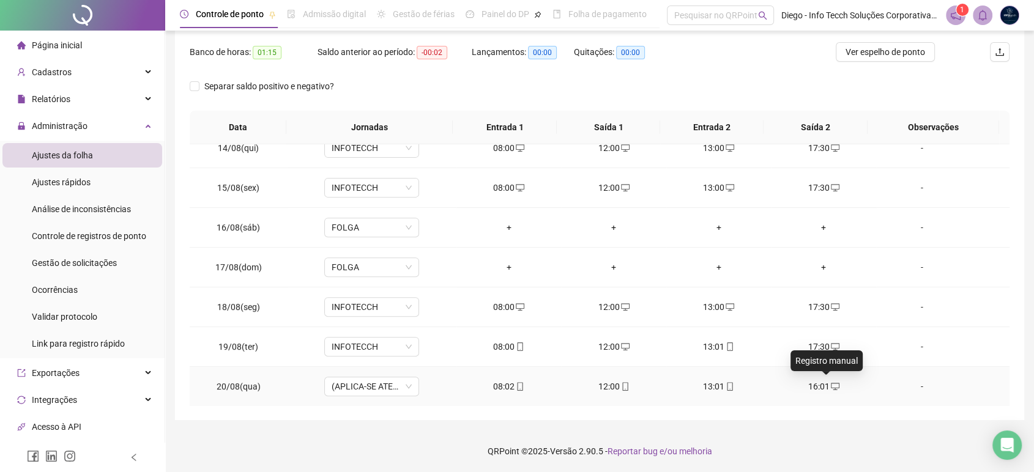
click at [831, 386] on icon "desktop" at bounding box center [835, 387] width 9 height 9
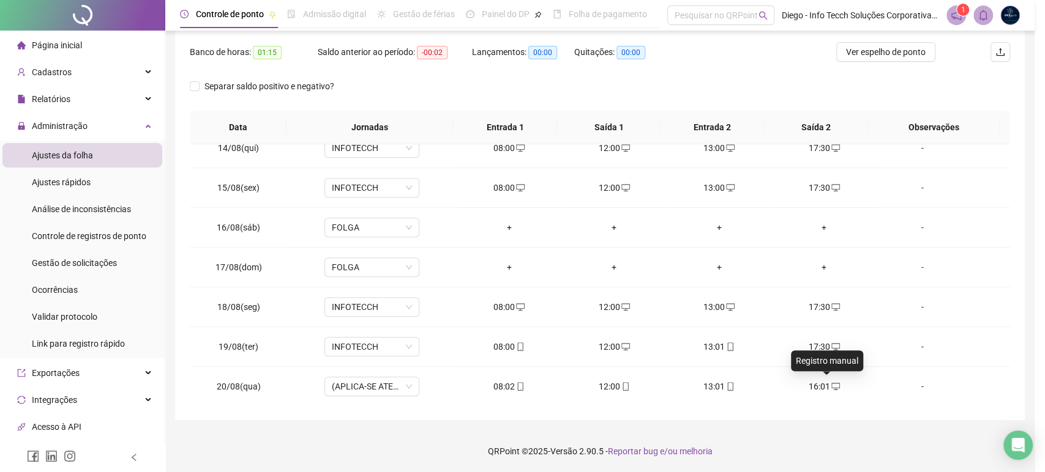
type input "**********"
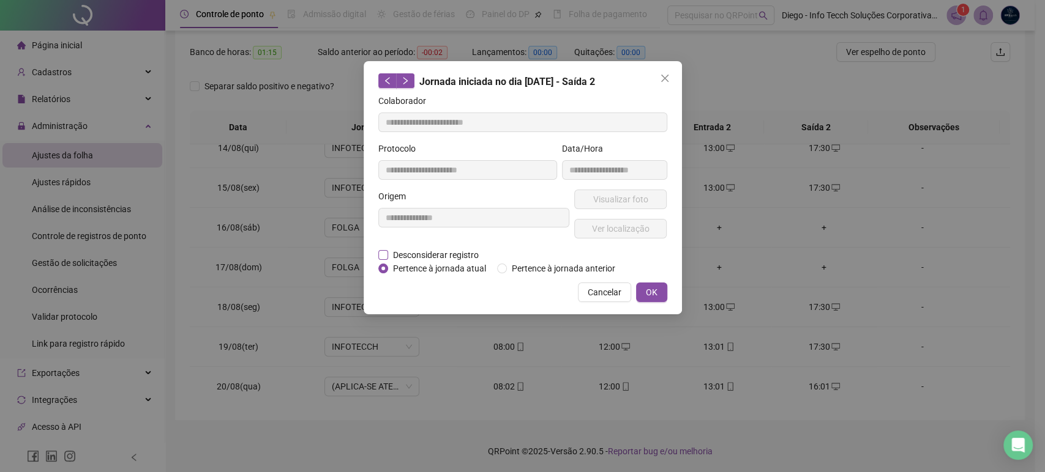
click at [417, 254] on span "Desconsiderar registro" at bounding box center [435, 254] width 95 height 13
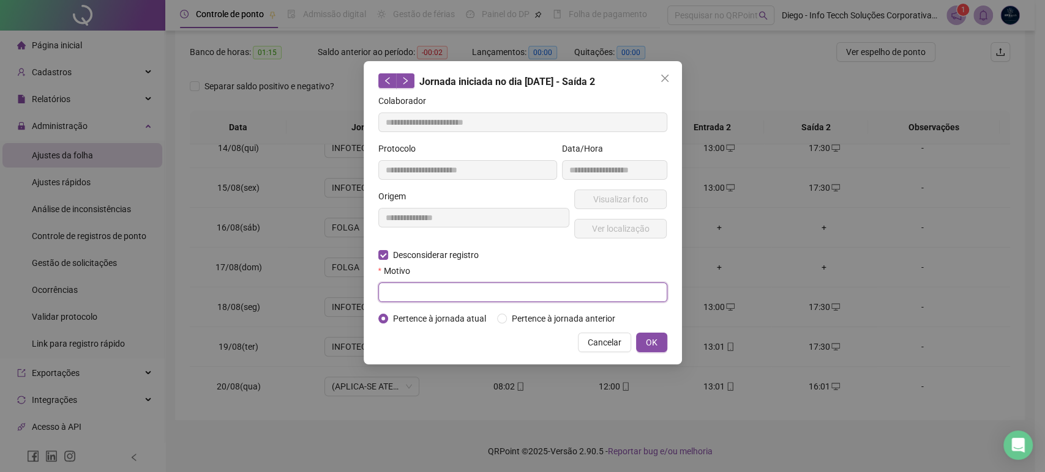
click at [420, 289] on input "text" at bounding box center [522, 293] width 289 height 20
type input "*"
click at [643, 341] on button "OK" at bounding box center [651, 343] width 31 height 20
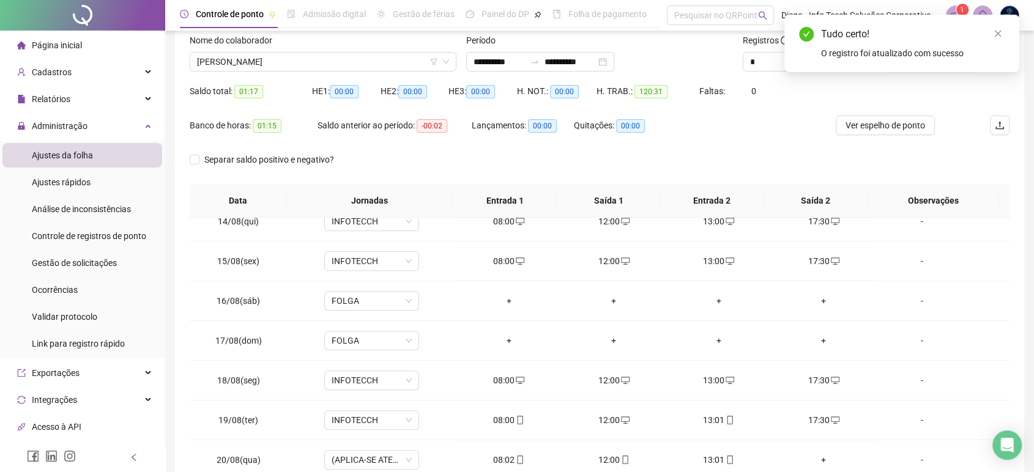
scroll to position [17, 0]
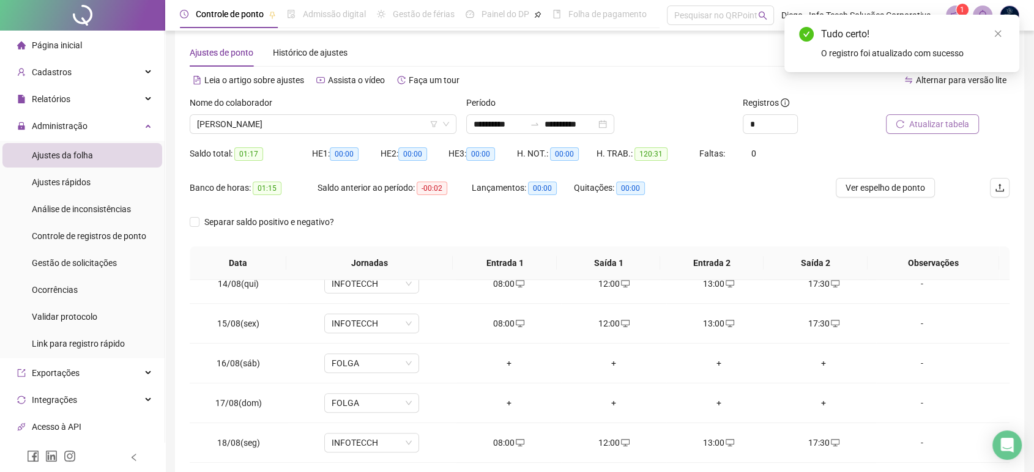
click at [950, 123] on span "Atualizar tabela" at bounding box center [939, 124] width 60 height 13
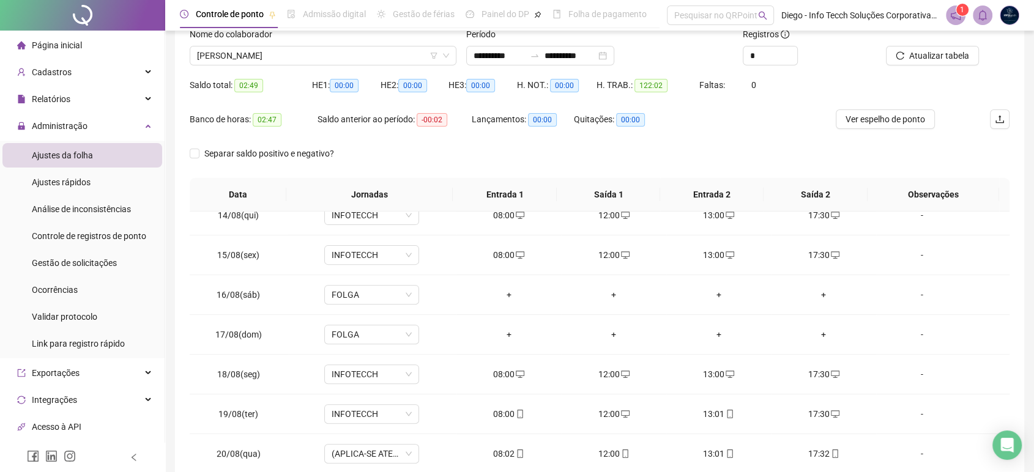
scroll to position [84, 0]
click at [878, 119] on span "Ver espelho de ponto" at bounding box center [886, 119] width 80 height 13
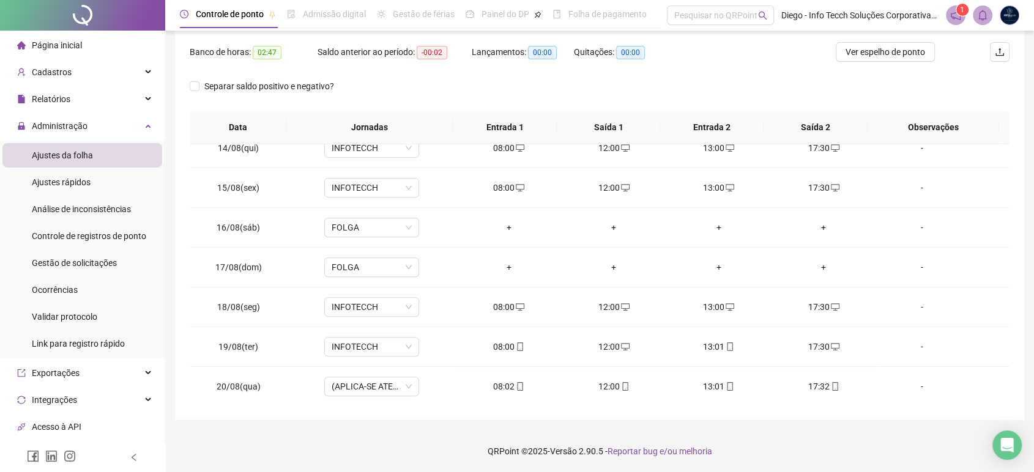
scroll to position [0, 0]
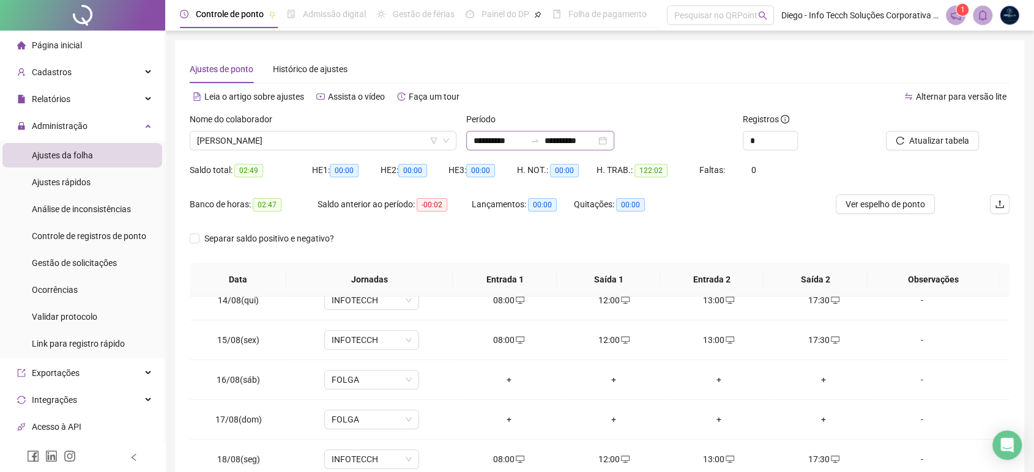
click at [614, 146] on div "**********" at bounding box center [540, 141] width 148 height 20
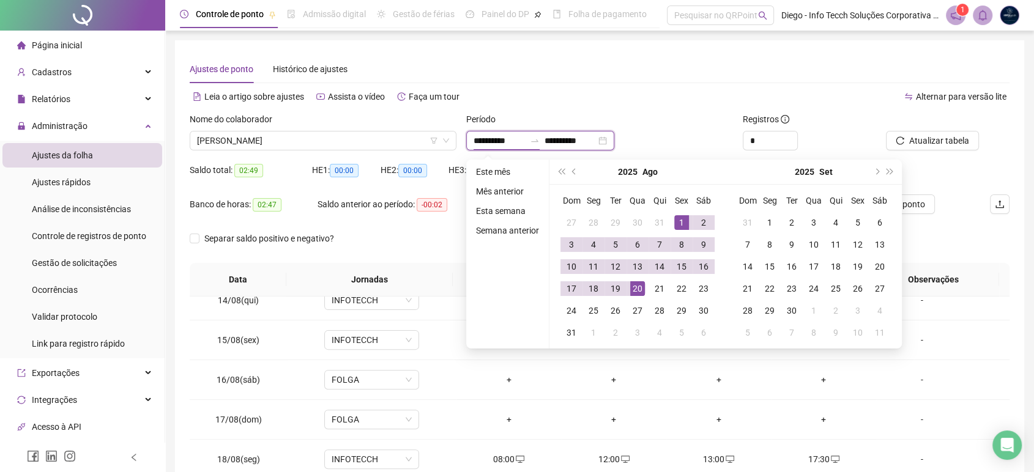
type input "**********"
drag, startPoint x: 861, startPoint y: 87, endPoint x: 957, endPoint y: 152, distance: 115.4
click at [865, 91] on div "Alternar para versão lite" at bounding box center [805, 97] width 410 height 20
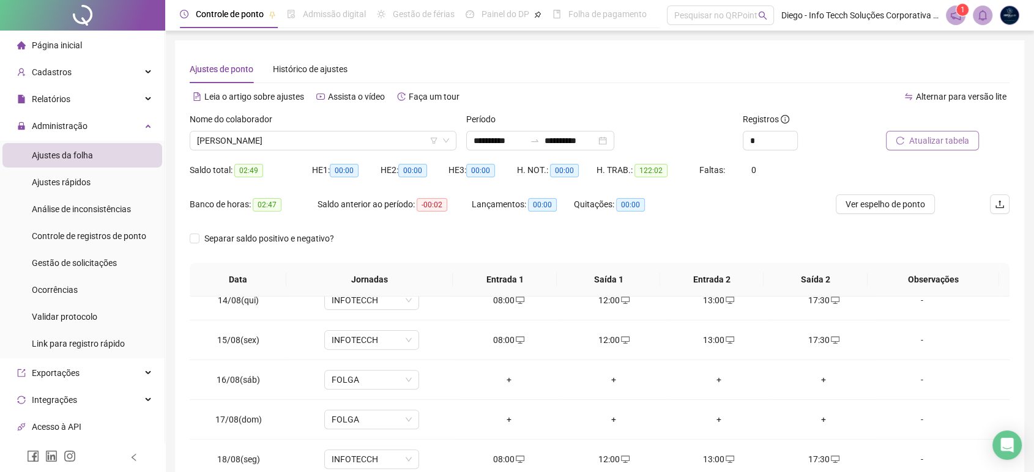
click at [951, 142] on span "Atualizar tabela" at bounding box center [939, 140] width 60 height 13
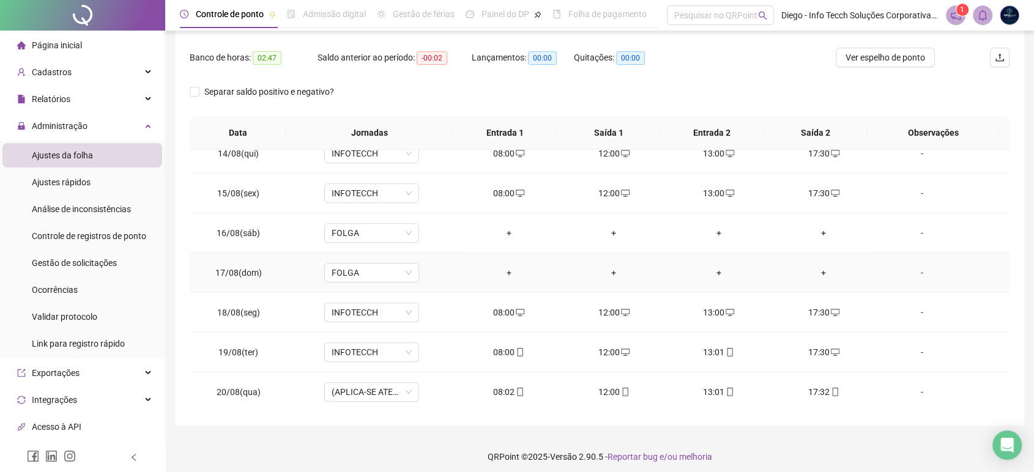
scroll to position [152, 0]
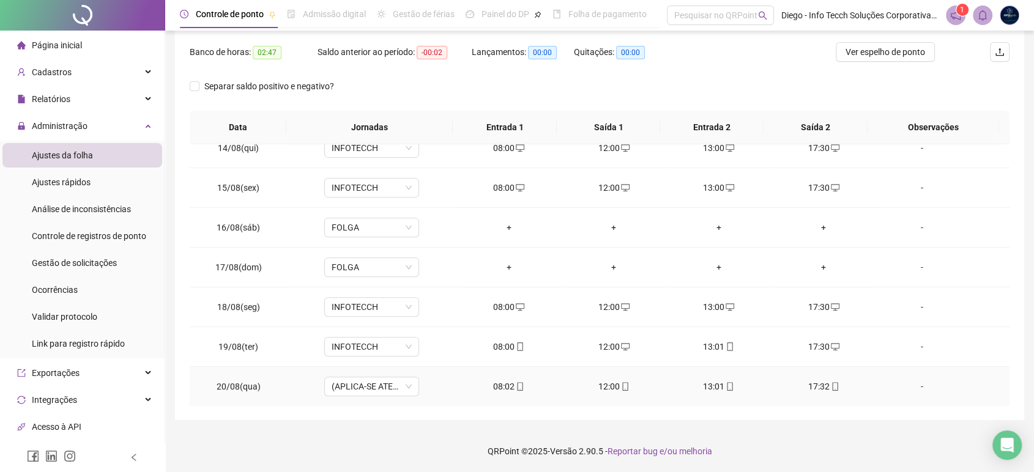
click at [816, 386] on div "17:32" at bounding box center [823, 386] width 85 height 13
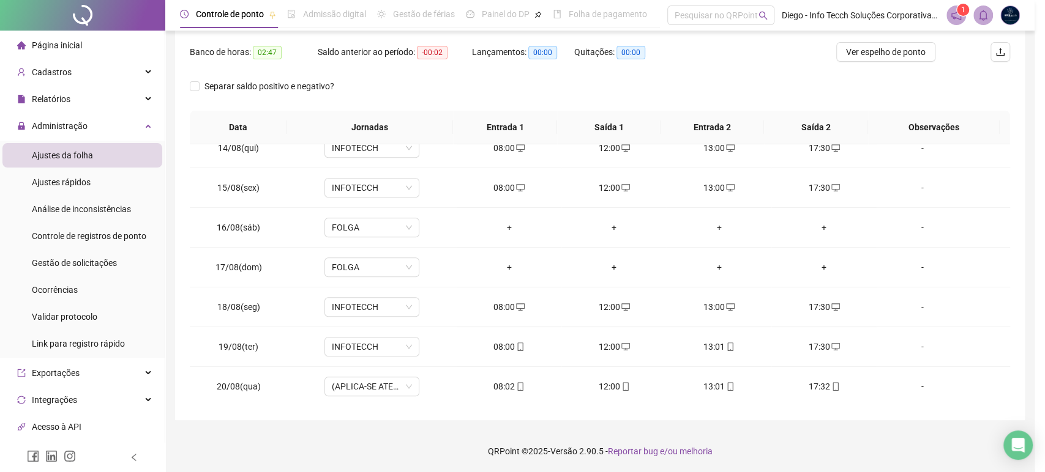
type input "**********"
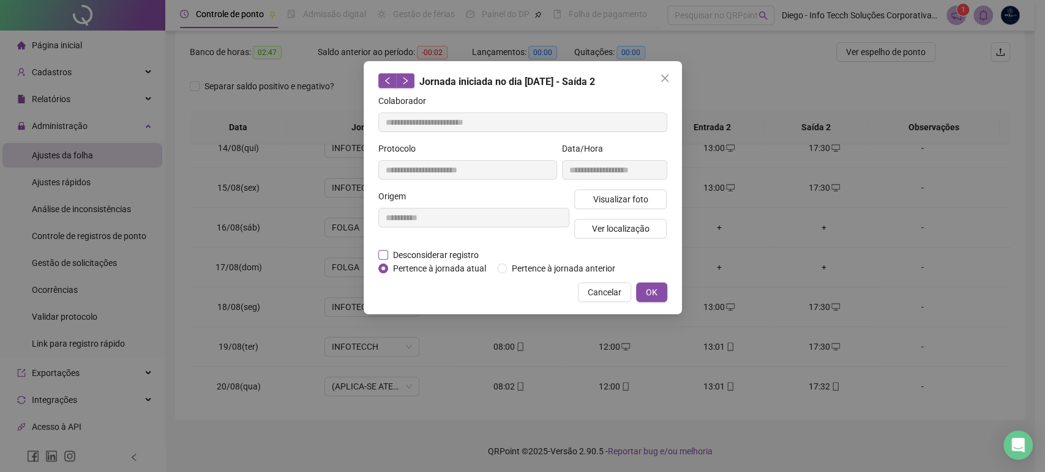
click at [449, 253] on span "Desconsiderar registro" at bounding box center [435, 254] width 95 height 13
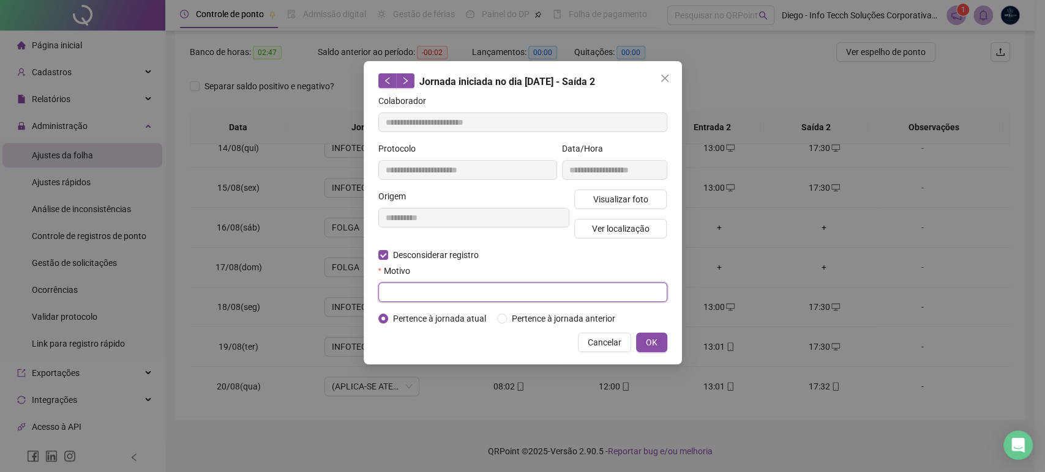
click at [428, 292] on input "text" at bounding box center [522, 293] width 289 height 20
type input "*"
click at [664, 342] on button "OK" at bounding box center [651, 343] width 31 height 20
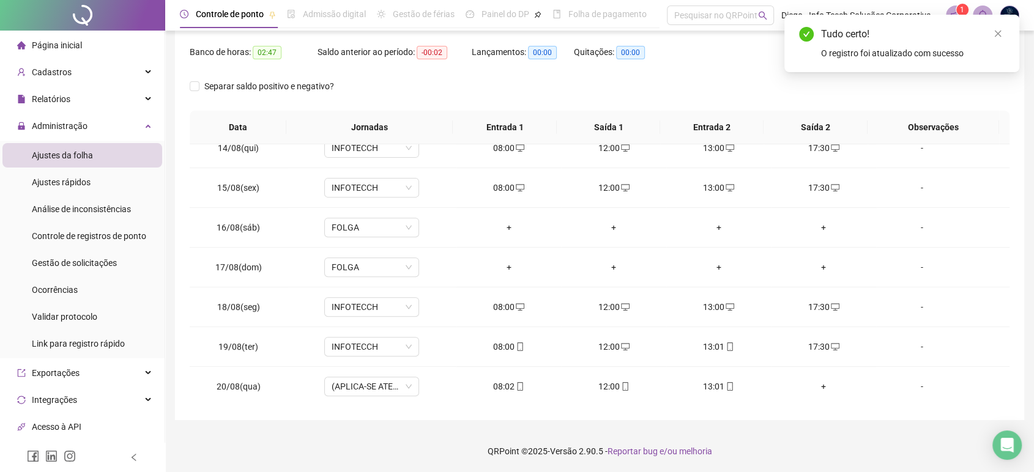
click at [995, 40] on div "Tudo certo!" at bounding box center [913, 34] width 184 height 15
click at [1001, 35] on icon "close" at bounding box center [998, 33] width 9 height 9
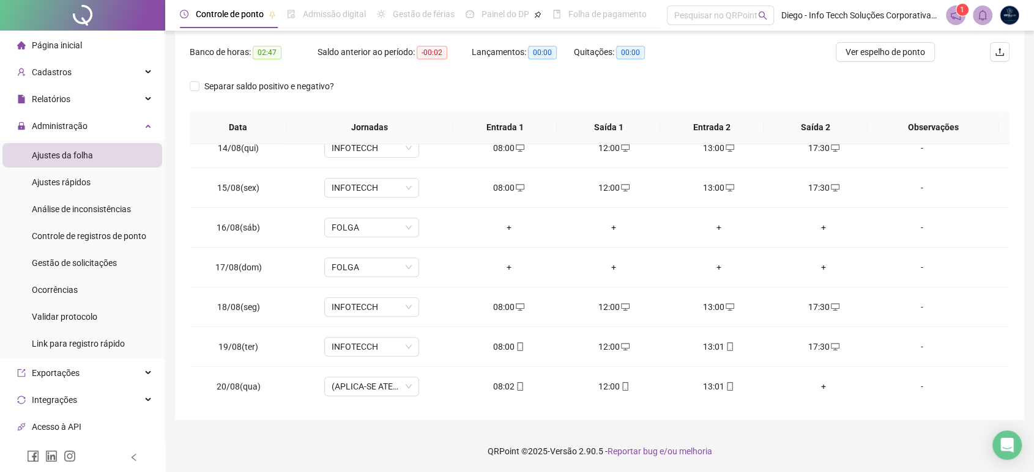
scroll to position [17, 0]
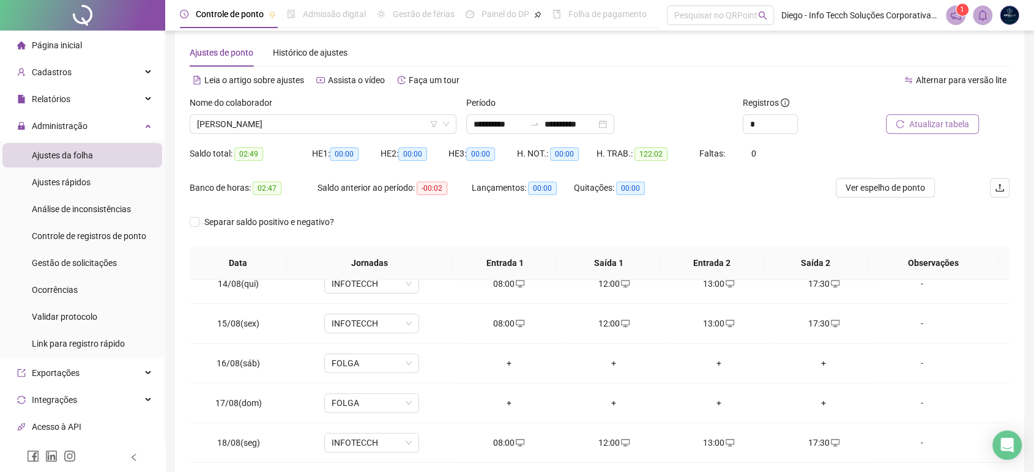
click at [927, 122] on span "Atualizar tabela" at bounding box center [939, 124] width 60 height 13
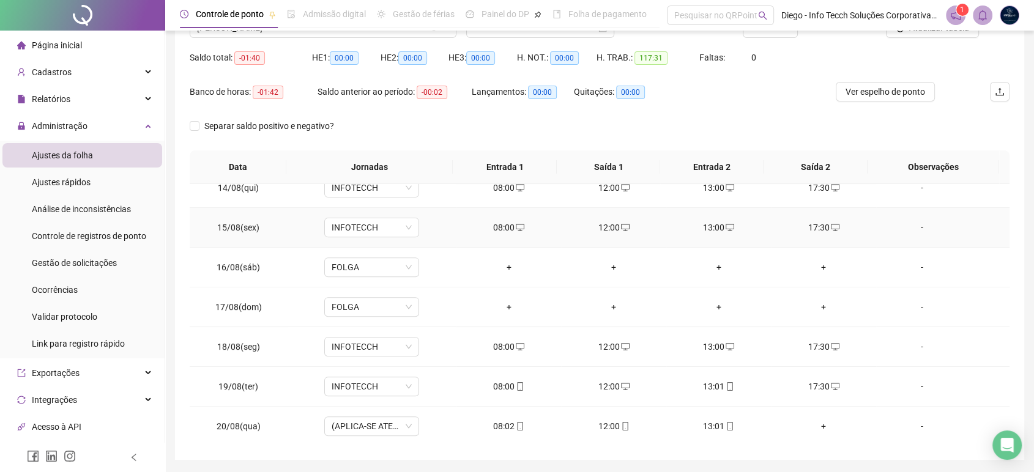
scroll to position [152, 0]
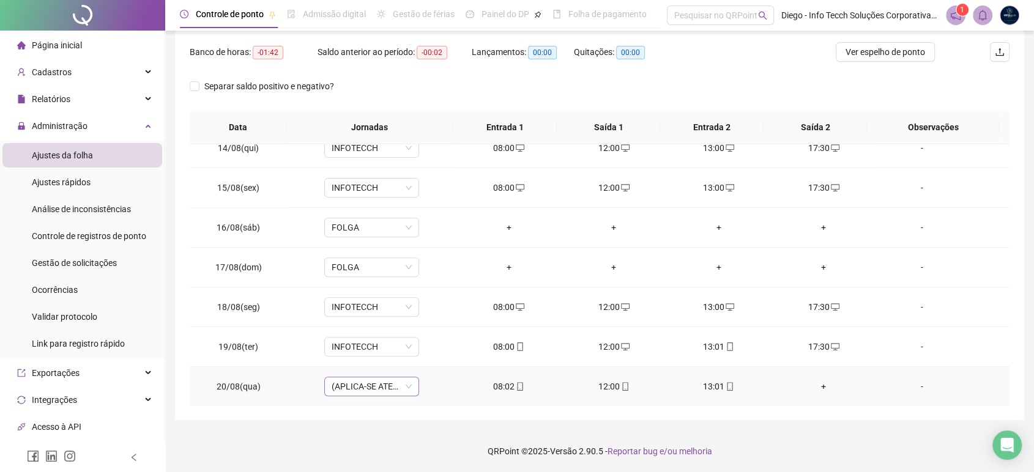
click at [407, 385] on span "(APLICA-SE ATESTADO)" at bounding box center [372, 387] width 80 height 18
click at [379, 292] on div "INFOTECCH" at bounding box center [395, 289] width 111 height 13
click at [421, 354] on span "Sim" at bounding box center [427, 352] width 14 height 13
click at [816, 383] on div "+" at bounding box center [823, 386] width 85 height 13
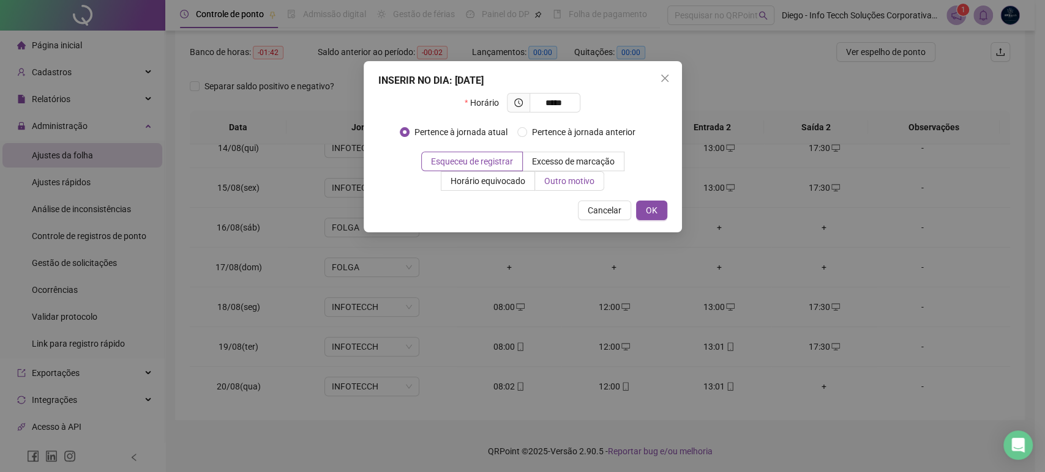
type input "*****"
click at [563, 176] on span "Outro motivo" at bounding box center [569, 181] width 50 height 10
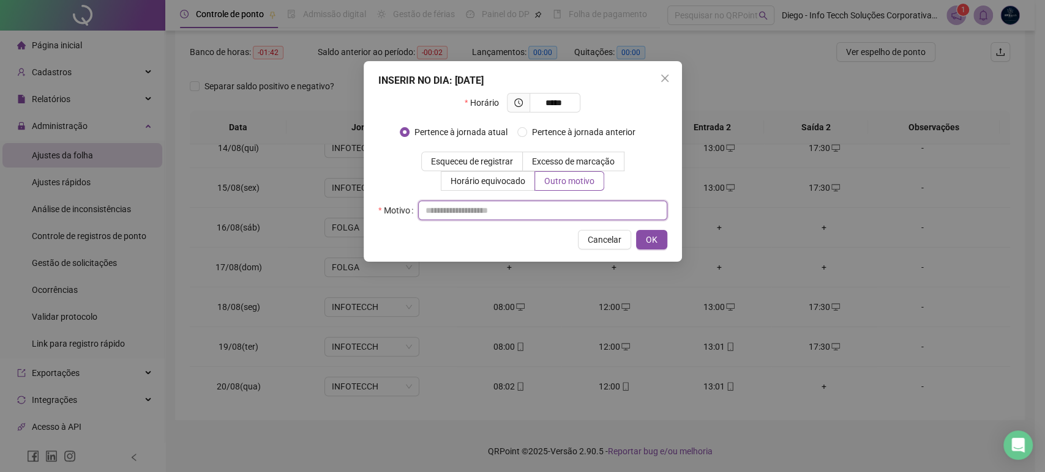
click at [545, 210] on input "text" at bounding box center [542, 211] width 249 height 20
type input "**********"
click at [658, 240] on button "OK" at bounding box center [651, 240] width 31 height 20
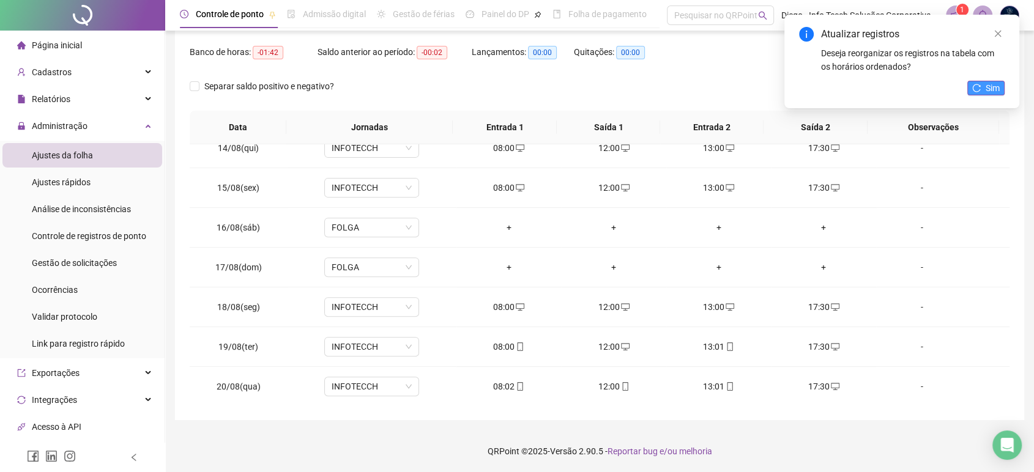
click at [985, 92] on button "Sim" at bounding box center [986, 88] width 37 height 15
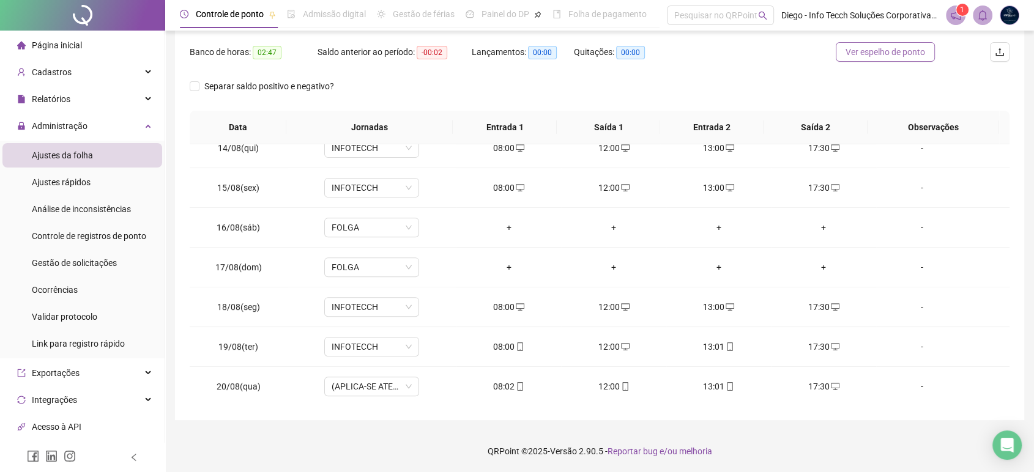
click at [890, 53] on span "Ver espelho de ponto" at bounding box center [886, 51] width 80 height 13
click at [712, 386] on div "13:01" at bounding box center [718, 386] width 85 height 13
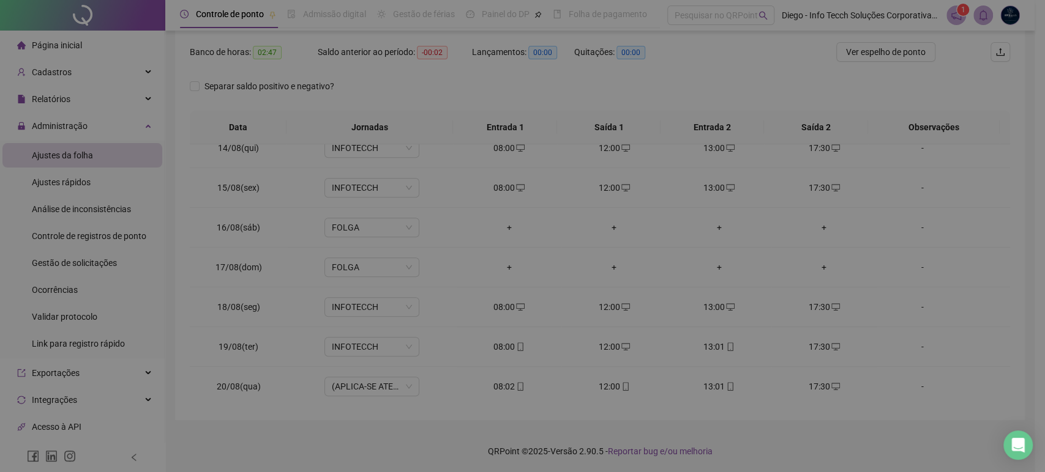
type input "**********"
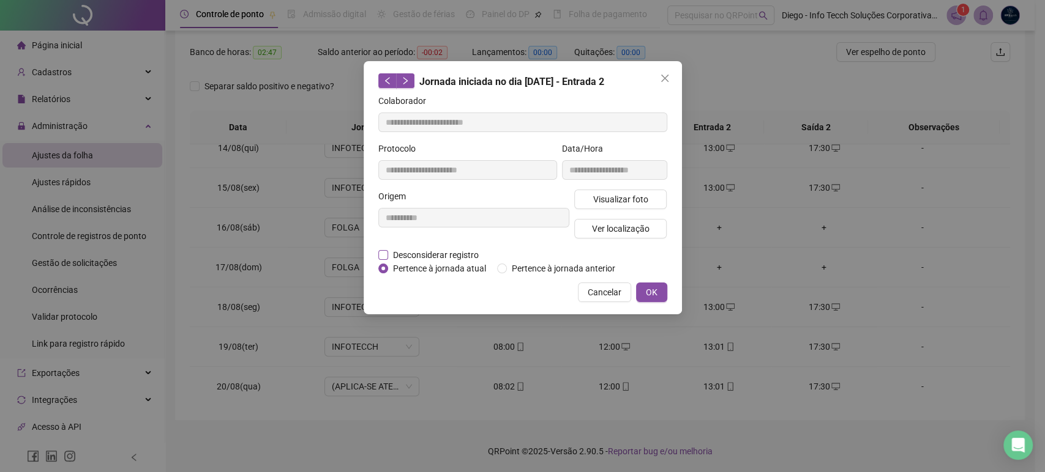
click at [441, 253] on span "Desconsiderar registro" at bounding box center [435, 254] width 95 height 13
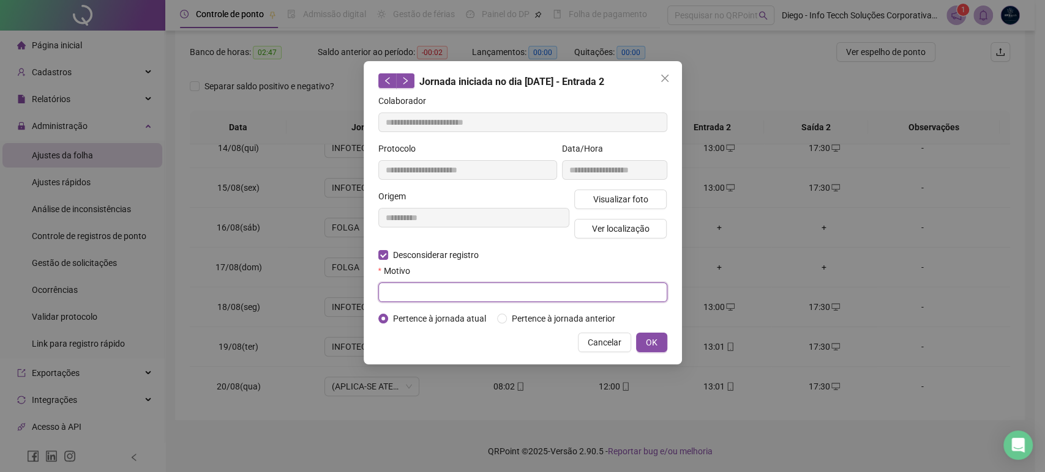
click at [449, 293] on input "text" at bounding box center [522, 293] width 289 height 20
type input "*"
click at [647, 341] on span "OK" at bounding box center [652, 342] width 12 height 13
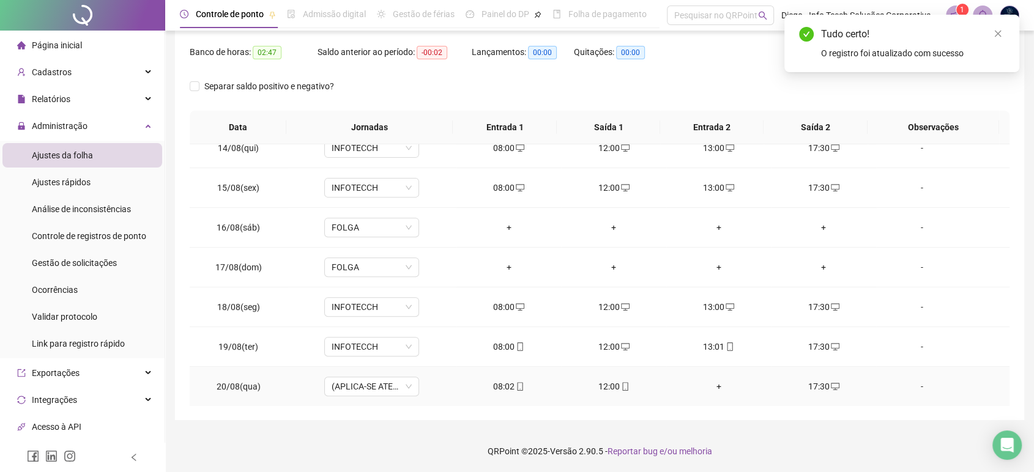
click at [607, 383] on div "12:00" at bounding box center [613, 386] width 85 height 13
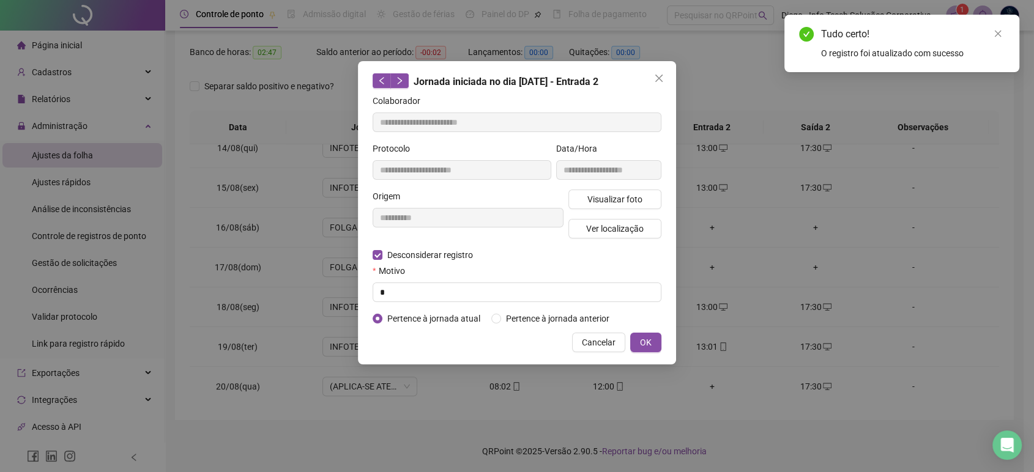
type input "**********"
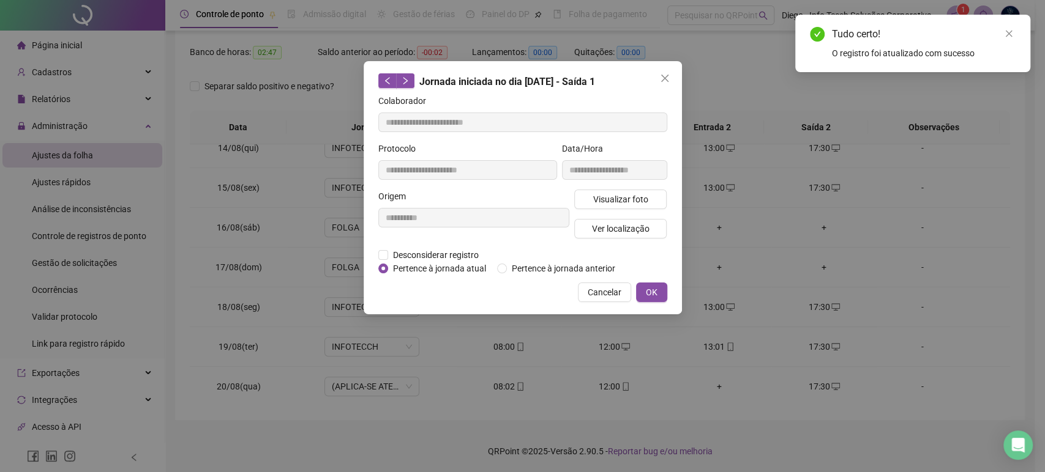
click at [447, 248] on div "**********" at bounding box center [474, 219] width 196 height 59
click at [451, 259] on span "Desconsiderar registro" at bounding box center [435, 254] width 95 height 13
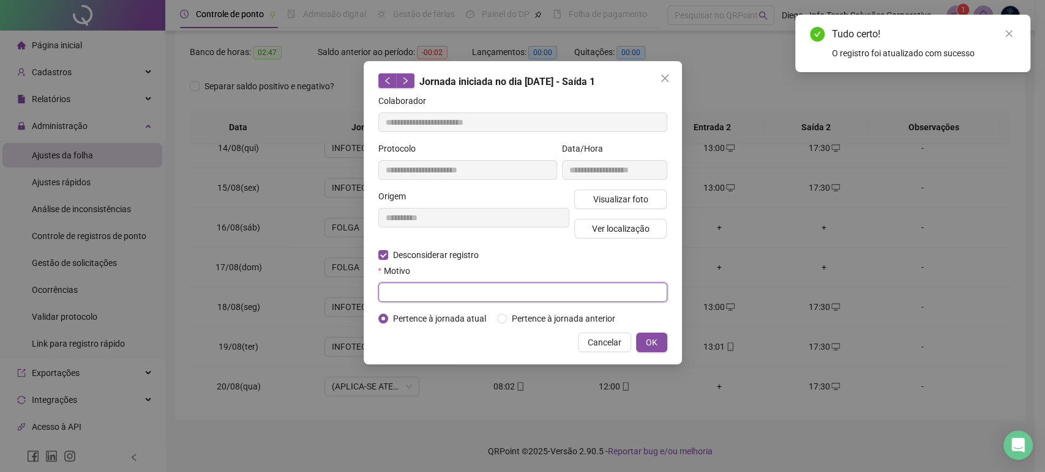
click at [466, 299] on input "text" at bounding box center [522, 293] width 289 height 20
type input "*"
click at [651, 342] on span "OK" at bounding box center [652, 342] width 12 height 13
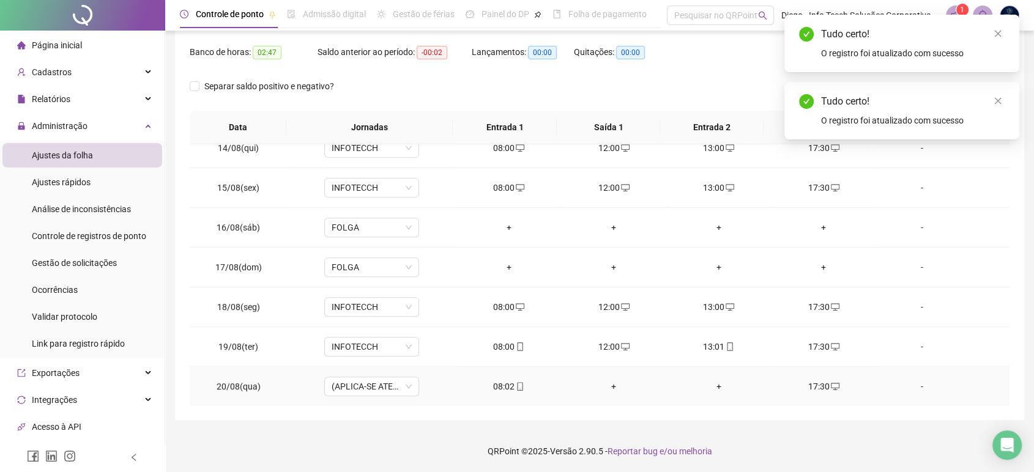
click at [515, 388] on span "mobile" at bounding box center [520, 387] width 10 height 9
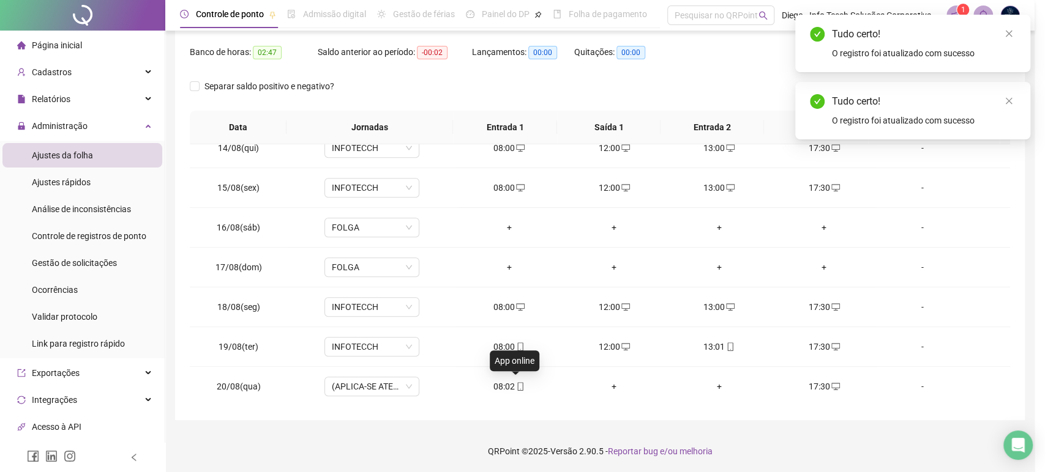
type input "**********"
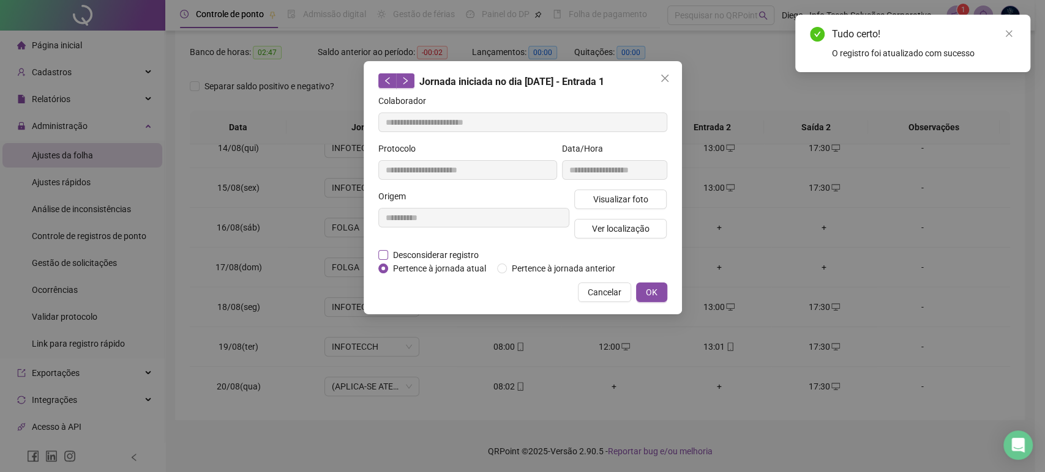
click at [444, 253] on span "Desconsiderar registro" at bounding box center [435, 254] width 95 height 13
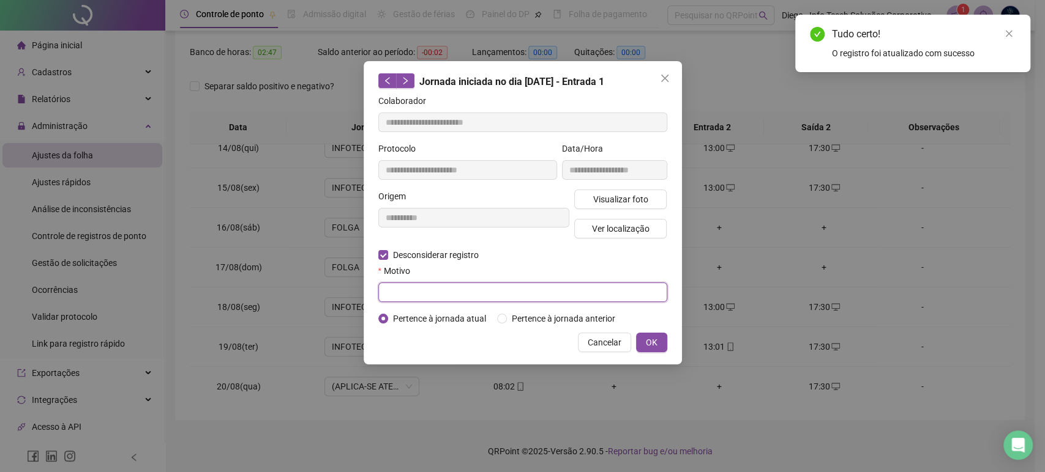
click at [447, 292] on input "text" at bounding box center [522, 293] width 289 height 20
type input "*"
click at [646, 346] on span "OK" at bounding box center [652, 342] width 12 height 13
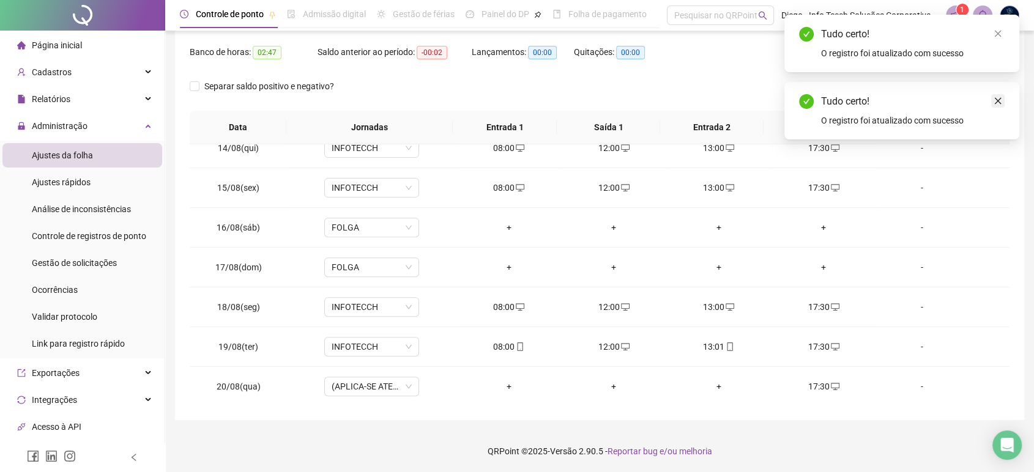
click at [1002, 97] on link "Close" at bounding box center [997, 100] width 13 height 13
click at [999, 39] on link "Close" at bounding box center [997, 33] width 13 height 13
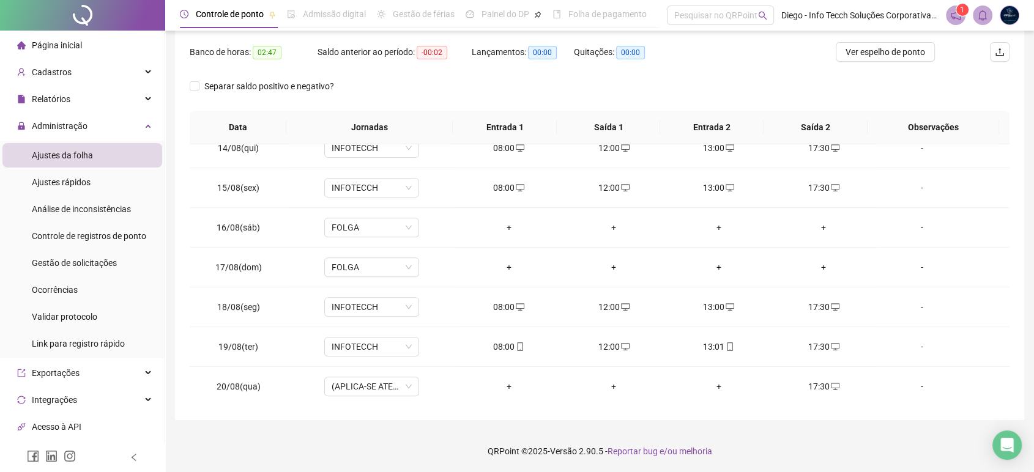
scroll to position [84, 0]
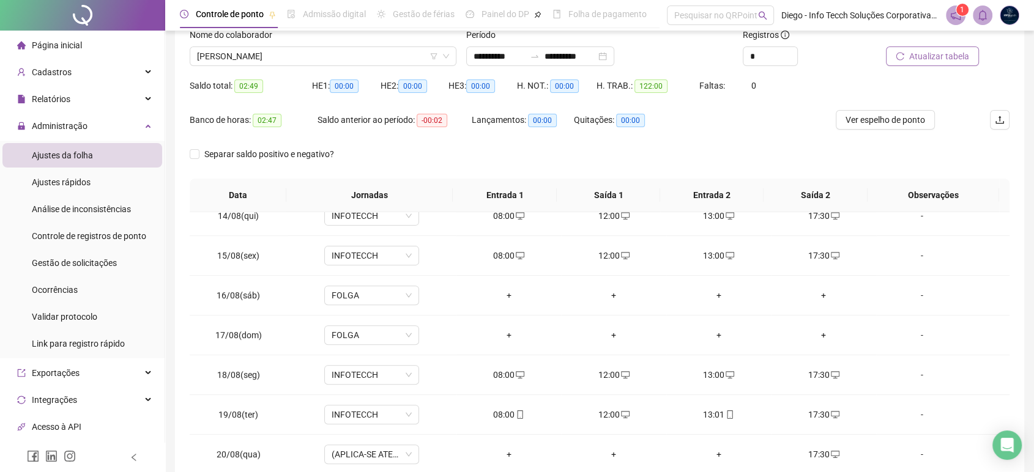
click at [928, 59] on span "Atualizar tabela" at bounding box center [939, 56] width 60 height 13
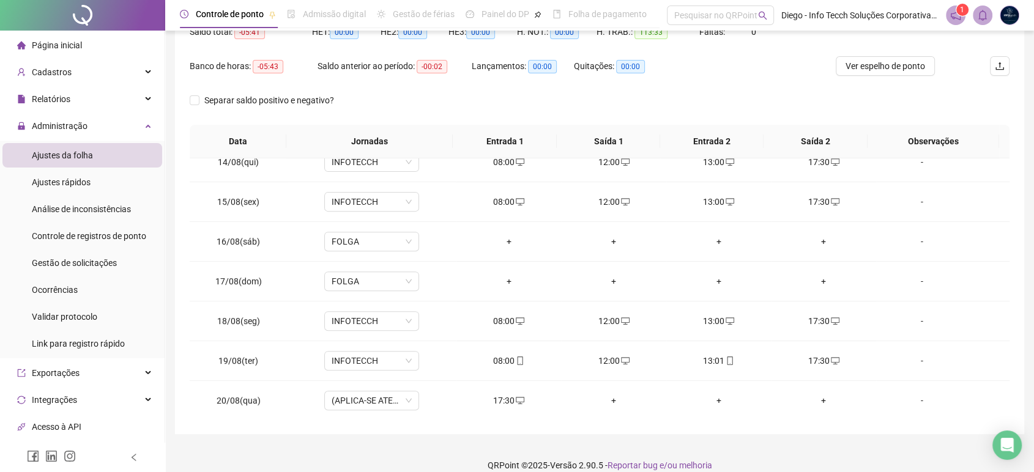
scroll to position [152, 0]
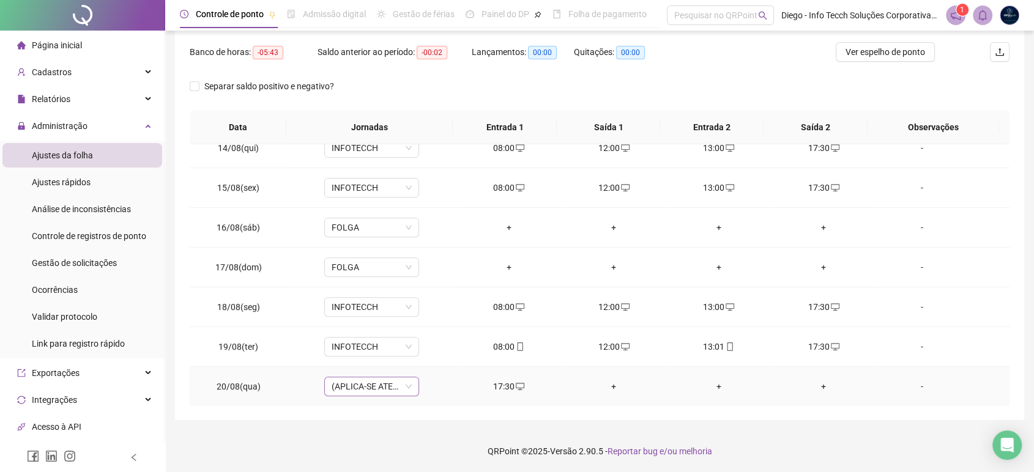
click at [414, 390] on div "(APLICA-SE ATESTADO)" at bounding box center [371, 387] width 95 height 20
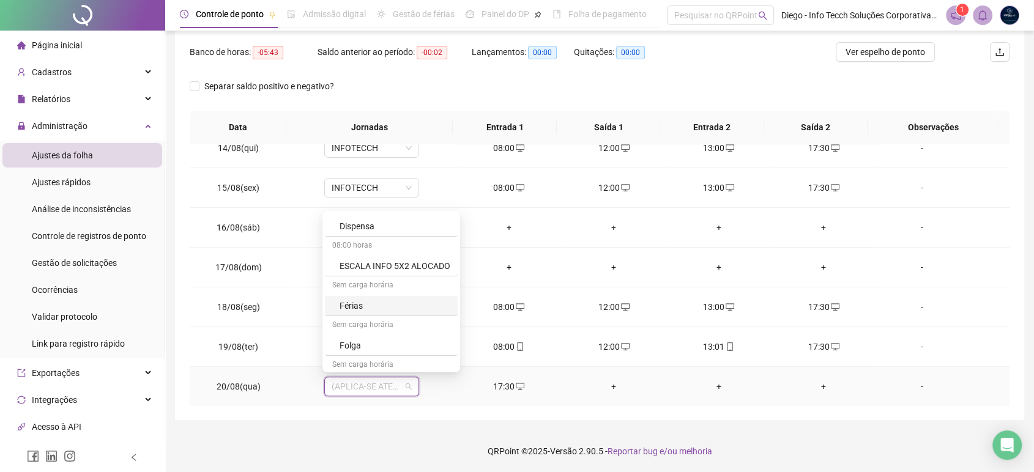
scroll to position [204, 0]
click at [376, 354] on div "INFOTECCH" at bounding box center [395, 357] width 111 height 13
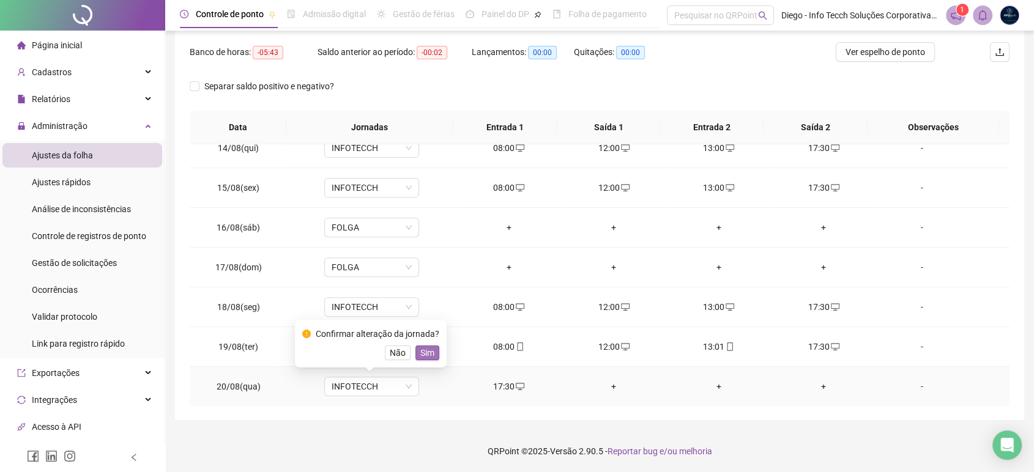
click at [429, 353] on span "Sim" at bounding box center [427, 352] width 14 height 13
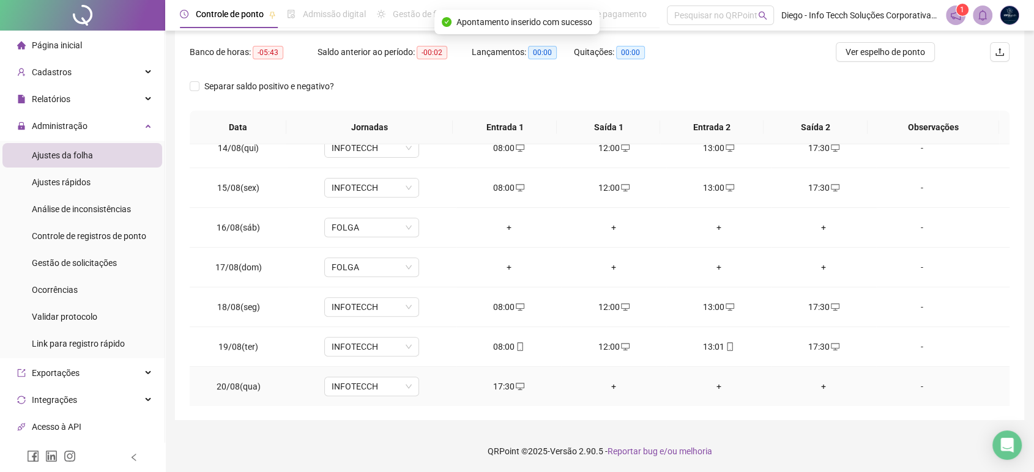
click at [609, 386] on div "+" at bounding box center [613, 386] width 85 height 13
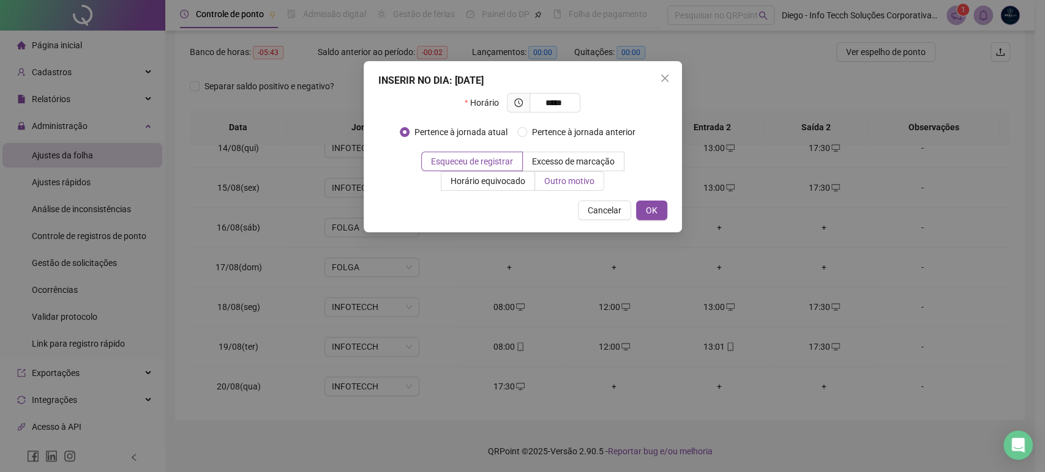
type input "*****"
click at [573, 184] on span "Outro motivo" at bounding box center [569, 181] width 50 height 10
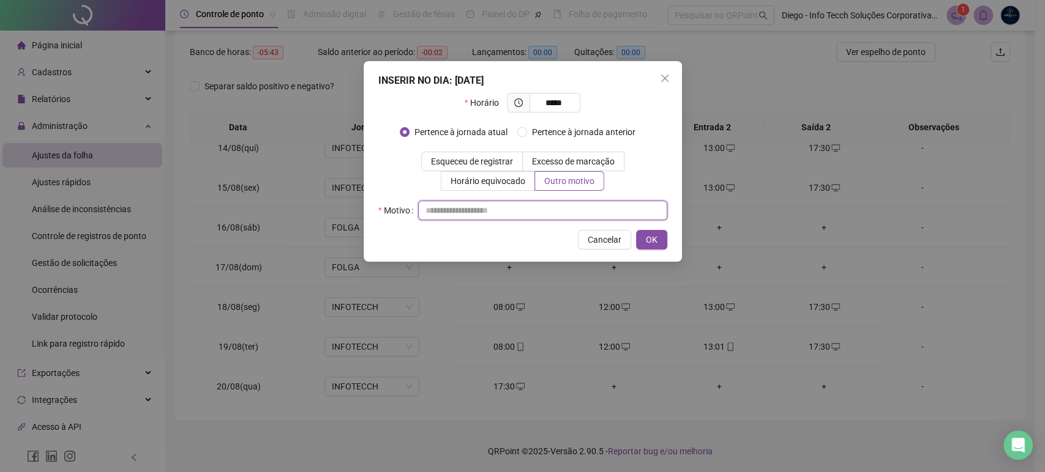
click at [556, 212] on input "text" at bounding box center [542, 211] width 249 height 20
type input "*"
click at [653, 242] on span "OK" at bounding box center [652, 239] width 12 height 13
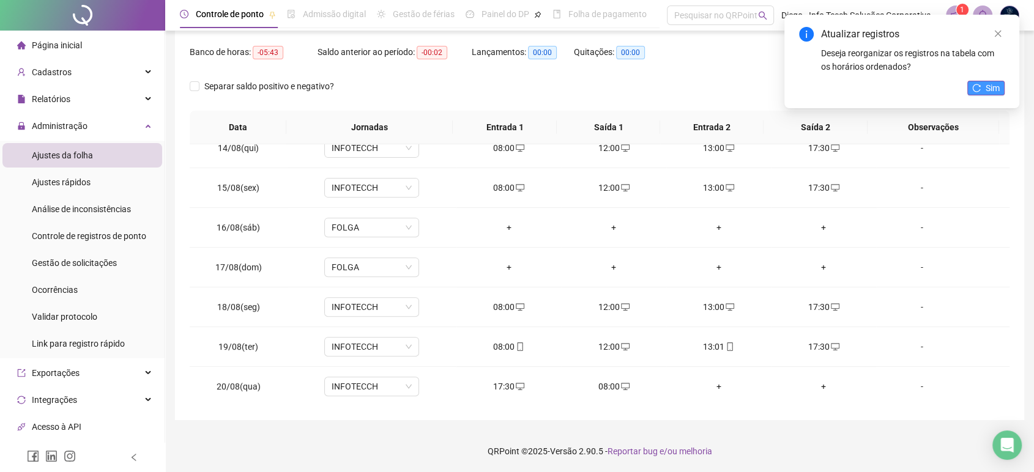
click at [989, 85] on span "Sim" at bounding box center [993, 87] width 14 height 13
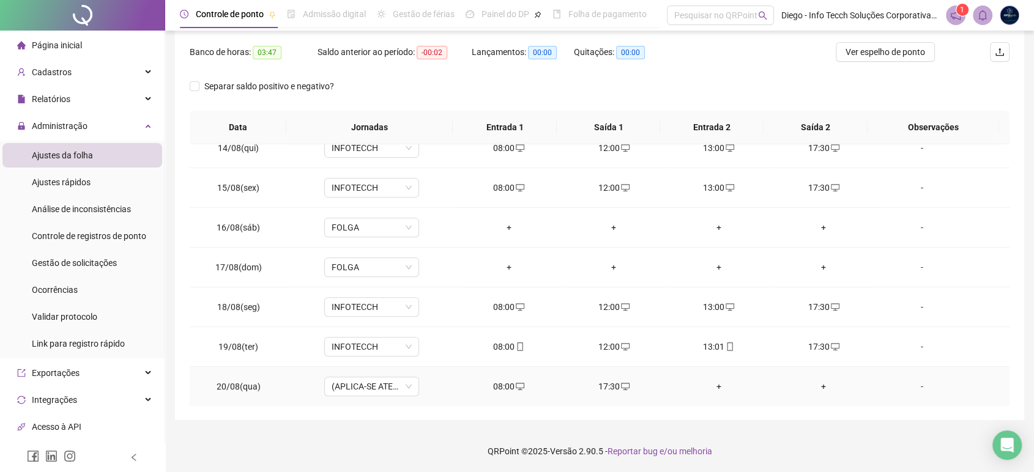
click at [709, 383] on div "+" at bounding box center [718, 386] width 85 height 13
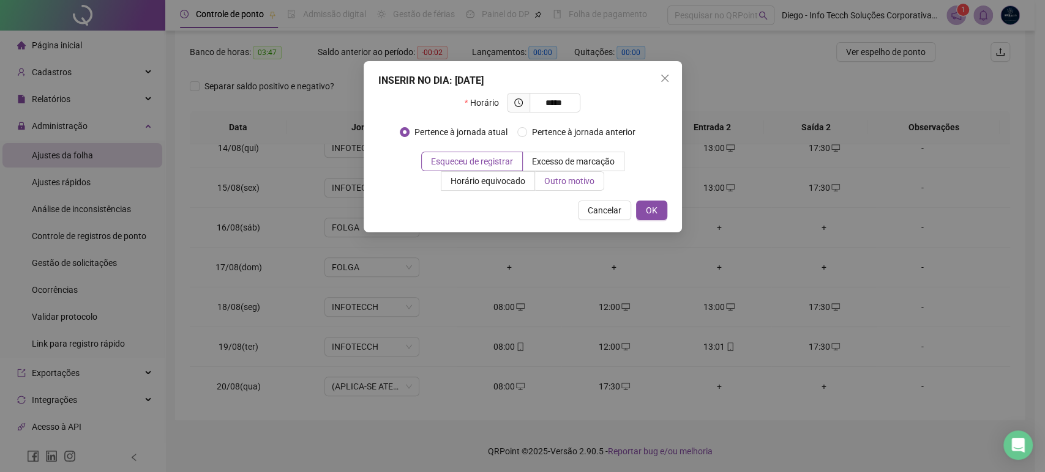
type input "*****"
click at [562, 184] on span "Outro motivo" at bounding box center [569, 181] width 50 height 10
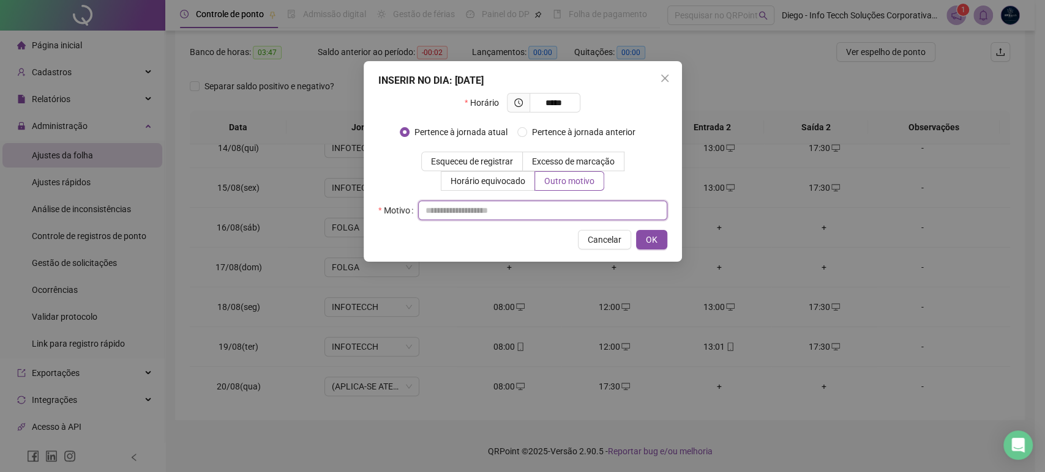
click at [563, 209] on input "text" at bounding box center [542, 211] width 249 height 20
type input "*"
click at [647, 234] on span "OK" at bounding box center [652, 239] width 12 height 13
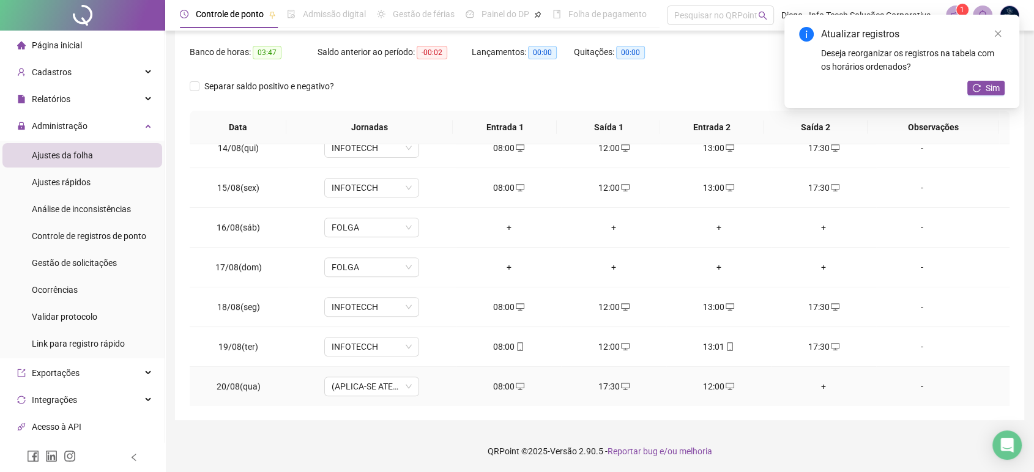
click at [810, 386] on div "+" at bounding box center [823, 386] width 85 height 13
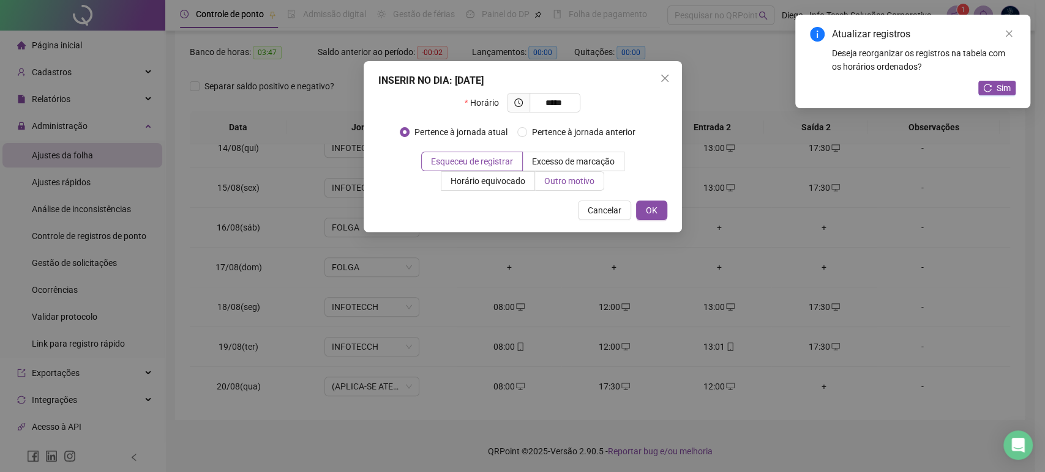
type input "*****"
click at [567, 184] on span "Outro motivo" at bounding box center [569, 181] width 50 height 10
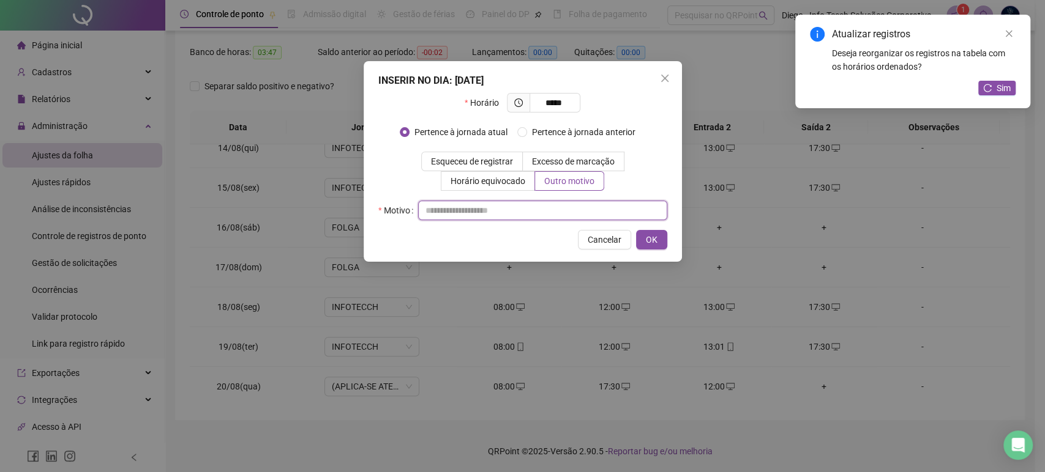
click at [557, 212] on input "text" at bounding box center [542, 211] width 249 height 20
type input "*"
click at [644, 237] on button "OK" at bounding box center [651, 240] width 31 height 20
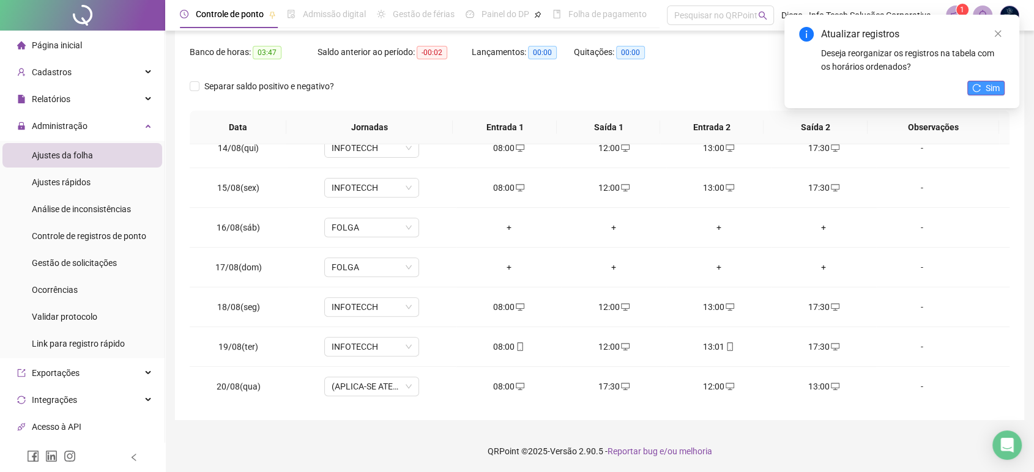
click at [989, 91] on span "Sim" at bounding box center [993, 87] width 14 height 13
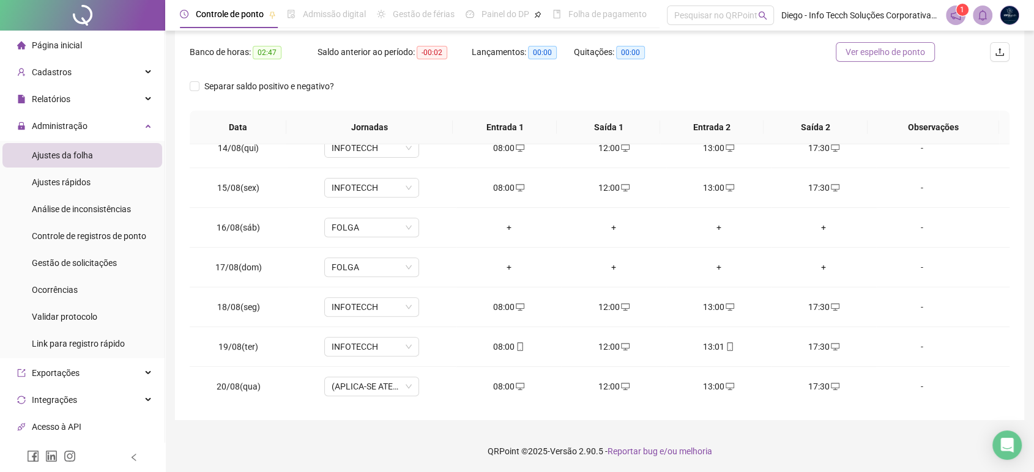
click at [890, 54] on span "Ver espelho de ponto" at bounding box center [886, 51] width 80 height 13
click at [53, 286] on span "Ocorrências" at bounding box center [55, 290] width 46 height 10
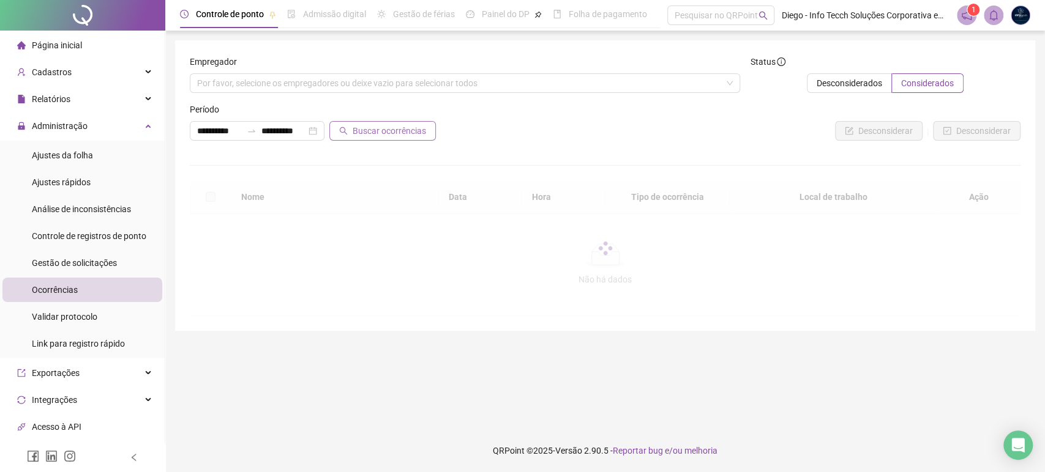
click at [397, 131] on span "Buscar ocorrências" at bounding box center [389, 130] width 73 height 13
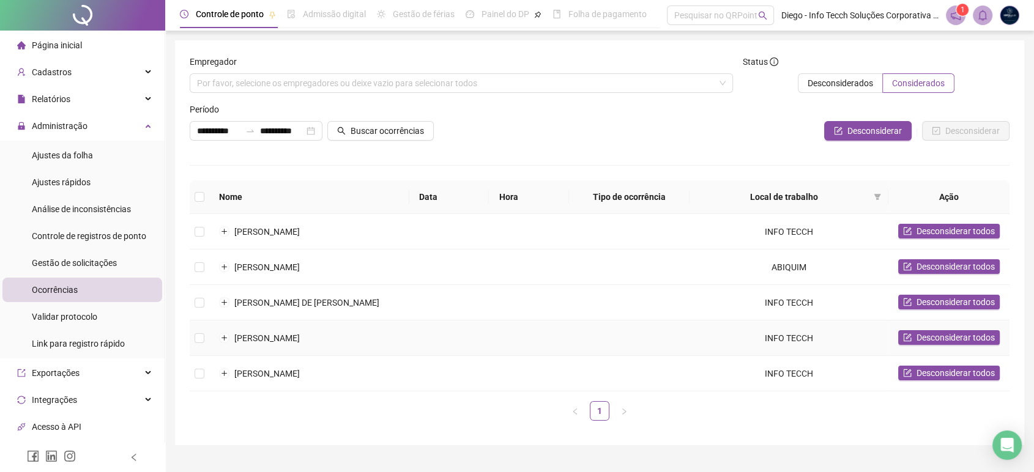
click at [307, 337] on td "[PERSON_NAME]" at bounding box center [309, 338] width 200 height 35
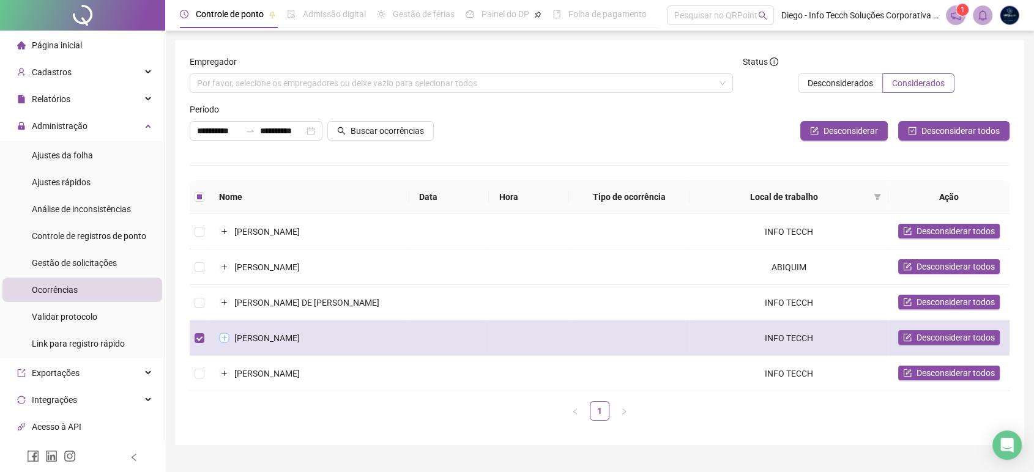
click at [220, 337] on button "Expandir linha" at bounding box center [225, 339] width 10 height 10
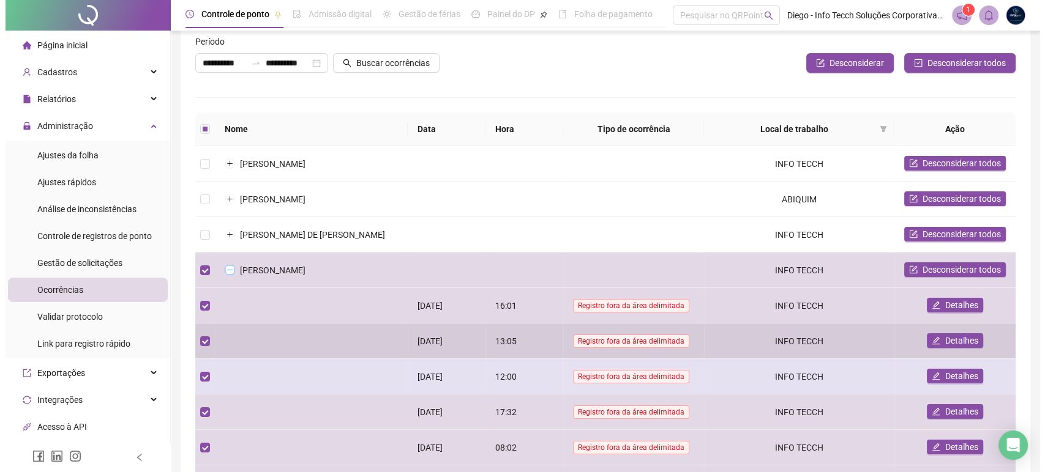
scroll to position [136, 0]
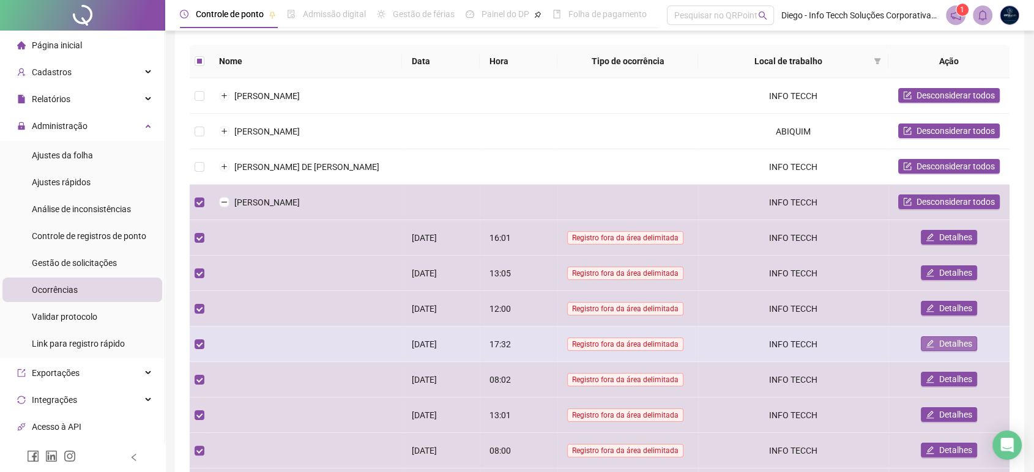
click at [953, 345] on span "Detalhes" at bounding box center [955, 343] width 33 height 13
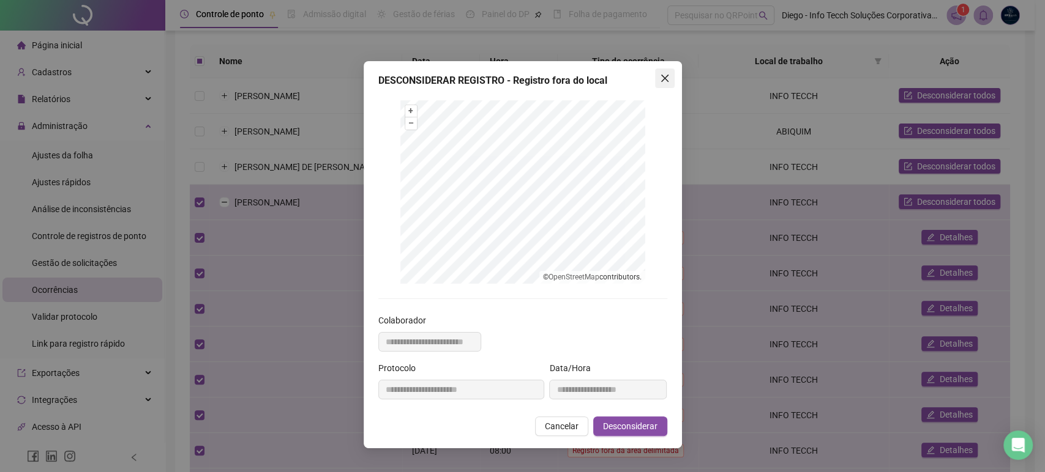
click at [663, 82] on icon "close" at bounding box center [665, 78] width 10 height 10
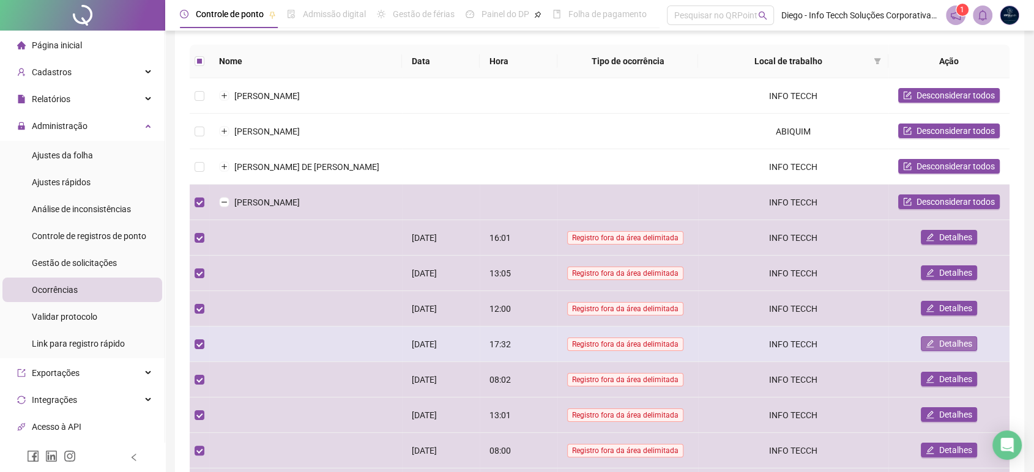
click at [959, 342] on span "Detalhes" at bounding box center [955, 343] width 33 height 13
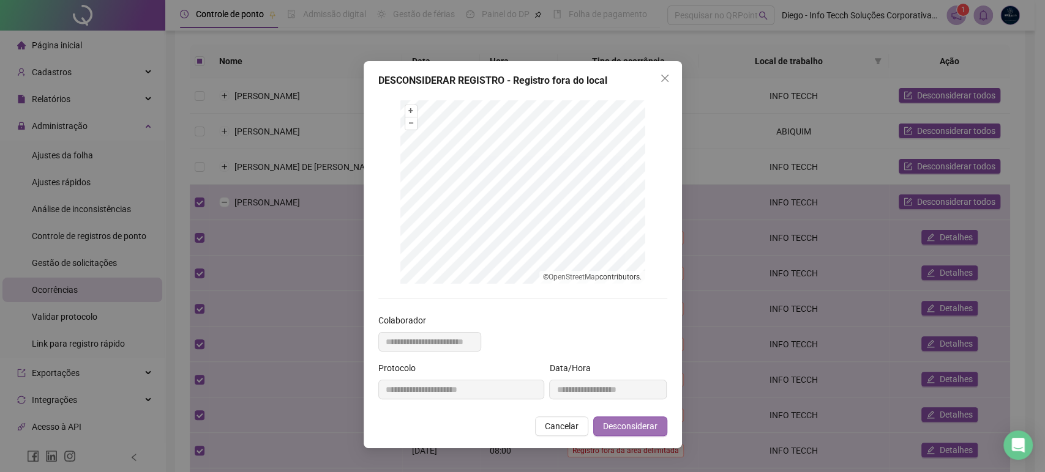
click at [630, 428] on span "Desconsiderar" at bounding box center [630, 426] width 54 height 13
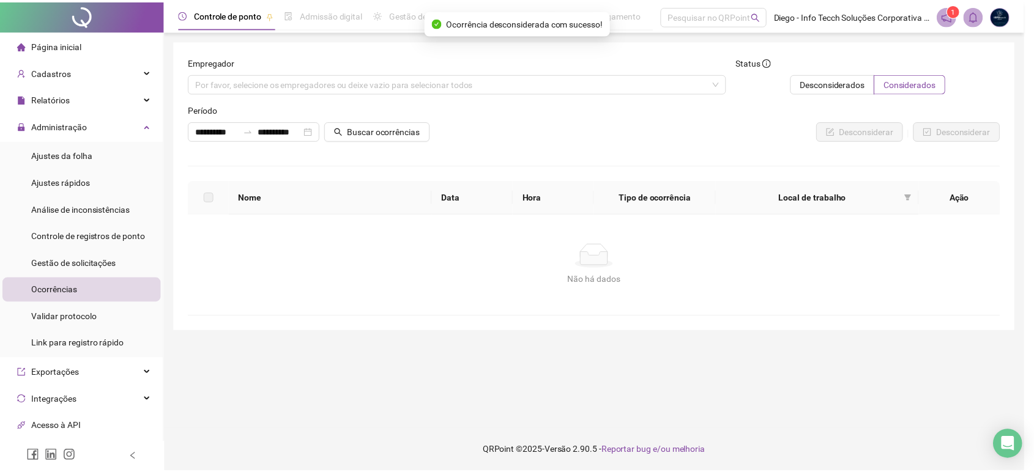
scroll to position [0, 0]
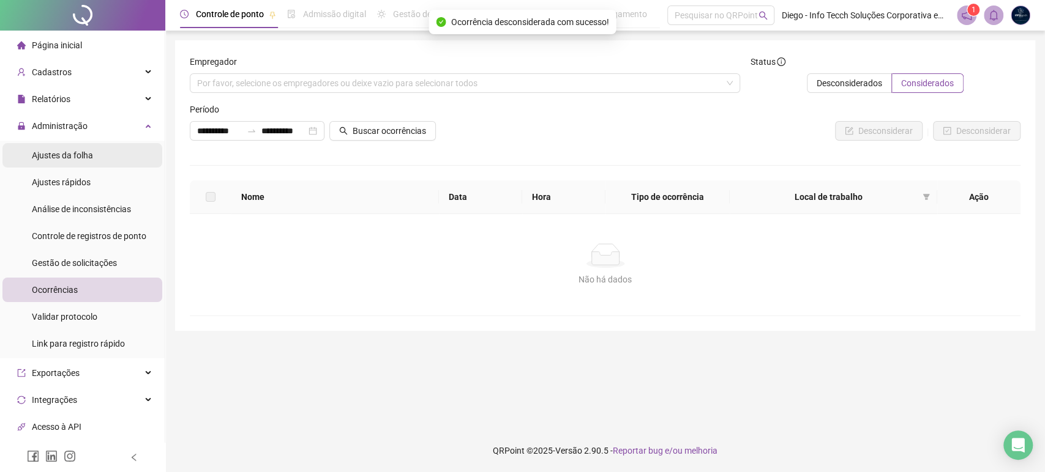
click at [83, 154] on span "Ajustes da folha" at bounding box center [62, 156] width 61 height 10
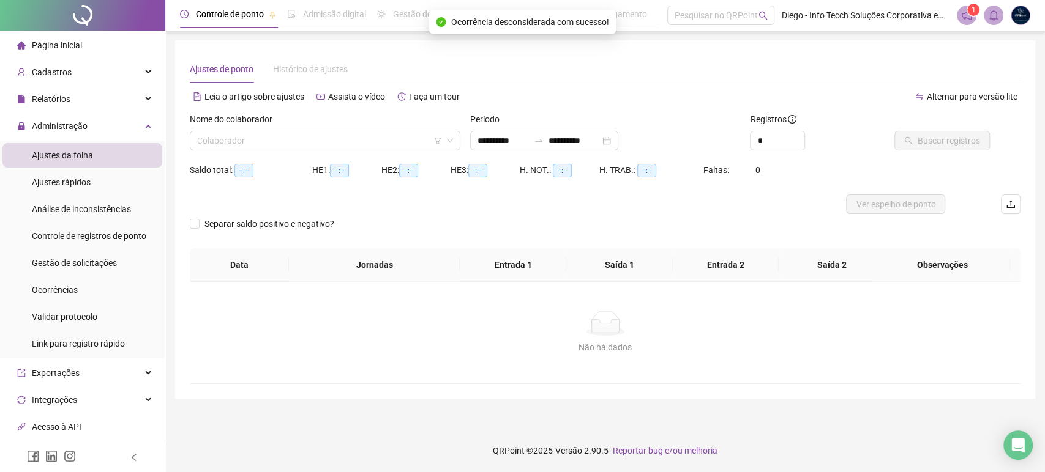
type input "**********"
click at [299, 143] on input "search" at bounding box center [319, 141] width 245 height 18
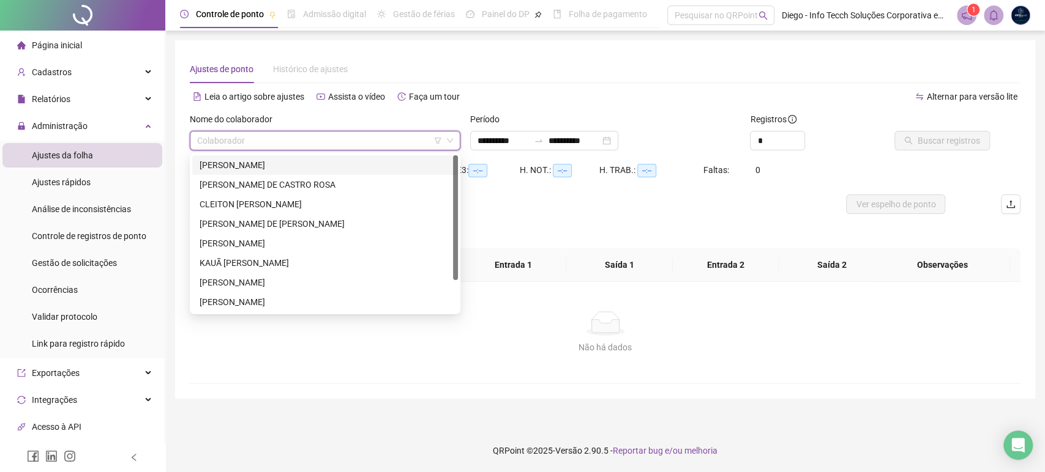
click at [298, 165] on div "[PERSON_NAME]" at bounding box center [325, 165] width 251 height 13
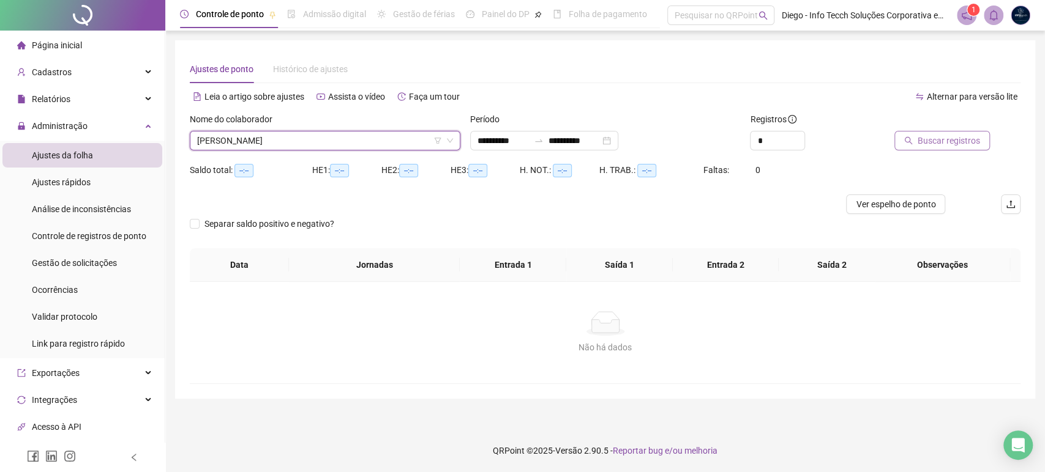
click at [941, 144] on span "Buscar registros" at bounding box center [948, 140] width 62 height 13
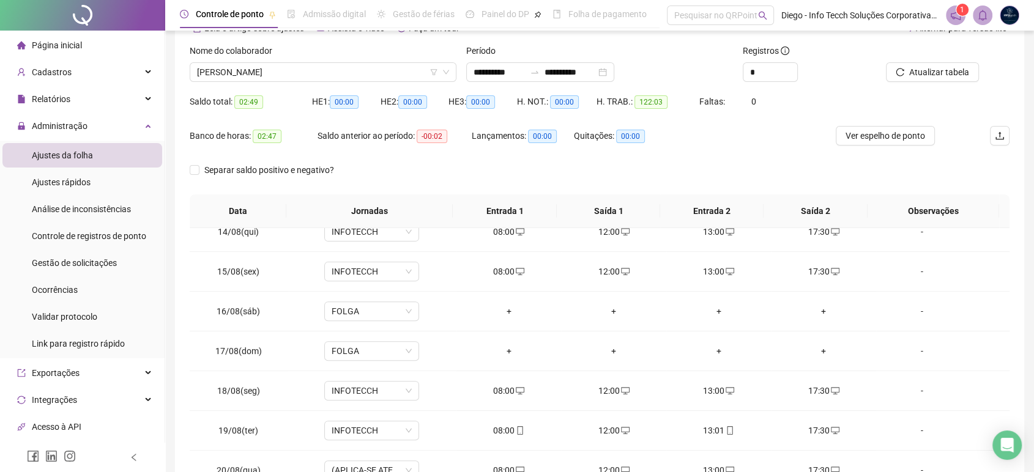
scroll to position [152, 0]
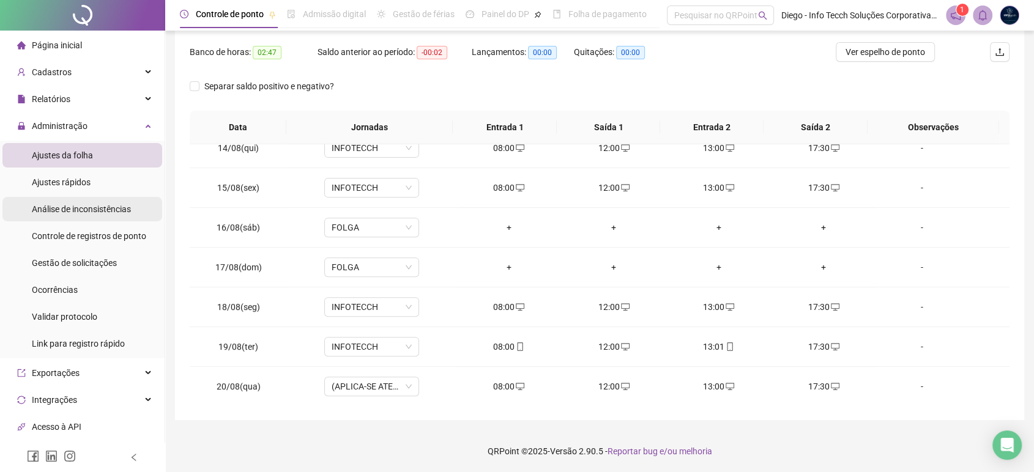
click at [81, 214] on span "Análise de inconsistências" at bounding box center [81, 209] width 99 height 10
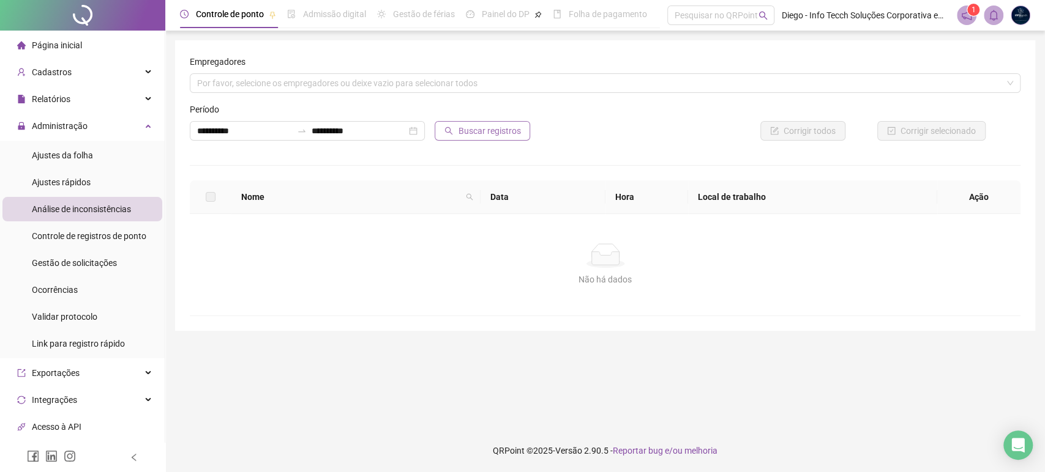
click at [488, 134] on span "Buscar registros" at bounding box center [489, 130] width 62 height 13
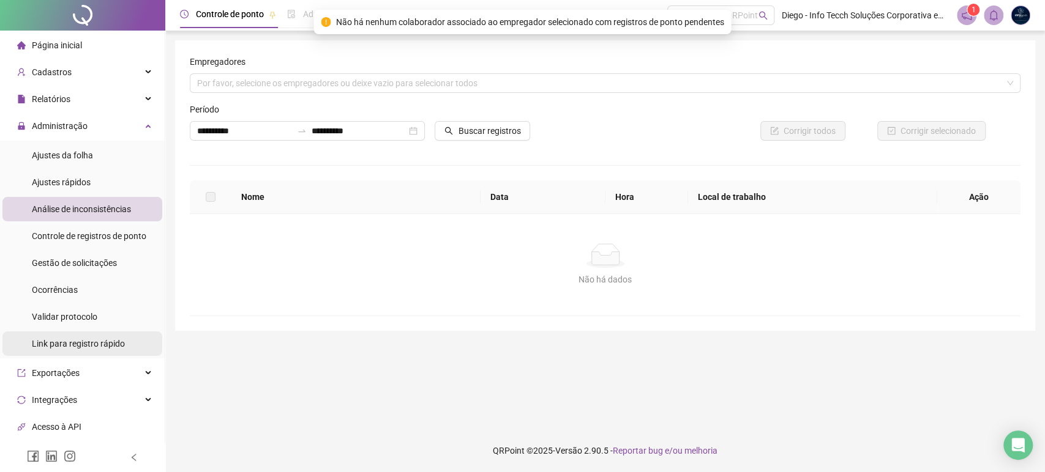
click at [92, 350] on div "Link para registro rápido" at bounding box center [78, 344] width 93 height 24
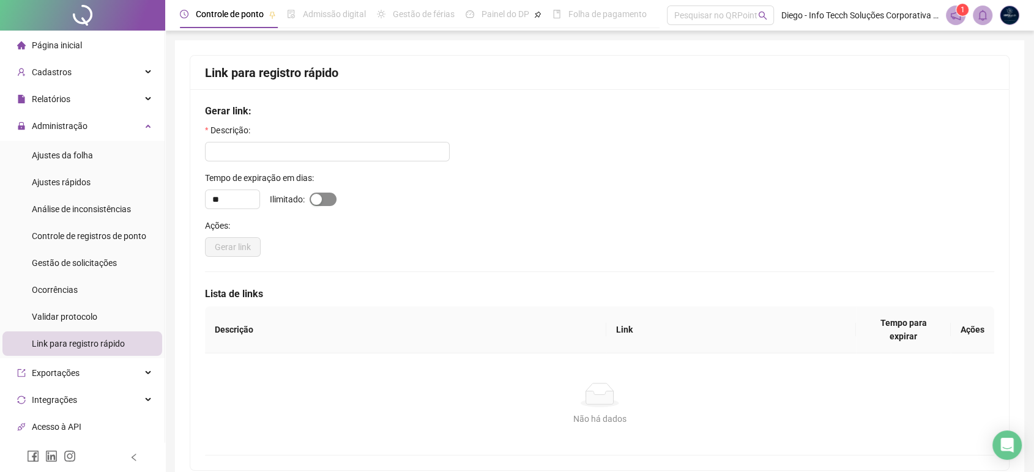
click at [322, 203] on button "button" at bounding box center [323, 199] width 27 height 13
type input "*"
click at [90, 317] on span "Validar protocolo" at bounding box center [64, 317] width 65 height 10
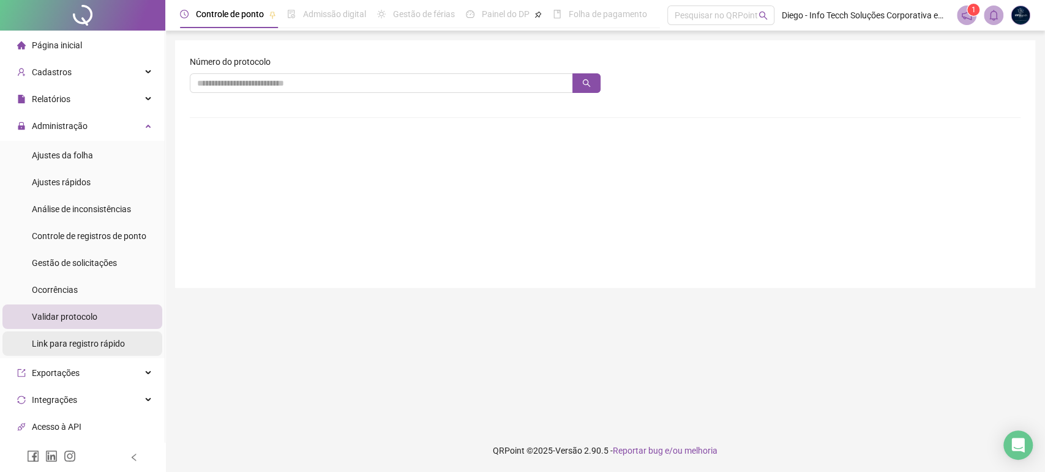
click at [91, 344] on span "Link para registro rápido" at bounding box center [78, 344] width 93 height 10
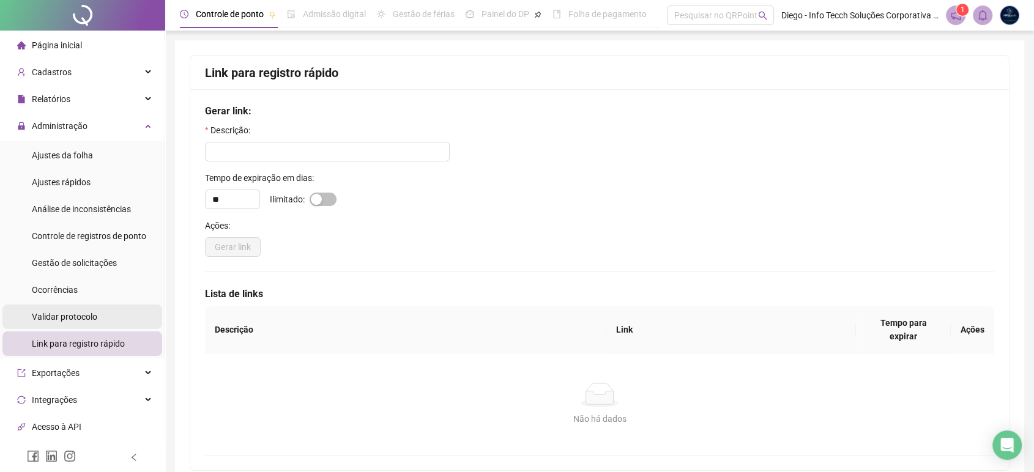
click at [65, 312] on span "Validar protocolo" at bounding box center [64, 317] width 65 height 10
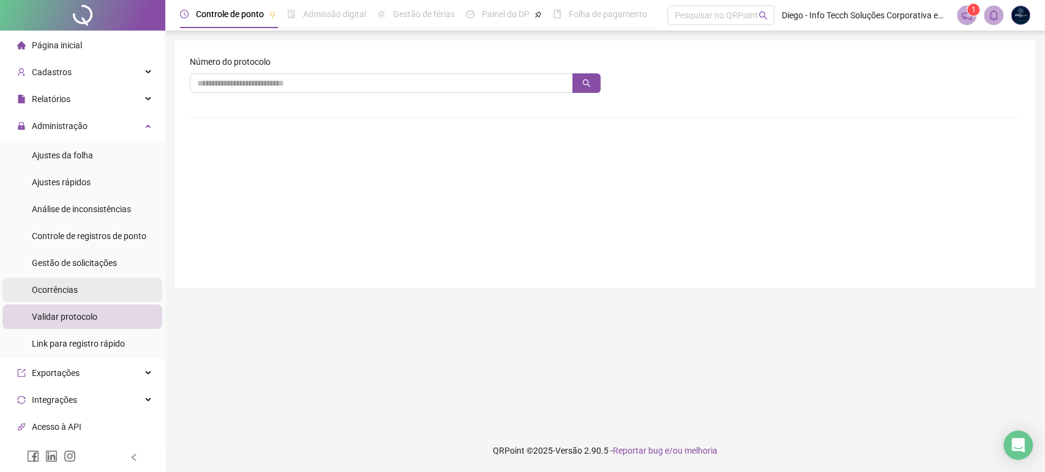
click at [65, 282] on div "Ocorrências" at bounding box center [55, 290] width 46 height 24
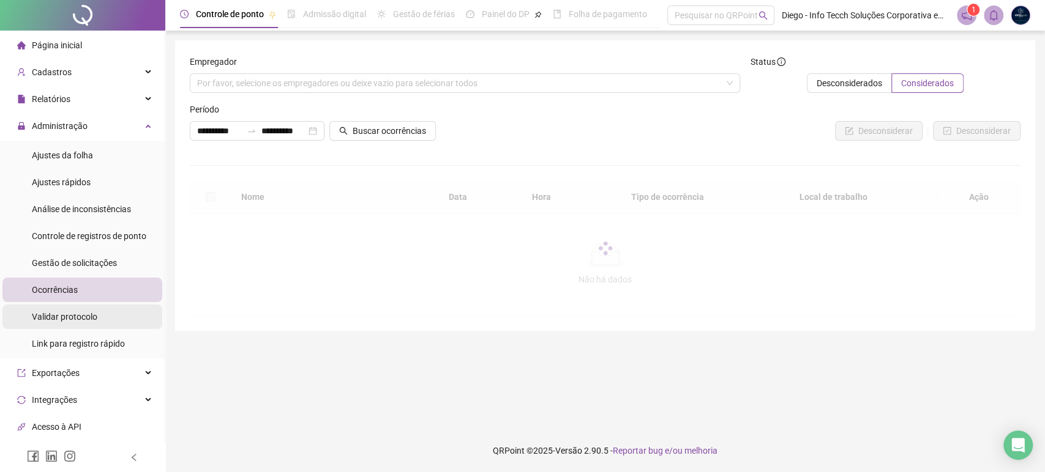
click at [68, 314] on span "Validar protocolo" at bounding box center [64, 317] width 65 height 10
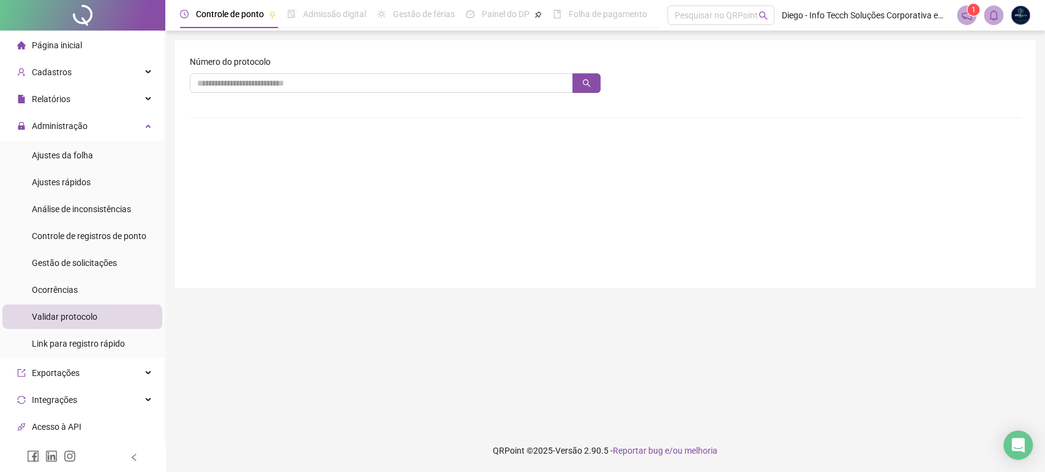
click at [453, 94] on div at bounding box center [395, 98] width 411 height 10
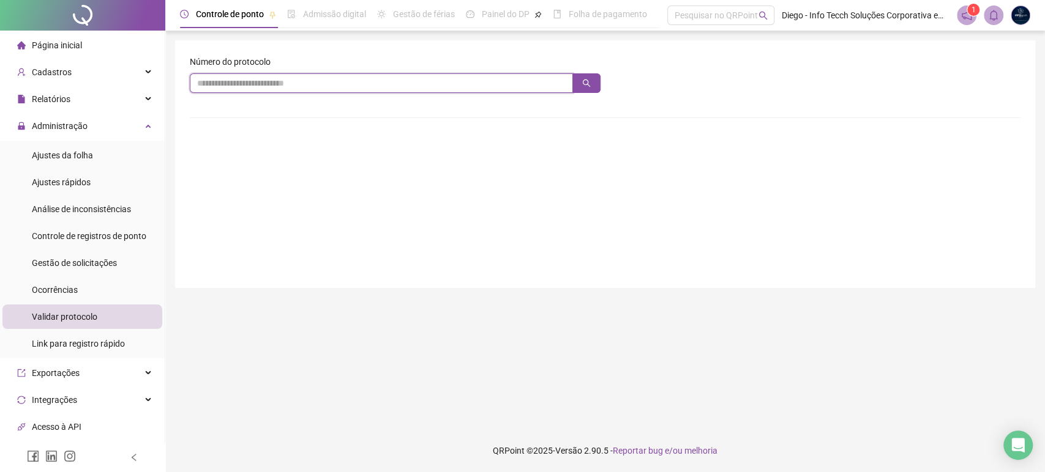
click at [457, 86] on input "text" at bounding box center [381, 83] width 383 height 20
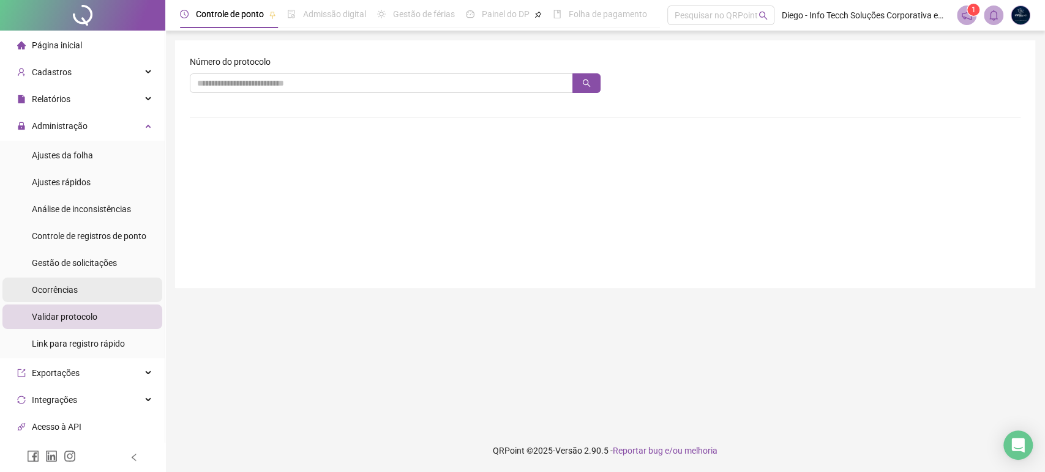
click at [93, 297] on li "Ocorrências" at bounding box center [82, 290] width 160 height 24
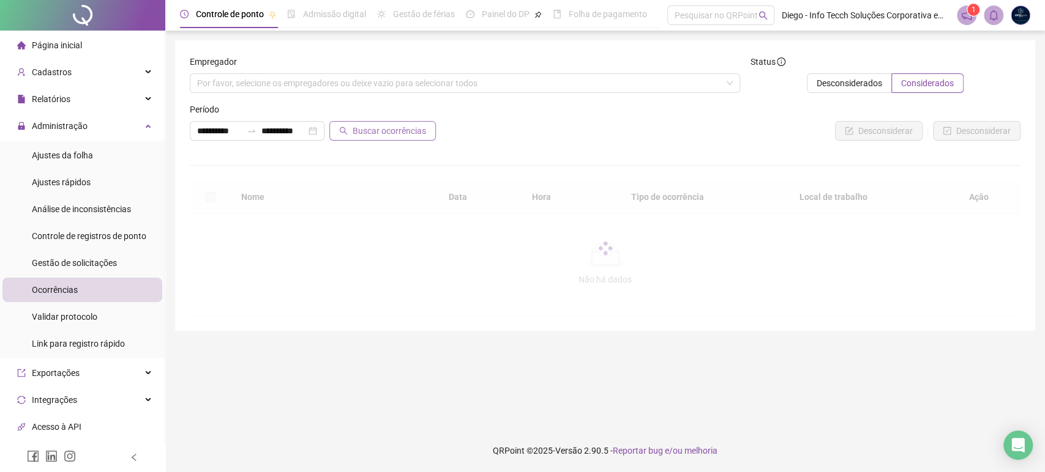
click at [402, 135] on span "Buscar ocorrências" at bounding box center [389, 130] width 73 height 13
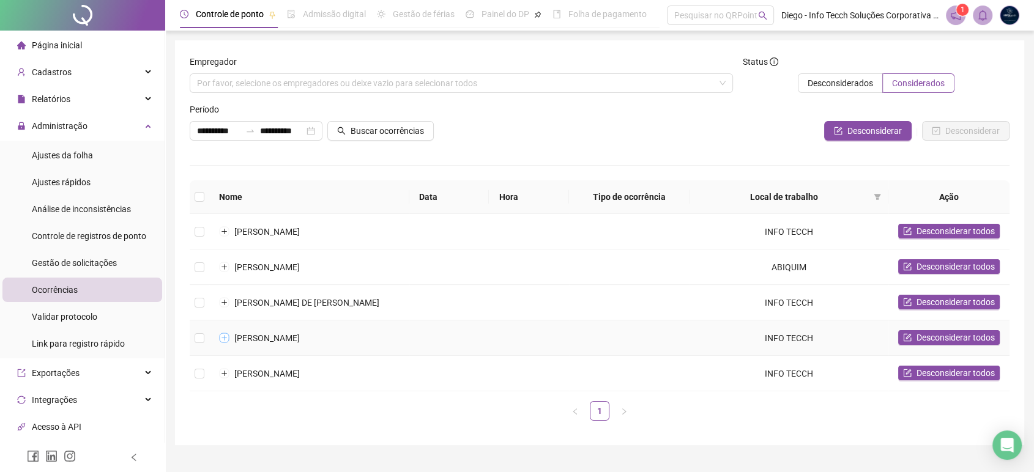
click at [222, 337] on button "Expandir linha" at bounding box center [225, 339] width 10 height 10
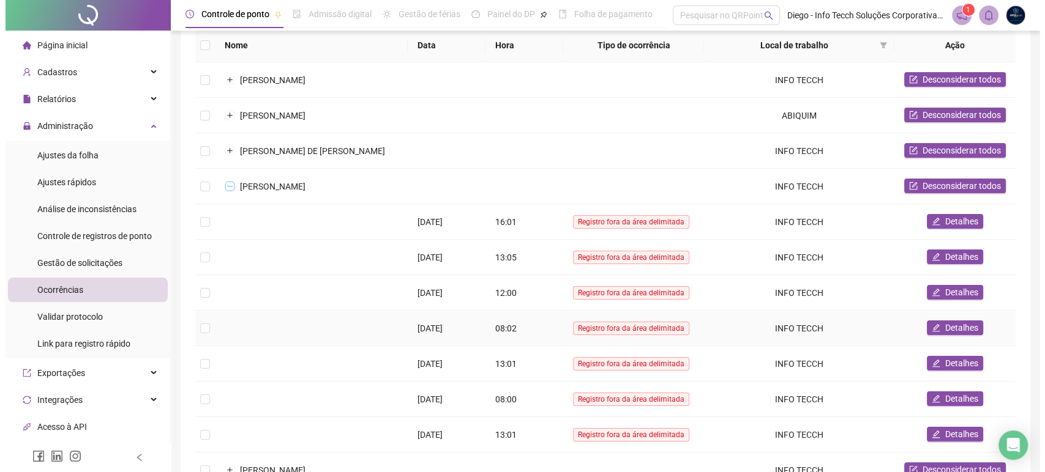
scroll to position [204, 0]
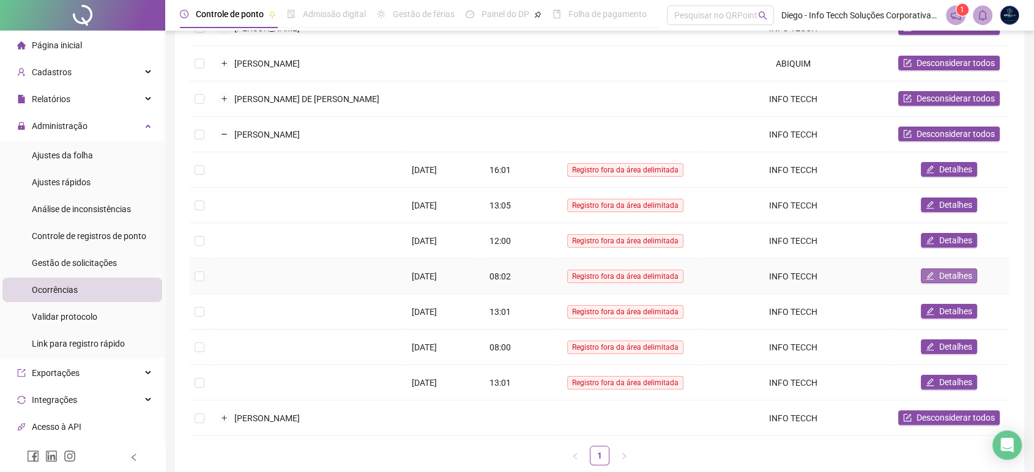
click at [957, 276] on span "Detalhes" at bounding box center [955, 275] width 33 height 13
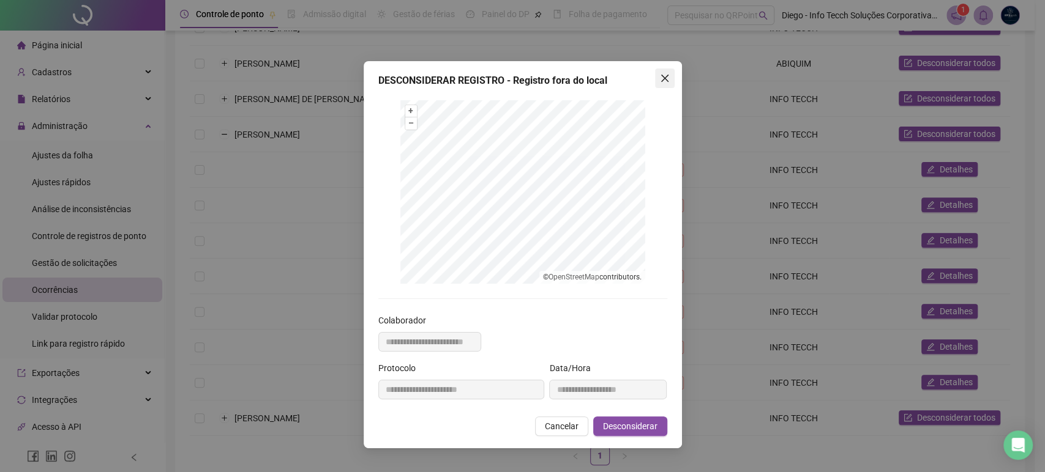
click at [665, 78] on icon "close" at bounding box center [663, 78] width 7 height 7
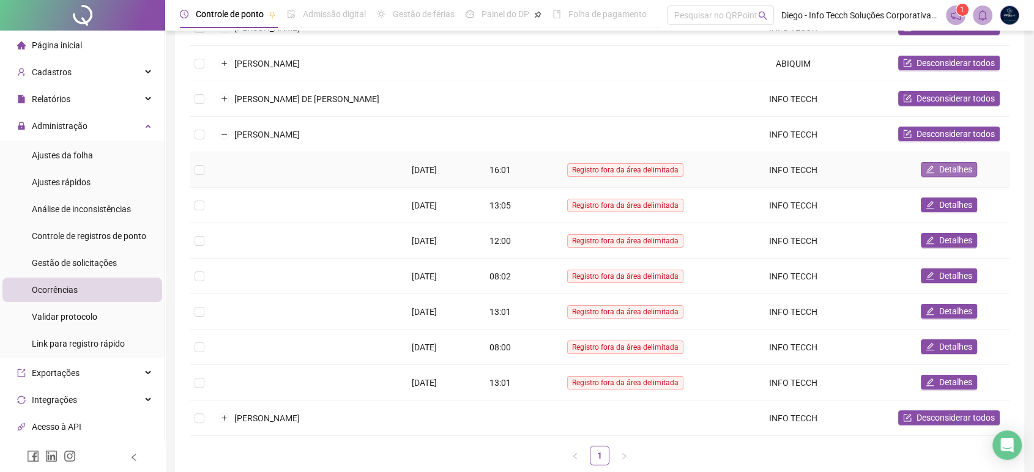
click at [954, 165] on span "Detalhes" at bounding box center [955, 169] width 33 height 13
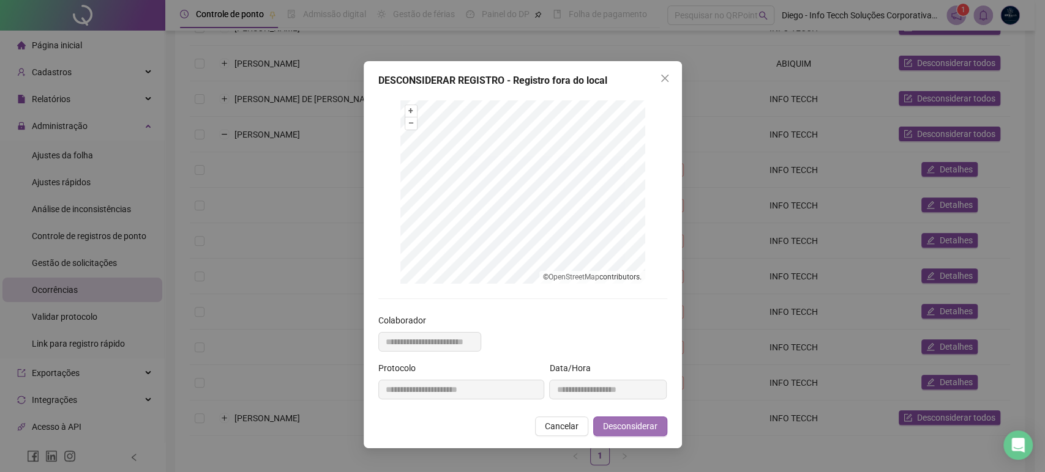
click at [633, 427] on span "Desconsiderar" at bounding box center [630, 426] width 54 height 13
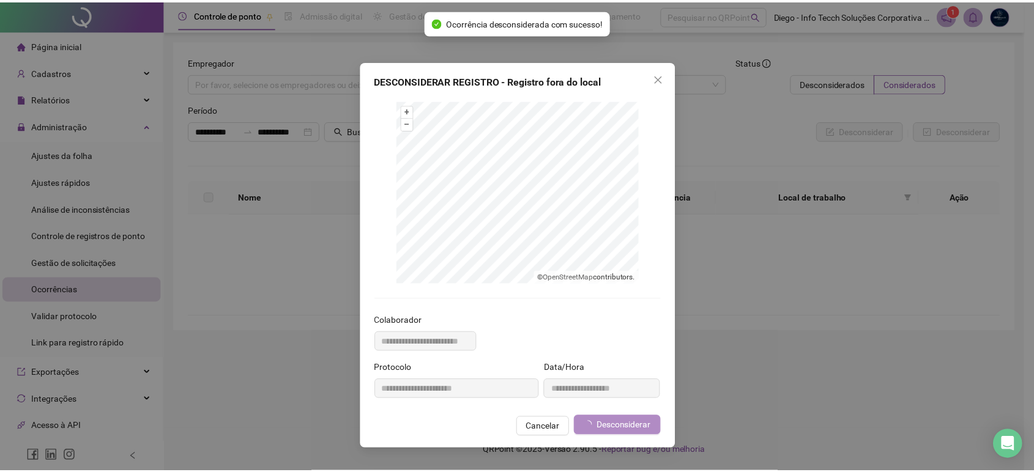
scroll to position [0, 0]
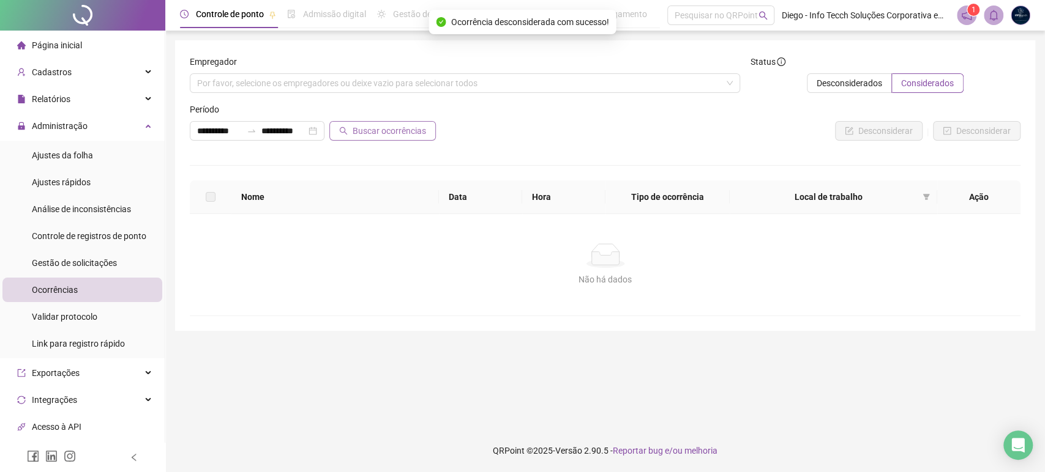
click at [383, 140] on button "Buscar ocorrências" at bounding box center [382, 131] width 106 height 20
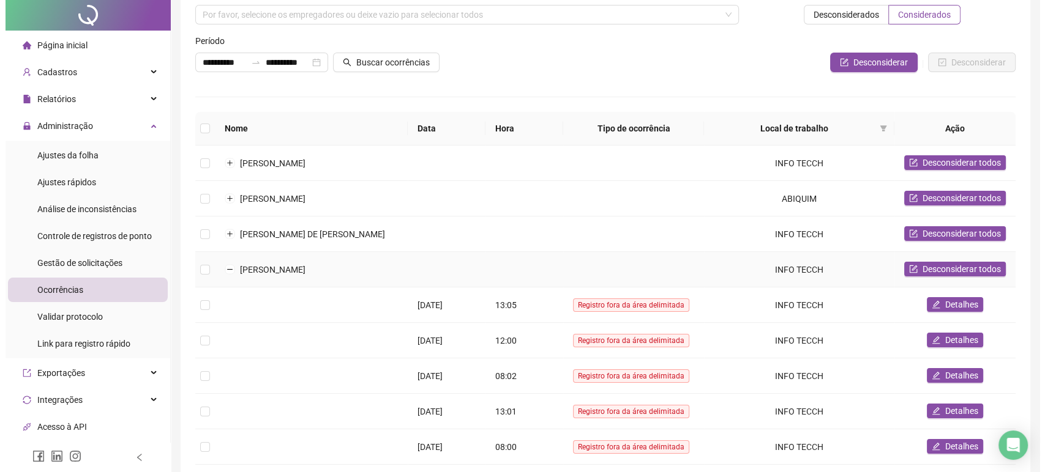
scroll to position [136, 0]
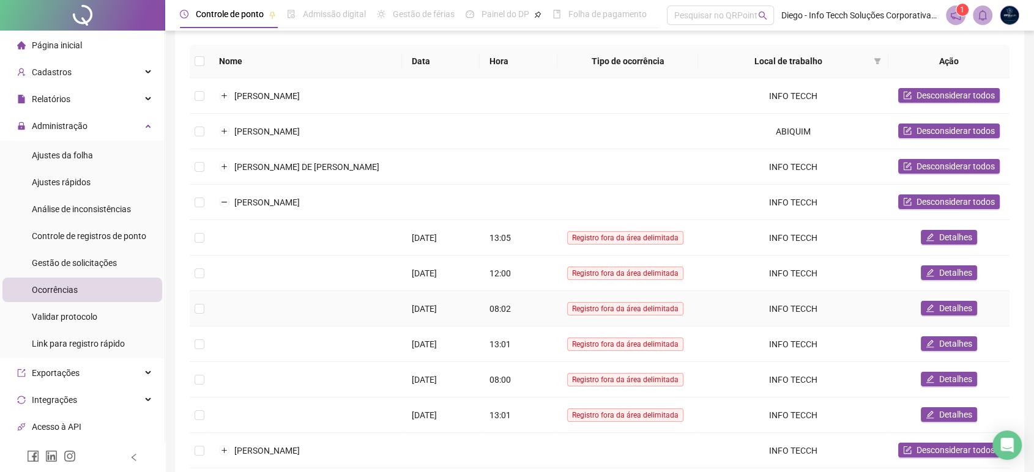
click at [945, 308] on span "Detalhes" at bounding box center [955, 308] width 33 height 13
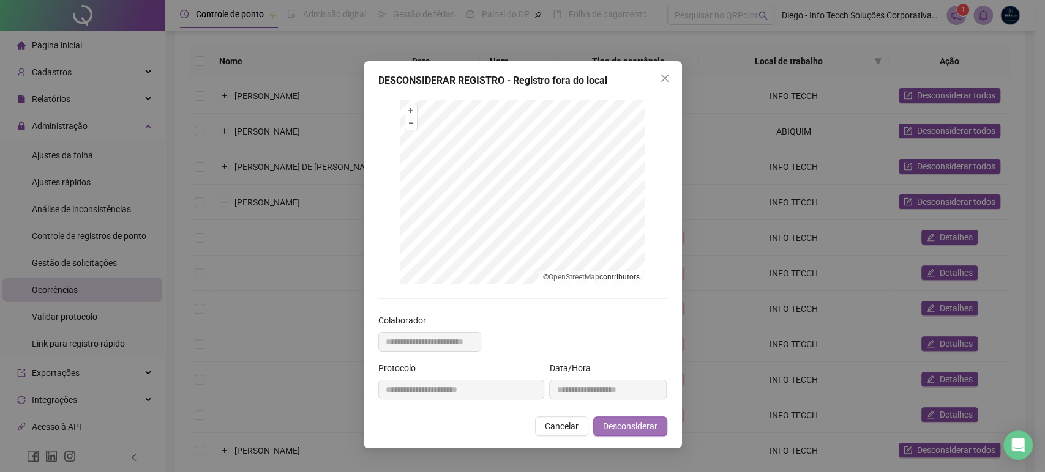
click at [632, 425] on span "Desconsiderar" at bounding box center [630, 426] width 54 height 13
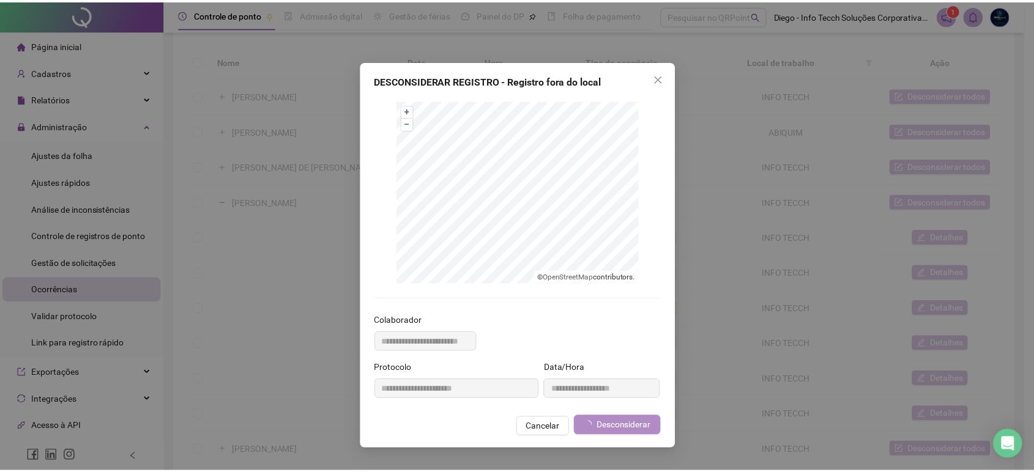
scroll to position [0, 0]
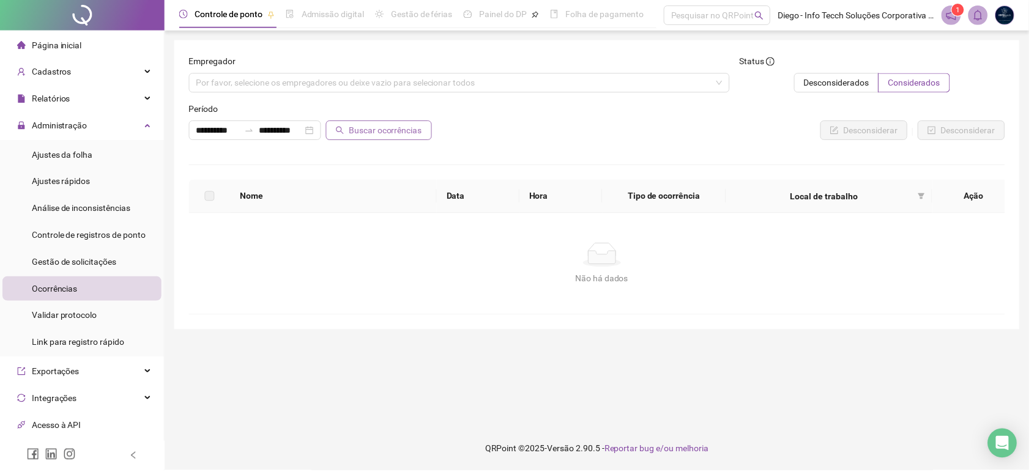
click at [392, 132] on span "Buscar ocorrências" at bounding box center [387, 130] width 73 height 13
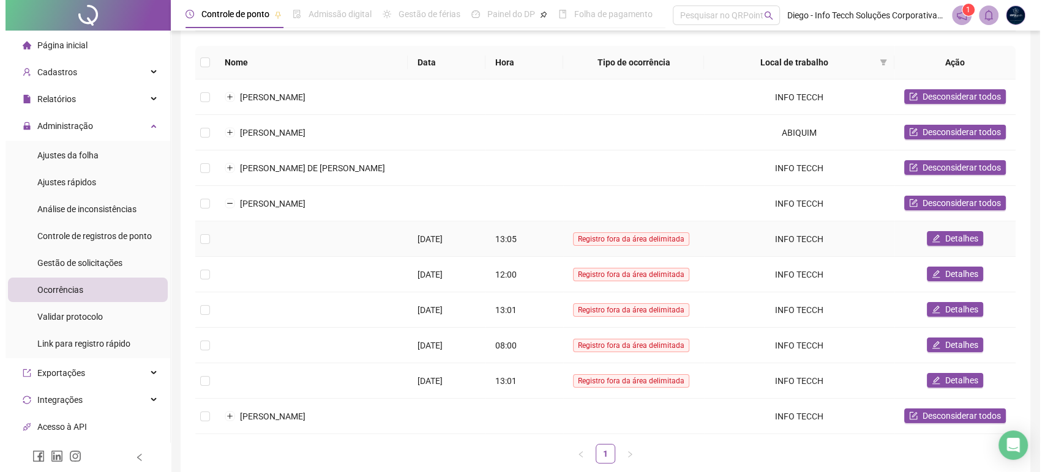
scroll to position [136, 0]
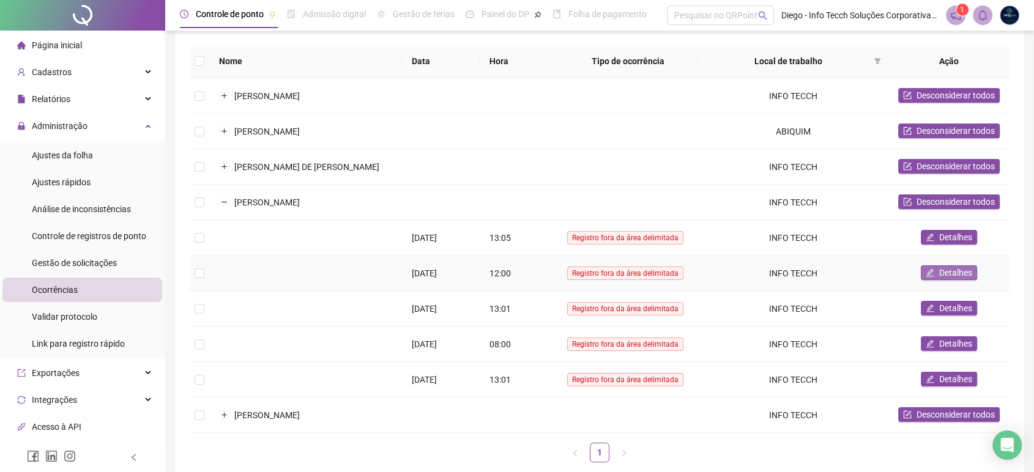
click at [963, 272] on span "Detalhes" at bounding box center [955, 272] width 33 height 13
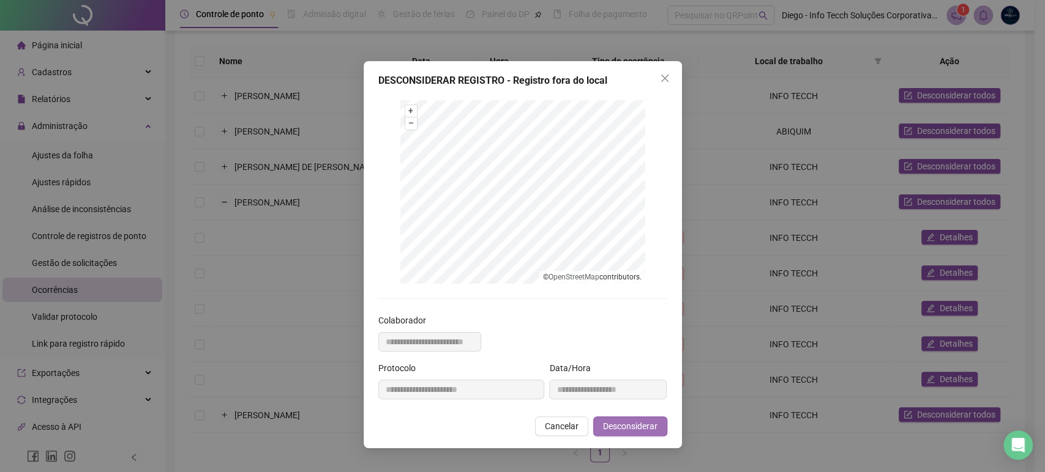
click at [623, 425] on span "Desconsiderar" at bounding box center [630, 426] width 54 height 13
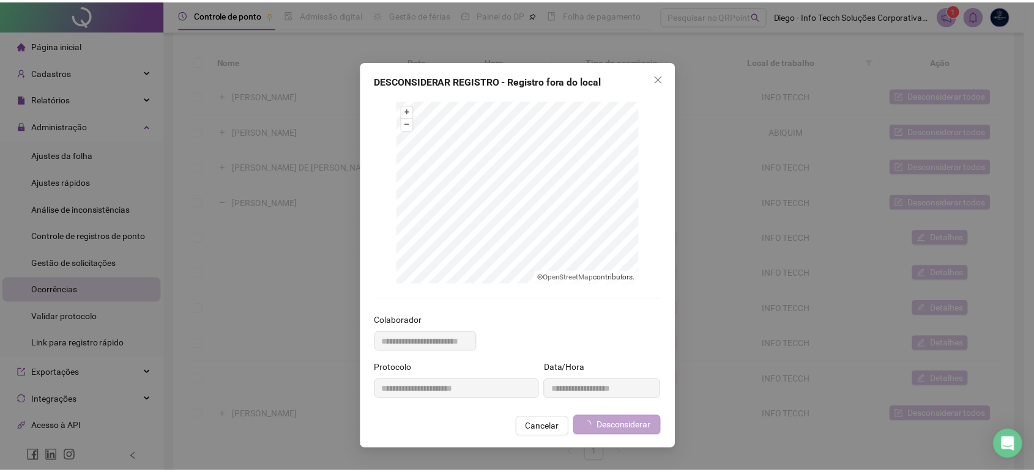
scroll to position [0, 0]
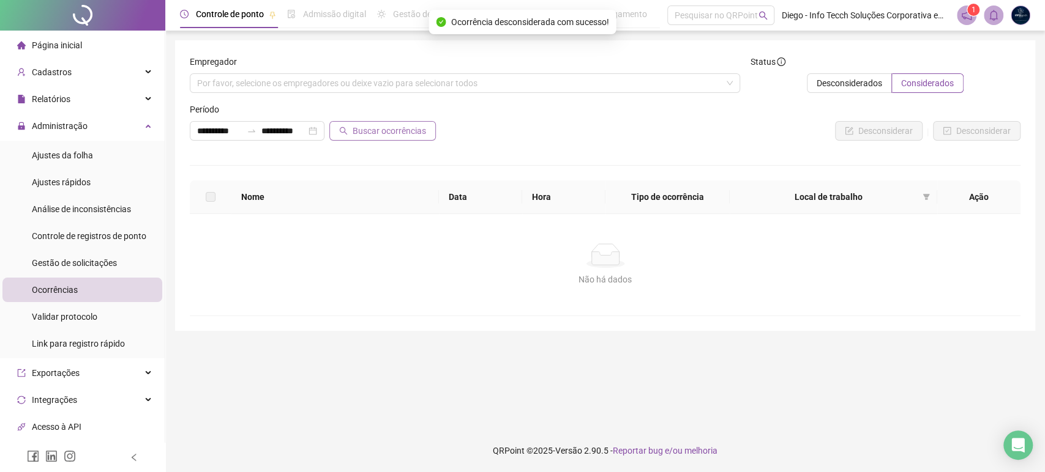
click at [401, 132] on span "Buscar ocorrências" at bounding box center [389, 130] width 73 height 13
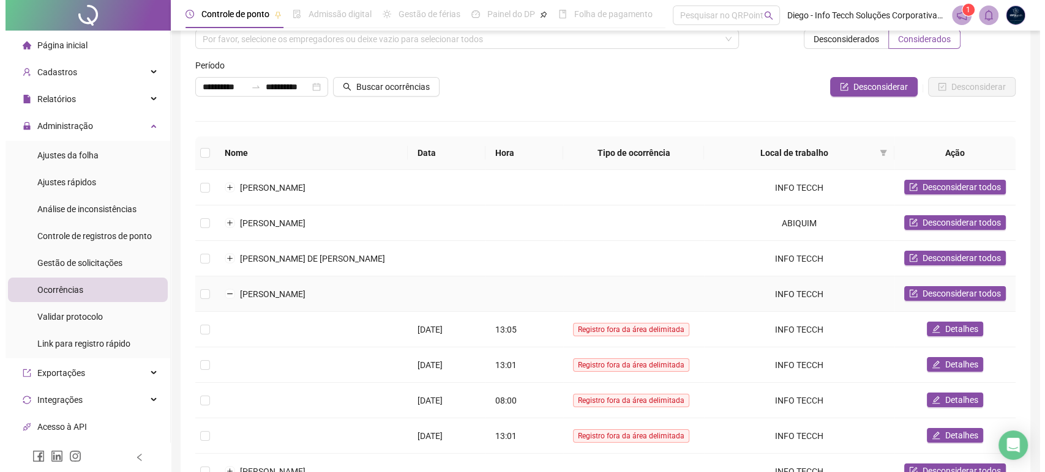
scroll to position [68, 0]
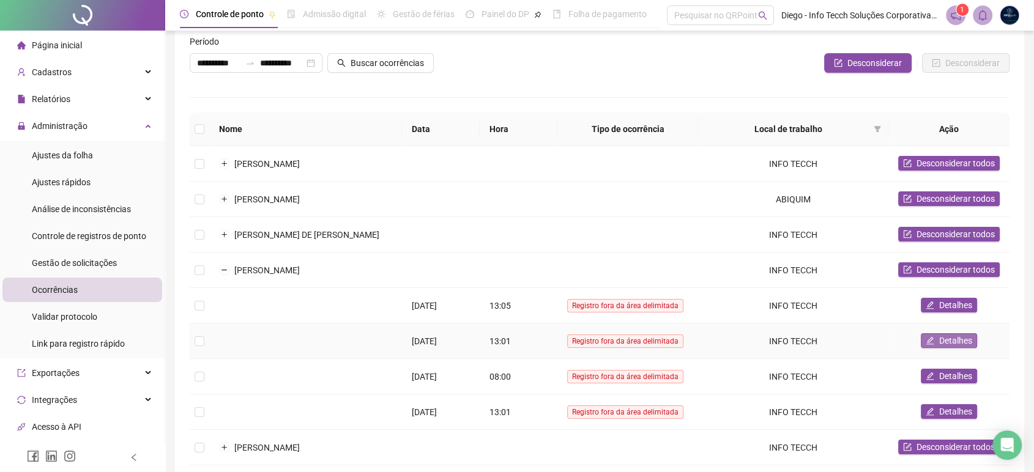
click at [959, 340] on span "Detalhes" at bounding box center [955, 340] width 33 height 13
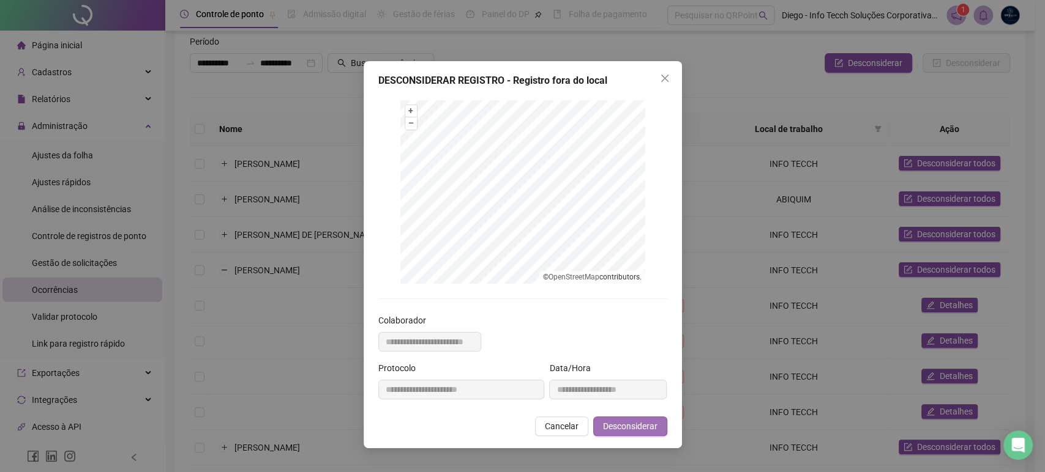
click at [625, 429] on span "Desconsiderar" at bounding box center [630, 426] width 54 height 13
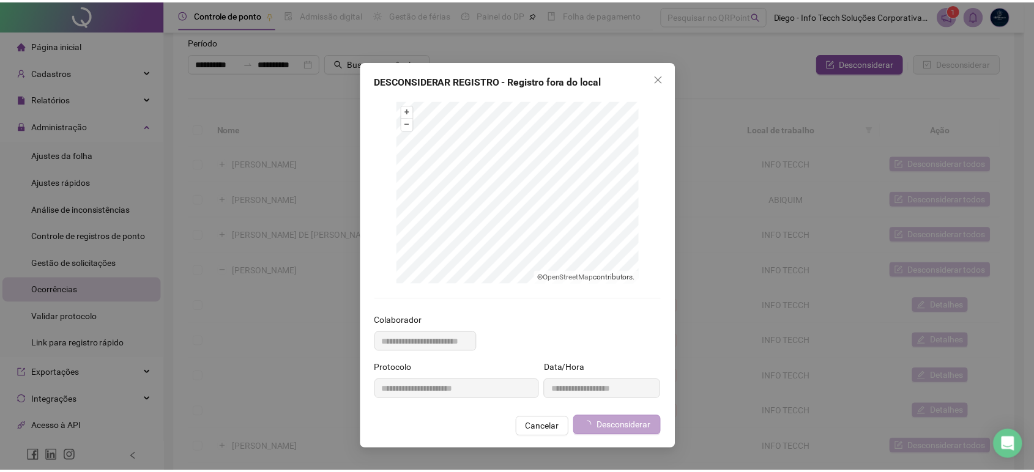
scroll to position [0, 0]
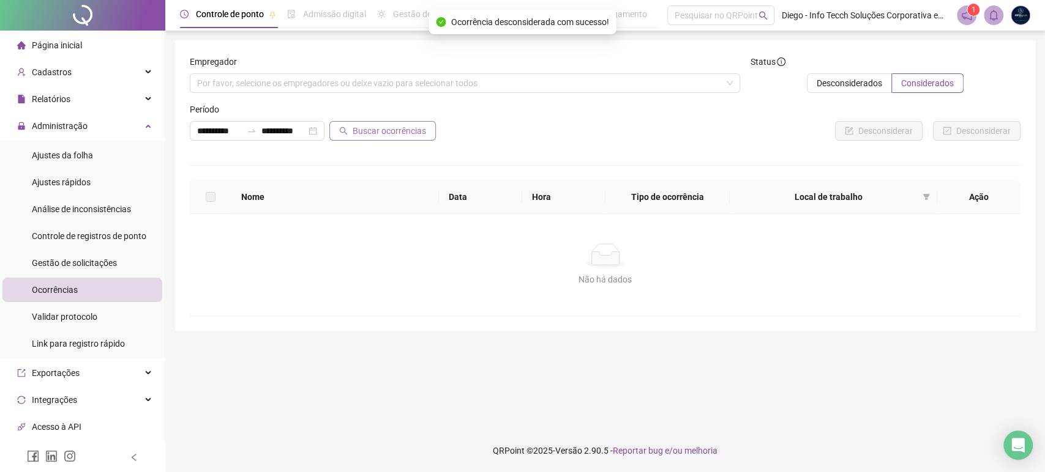
click at [379, 125] on span "Buscar ocorrências" at bounding box center [389, 130] width 73 height 13
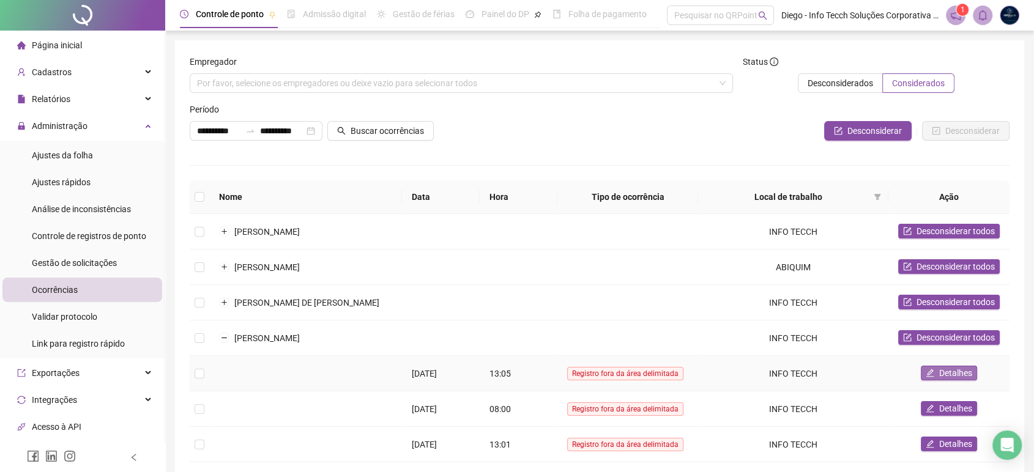
click at [951, 375] on span "Detalhes" at bounding box center [955, 373] width 33 height 13
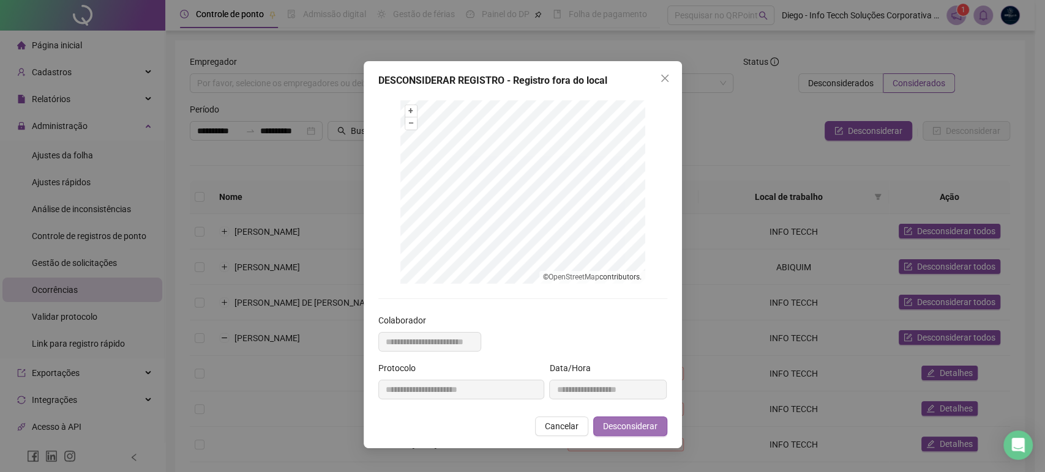
click at [641, 429] on span "Desconsiderar" at bounding box center [630, 426] width 54 height 13
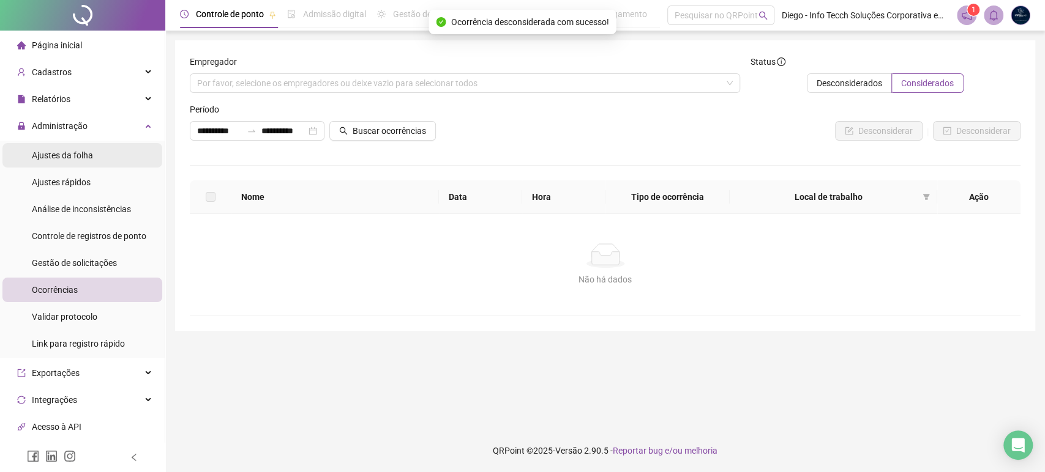
click at [44, 158] on span "Ajustes da folha" at bounding box center [62, 156] width 61 height 10
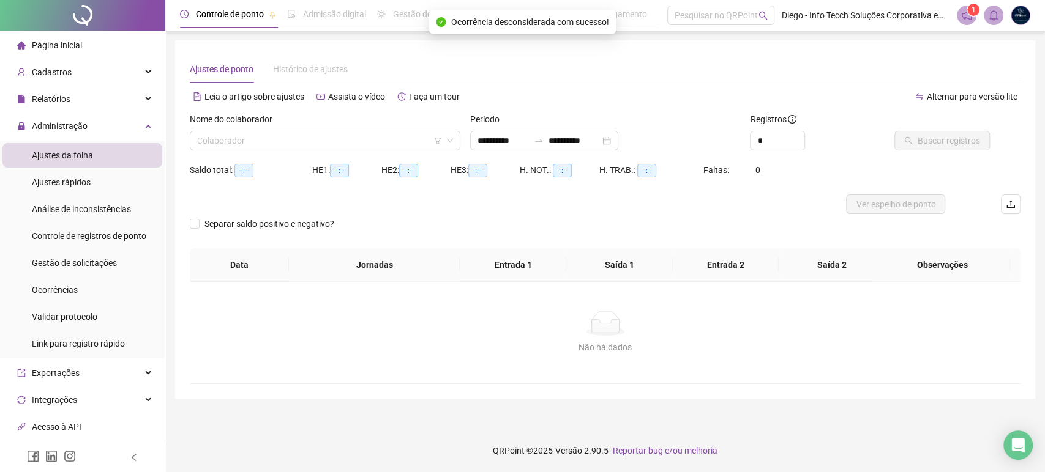
type input "**********"
click at [255, 145] on input "search" at bounding box center [319, 141] width 245 height 18
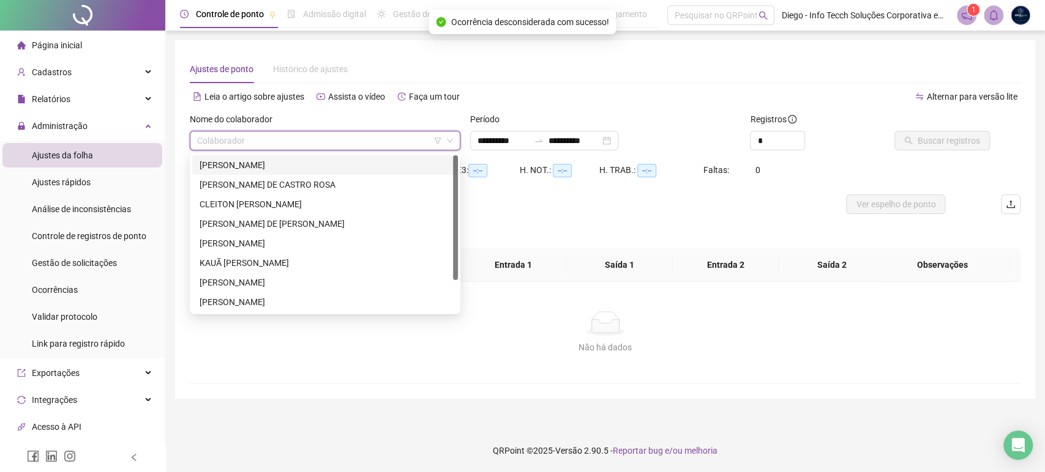
click at [259, 168] on div "[PERSON_NAME]" at bounding box center [325, 165] width 251 height 13
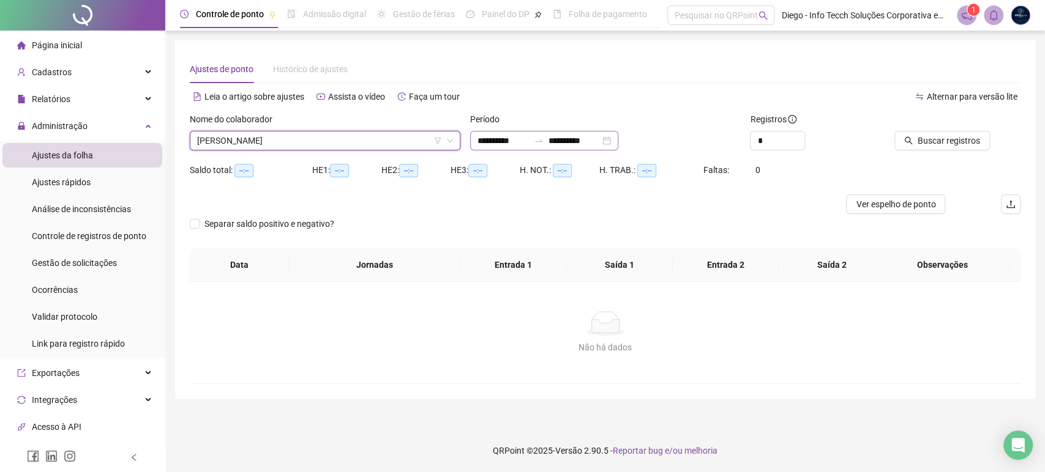
click at [618, 144] on div "**********" at bounding box center [544, 141] width 148 height 20
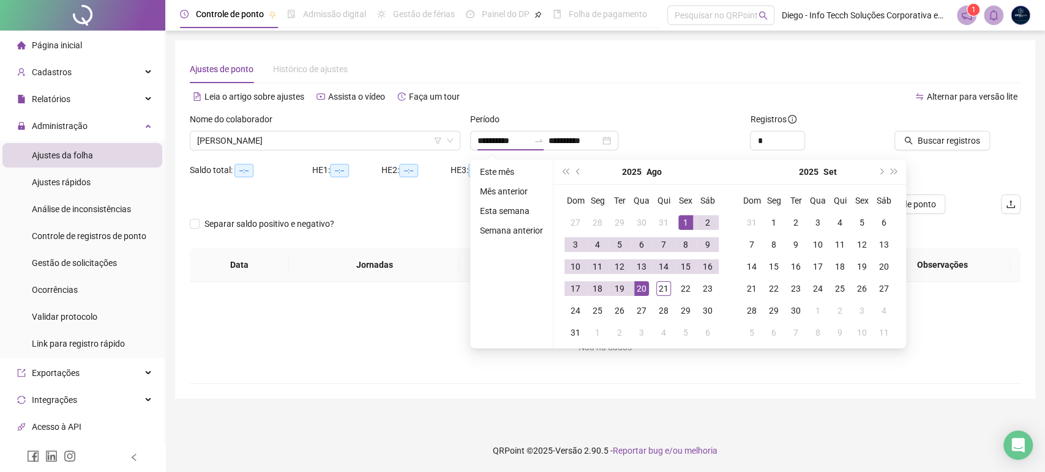
click at [666, 136] on div "**********" at bounding box center [605, 141] width 271 height 20
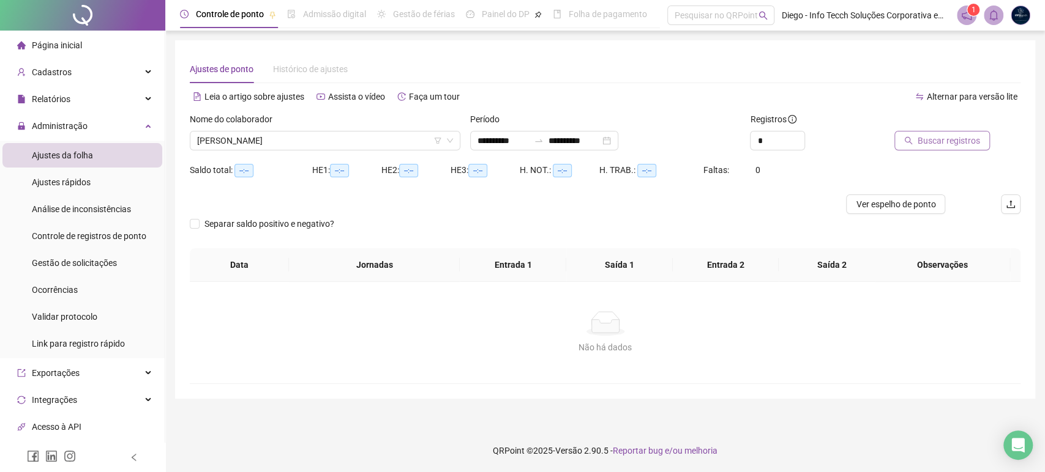
click at [950, 141] on span "Buscar registros" at bounding box center [948, 140] width 62 height 13
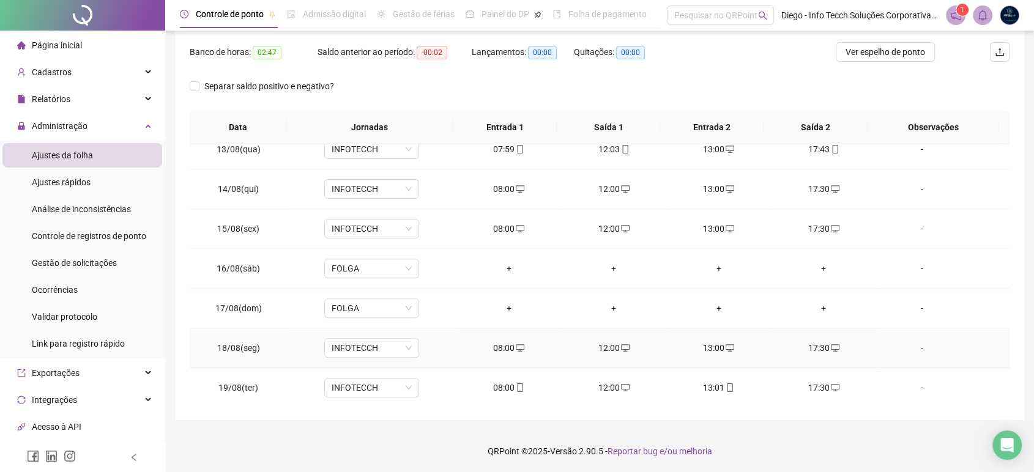
scroll to position [533, 0]
click at [904, 47] on span "Ver espelho de ponto" at bounding box center [886, 51] width 80 height 13
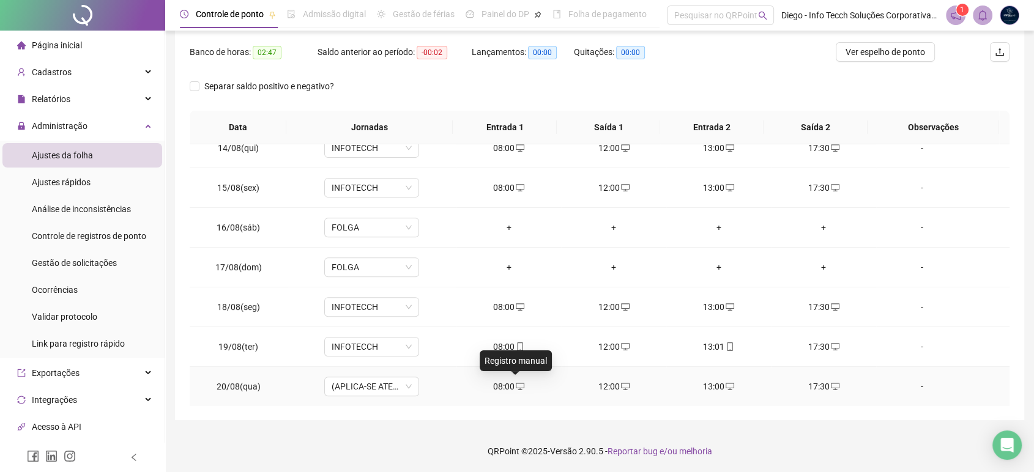
click at [516, 386] on icon "desktop" at bounding box center [520, 386] width 9 height 7
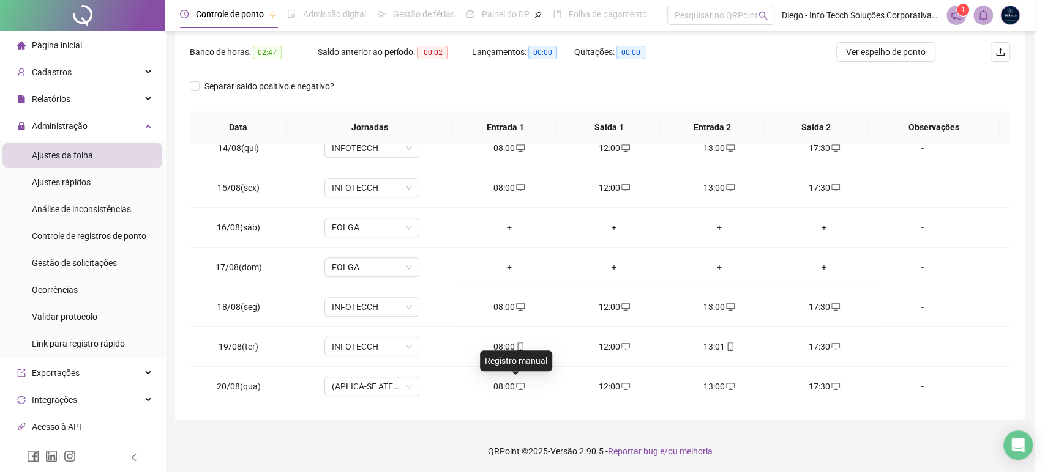
type input "**********"
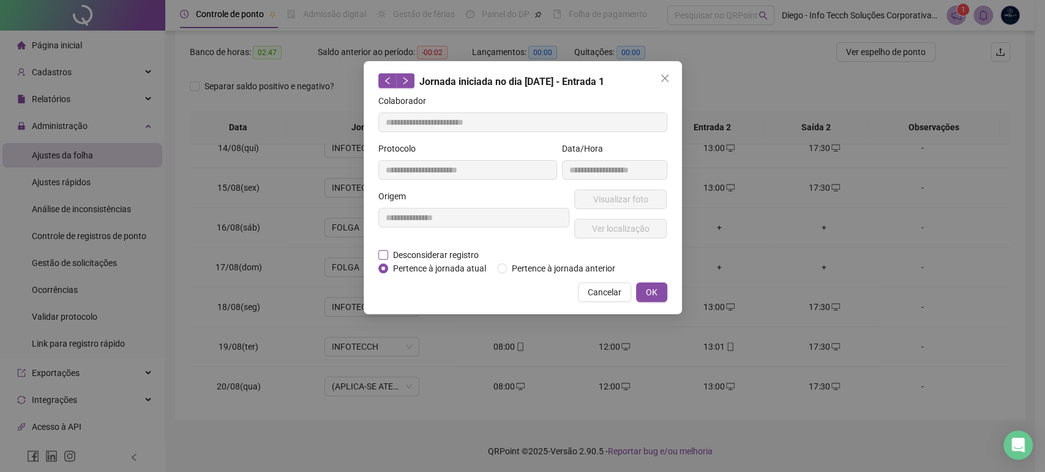
click at [403, 255] on span "Desconsiderar registro" at bounding box center [435, 254] width 95 height 13
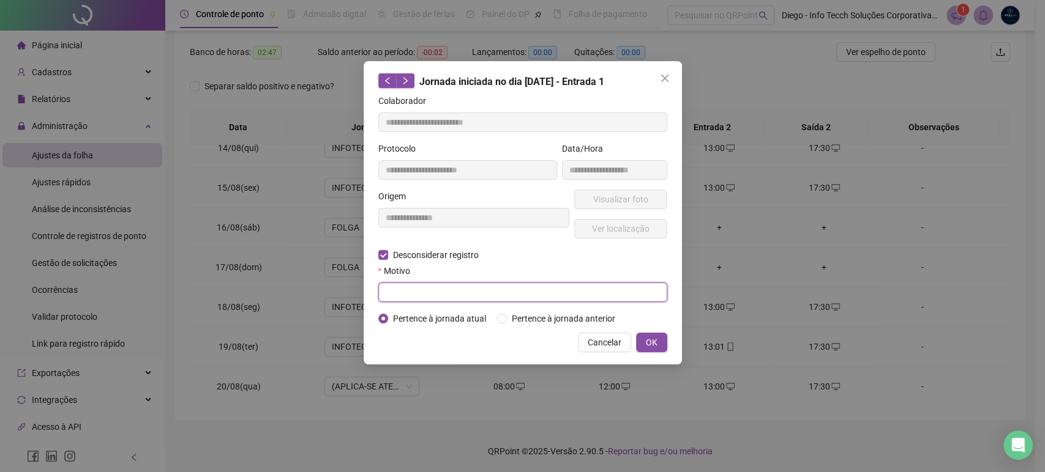
click at [423, 291] on input "text" at bounding box center [522, 293] width 289 height 20
type input "*"
click at [646, 341] on span "OK" at bounding box center [652, 342] width 12 height 13
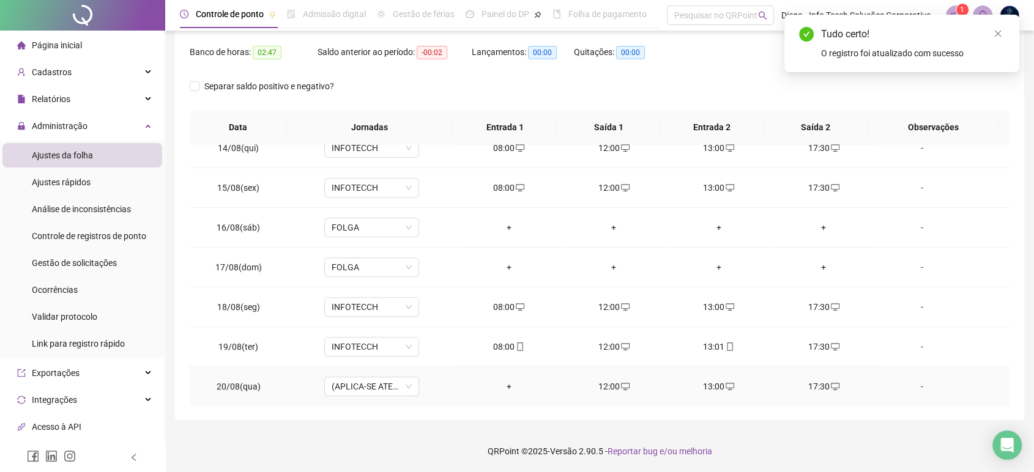
click at [621, 383] on icon "desktop" at bounding box center [625, 387] width 9 height 9
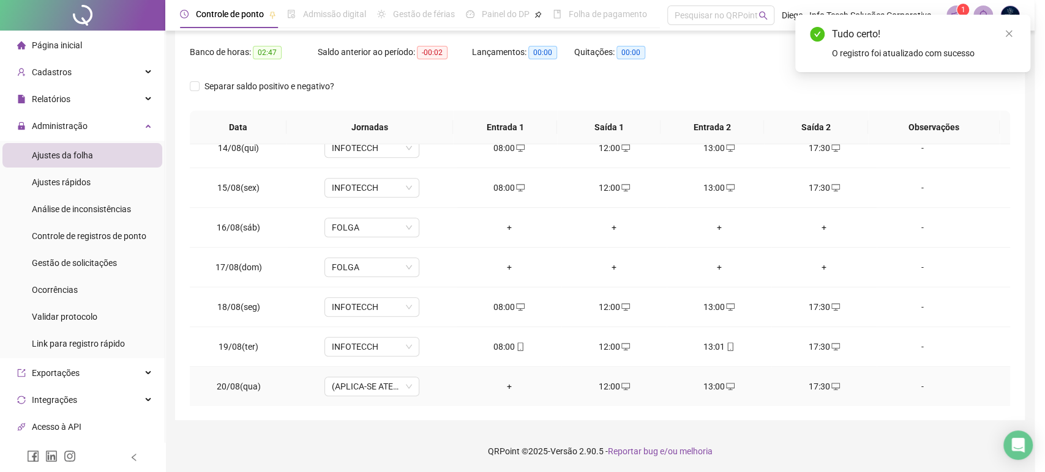
type input "**********"
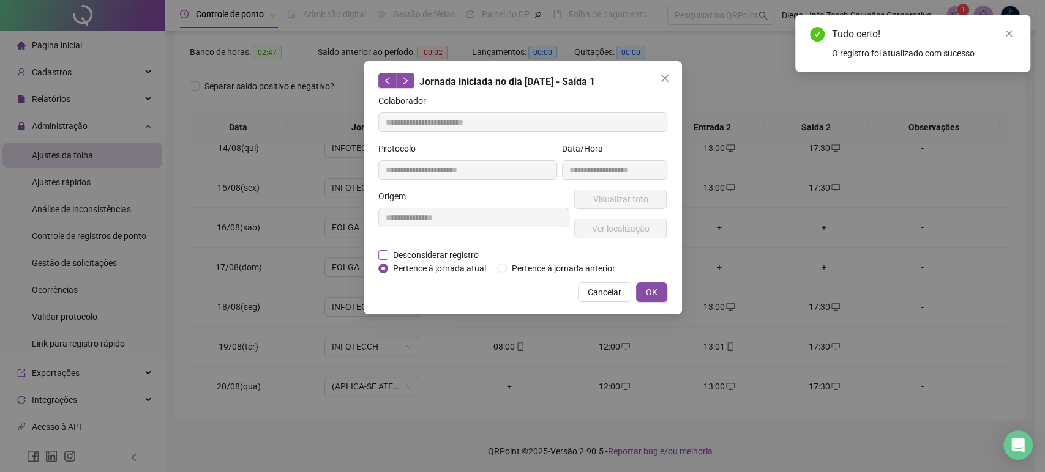
click at [440, 256] on span "Desconsiderar registro" at bounding box center [435, 254] width 95 height 13
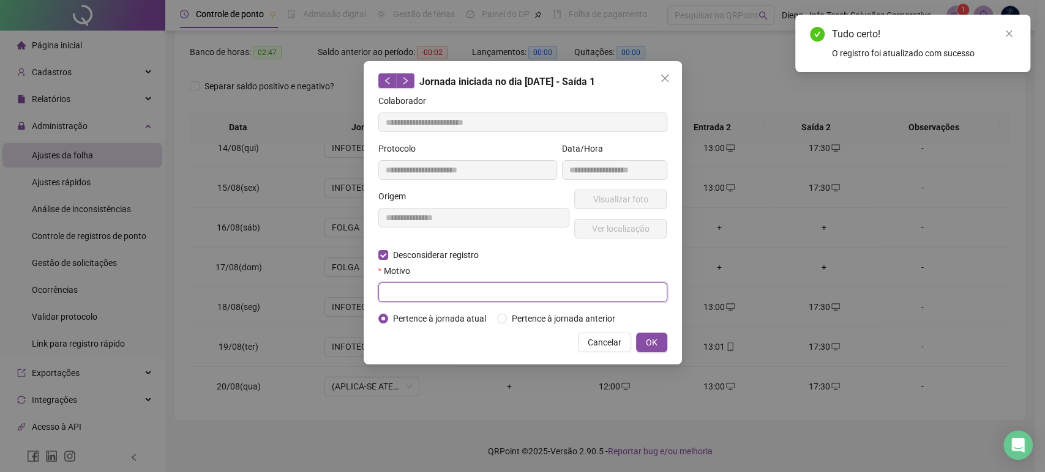
click at [436, 292] on input "text" at bounding box center [522, 293] width 289 height 20
type input "*"
click at [656, 338] on span "OK" at bounding box center [652, 342] width 12 height 13
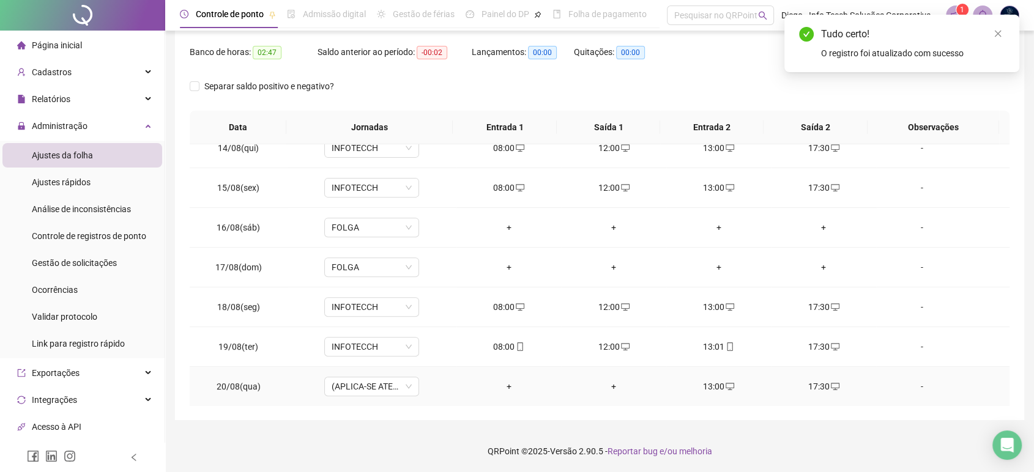
click at [726, 386] on icon "desktop" at bounding box center [730, 387] width 9 height 9
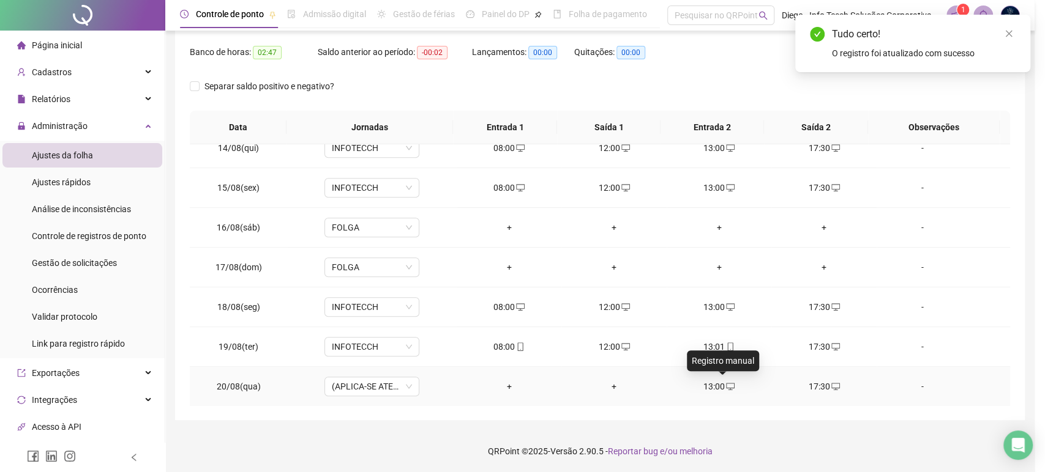
type input "**********"
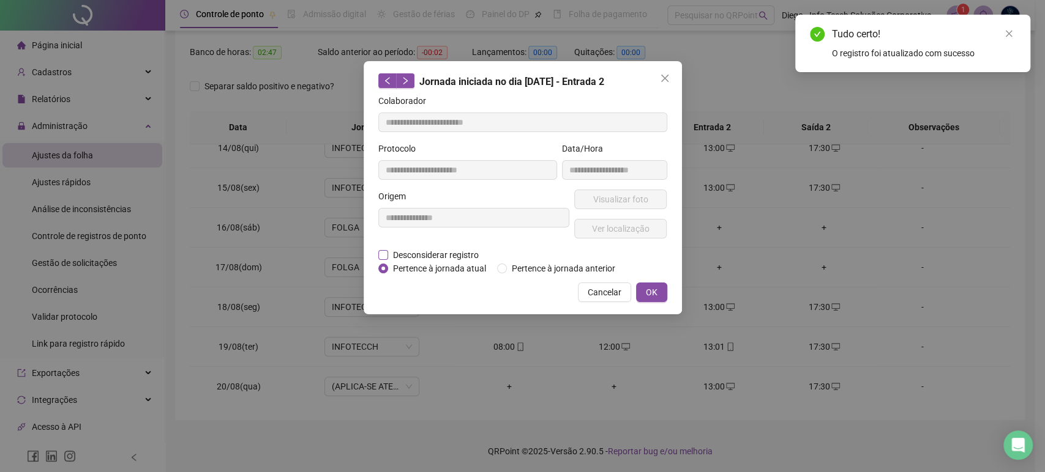
click at [409, 255] on span "Desconsiderar registro" at bounding box center [435, 254] width 95 height 13
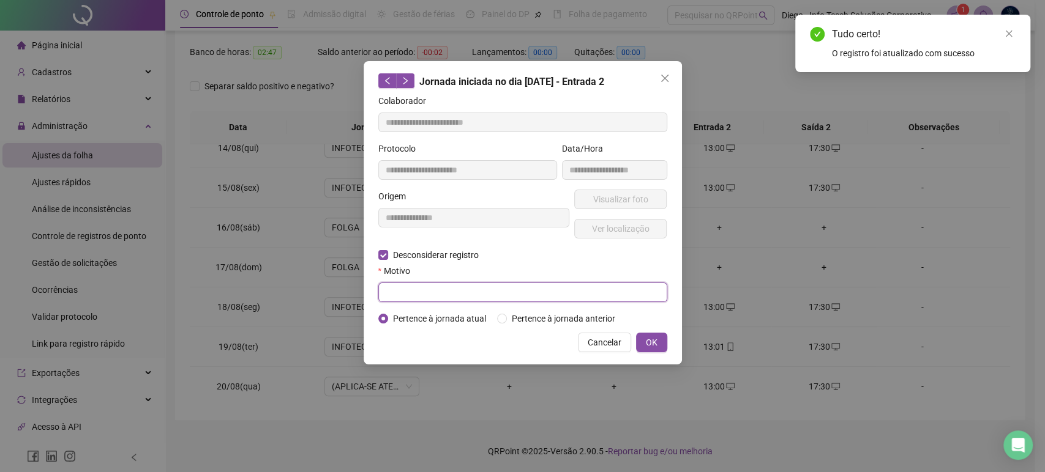
click at [419, 297] on input "text" at bounding box center [522, 293] width 289 height 20
type input "*"
click at [641, 343] on button "OK" at bounding box center [651, 343] width 31 height 20
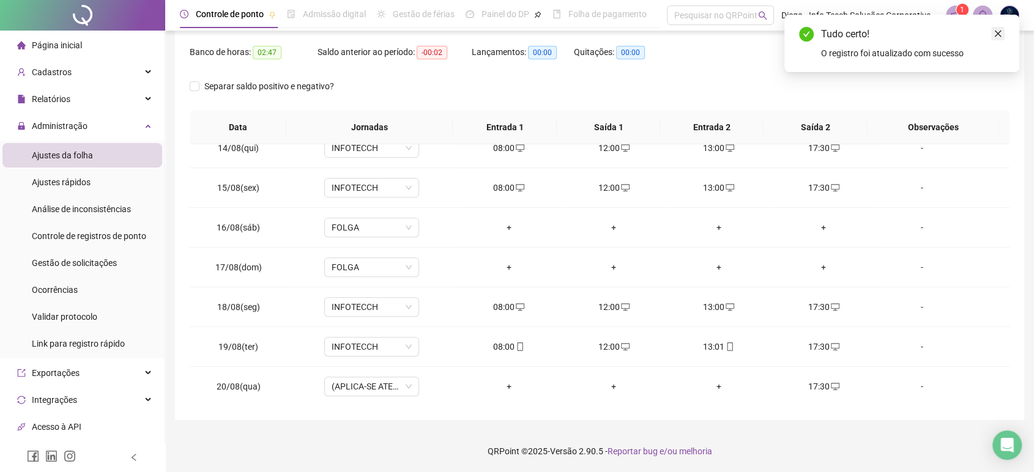
click at [998, 33] on icon "close" at bounding box center [998, 34] width 7 height 7
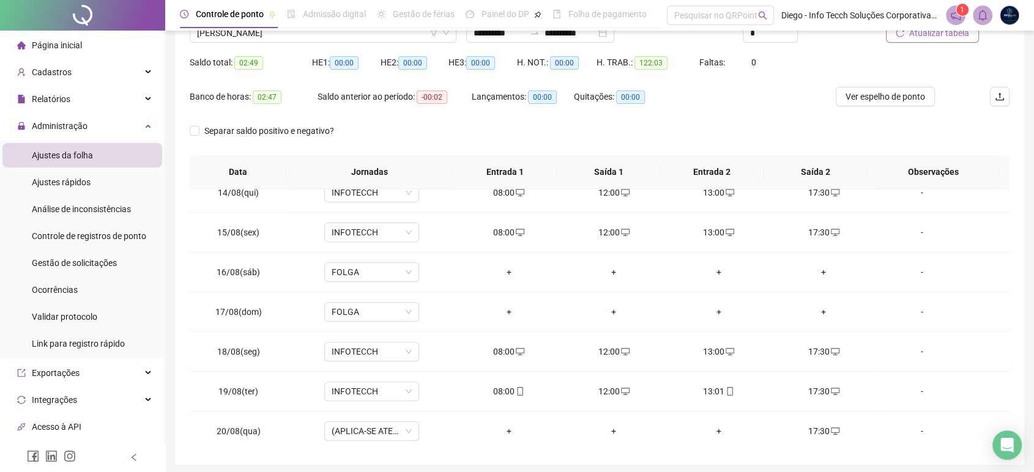
scroll to position [84, 0]
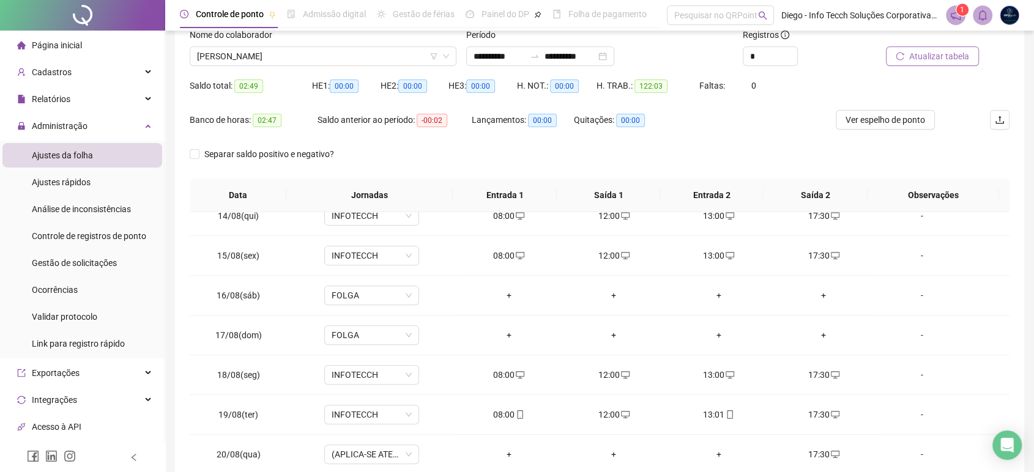
click at [911, 62] on span "Atualizar tabela" at bounding box center [939, 56] width 60 height 13
click at [865, 126] on span "Ver espelho de ponto" at bounding box center [886, 119] width 80 height 13
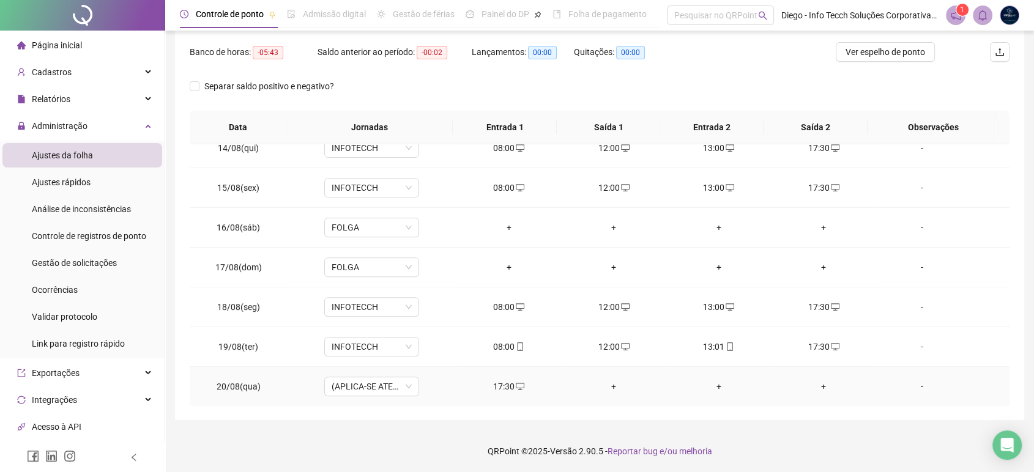
click at [507, 388] on div "17:30" at bounding box center [508, 386] width 85 height 13
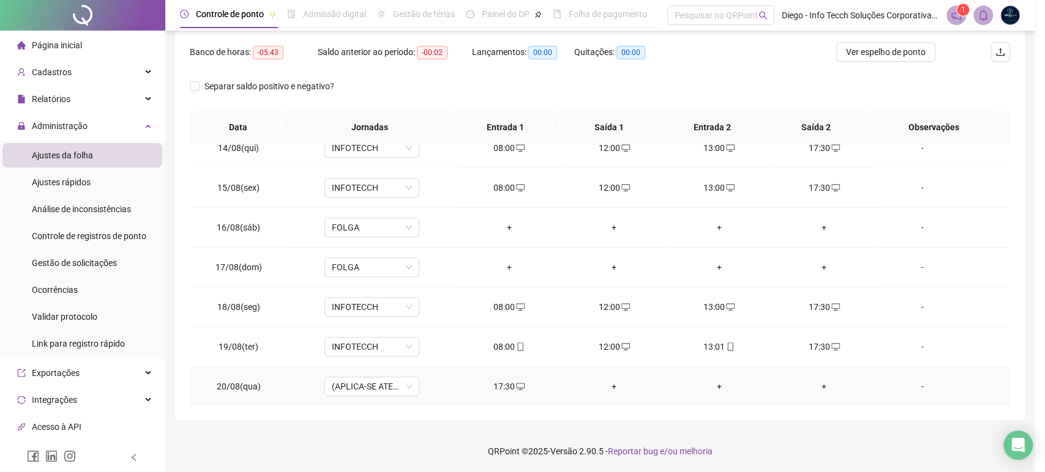
type input "**********"
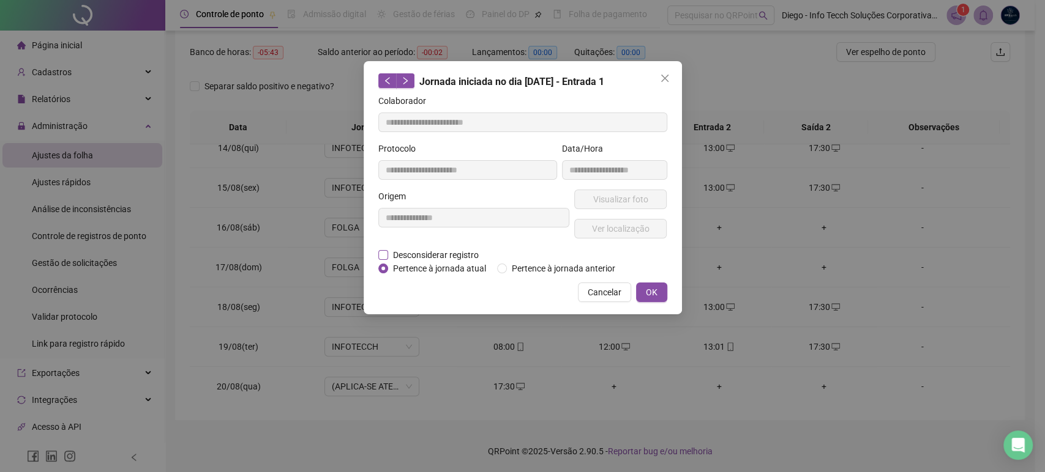
click at [411, 256] on span "Desconsiderar registro" at bounding box center [435, 254] width 95 height 13
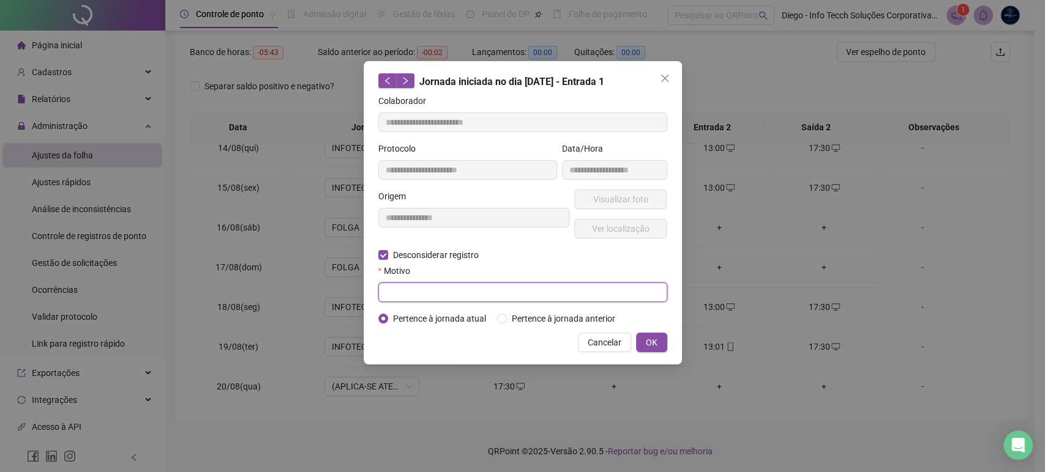
click at [419, 286] on input "text" at bounding box center [522, 293] width 289 height 20
type input "*"
click at [665, 337] on button "OK" at bounding box center [651, 343] width 31 height 20
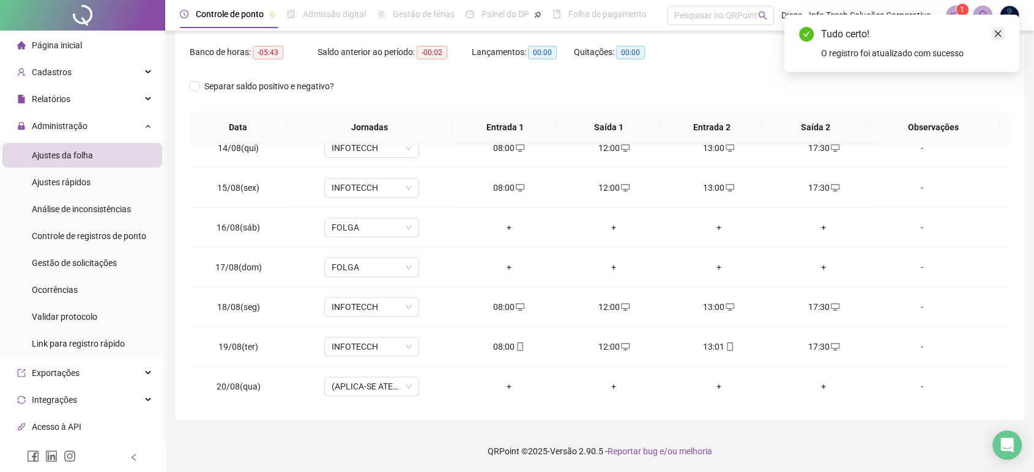
click at [996, 33] on icon "close" at bounding box center [998, 33] width 9 height 9
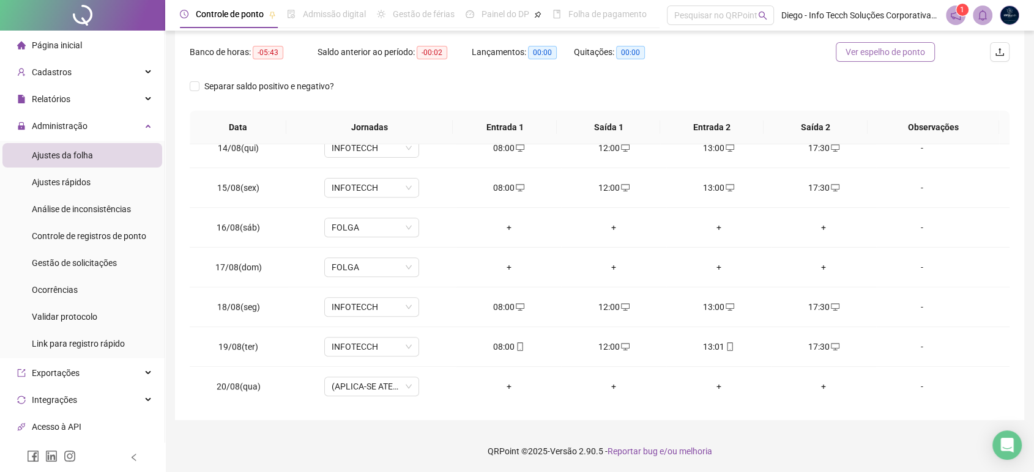
click at [916, 53] on span "Ver espelho de ponto" at bounding box center [886, 51] width 80 height 13
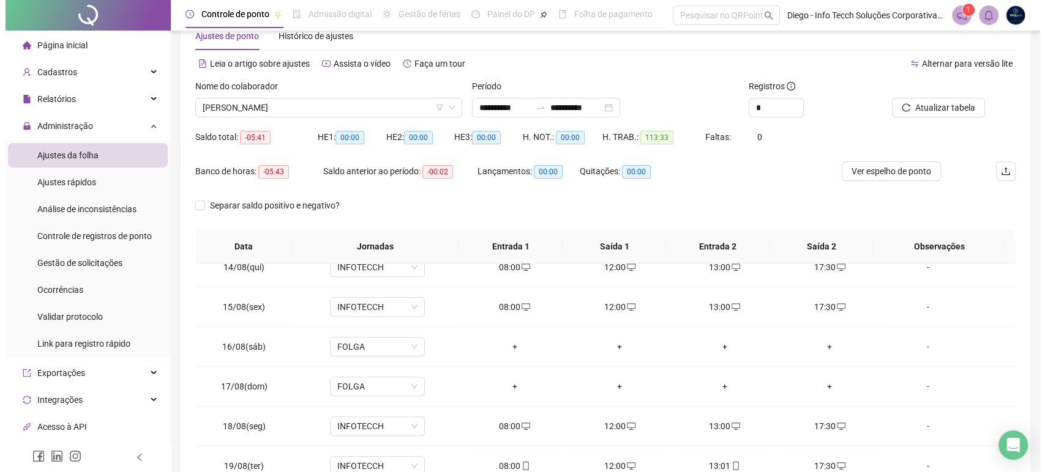
scroll to position [17, 0]
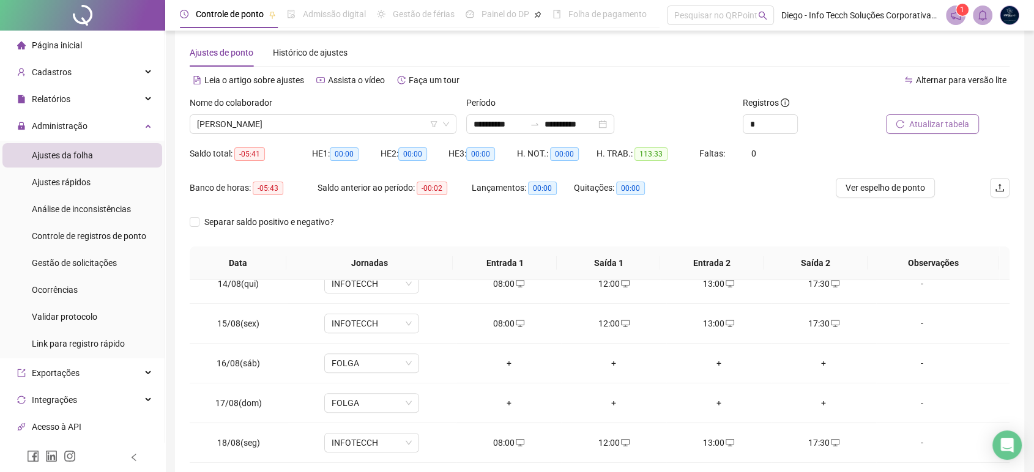
click at [906, 129] on button "Atualizar tabela" at bounding box center [932, 124] width 93 height 20
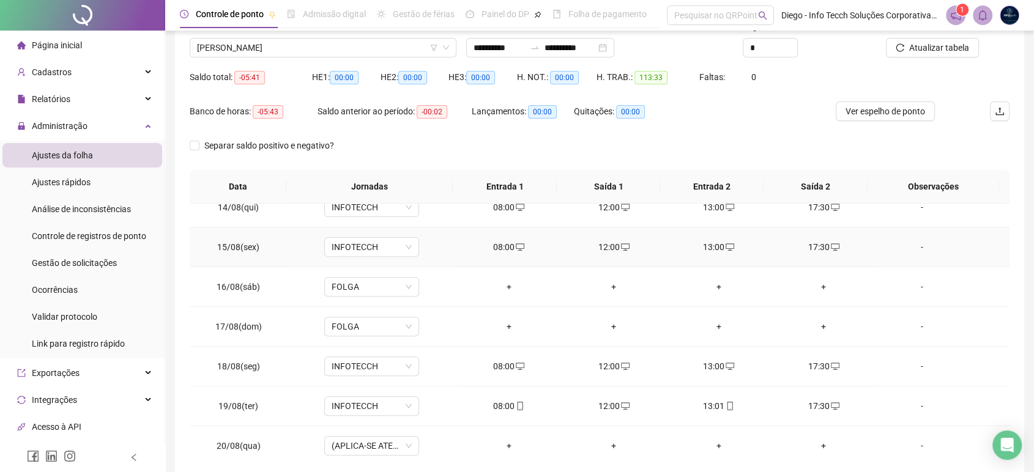
scroll to position [152, 0]
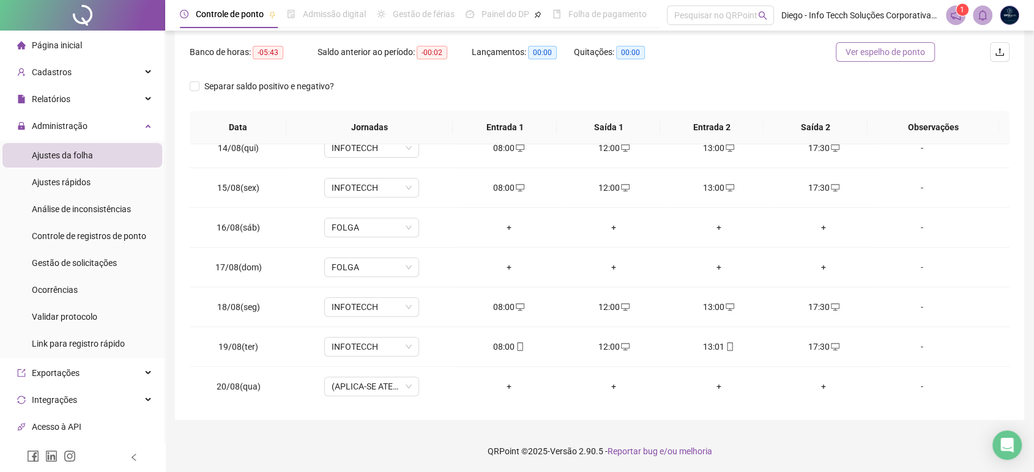
click at [889, 56] on span "Ver espelho de ponto" at bounding box center [886, 51] width 80 height 13
click at [506, 384] on div "+" at bounding box center [508, 386] width 85 height 13
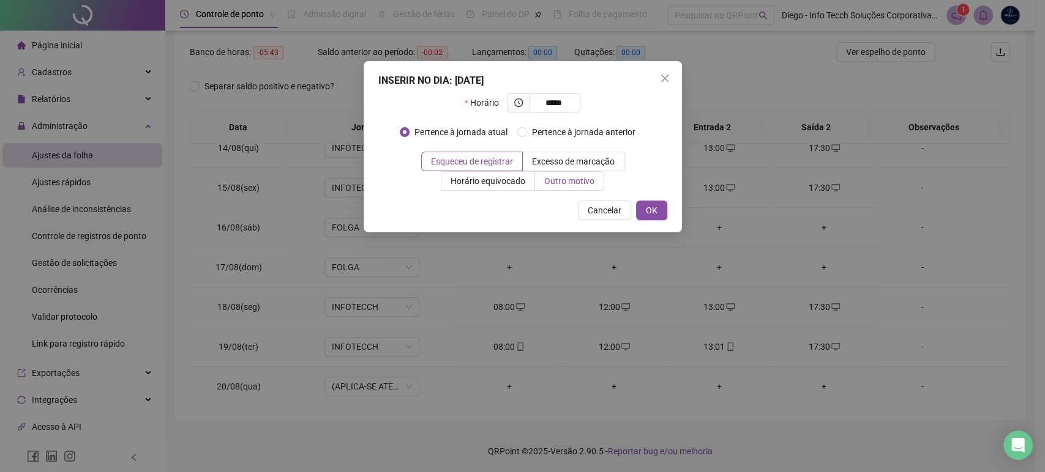
type input "*****"
click at [576, 185] on span "Outro motivo" at bounding box center [569, 181] width 50 height 10
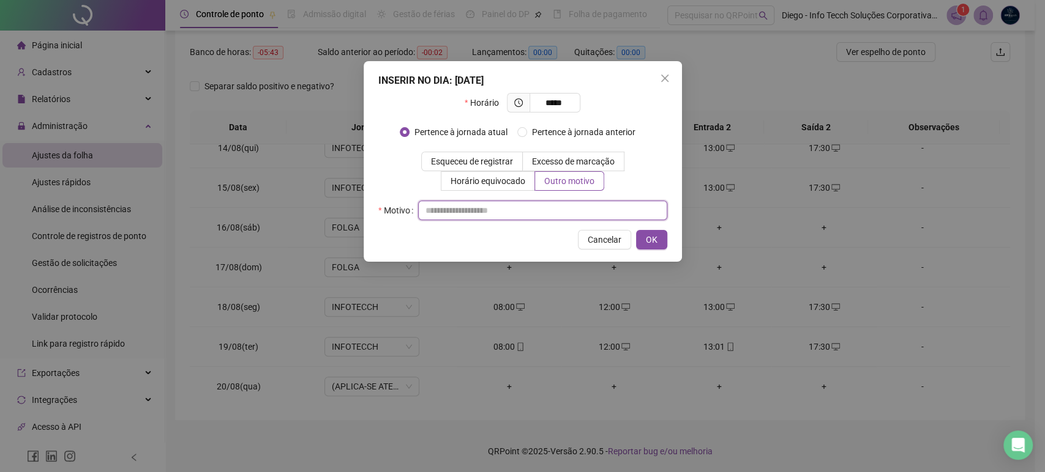
click at [553, 214] on input "text" at bounding box center [542, 211] width 249 height 20
type input "*"
click at [649, 239] on span "OK" at bounding box center [652, 239] width 12 height 13
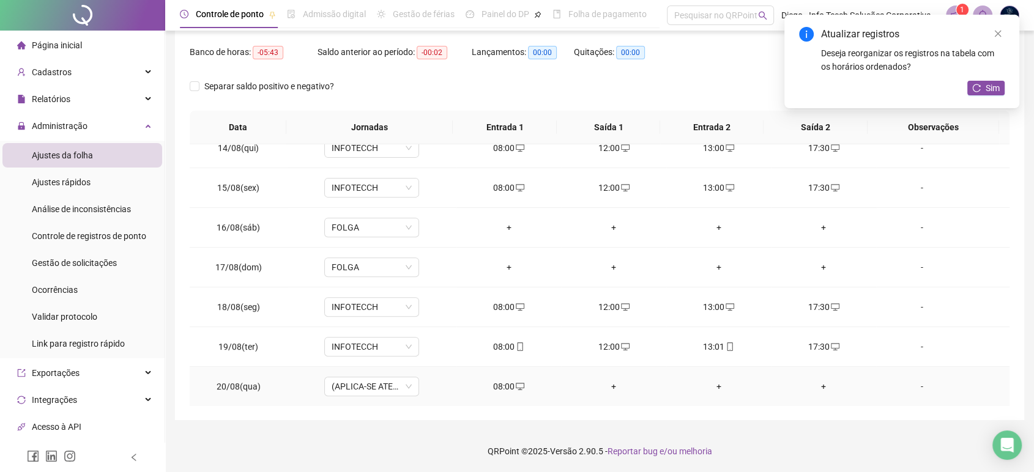
click at [610, 389] on div "+" at bounding box center [613, 386] width 85 height 13
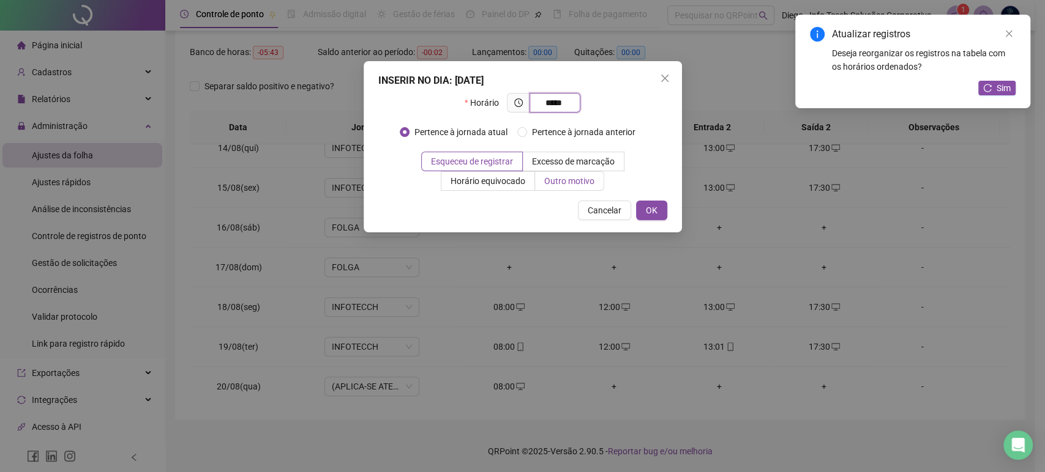
type input "*****"
click at [561, 182] on span "Outro motivo" at bounding box center [569, 181] width 50 height 10
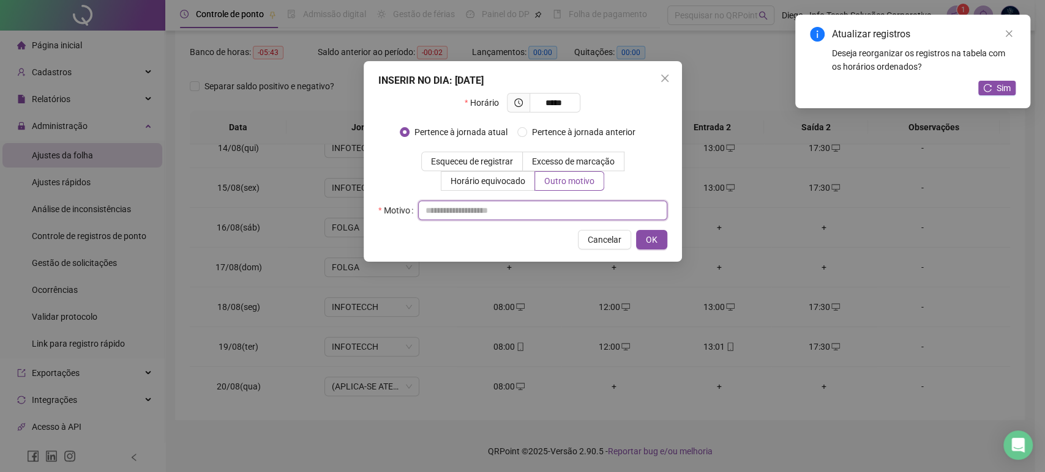
click at [539, 214] on input "text" at bounding box center [542, 211] width 249 height 20
type input "*"
click at [656, 239] on span "OK" at bounding box center [652, 239] width 12 height 13
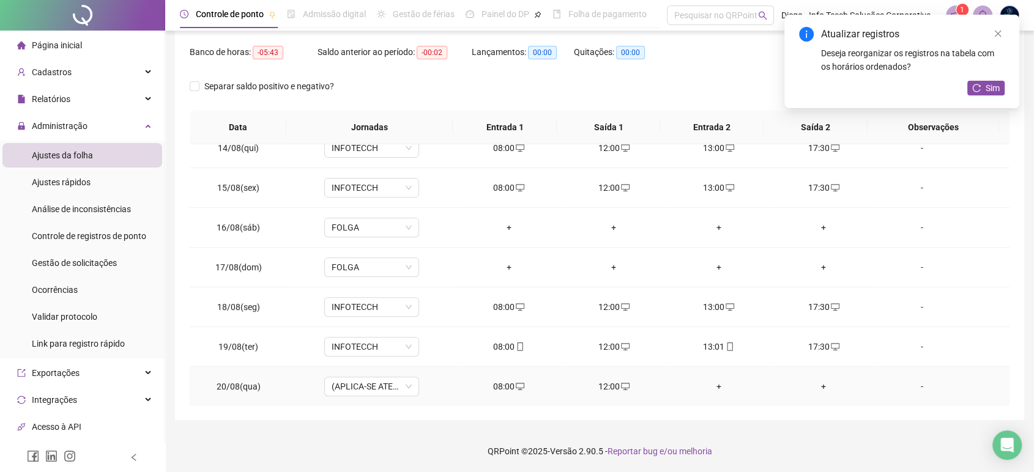
click at [710, 382] on div "+" at bounding box center [718, 386] width 85 height 13
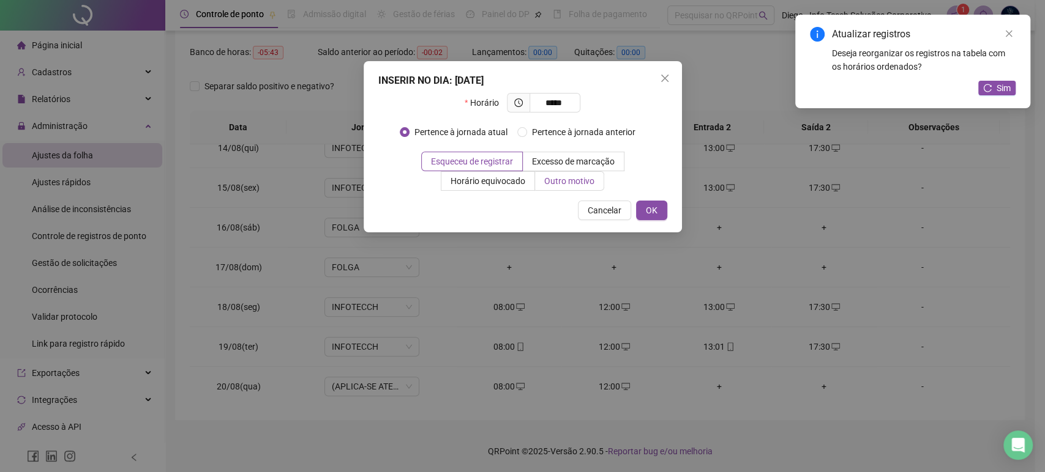
type input "*****"
click at [567, 185] on span "Outro motivo" at bounding box center [569, 181] width 50 height 10
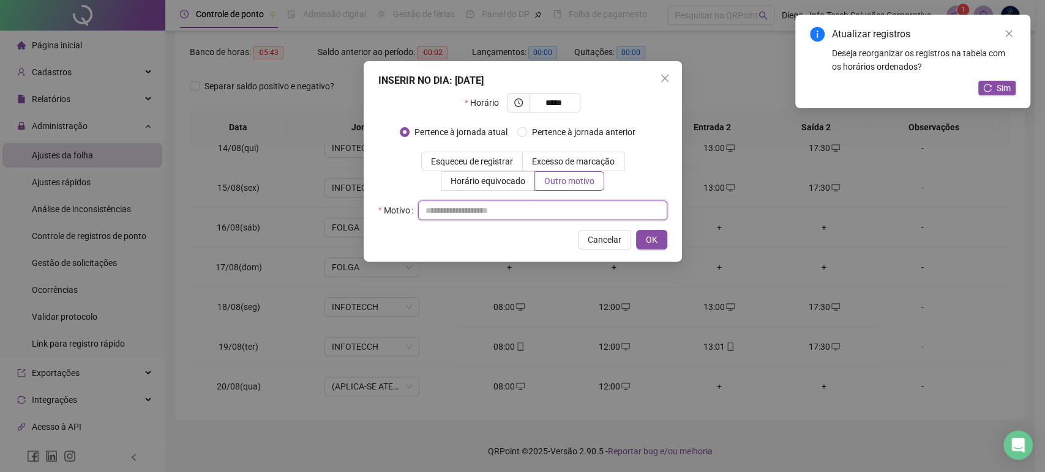
drag, startPoint x: 555, startPoint y: 208, endPoint x: 553, endPoint y: 216, distance: 8.2
click at [555, 211] on input "text" at bounding box center [542, 211] width 249 height 20
type input "*"
click at [656, 236] on span "OK" at bounding box center [652, 239] width 12 height 13
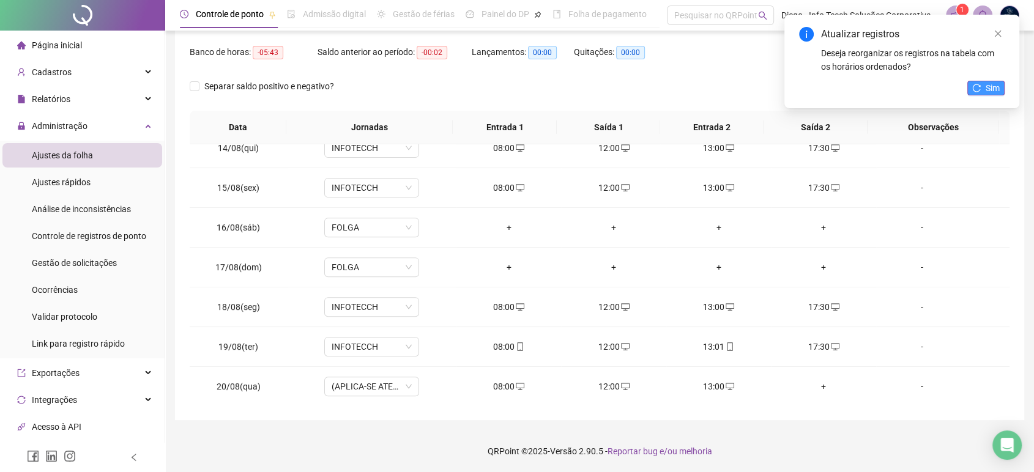
click at [996, 94] on span "Sim" at bounding box center [993, 87] width 14 height 13
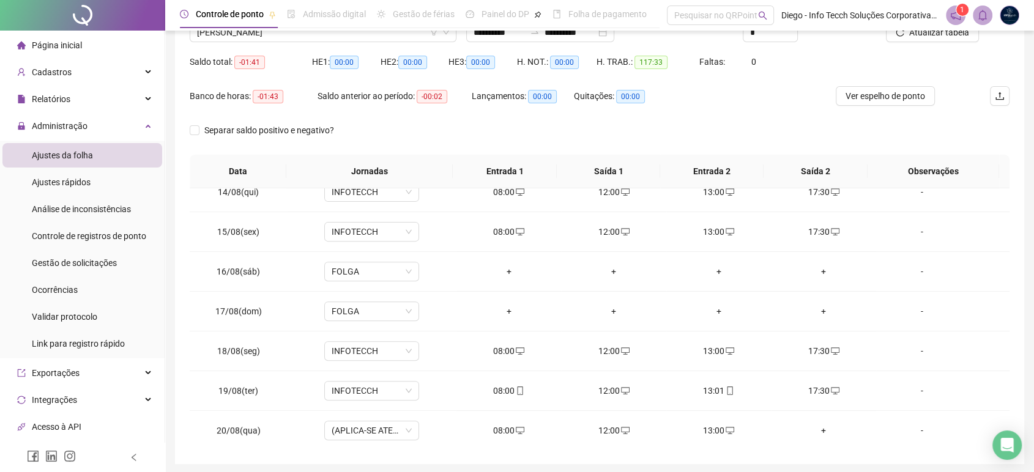
scroll to position [84, 0]
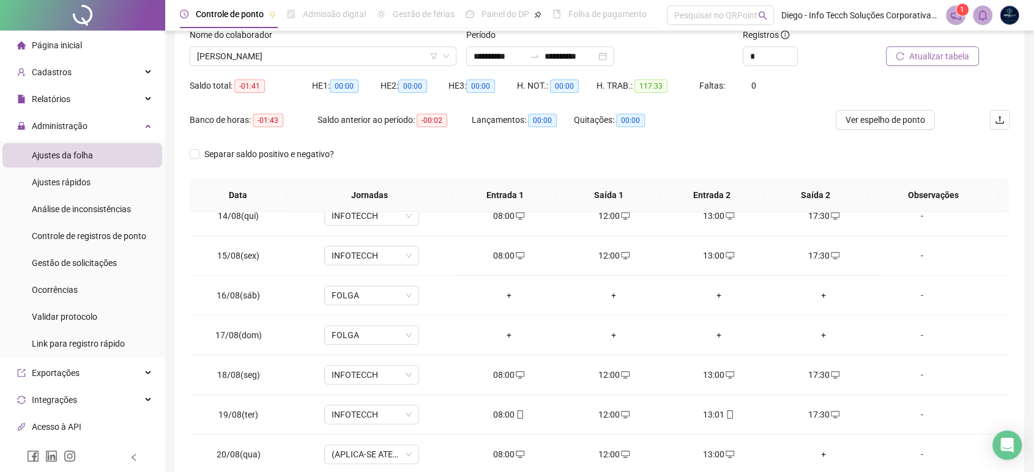
click at [916, 63] on button "Atualizar tabela" at bounding box center [932, 57] width 93 height 20
click at [886, 122] on span "Ver espelho de ponto" at bounding box center [886, 119] width 80 height 13
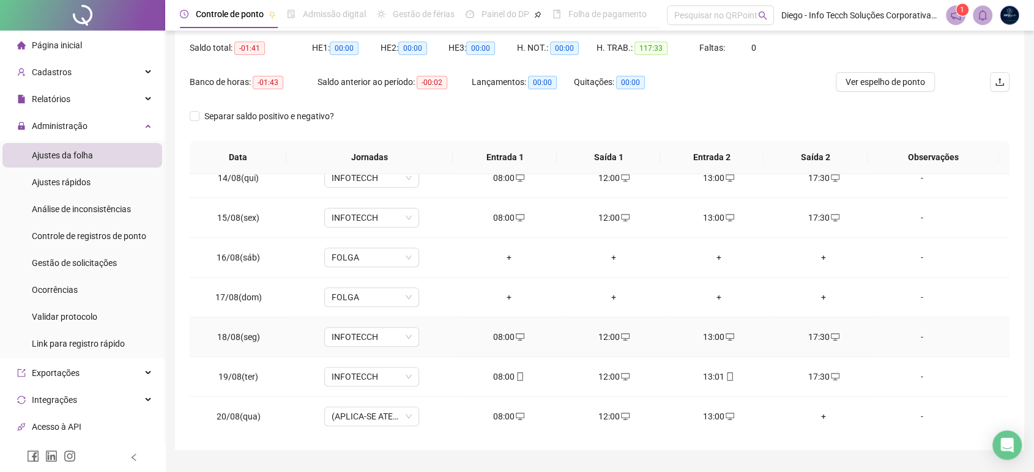
scroll to position [152, 0]
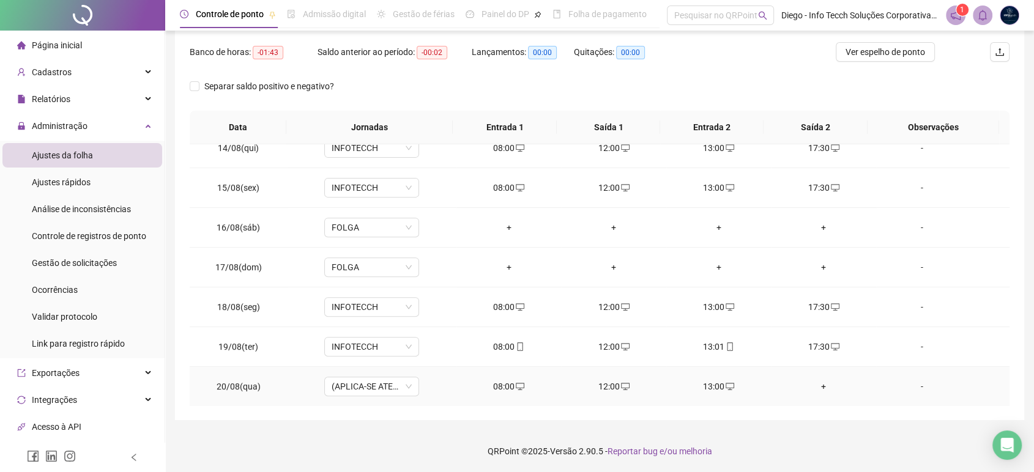
click at [815, 388] on div "+" at bounding box center [823, 386] width 85 height 13
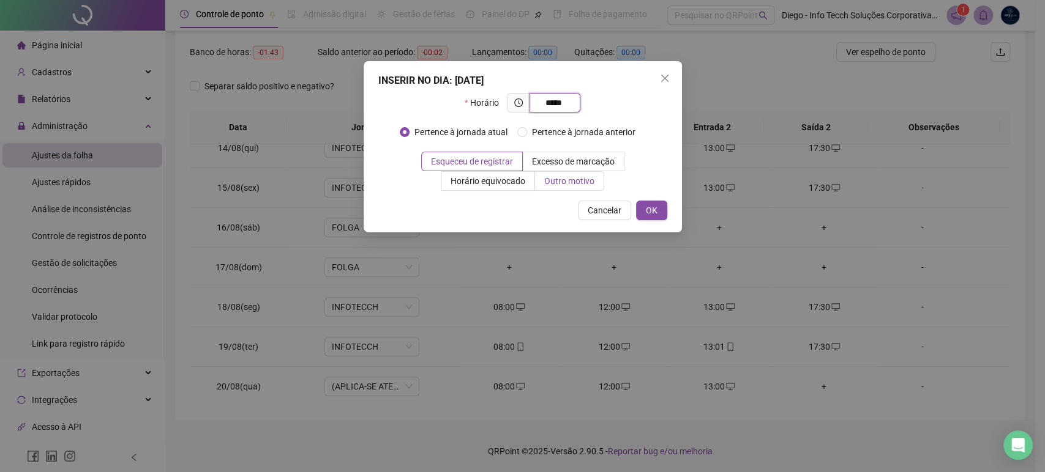
type input "*****"
click at [577, 181] on span "Outro motivo" at bounding box center [569, 181] width 50 height 10
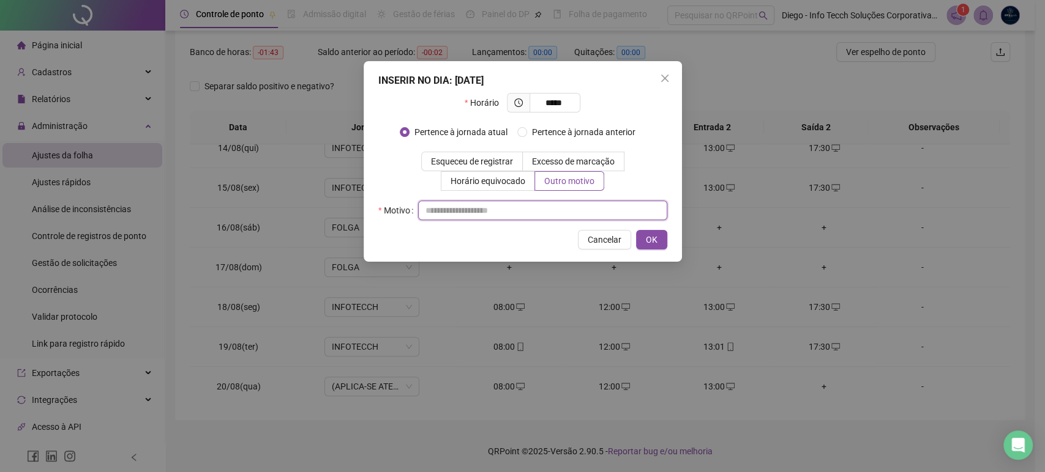
click at [543, 209] on input "text" at bounding box center [542, 211] width 249 height 20
type input "**********"
click at [657, 244] on button "OK" at bounding box center [651, 240] width 31 height 20
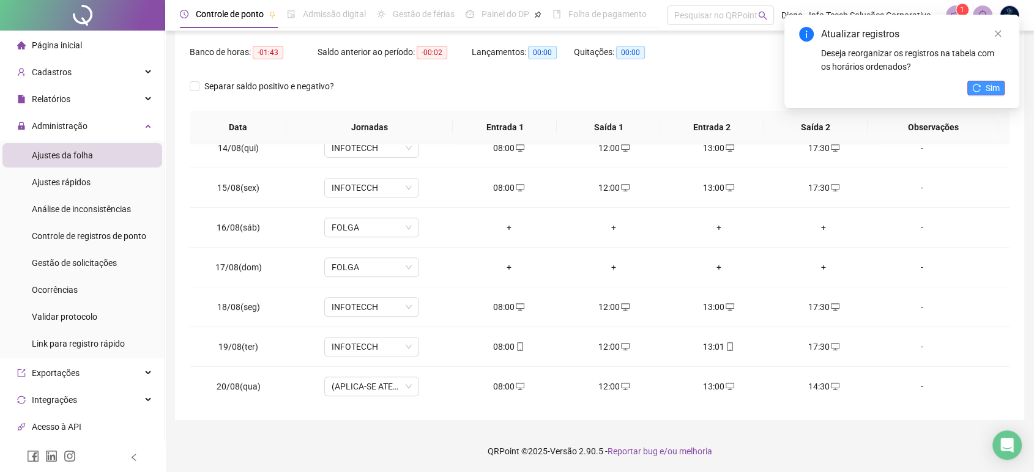
click at [1000, 86] on button "Sim" at bounding box center [986, 88] width 37 height 15
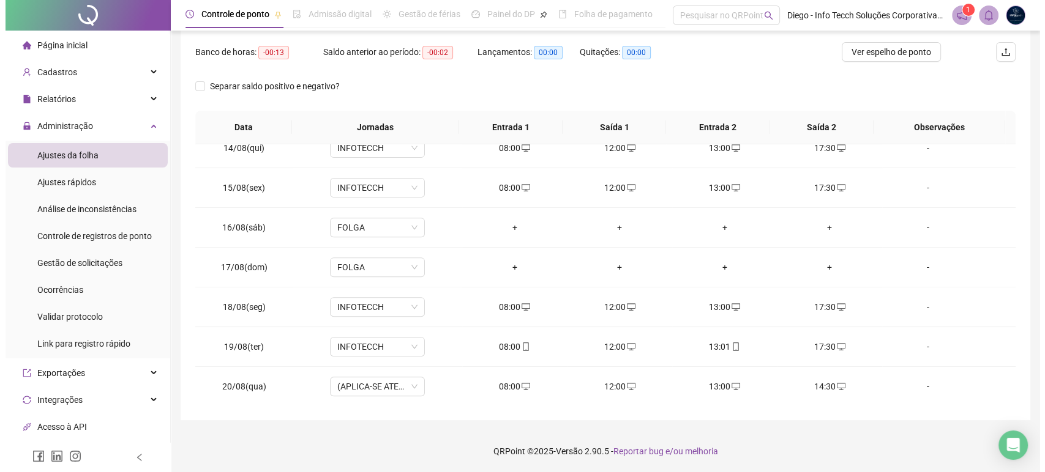
scroll to position [17, 0]
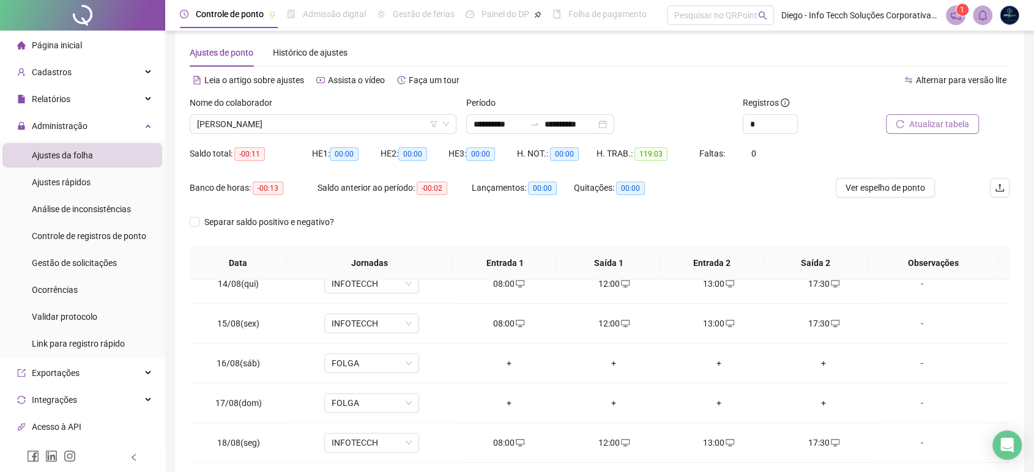
click at [928, 124] on span "Atualizar tabela" at bounding box center [939, 124] width 60 height 13
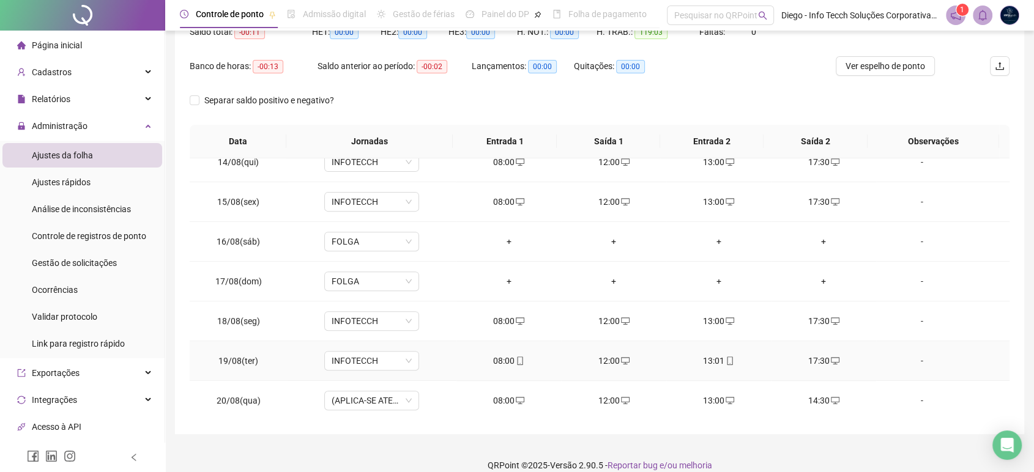
scroll to position [152, 0]
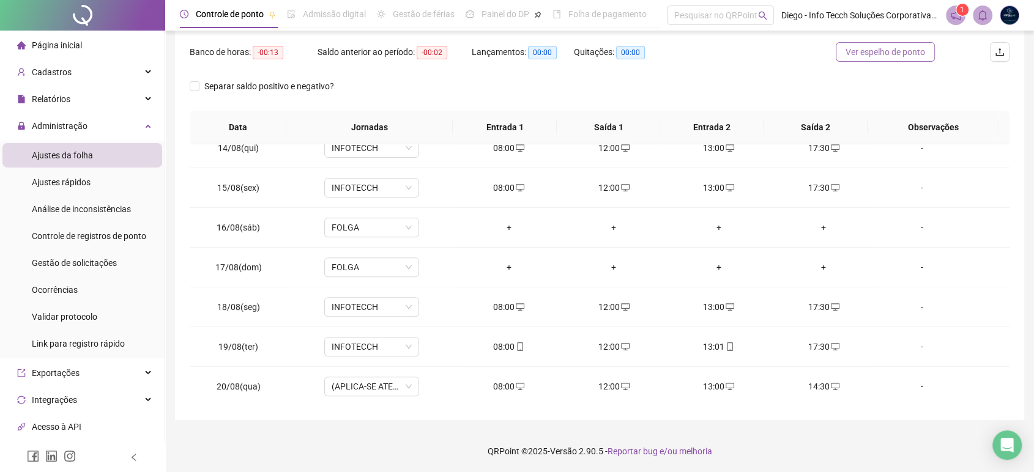
click at [905, 53] on span "Ver espelho de ponto" at bounding box center [886, 51] width 80 height 13
